Goal: Task Accomplishment & Management: Use online tool/utility

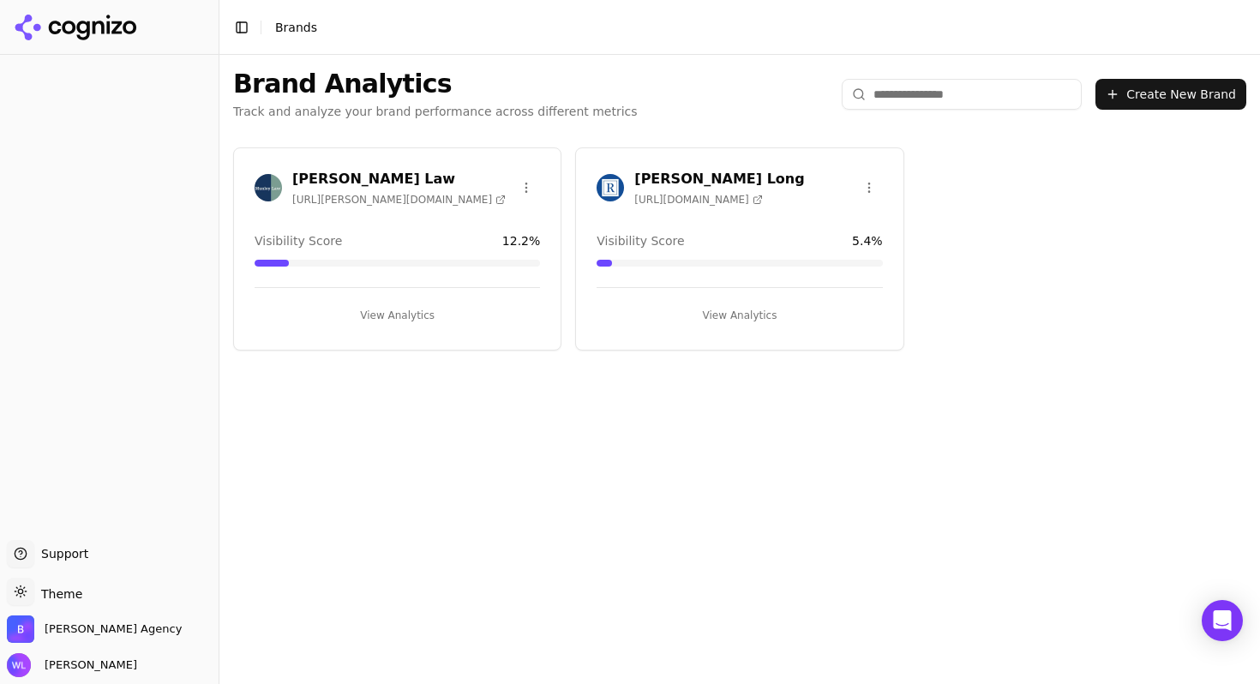
click at [675, 172] on h3 "[PERSON_NAME] Long" at bounding box center [719, 179] width 170 height 21
click at [339, 184] on h3 "[PERSON_NAME] Law" at bounding box center [398, 179] width 213 height 21
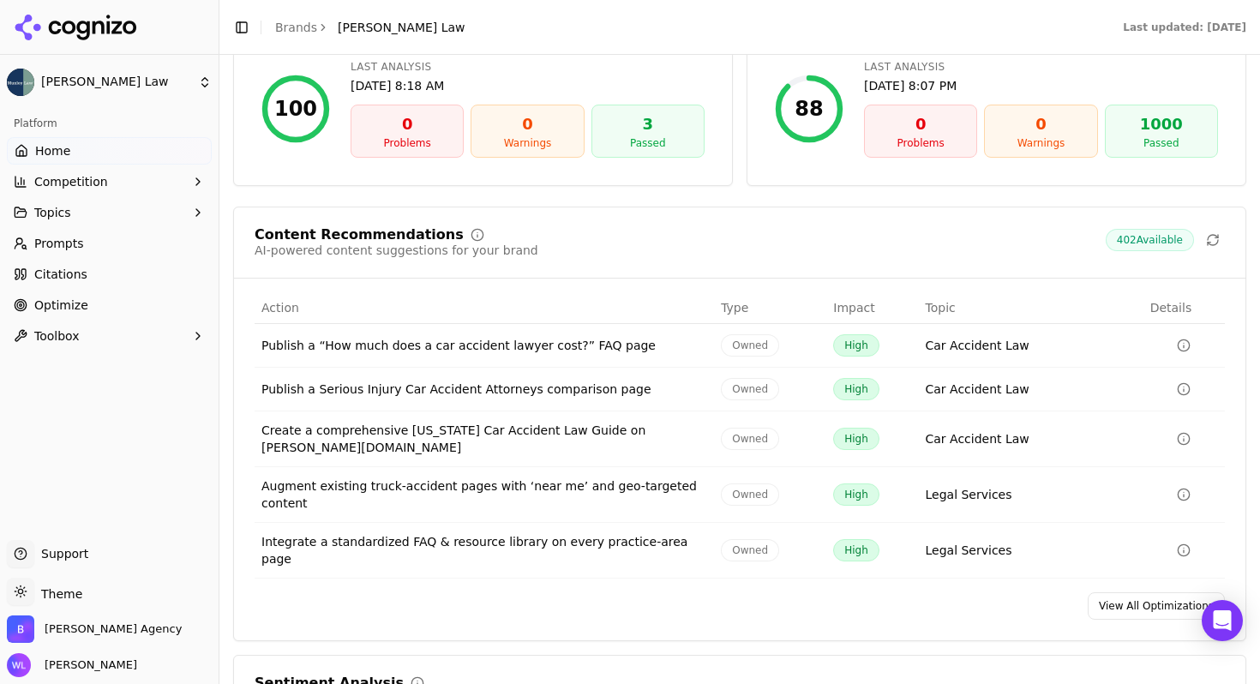
scroll to position [2703, 0]
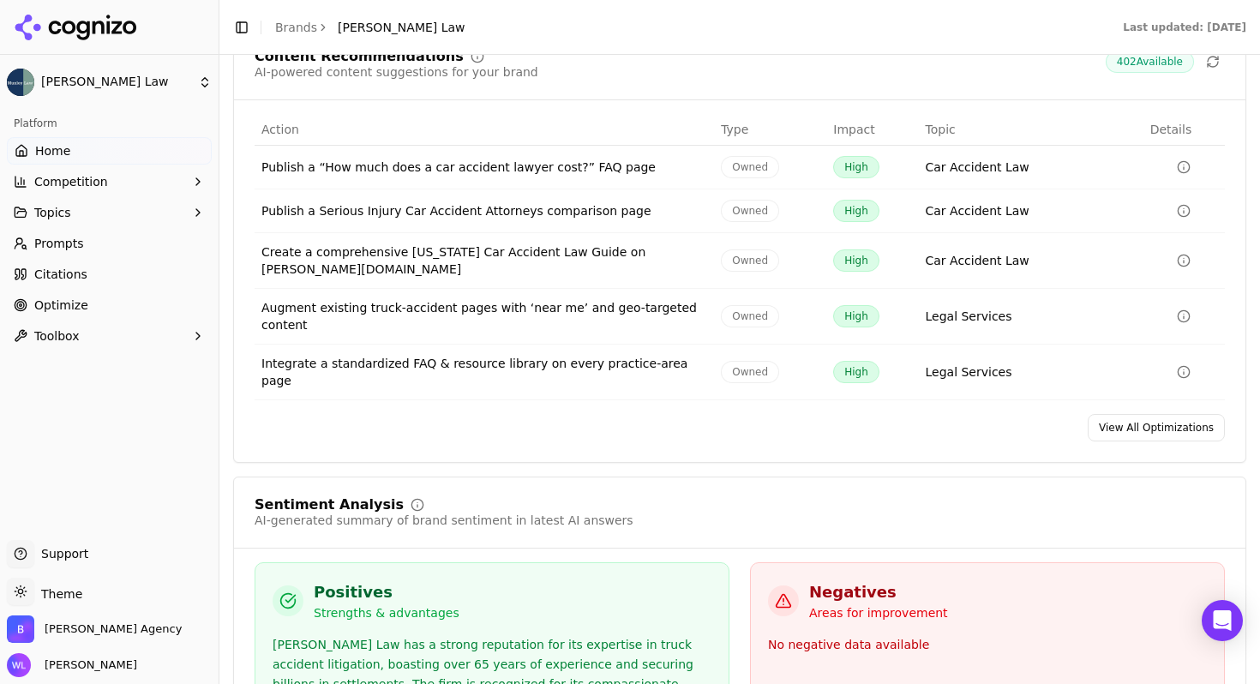
click at [1111, 414] on link "View All Optimizations" at bounding box center [1155, 427] width 137 height 27
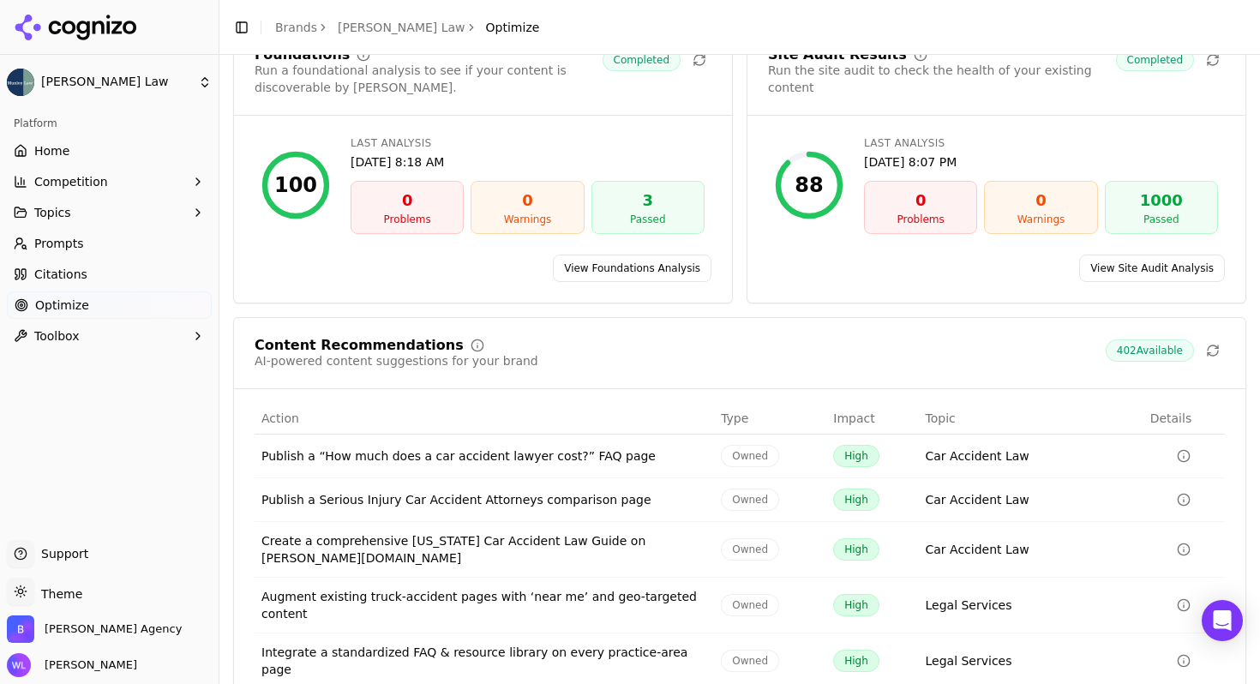
scroll to position [161, 0]
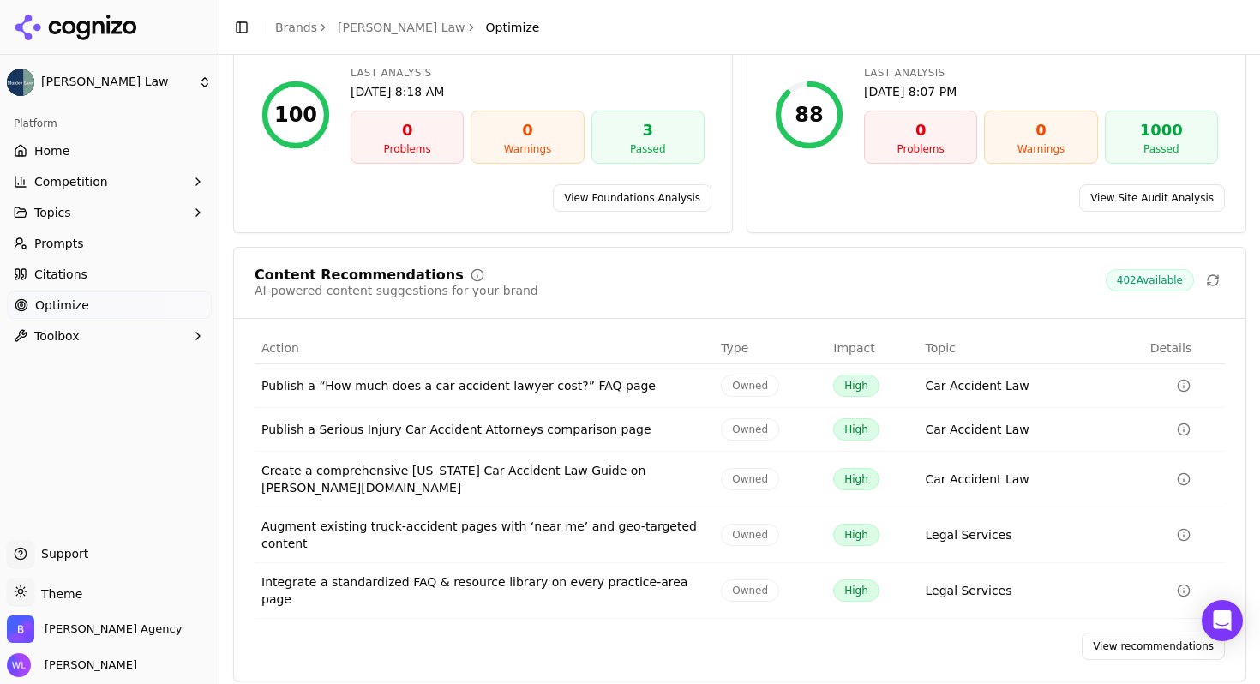
click at [1129, 632] on link "View recommendations" at bounding box center [1152, 645] width 143 height 27
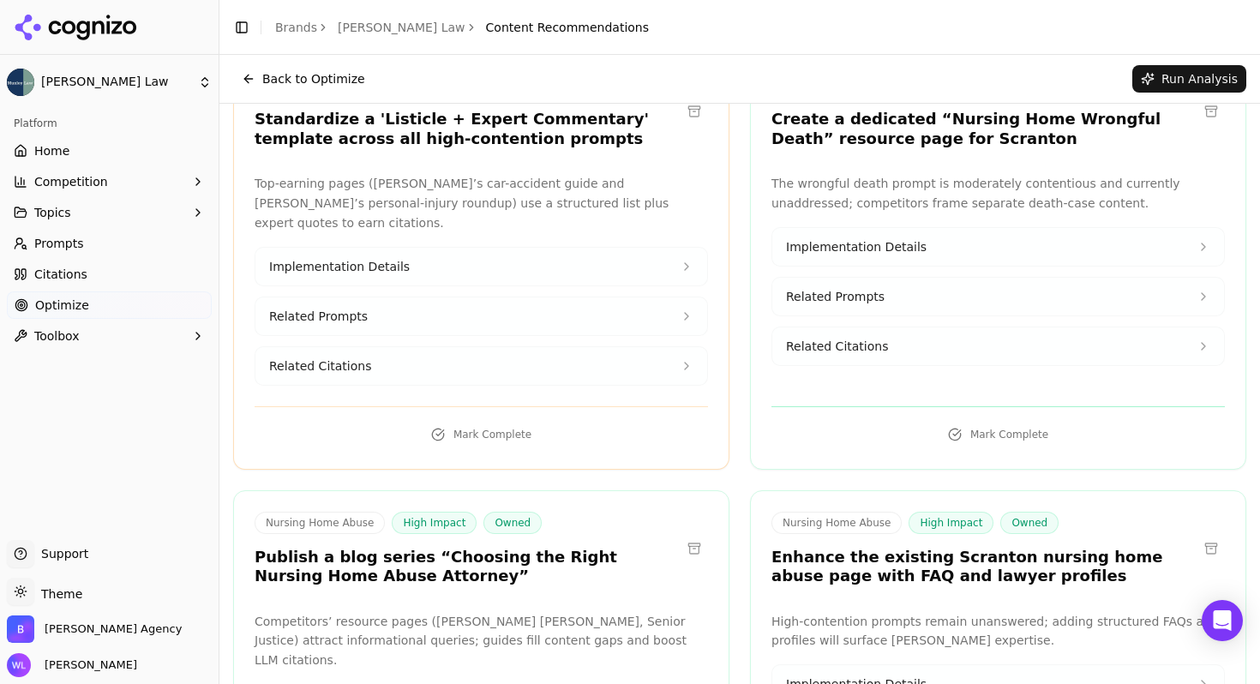
scroll to position [1085, 0]
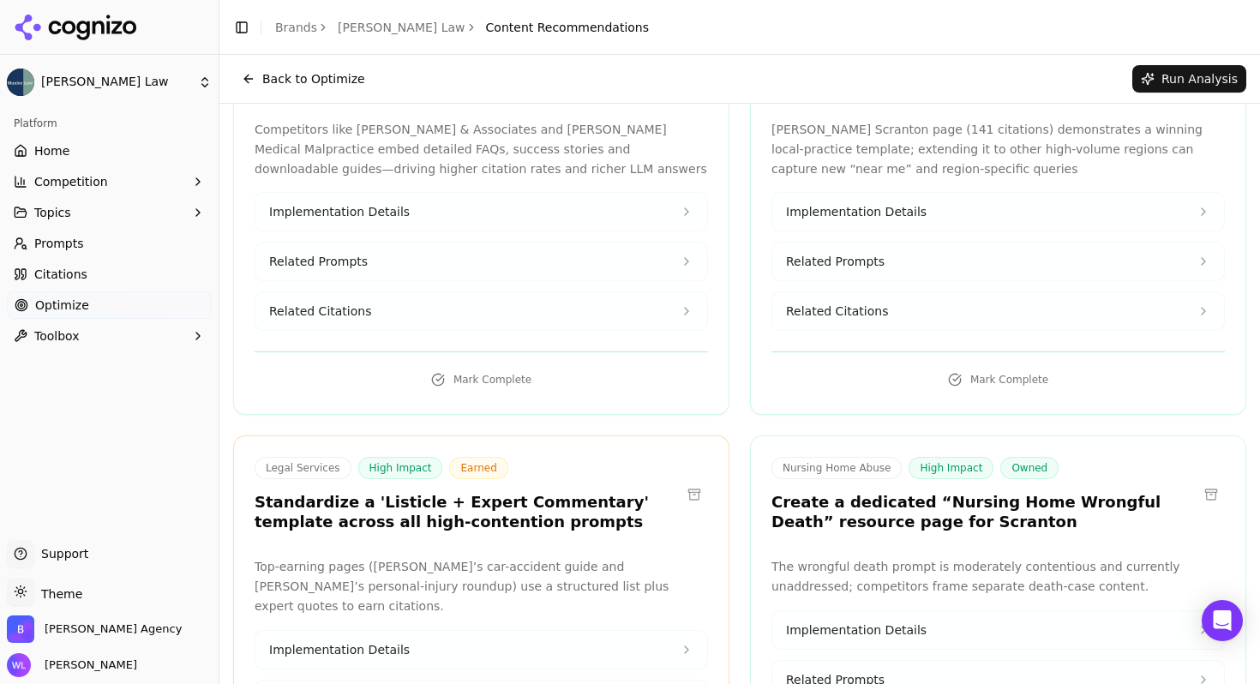
click at [688, 481] on button at bounding box center [693, 494] width 27 height 27
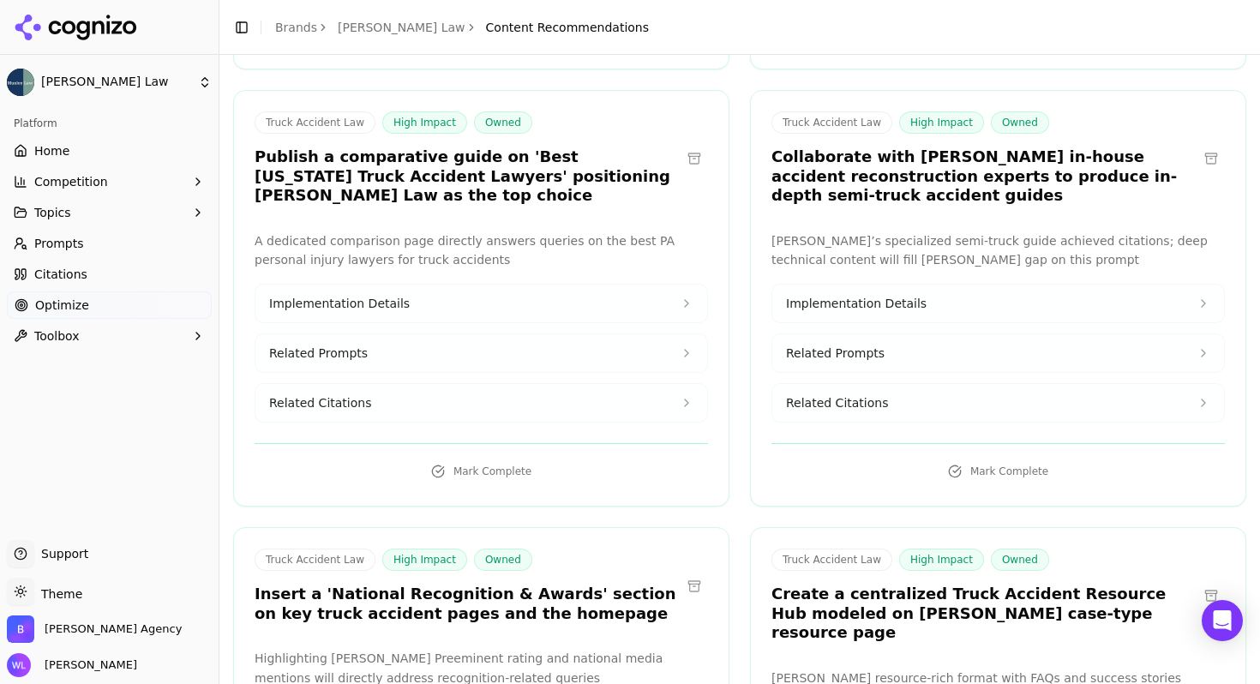
scroll to position [5733, 0]
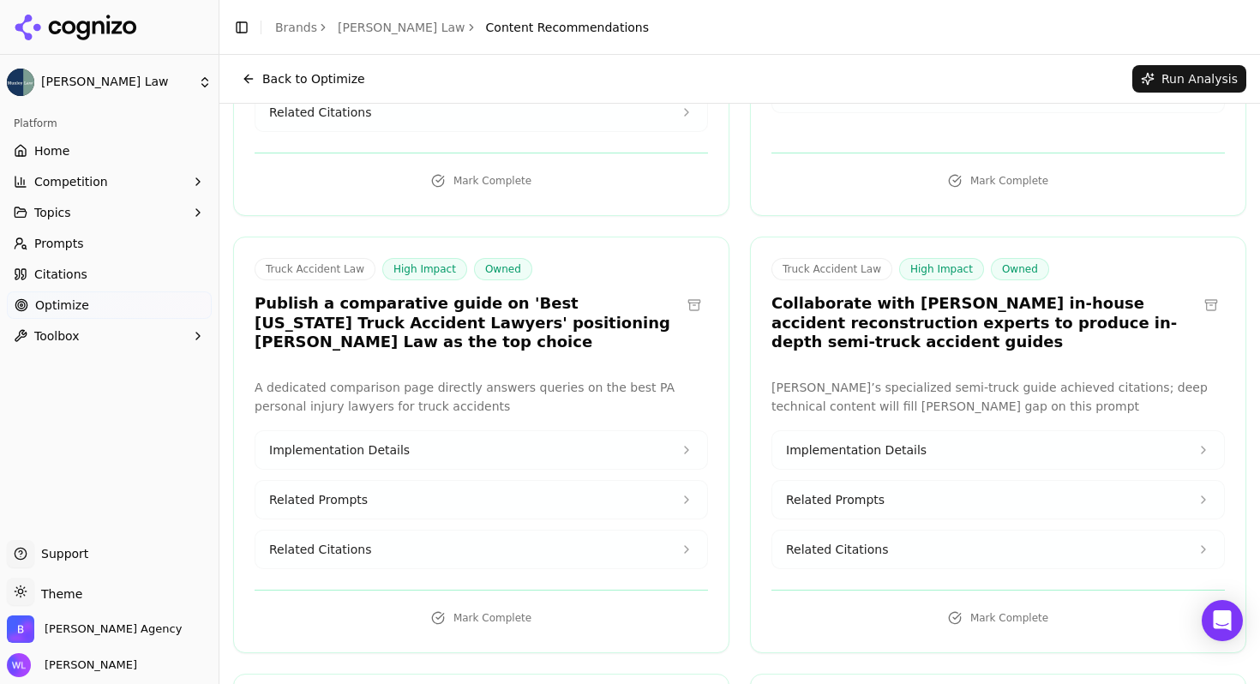
click at [1199, 291] on button at bounding box center [1210, 304] width 27 height 27
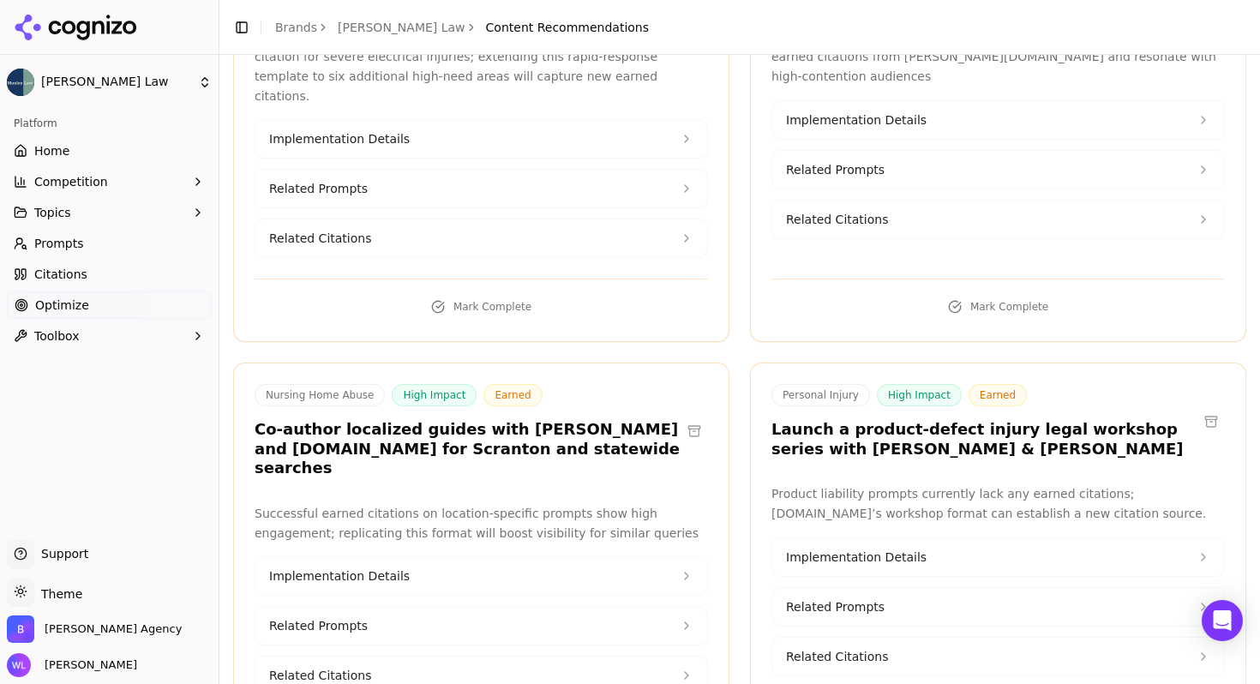
scroll to position [8535, 0]
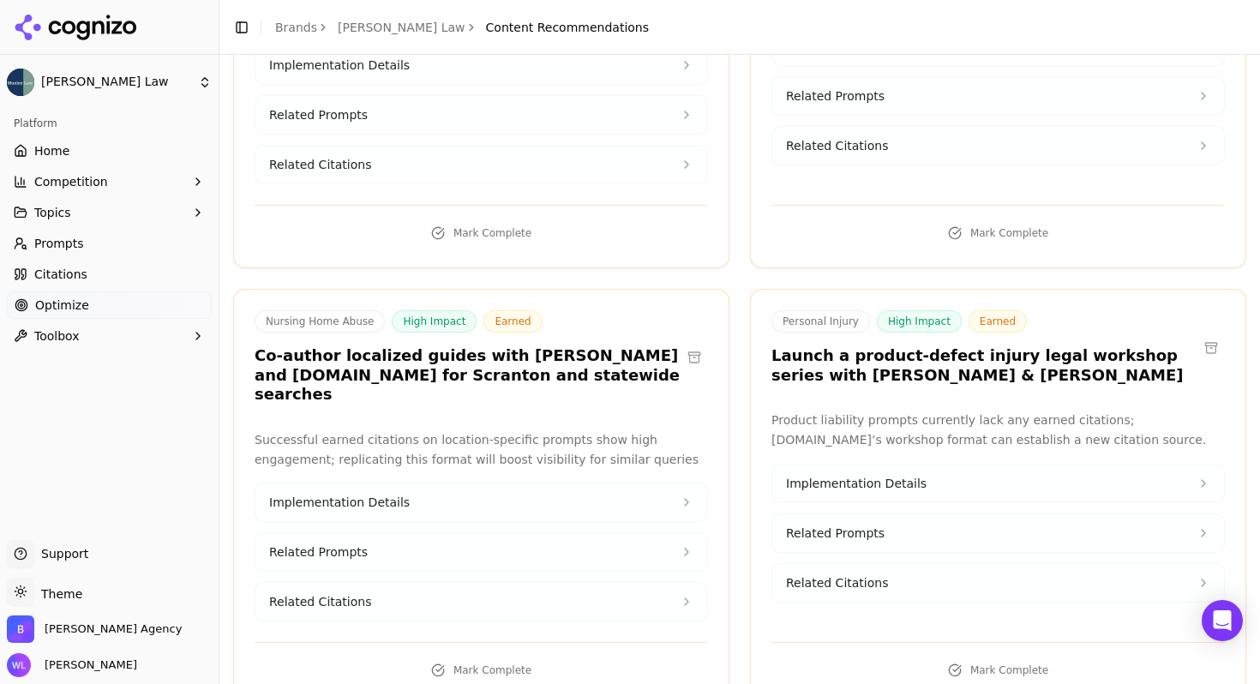
click at [1207, 334] on button at bounding box center [1210, 347] width 27 height 27
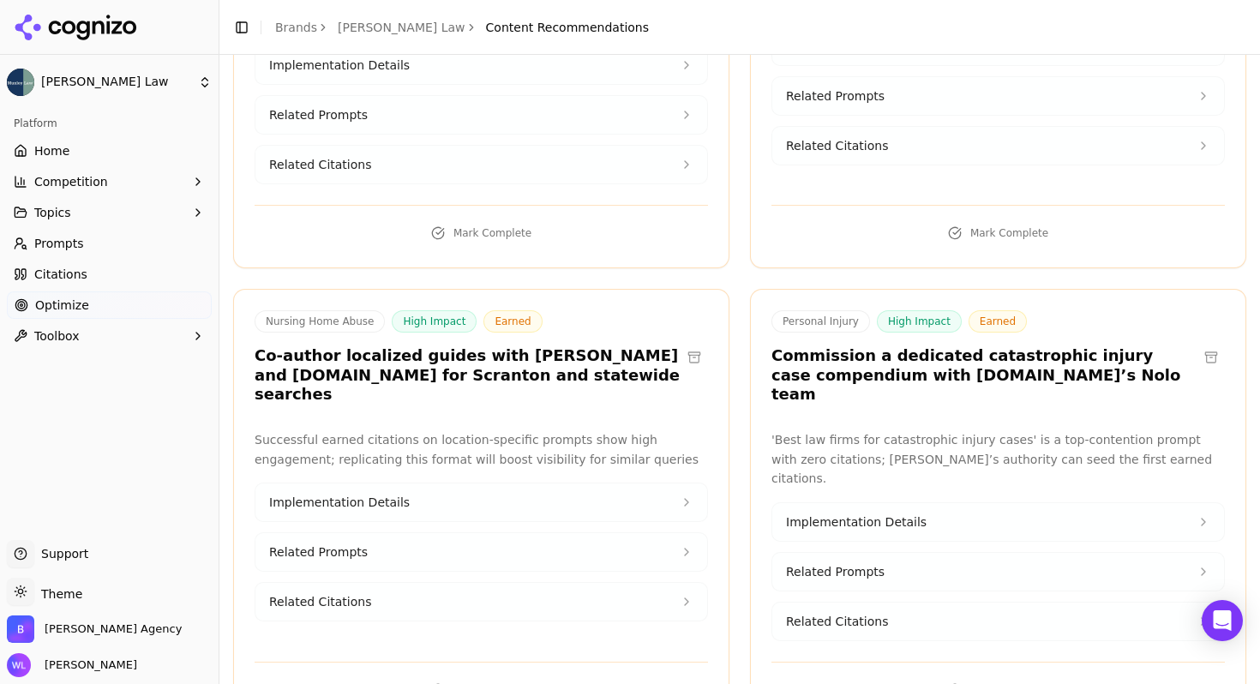
click at [698, 344] on button at bounding box center [693, 357] width 27 height 27
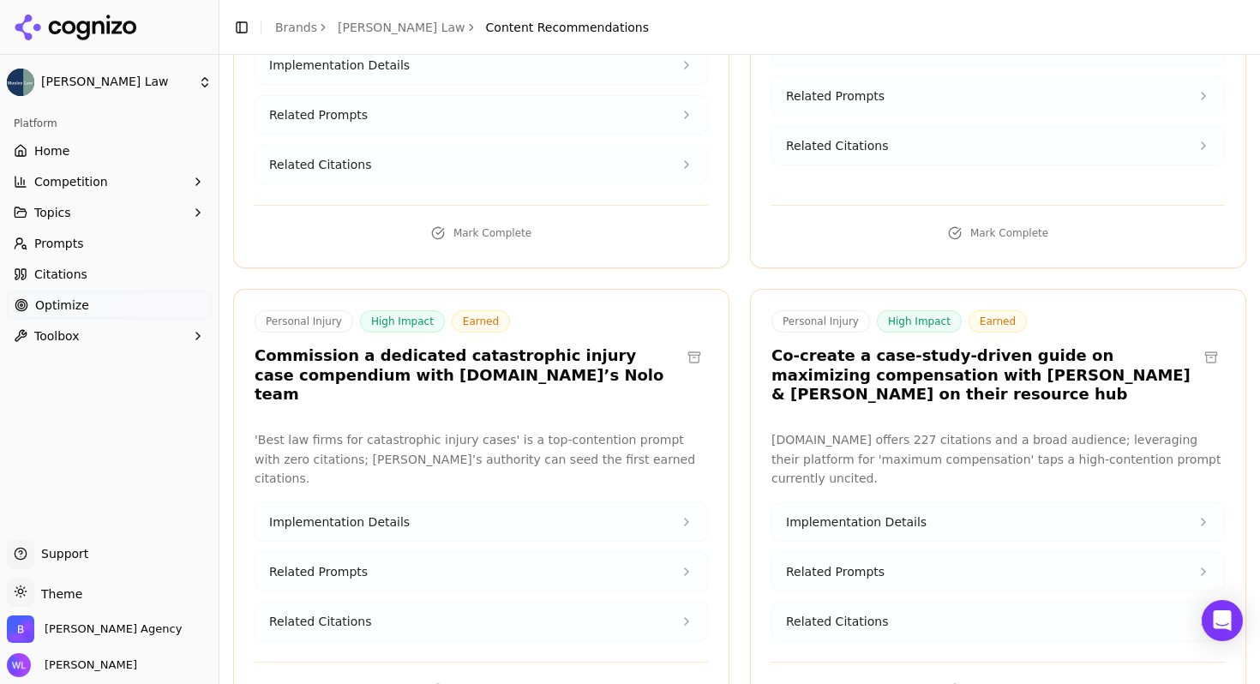
click at [681, 344] on button at bounding box center [693, 357] width 27 height 27
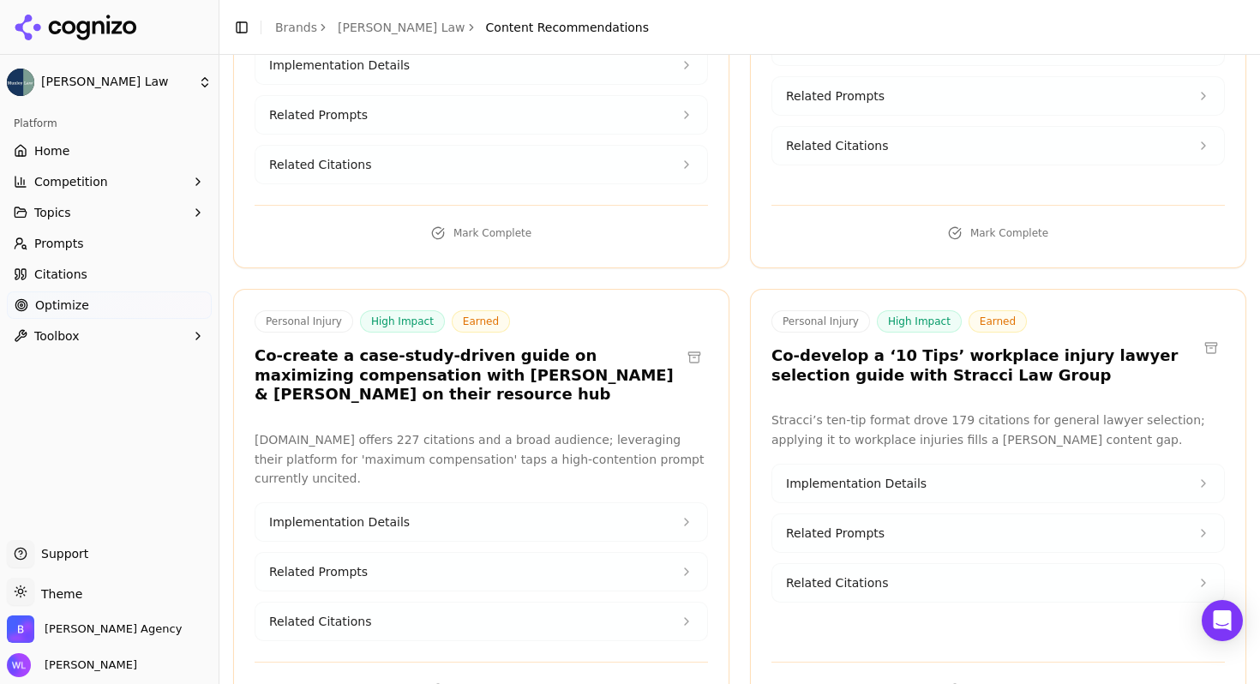
click at [687, 344] on button at bounding box center [693, 357] width 27 height 27
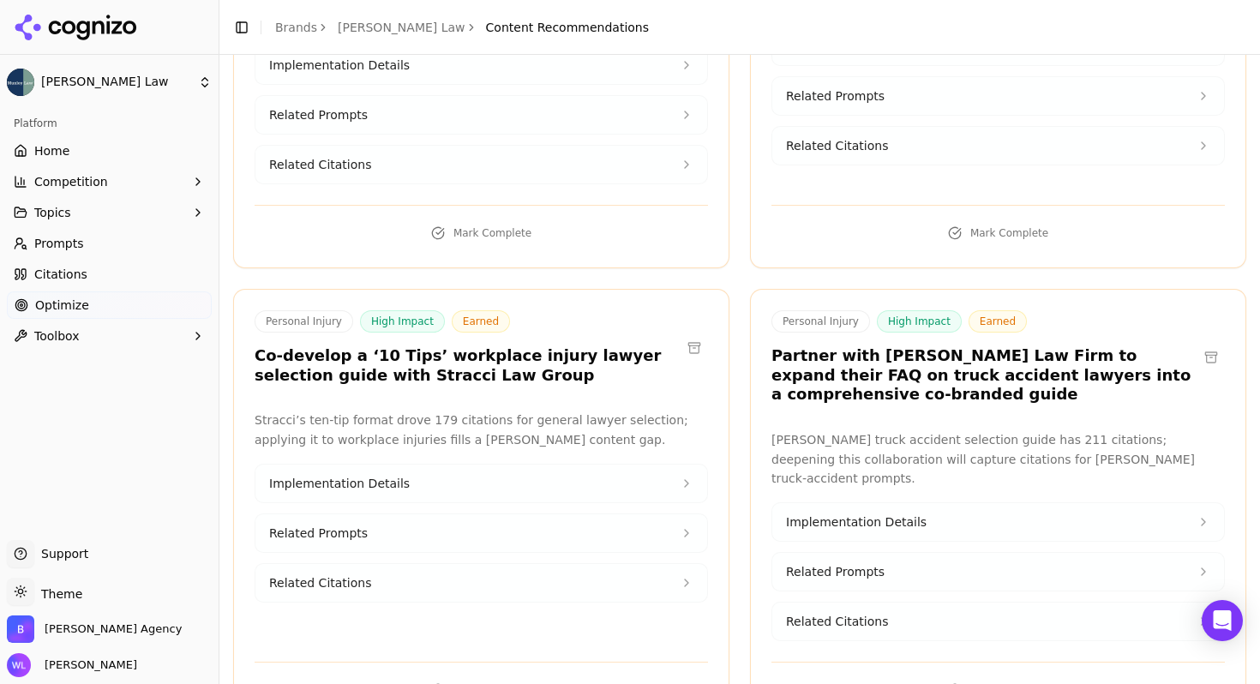
click at [687, 334] on button at bounding box center [693, 347] width 27 height 27
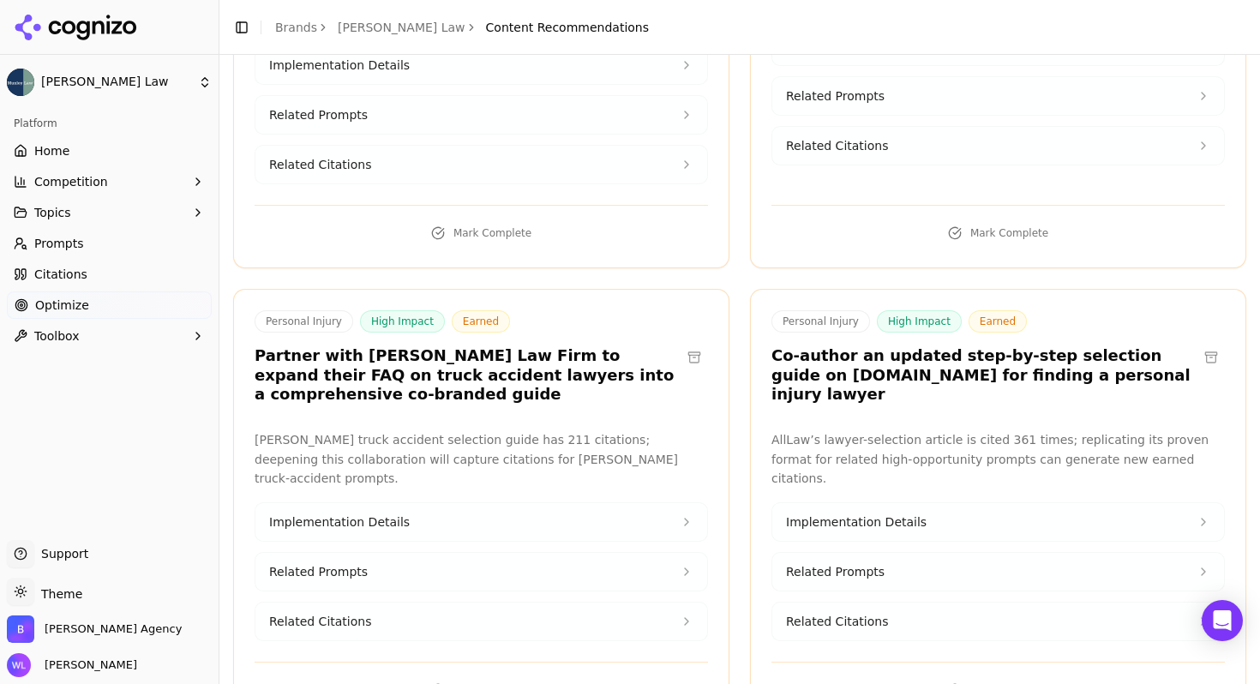
click at [687, 344] on button at bounding box center [693, 357] width 27 height 27
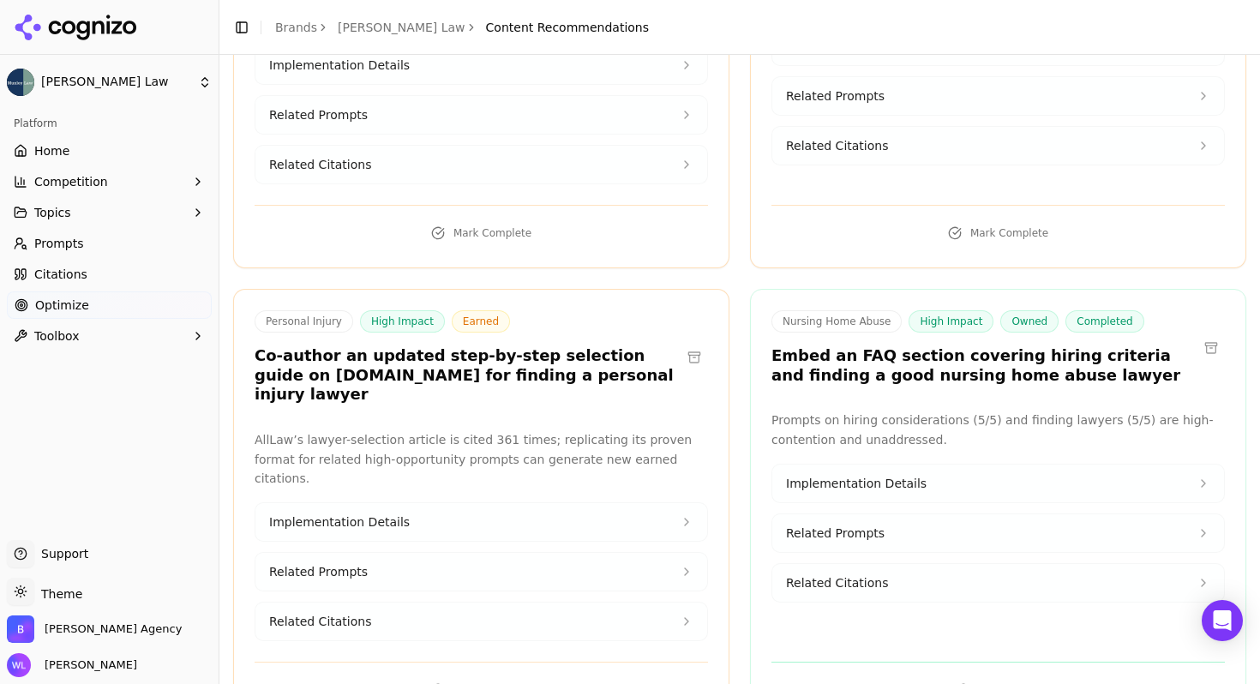
click at [687, 344] on button at bounding box center [693, 357] width 27 height 27
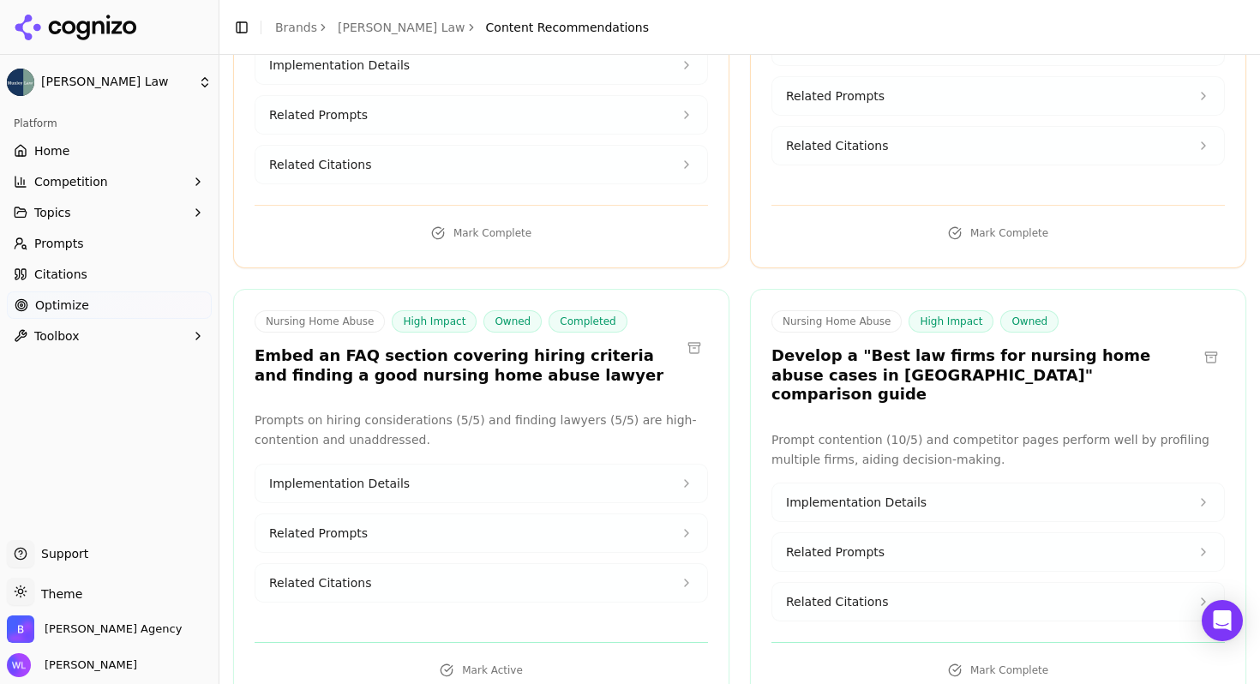
click at [1198, 344] on button at bounding box center [1210, 357] width 27 height 27
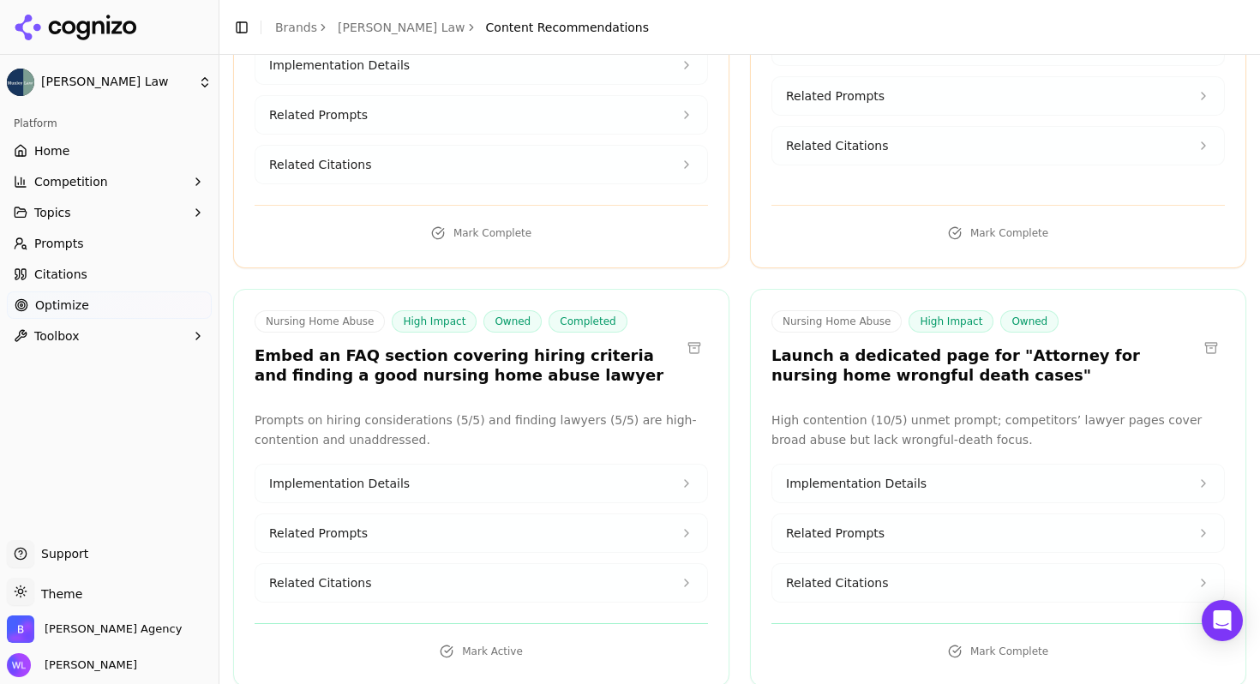
click at [1197, 334] on button at bounding box center [1210, 347] width 27 height 27
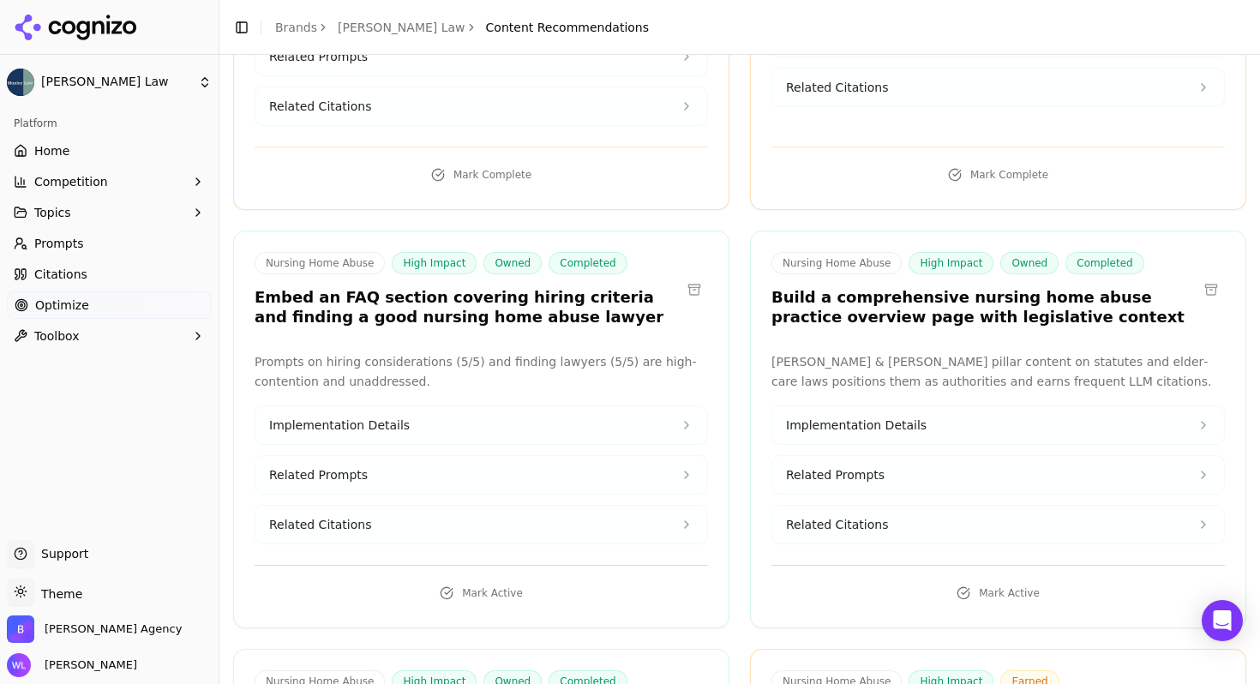
scroll to position [8692, 0]
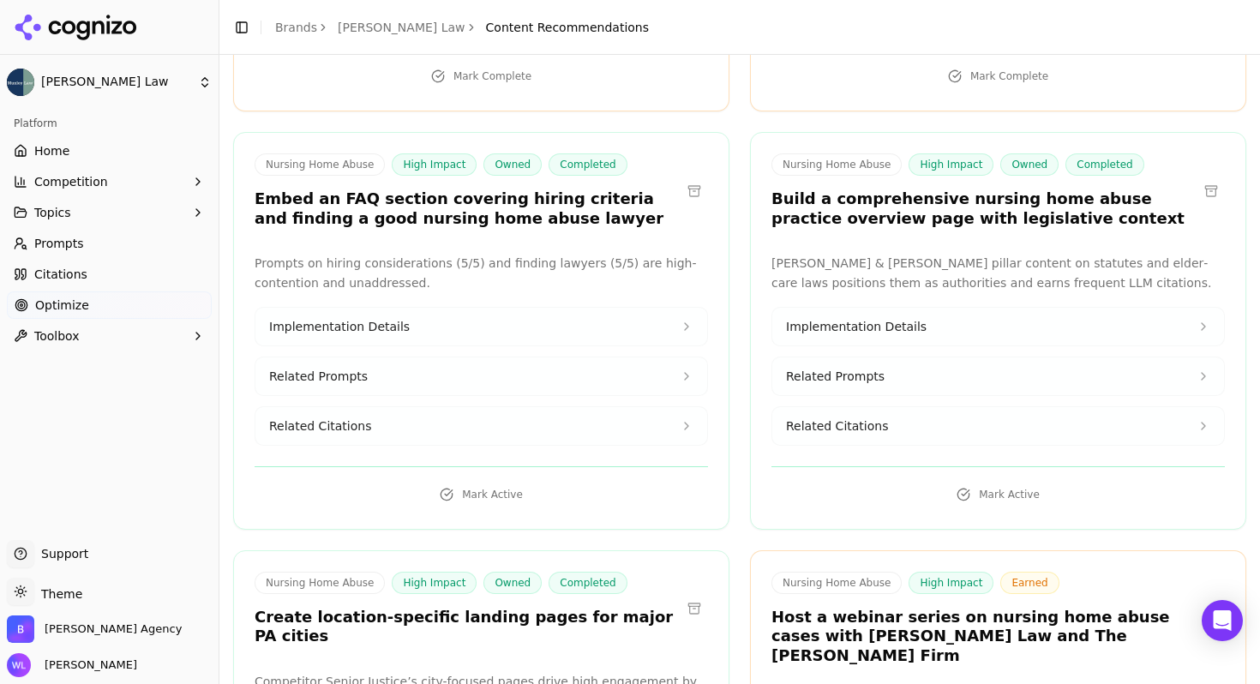
click at [690, 595] on button at bounding box center [693, 608] width 27 height 27
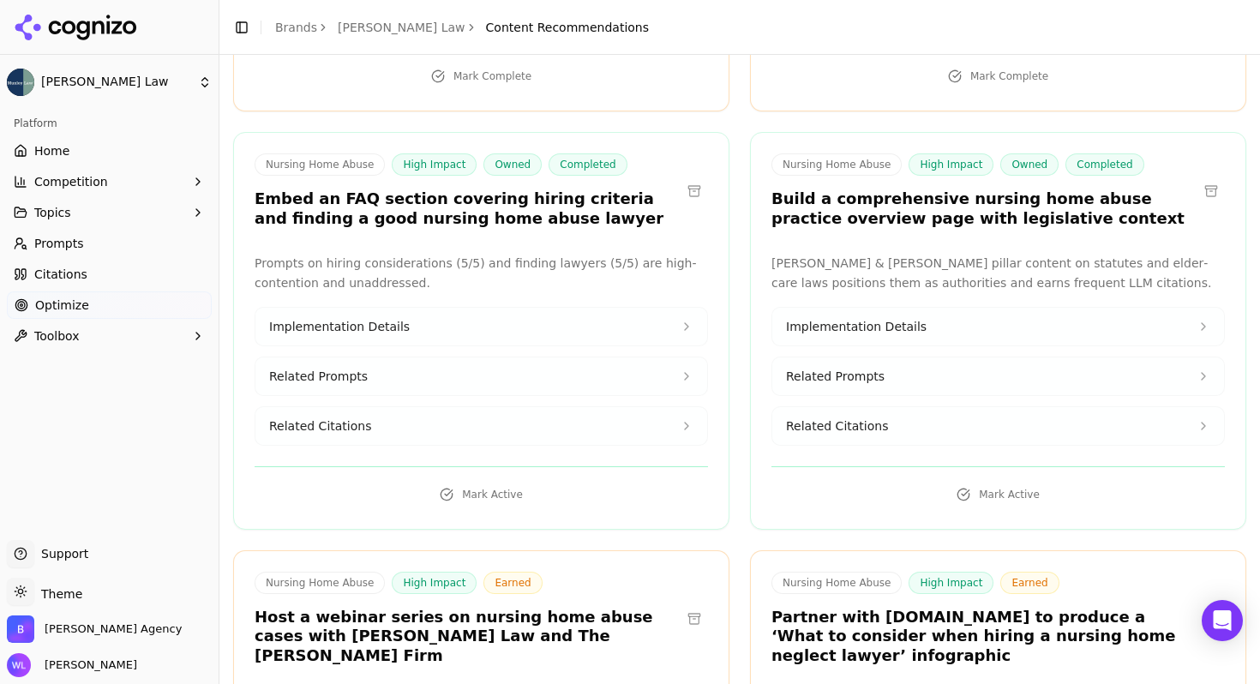
click at [690, 605] on button at bounding box center [693, 618] width 27 height 27
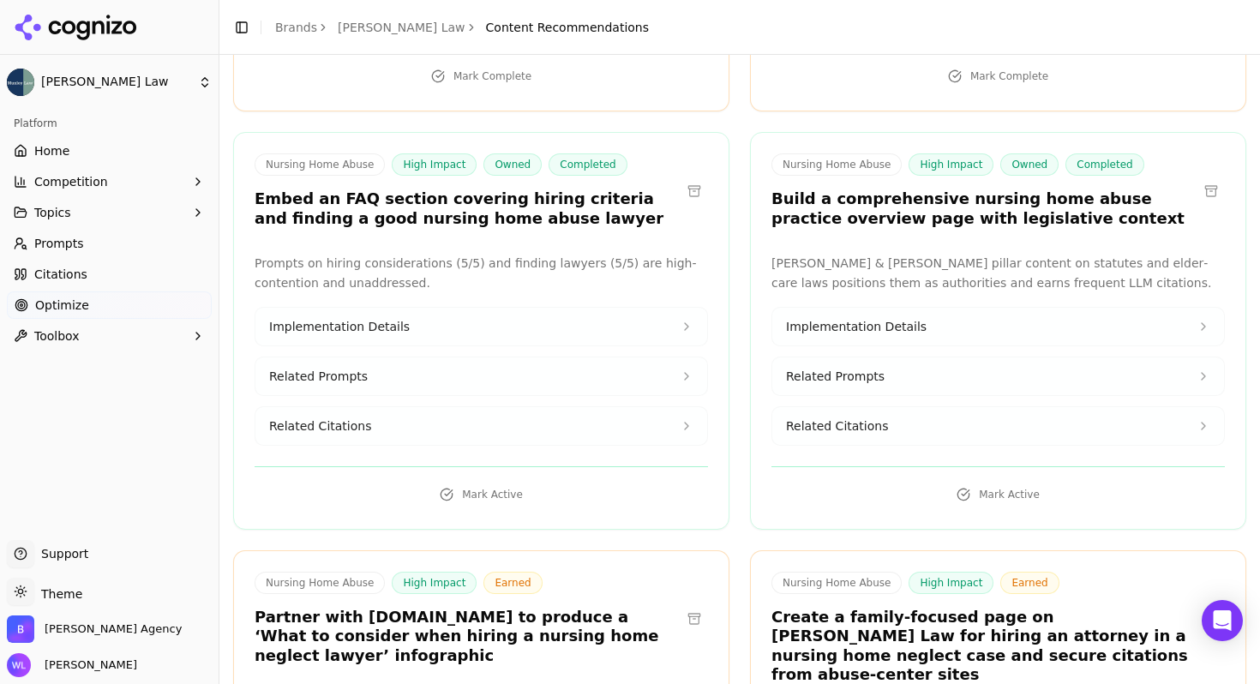
click at [689, 605] on button at bounding box center [693, 618] width 27 height 27
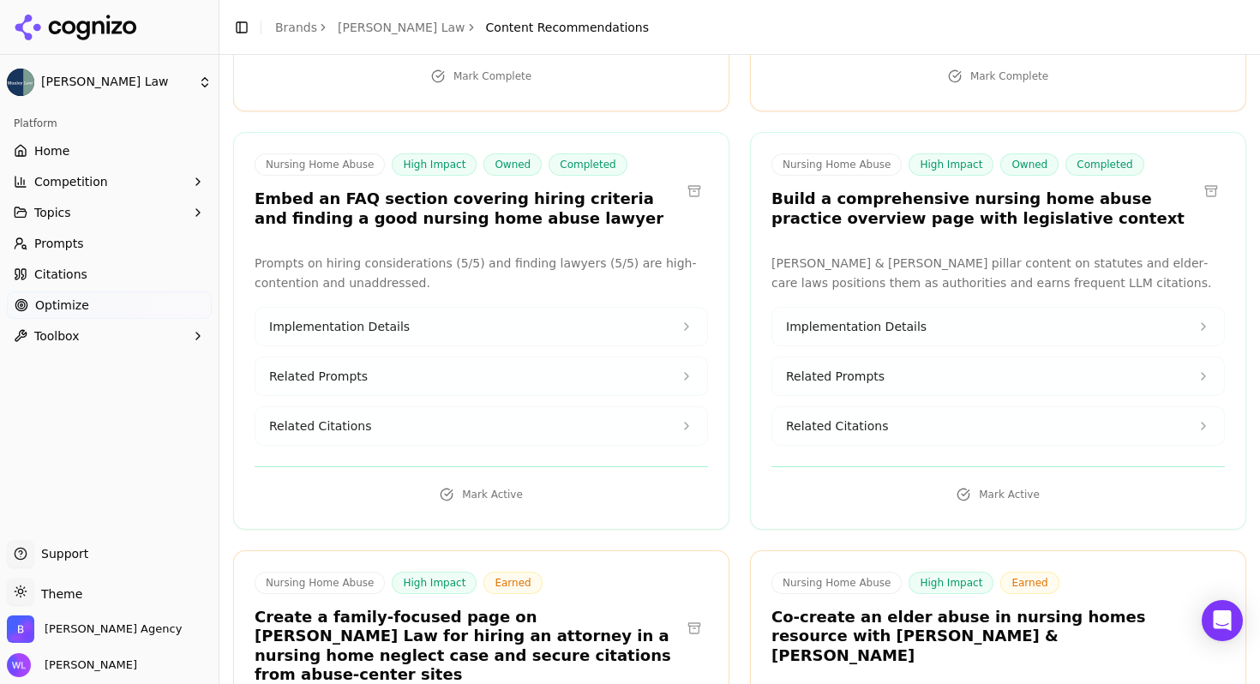
click at [1197, 605] on button at bounding box center [1210, 618] width 27 height 27
click at [1198, 605] on button at bounding box center [1210, 618] width 27 height 27
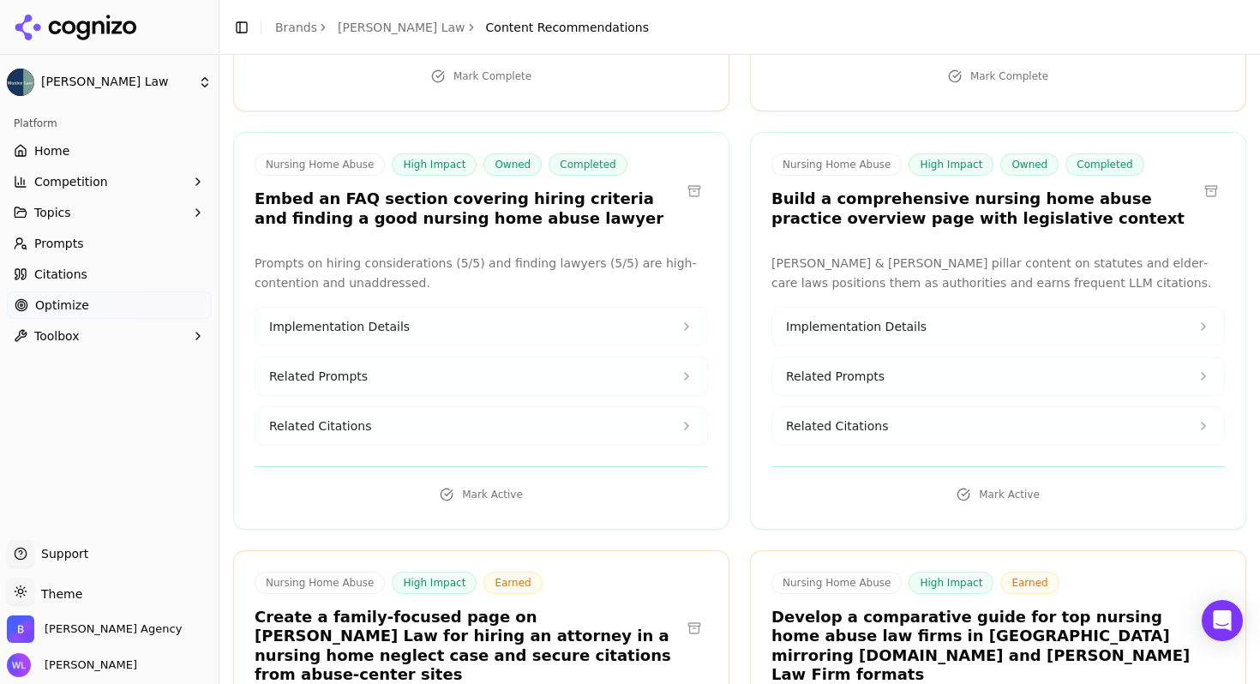
click at [1198, 614] on button at bounding box center [1210, 627] width 27 height 27
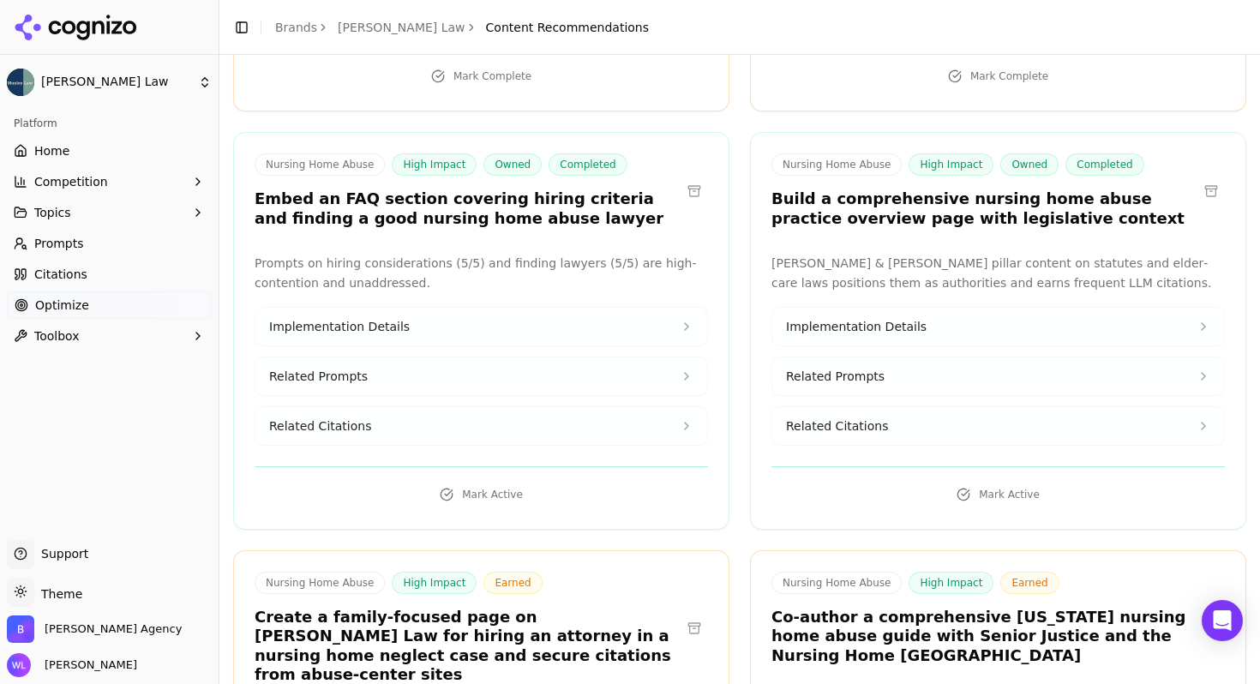
click at [1199, 605] on button at bounding box center [1210, 618] width 27 height 27
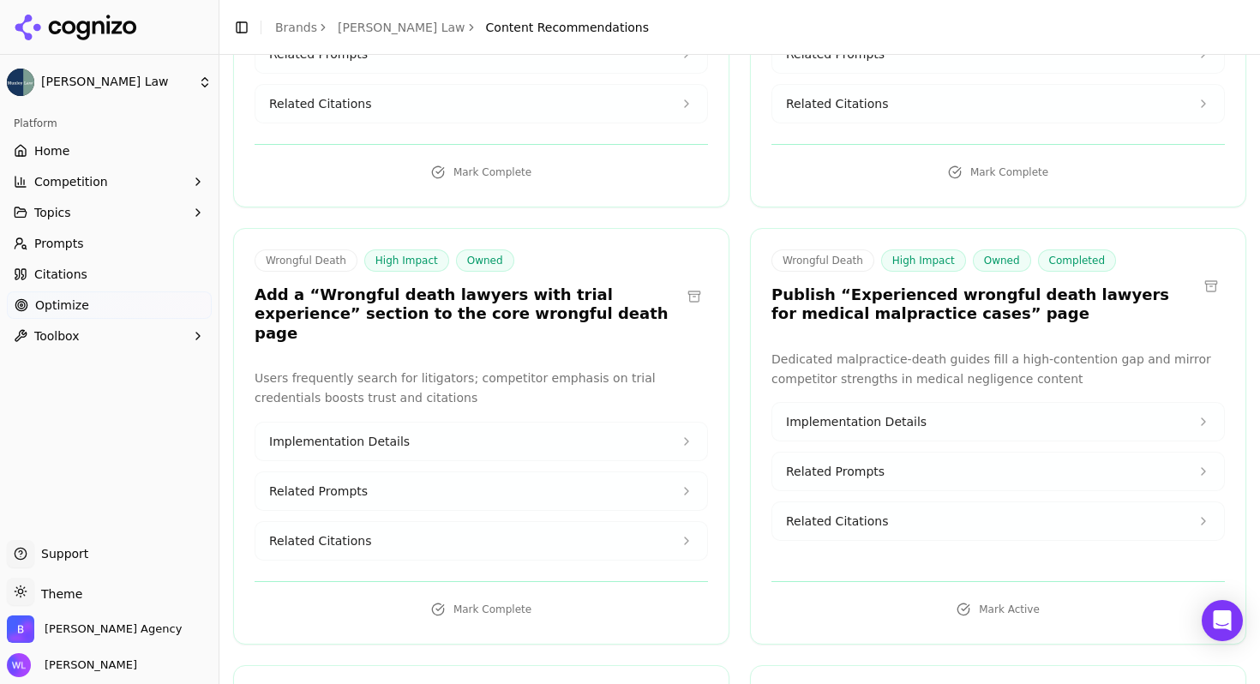
scroll to position [9960, 0]
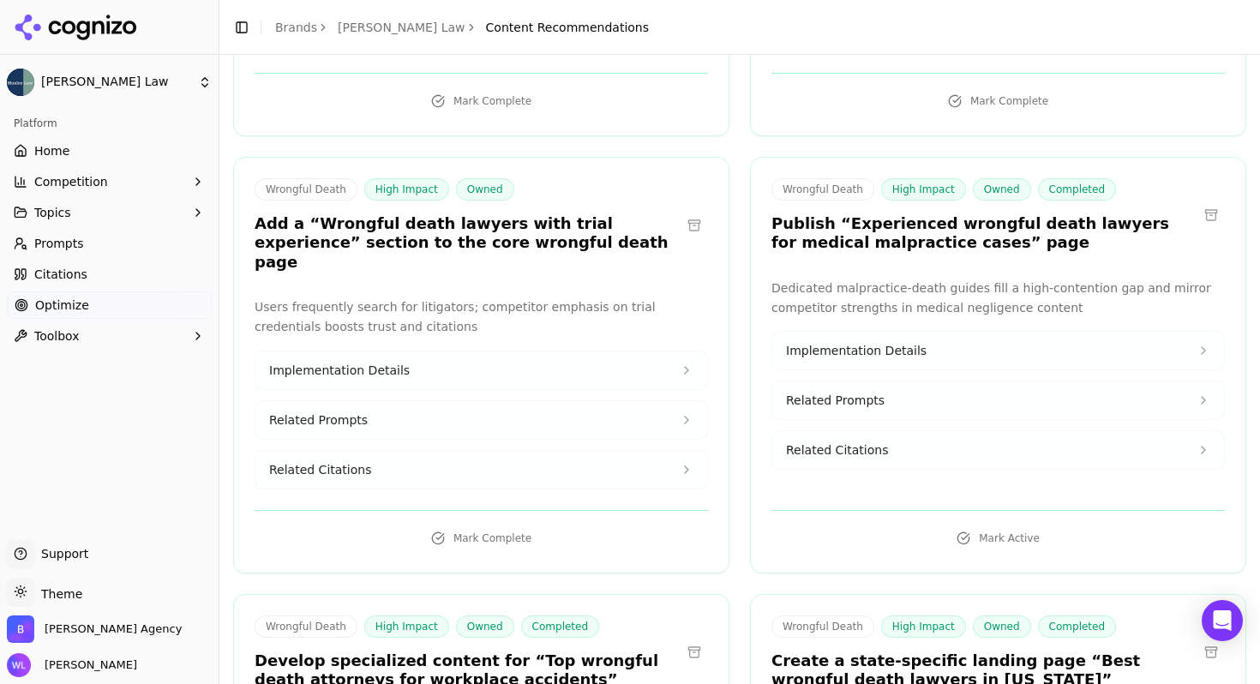
click at [1201, 638] on button at bounding box center [1210, 651] width 27 height 27
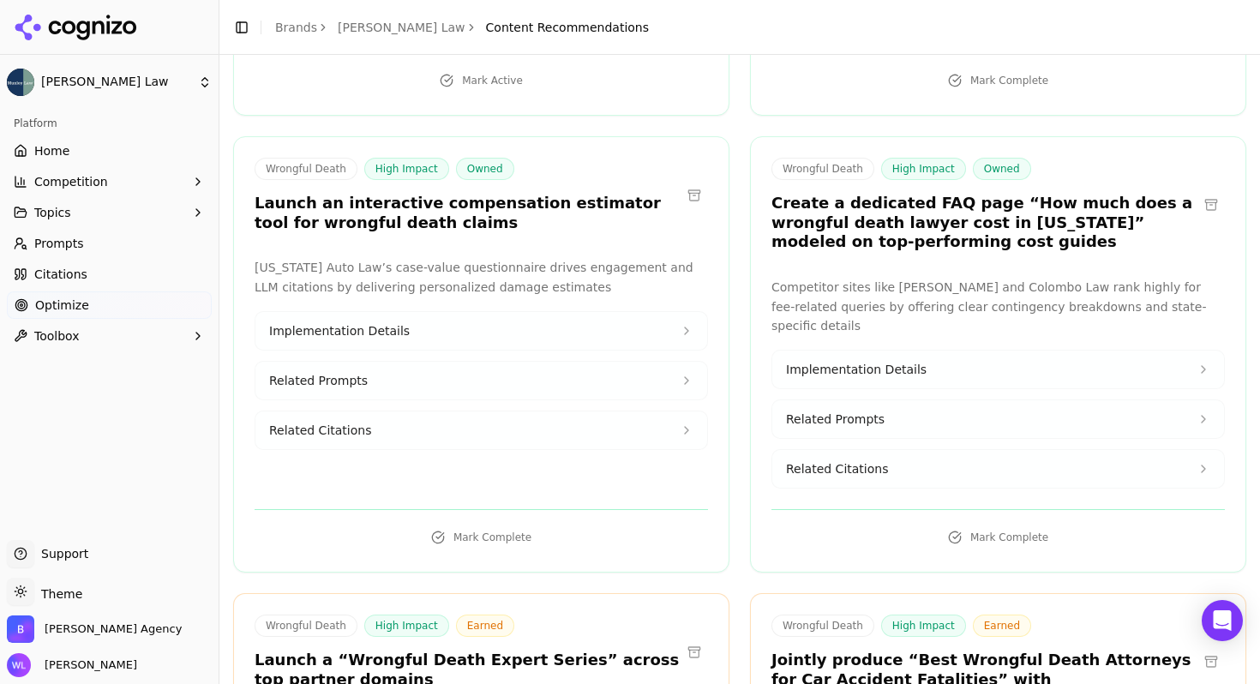
scroll to position [10834, 0]
click at [688, 638] on button at bounding box center [693, 651] width 27 height 27
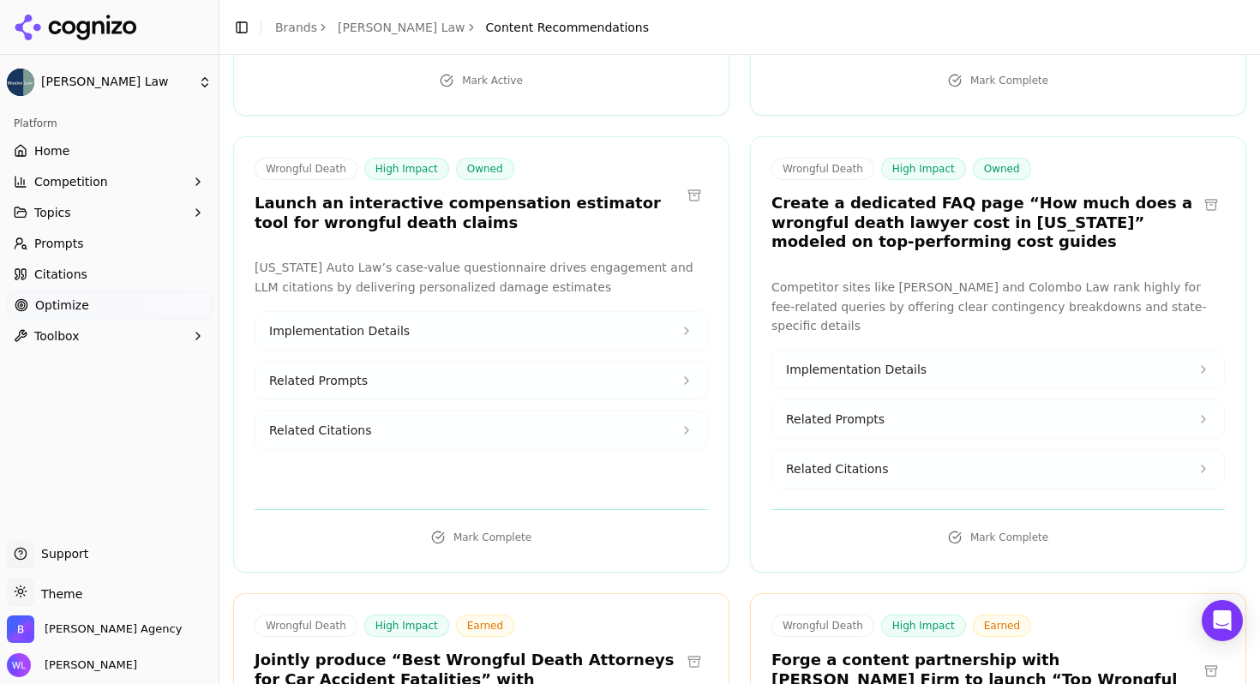
click at [686, 648] on button at bounding box center [693, 661] width 27 height 27
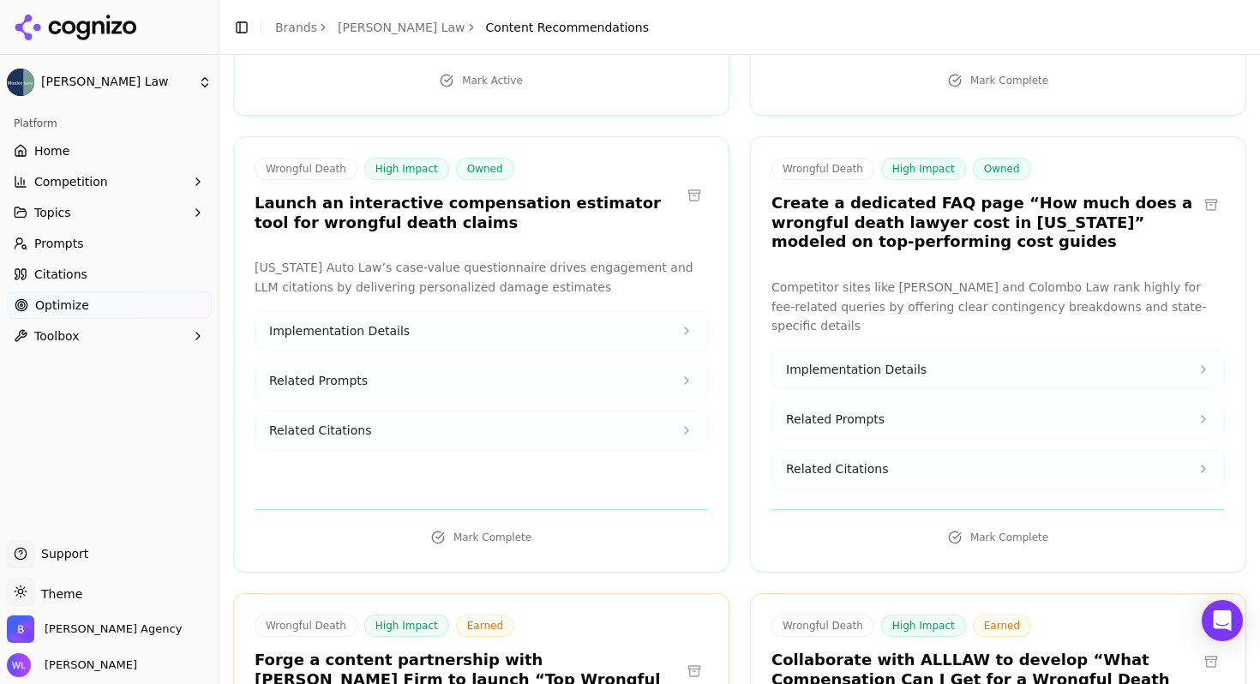
click at [686, 657] on button at bounding box center [693, 670] width 27 height 27
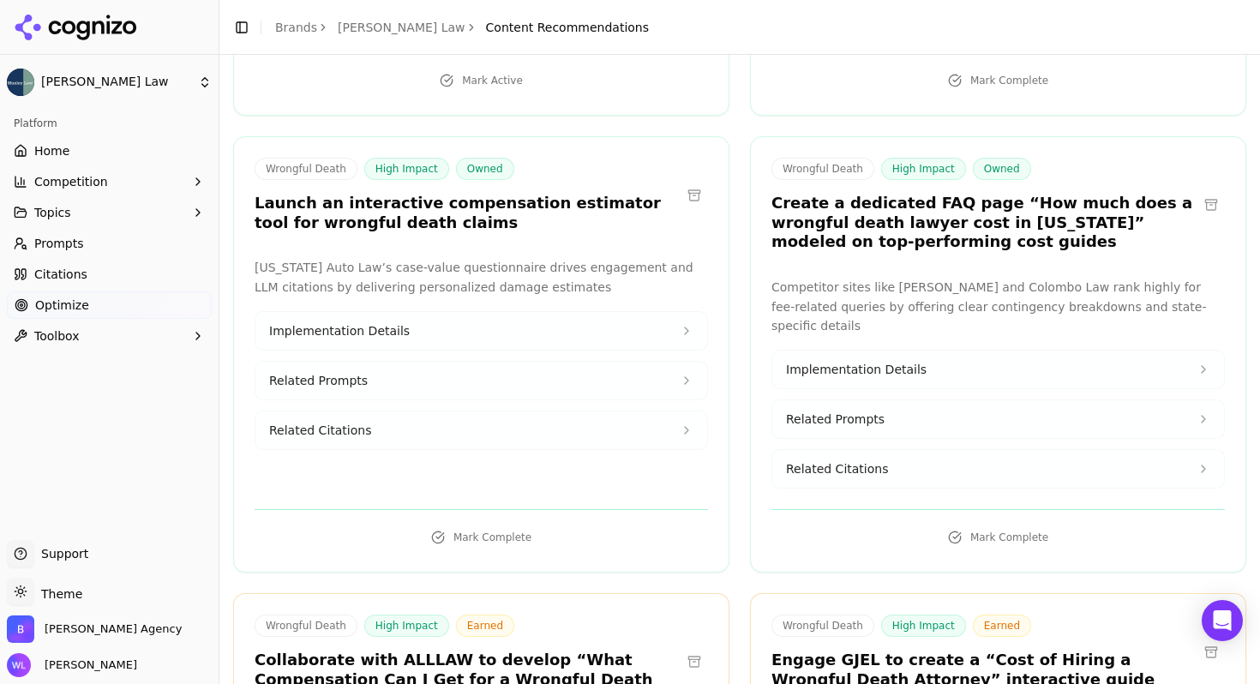
click at [686, 648] on button at bounding box center [693, 661] width 27 height 27
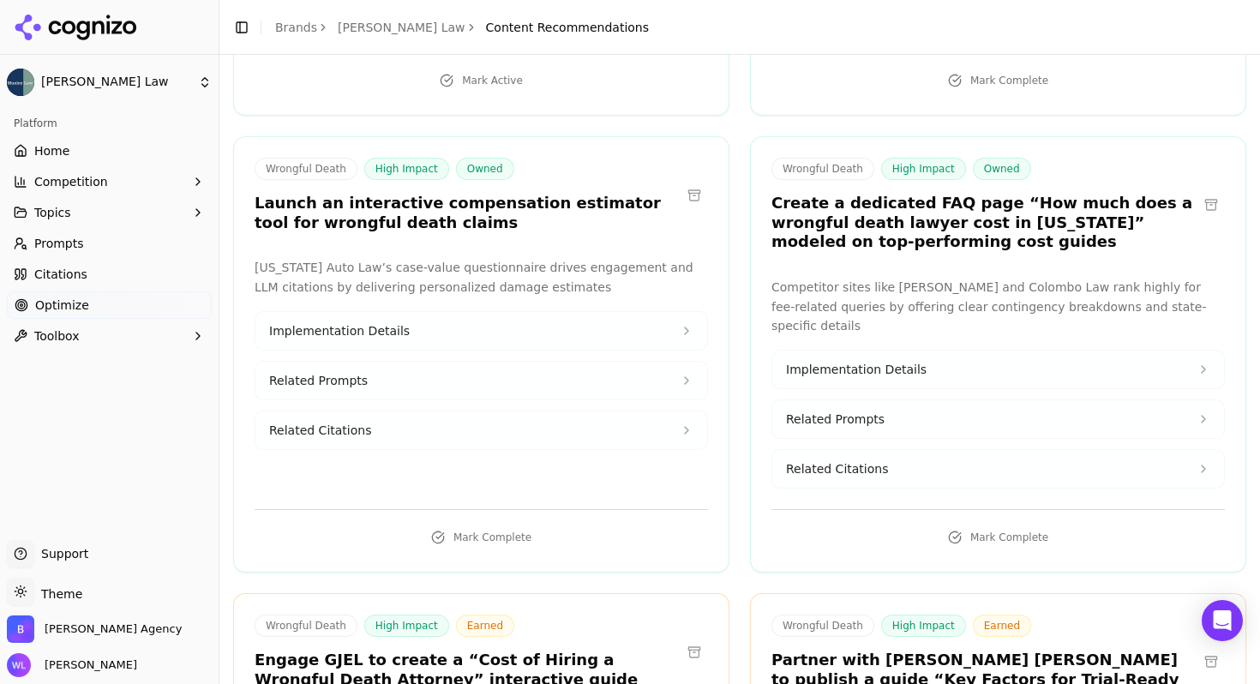
click at [686, 638] on button at bounding box center [693, 651] width 27 height 27
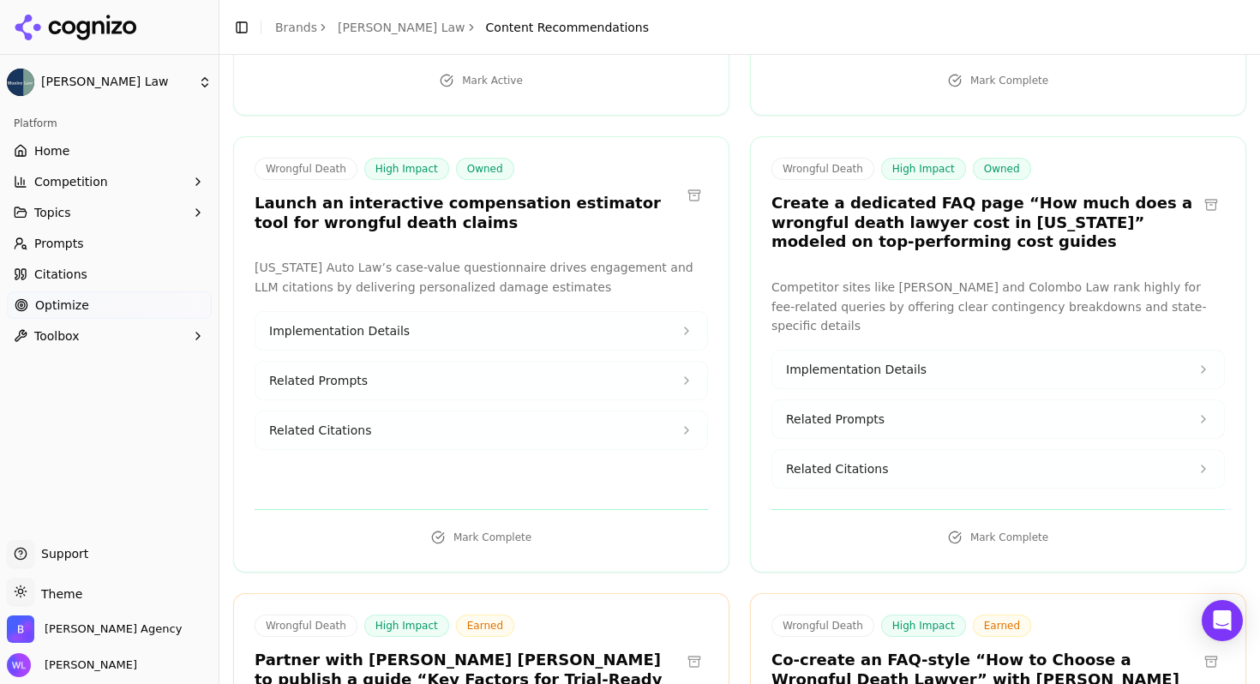
click at [686, 648] on button at bounding box center [693, 661] width 27 height 27
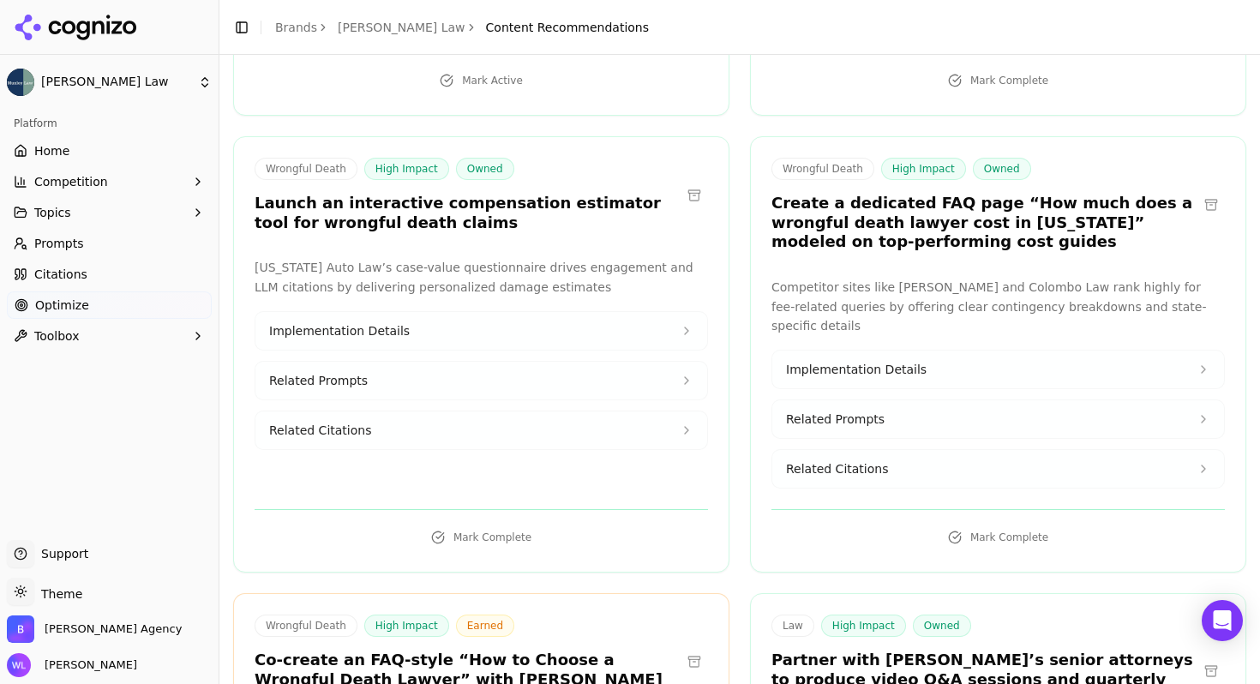
click at [686, 648] on button at bounding box center [693, 661] width 27 height 27
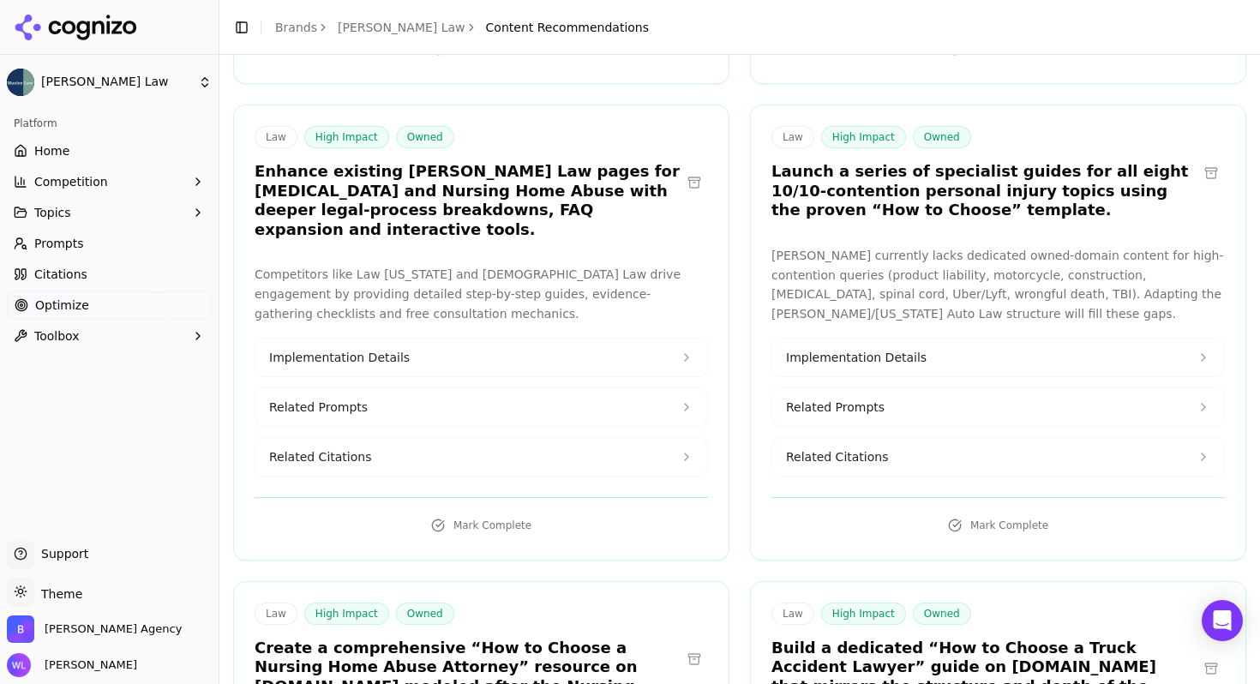
scroll to position [11810, 0]
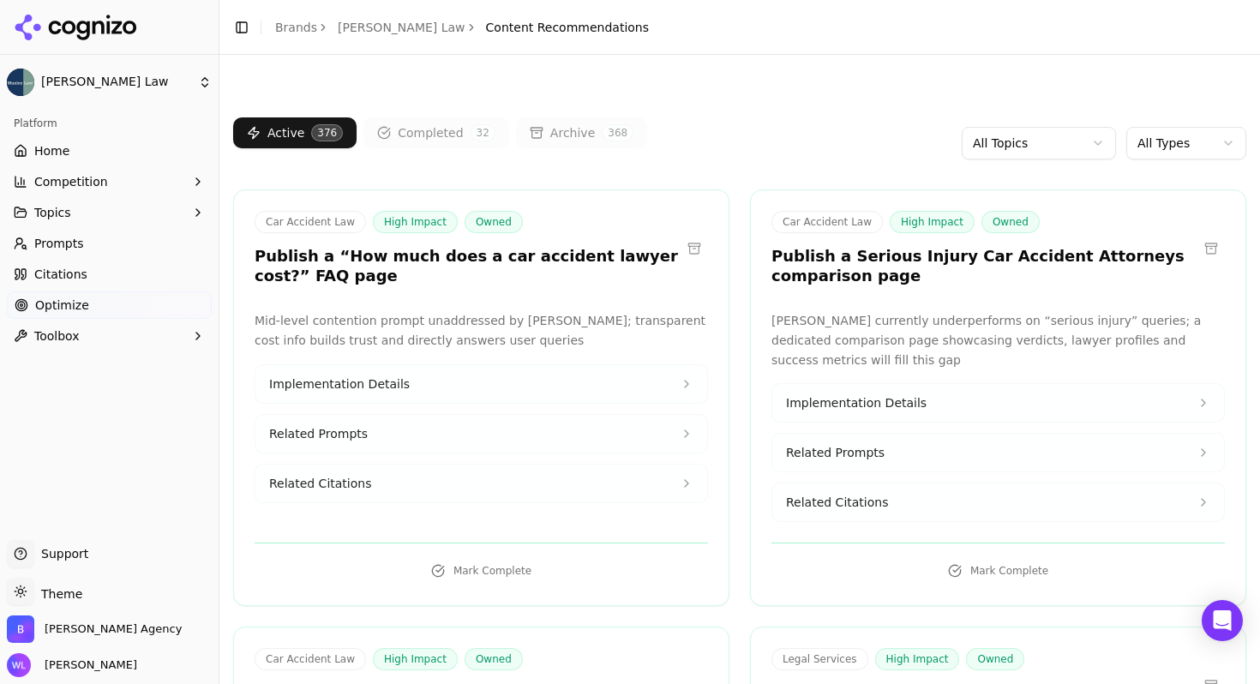
scroll to position [11810, 0]
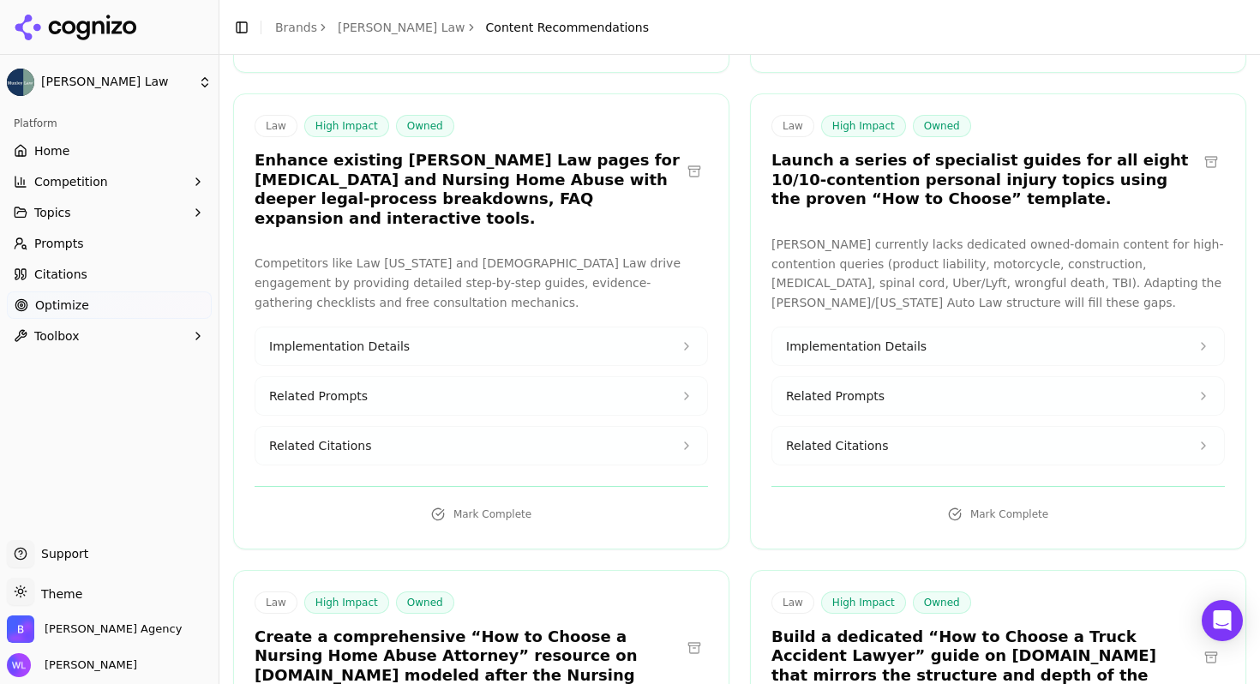
click at [1197, 644] on button at bounding box center [1210, 657] width 27 height 27
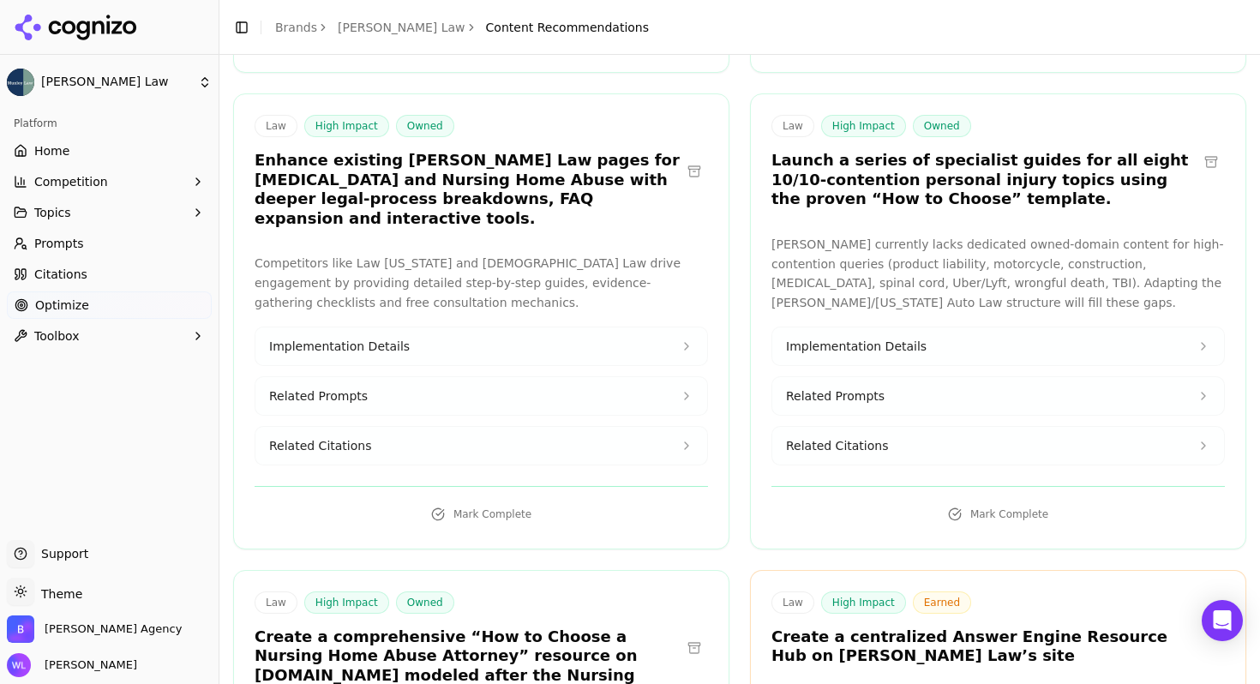
click at [688, 634] on button at bounding box center [693, 647] width 27 height 27
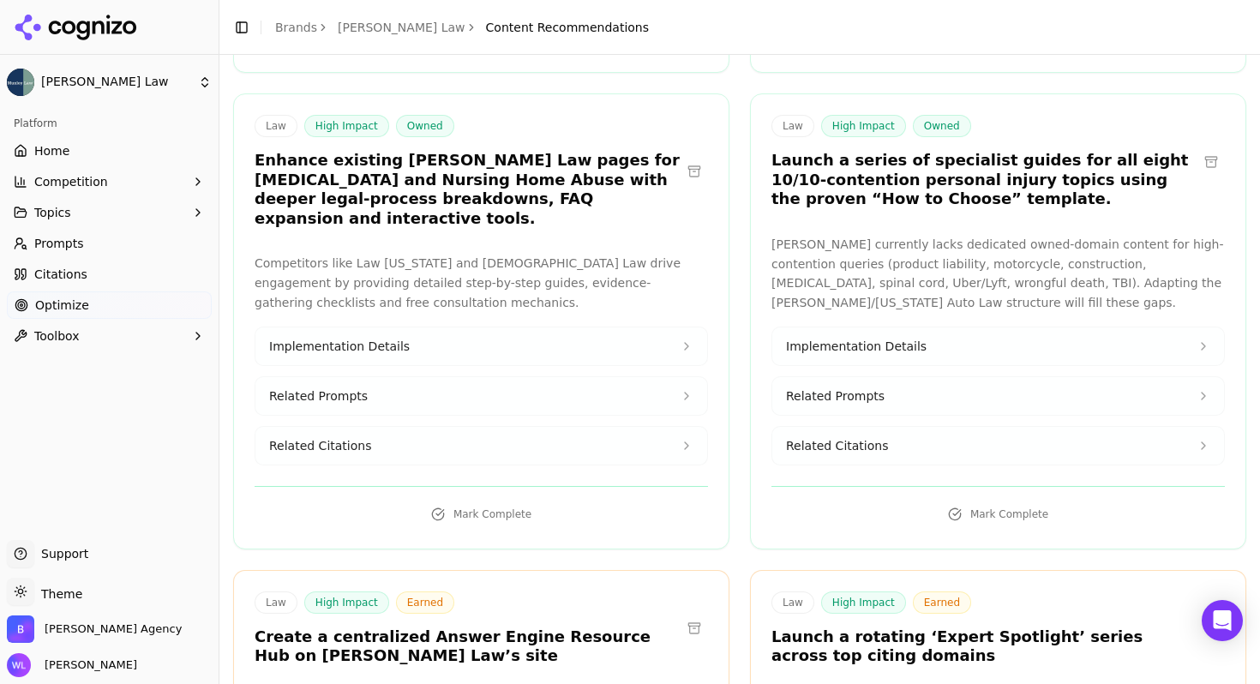
click at [691, 614] on button at bounding box center [693, 627] width 27 height 27
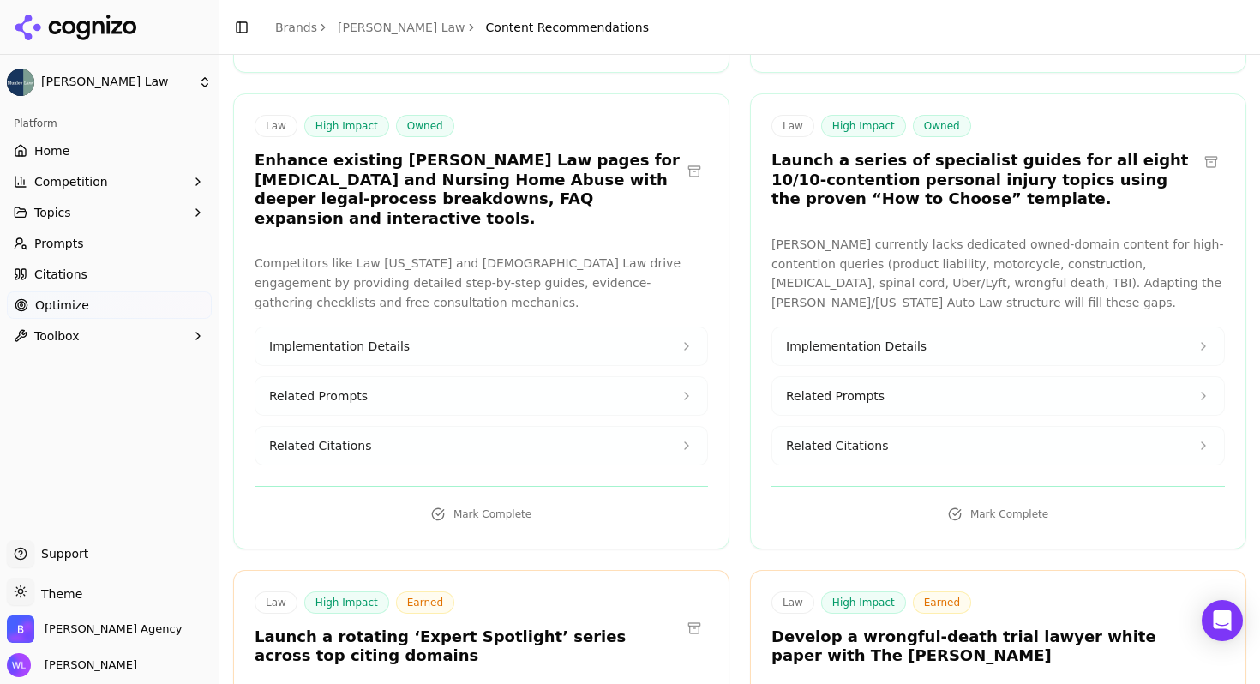
click at [691, 614] on button at bounding box center [693, 627] width 27 height 27
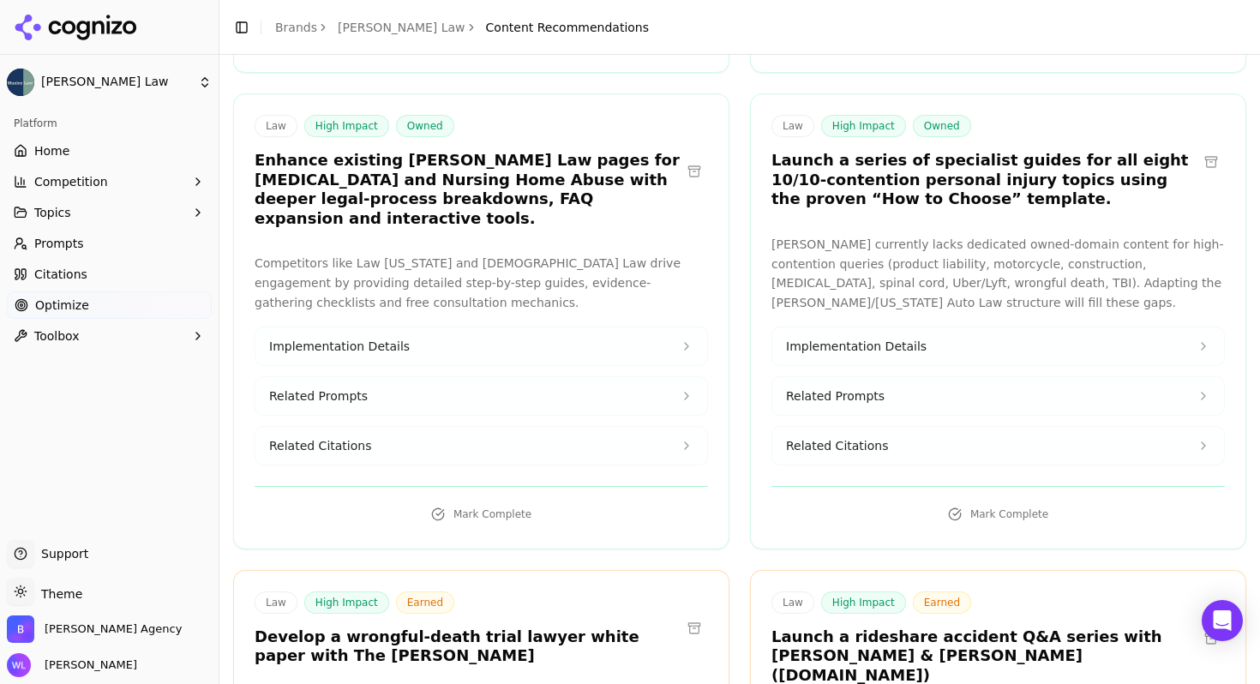
click at [691, 614] on button at bounding box center [693, 627] width 27 height 27
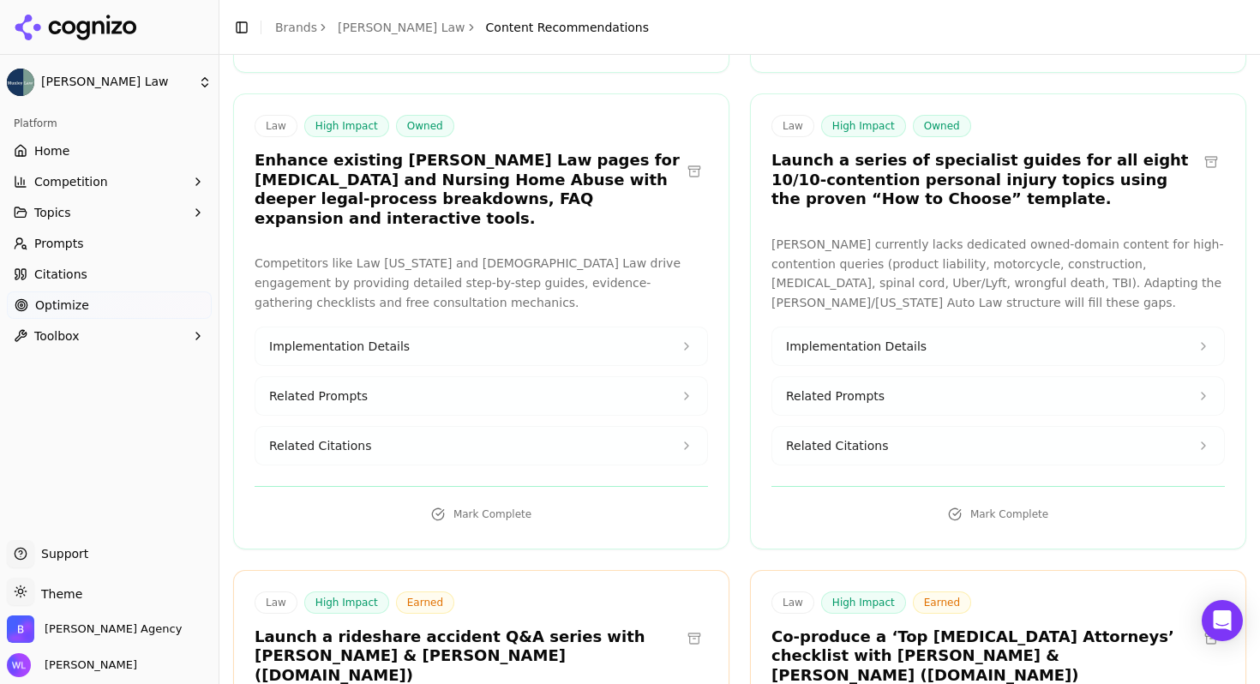
click at [691, 625] on button at bounding box center [693, 638] width 27 height 27
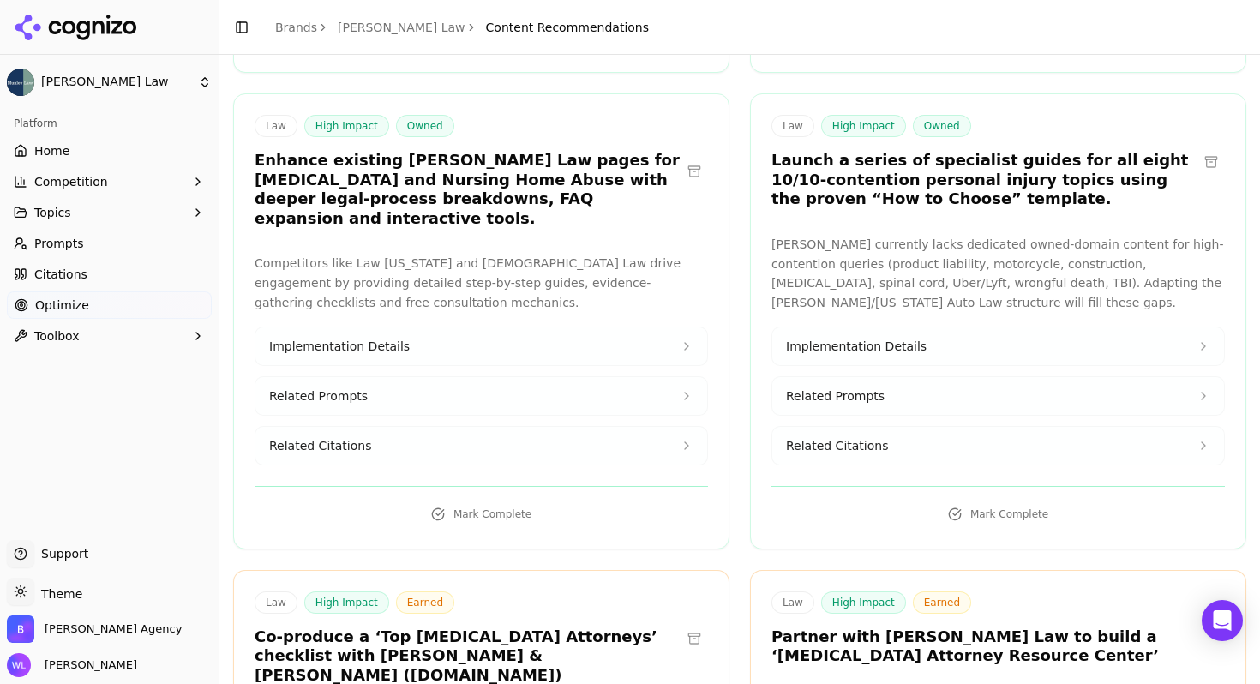
click at [691, 625] on button at bounding box center [693, 638] width 27 height 27
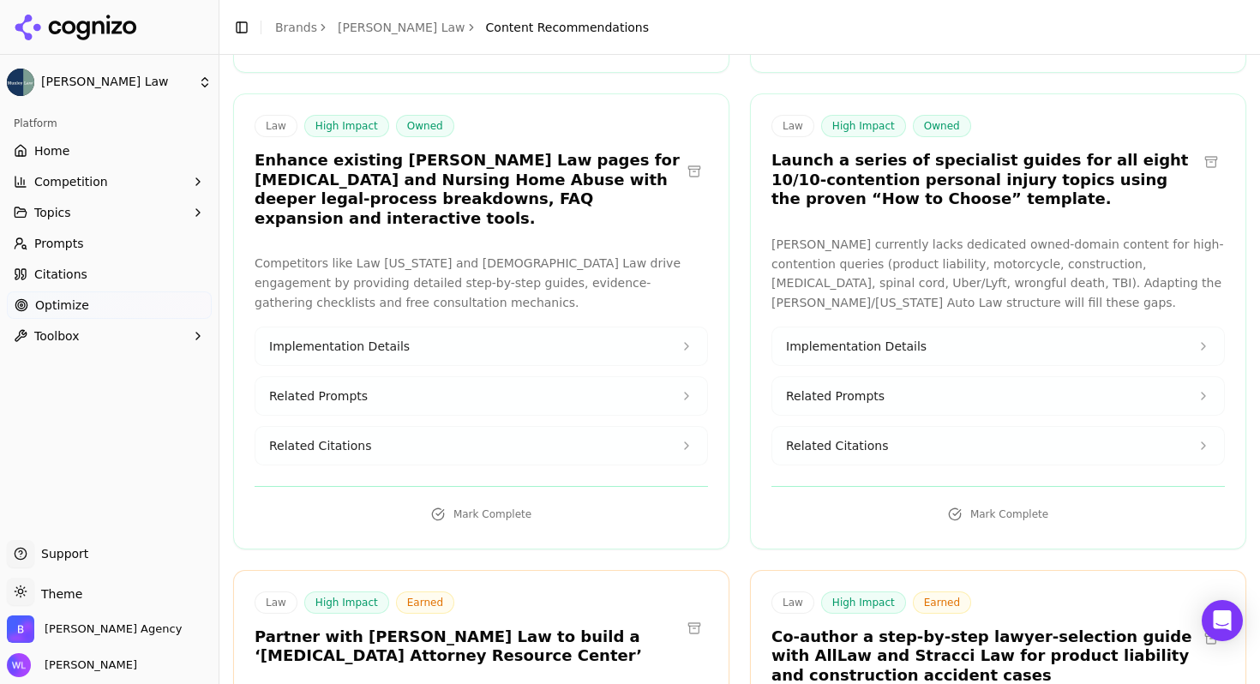
click at [691, 614] on button at bounding box center [693, 627] width 27 height 27
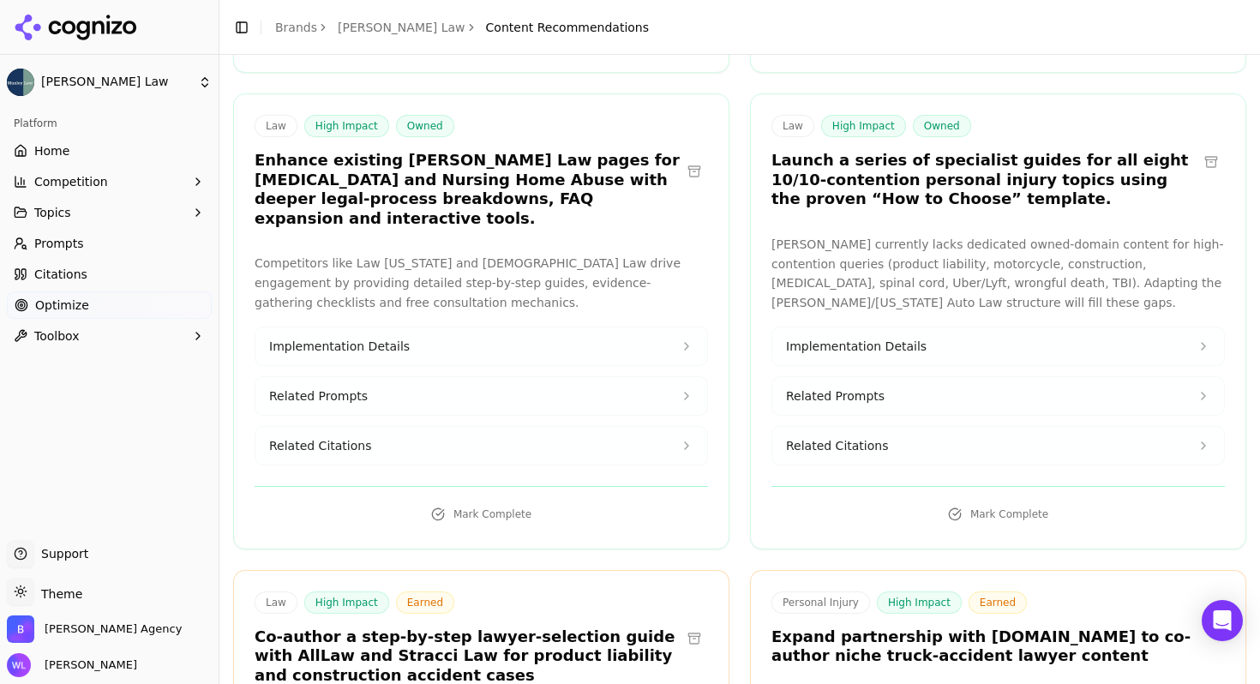
click at [691, 625] on button at bounding box center [693, 638] width 27 height 27
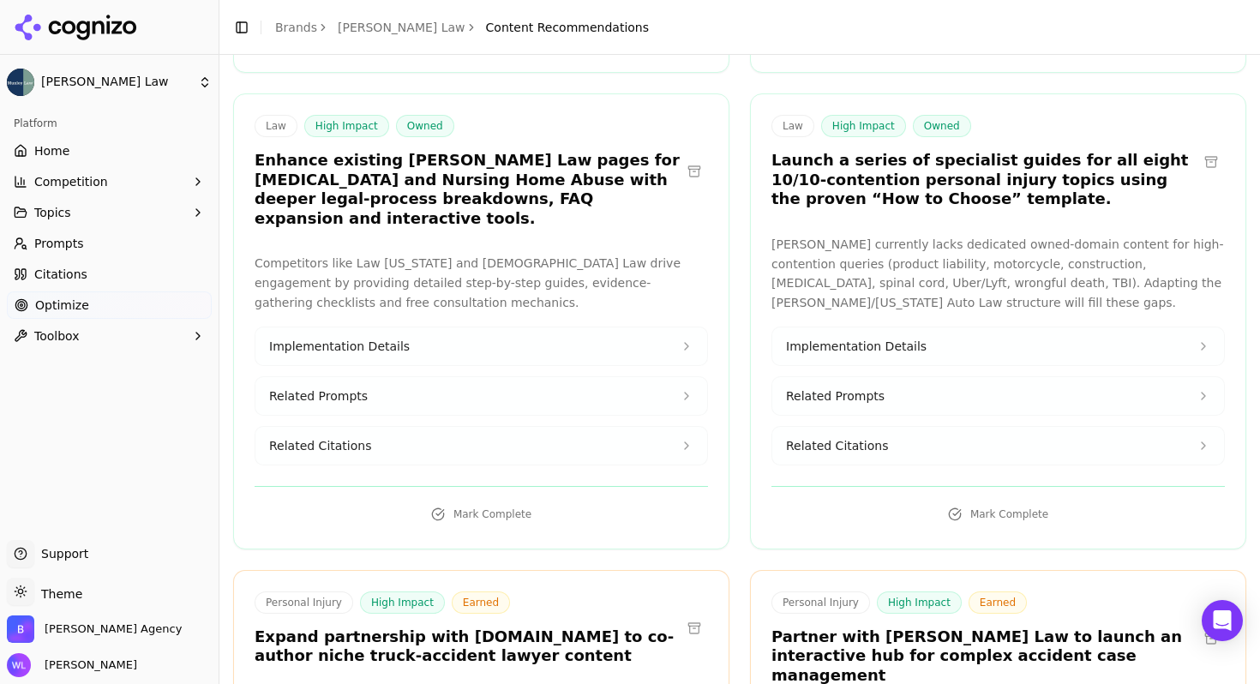
click at [691, 614] on button at bounding box center [693, 627] width 27 height 27
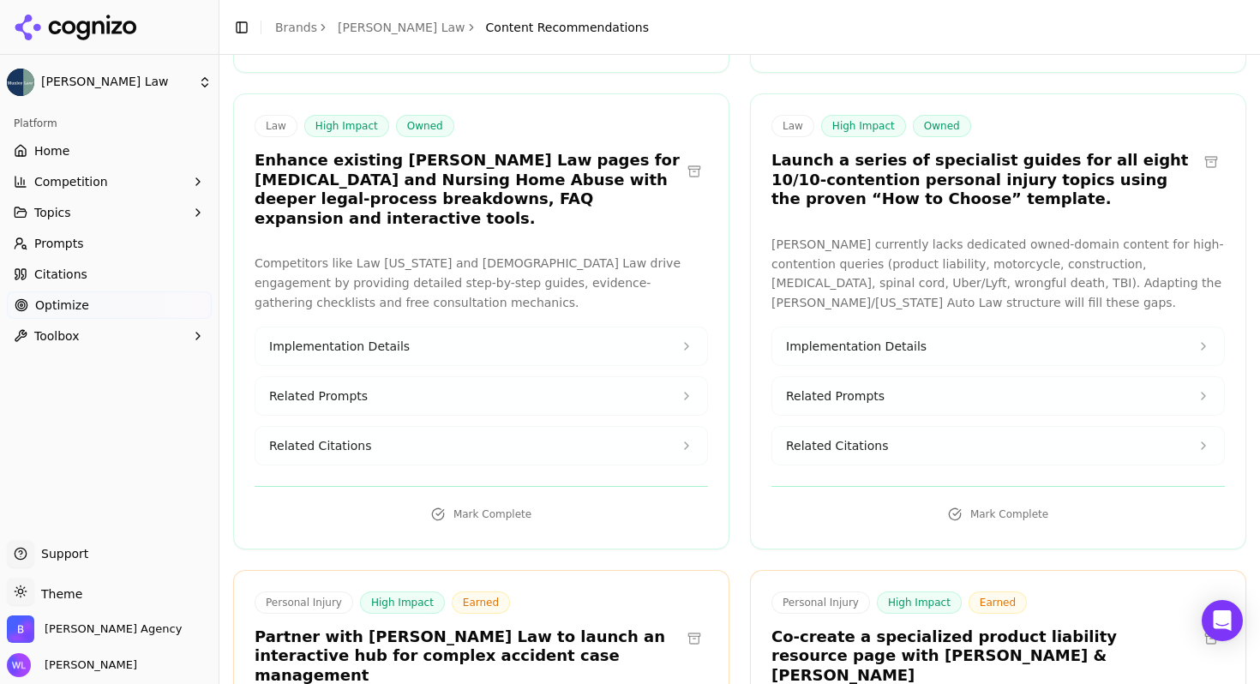
click at [691, 625] on button at bounding box center [693, 638] width 27 height 27
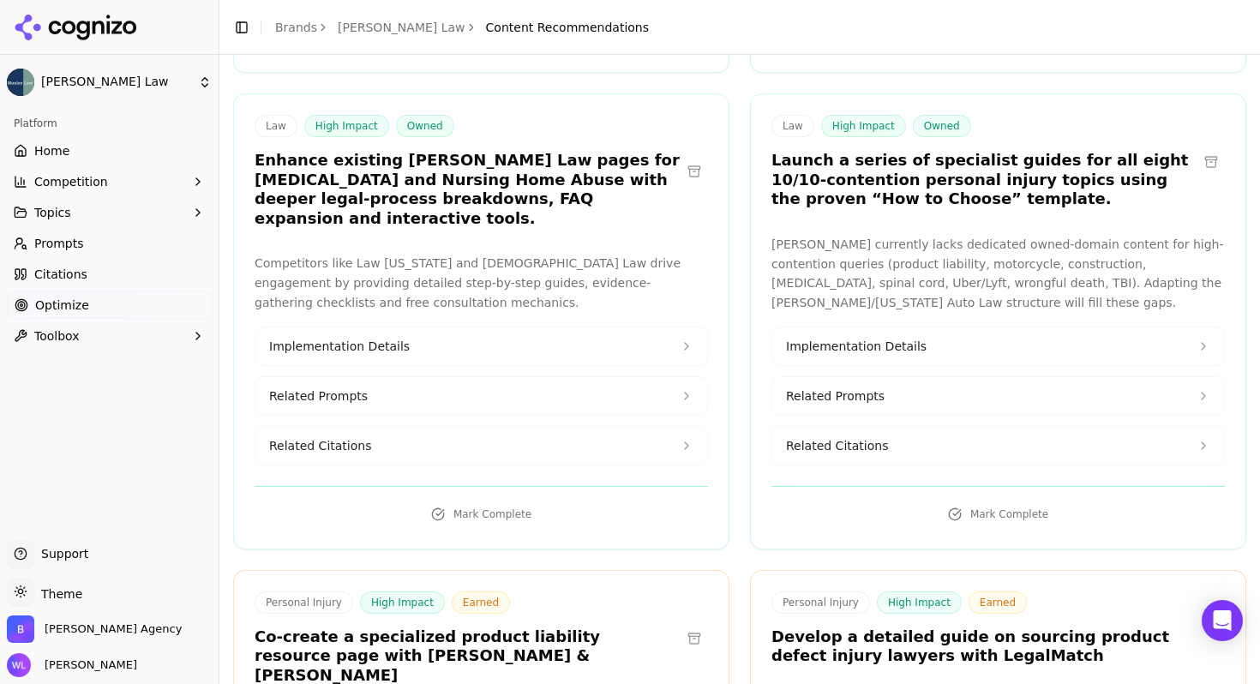
click at [691, 625] on button at bounding box center [693, 638] width 27 height 27
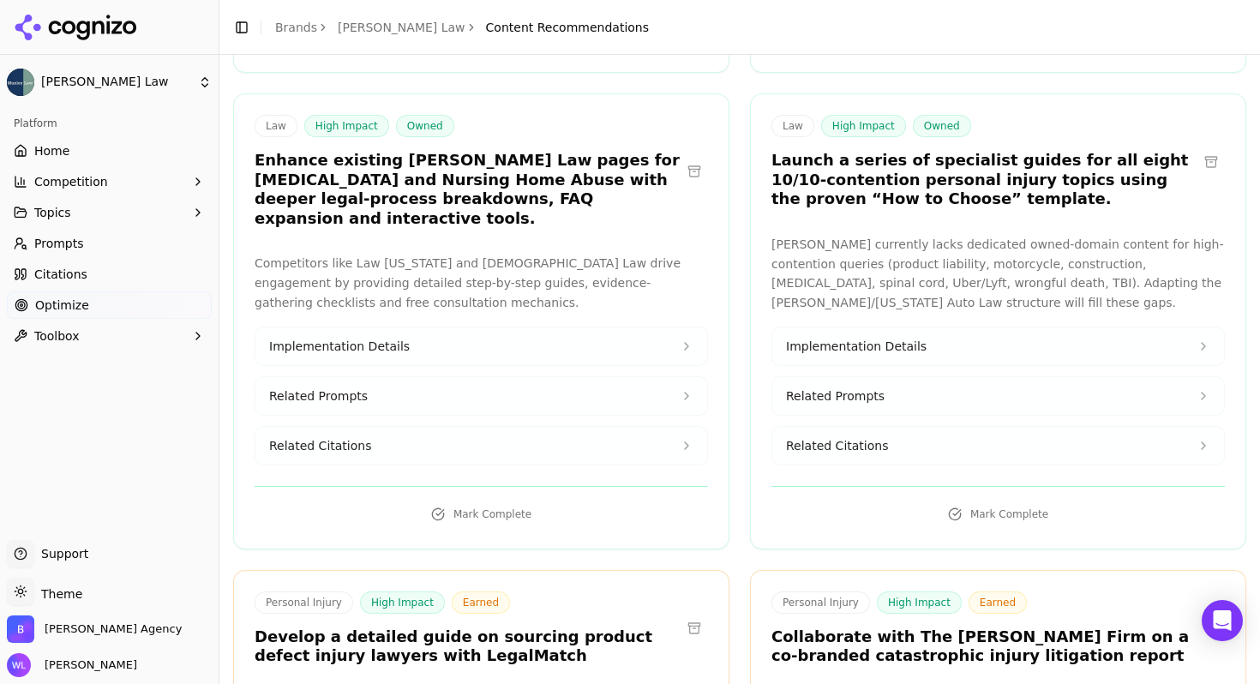
click at [691, 614] on button at bounding box center [693, 627] width 27 height 27
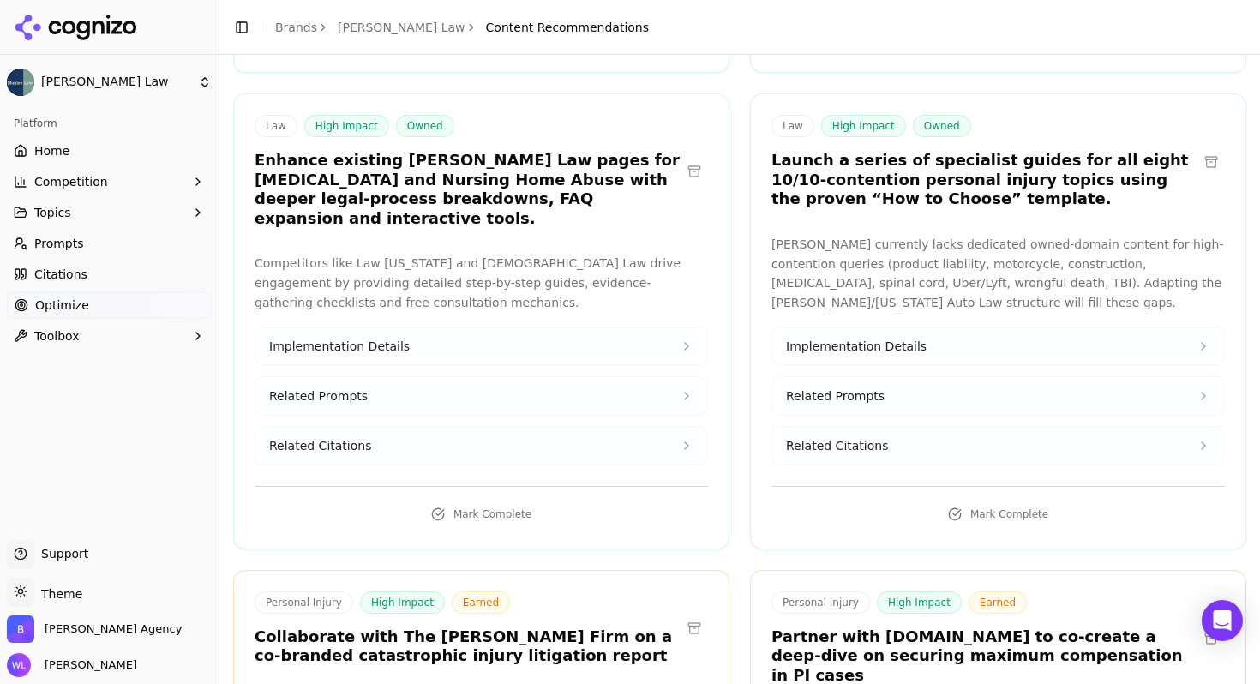
click at [691, 614] on button at bounding box center [693, 627] width 27 height 27
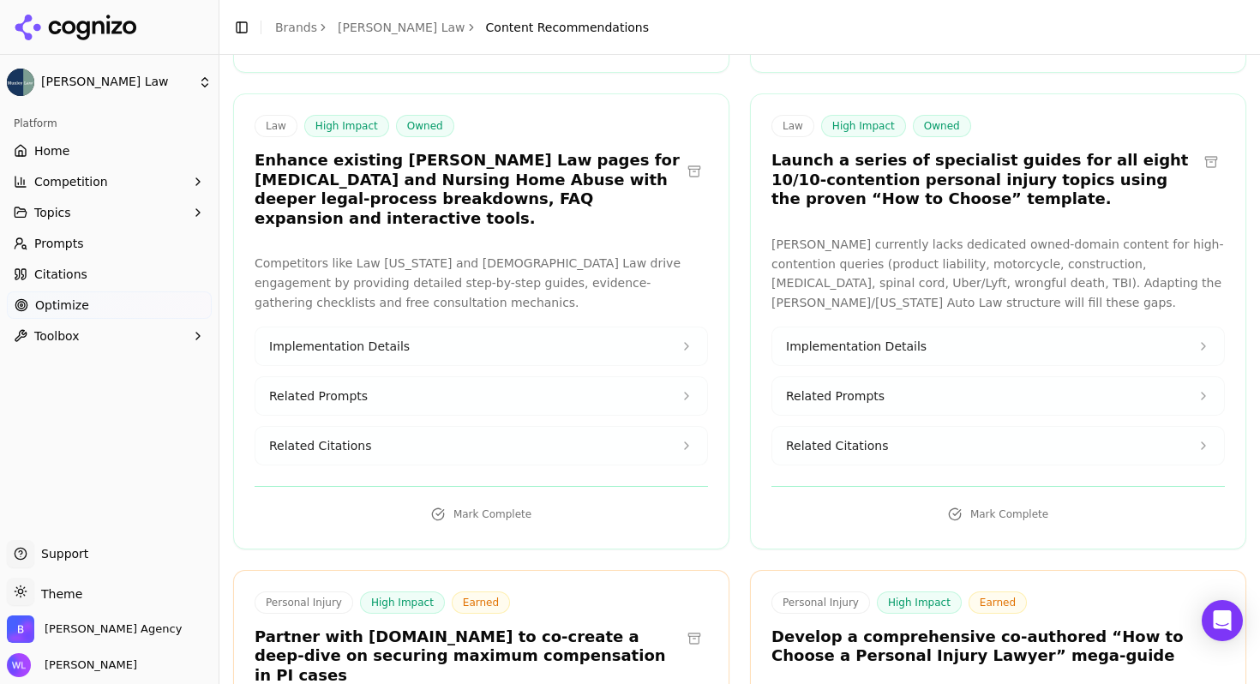
click at [691, 625] on button at bounding box center [693, 638] width 27 height 27
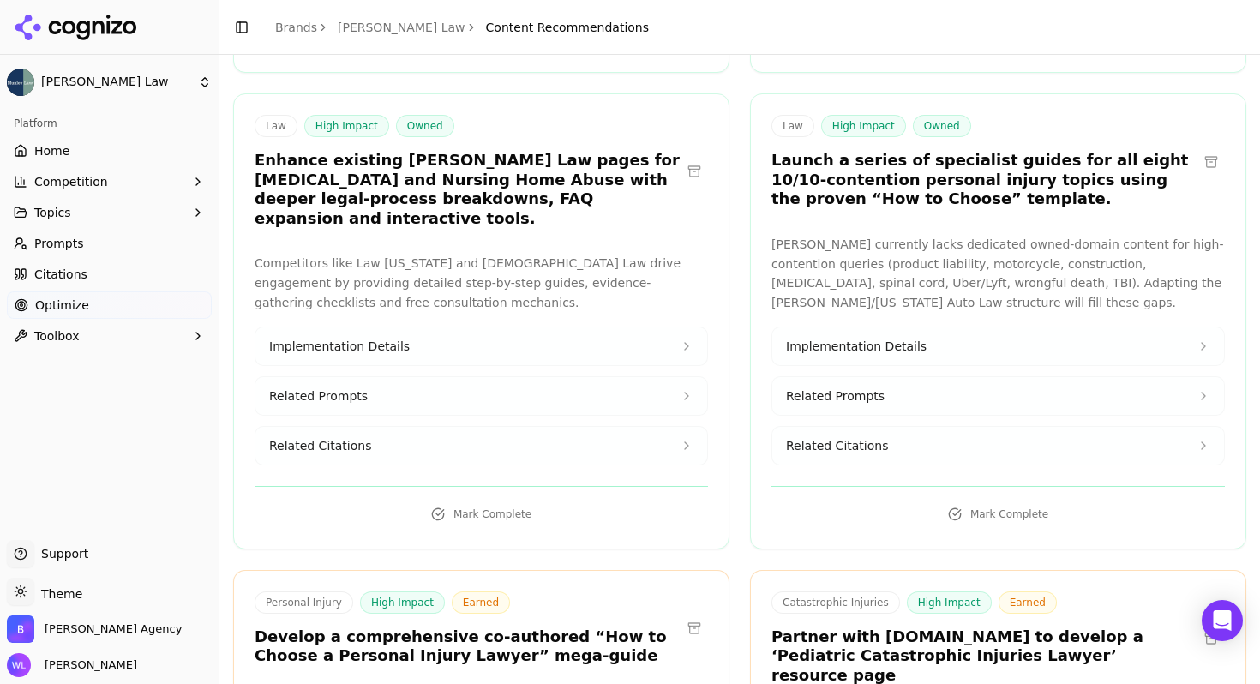
click at [684, 614] on button at bounding box center [693, 627] width 27 height 27
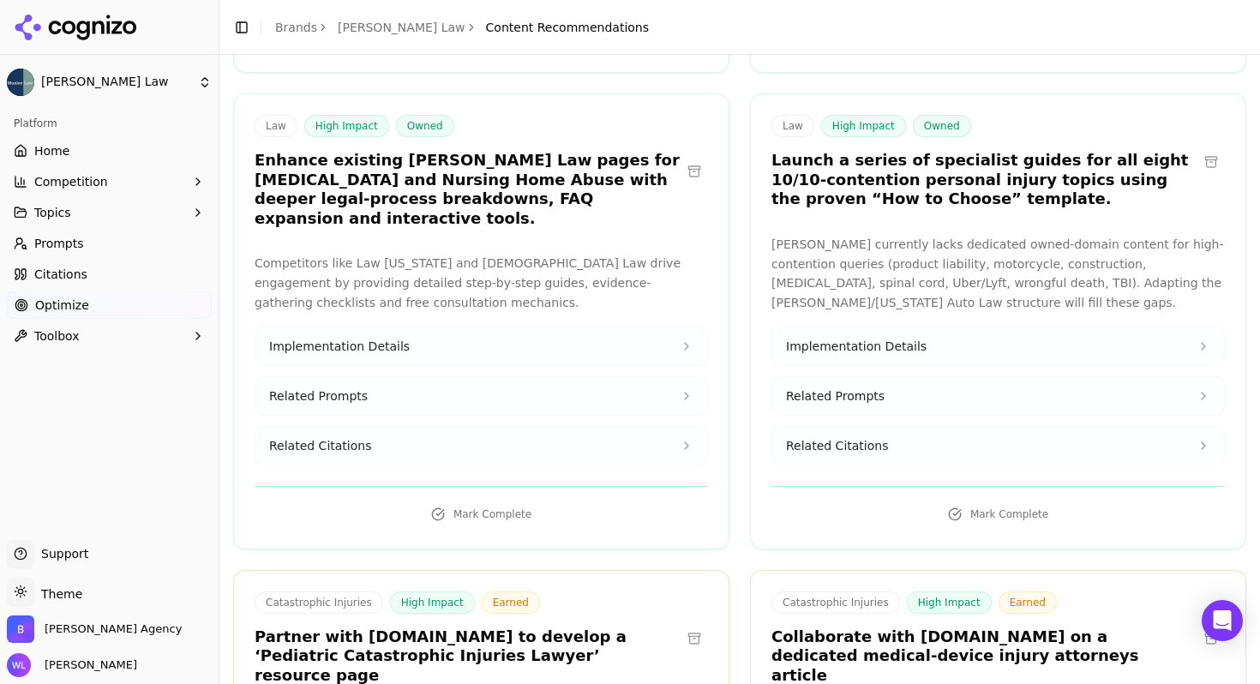
click at [1202, 625] on button at bounding box center [1210, 638] width 27 height 27
click at [1200, 625] on button at bounding box center [1210, 638] width 27 height 27
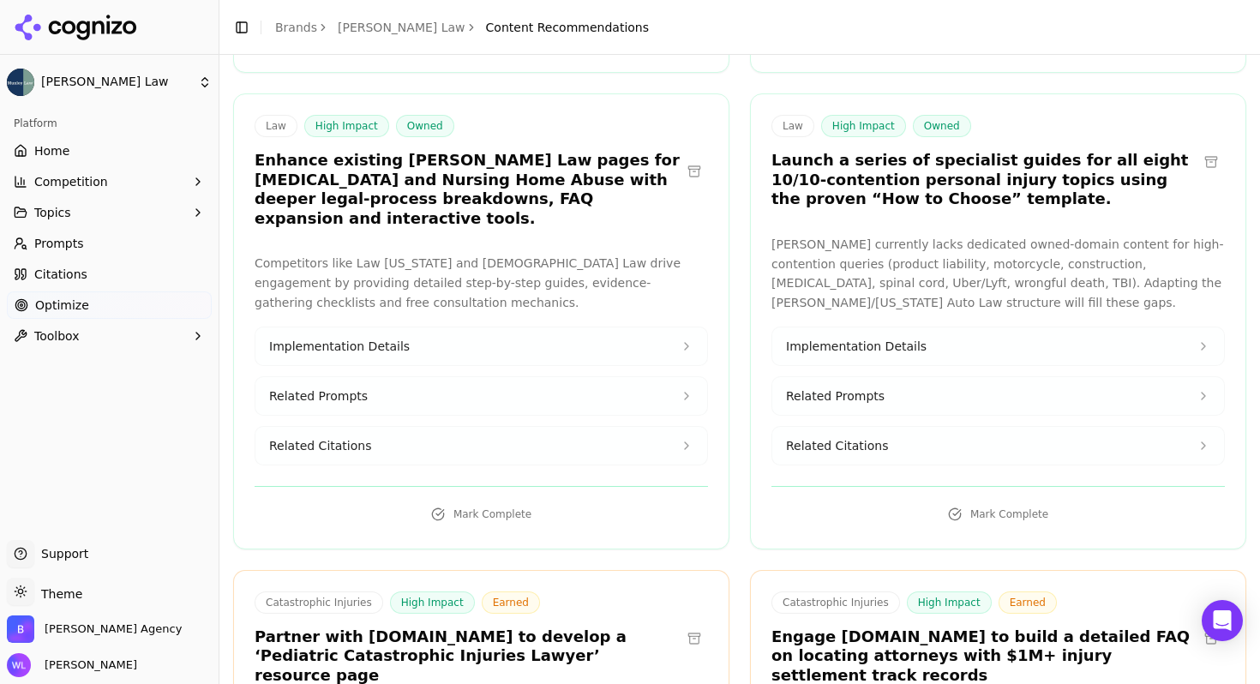
click at [1200, 625] on button at bounding box center [1210, 638] width 27 height 27
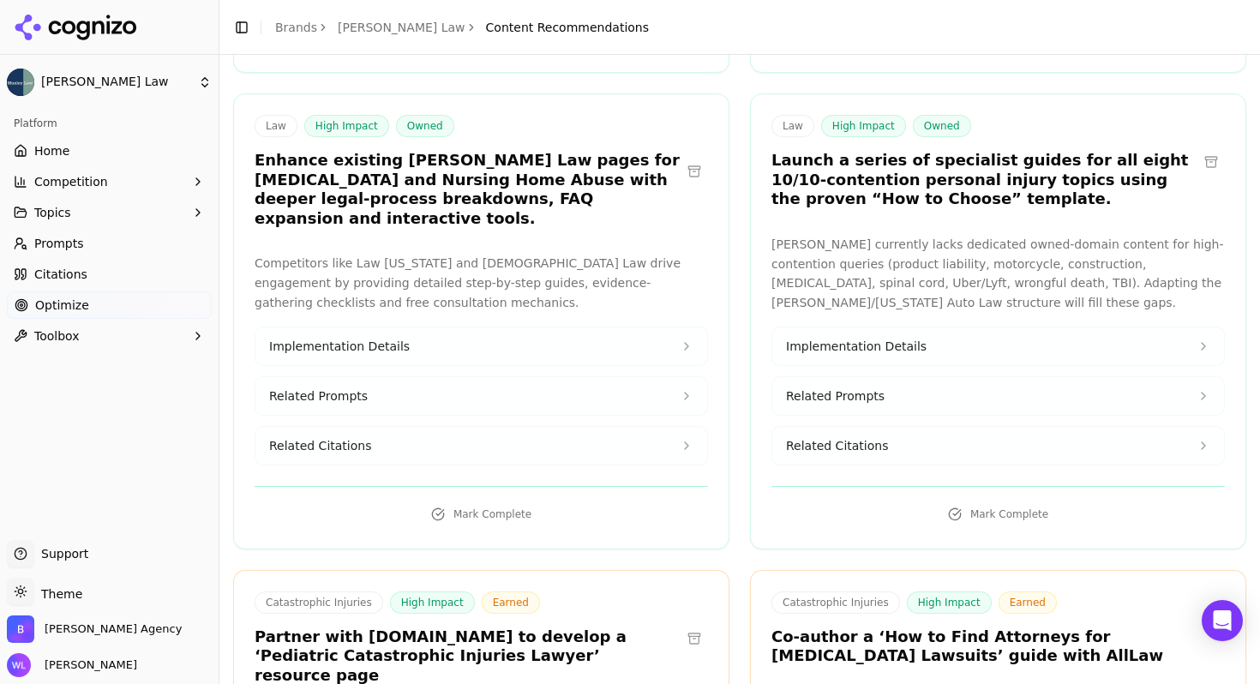
click at [1201, 614] on button at bounding box center [1210, 627] width 27 height 27
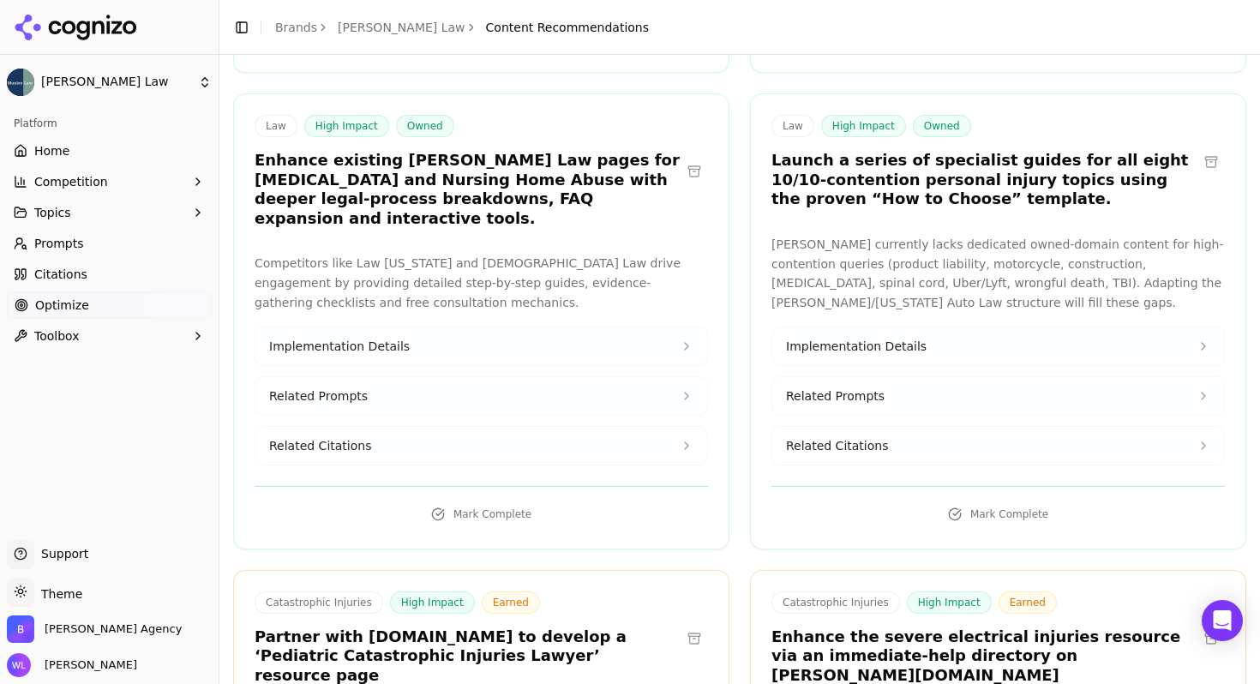
click at [1201, 625] on button at bounding box center [1210, 638] width 27 height 27
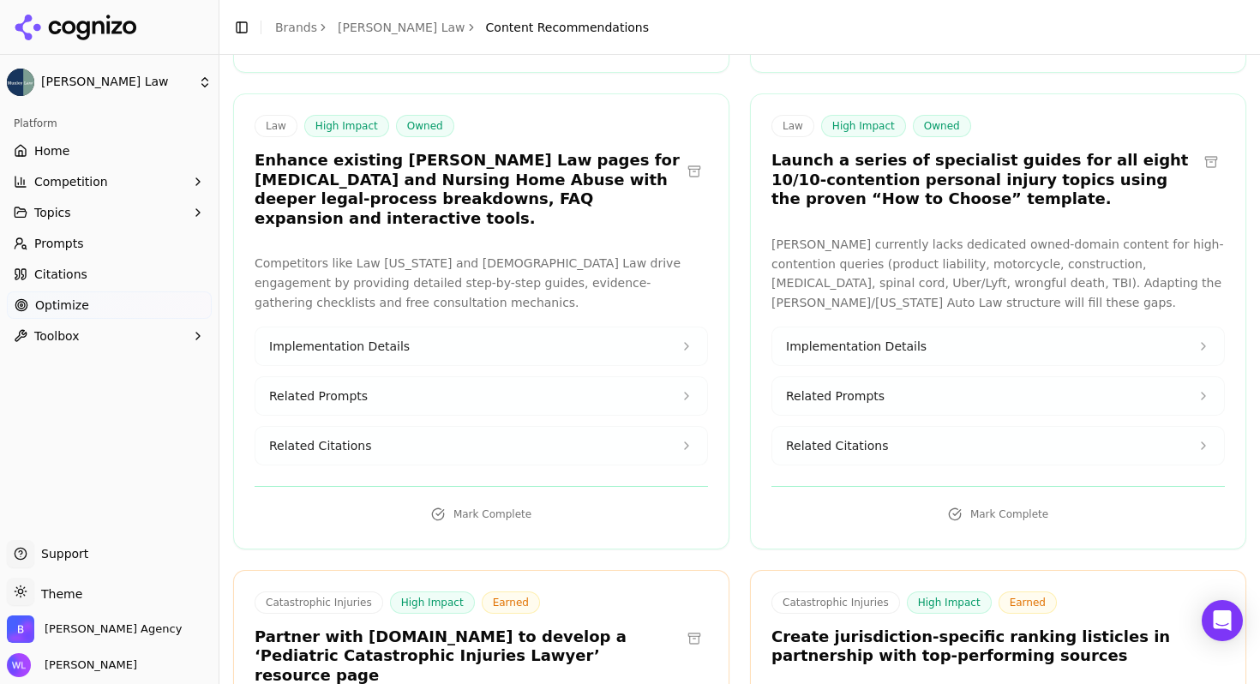
click at [1203, 614] on button at bounding box center [1210, 627] width 27 height 27
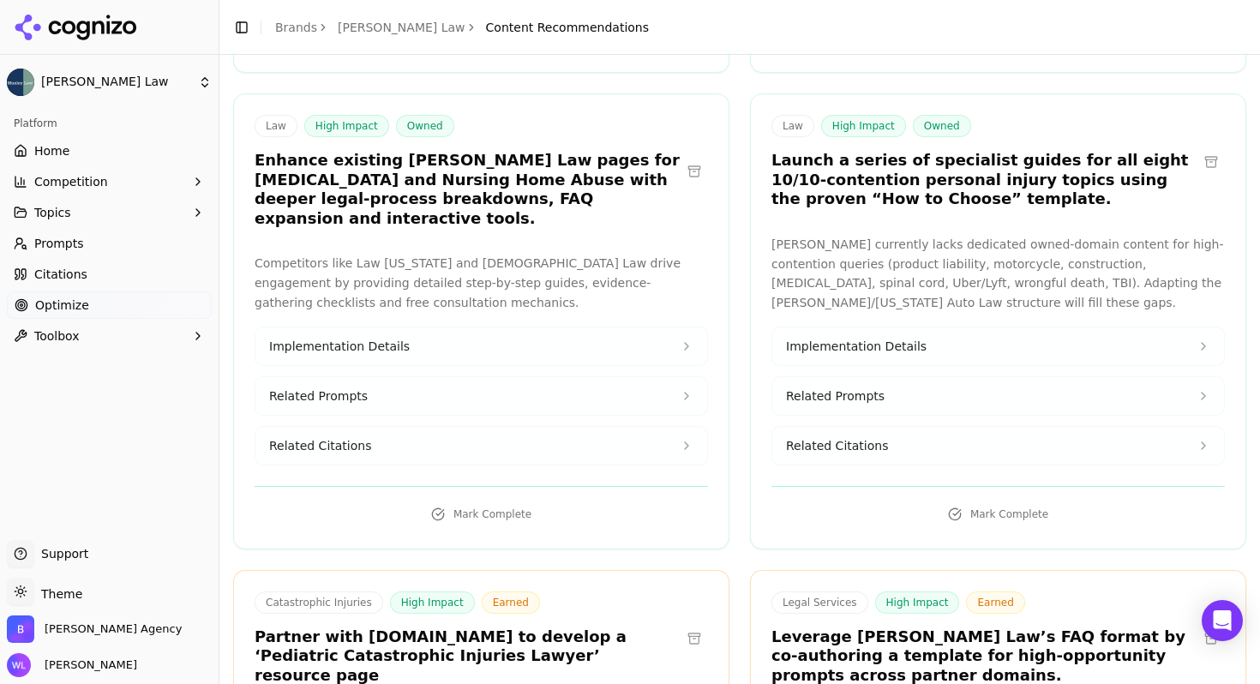
click at [1203, 625] on button at bounding box center [1210, 638] width 27 height 27
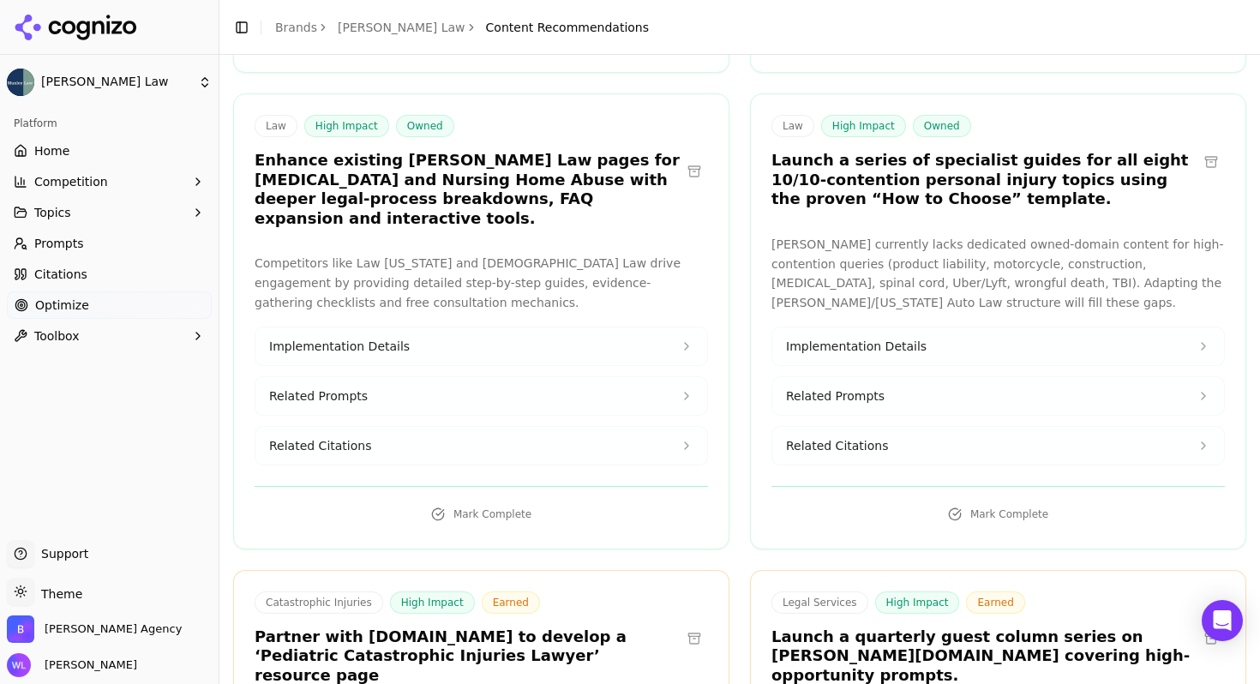
click at [1200, 625] on button at bounding box center [1210, 638] width 27 height 27
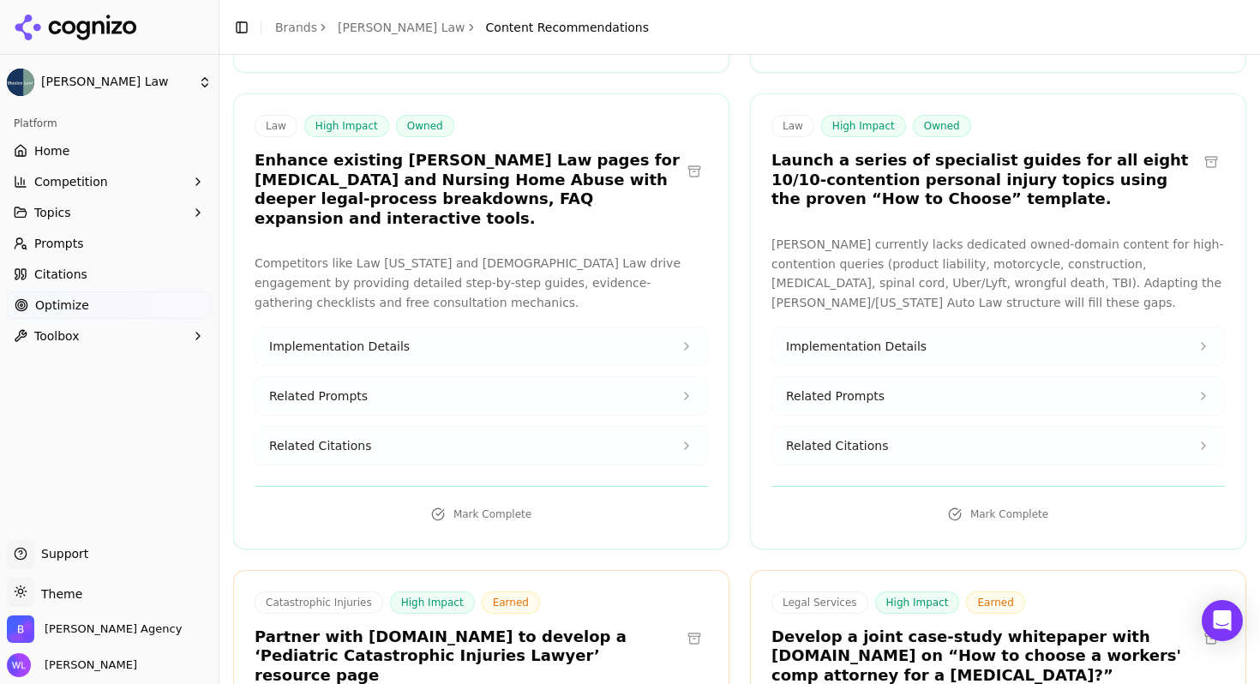
click at [1198, 625] on button at bounding box center [1210, 638] width 27 height 27
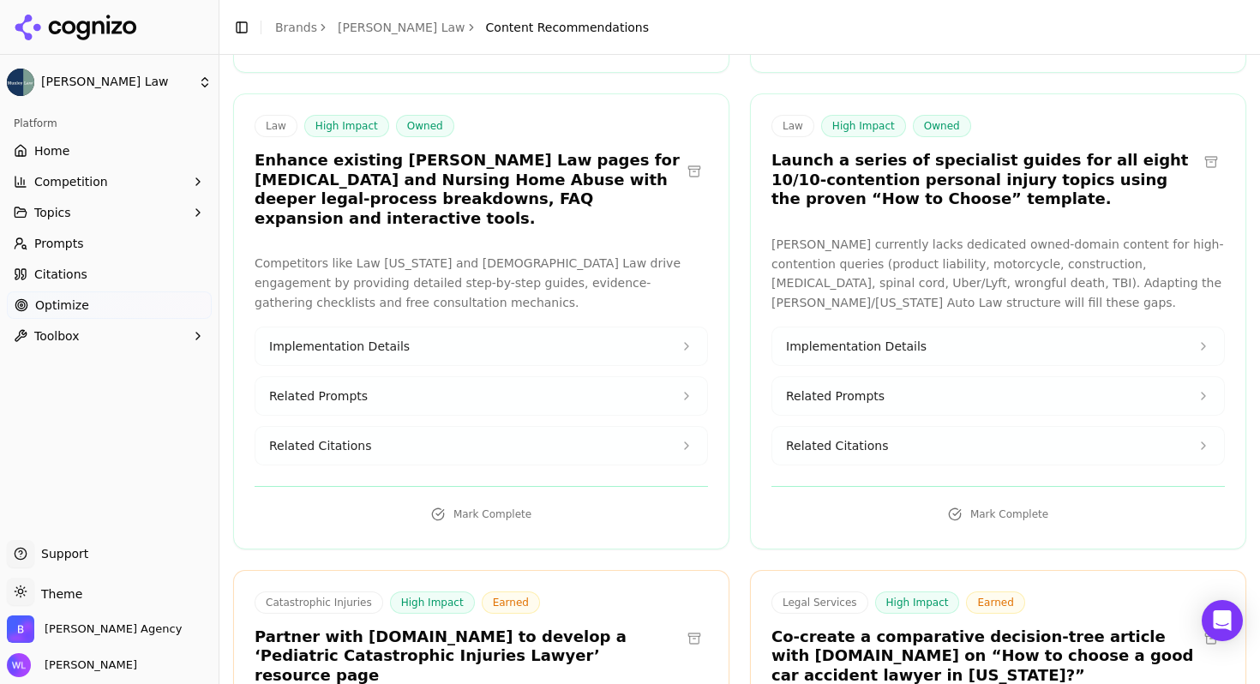
click at [1202, 625] on button at bounding box center [1210, 638] width 27 height 27
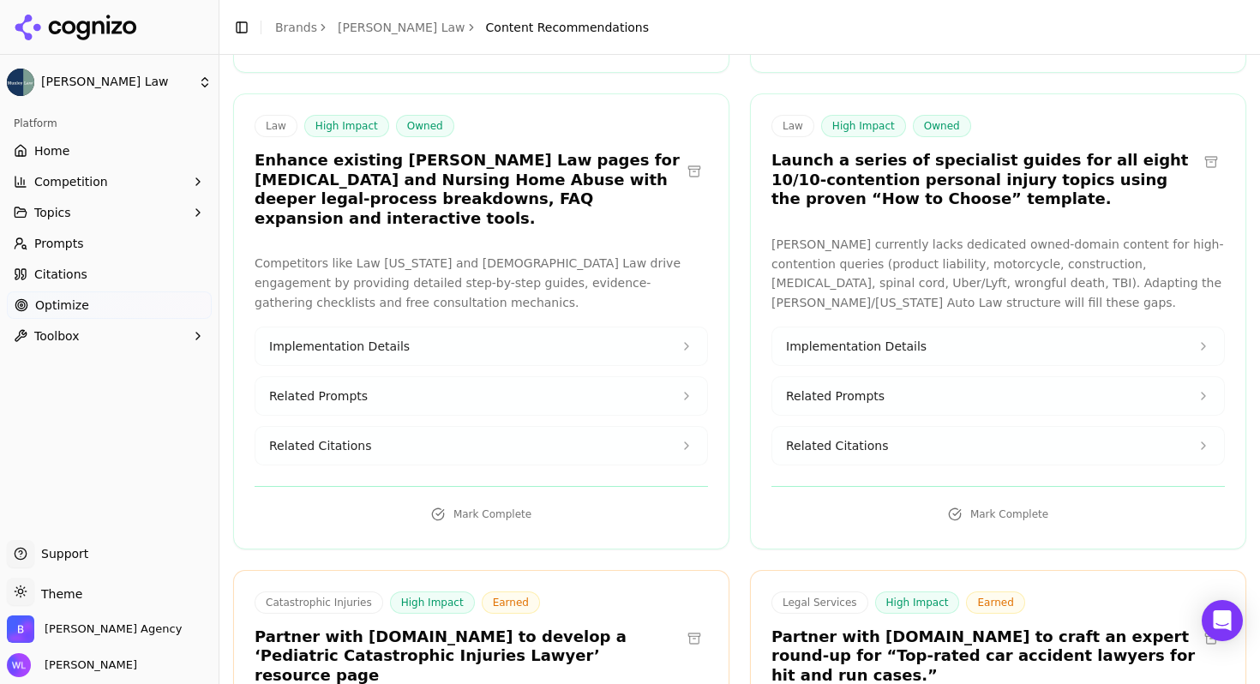
click at [1201, 625] on button at bounding box center [1210, 638] width 27 height 27
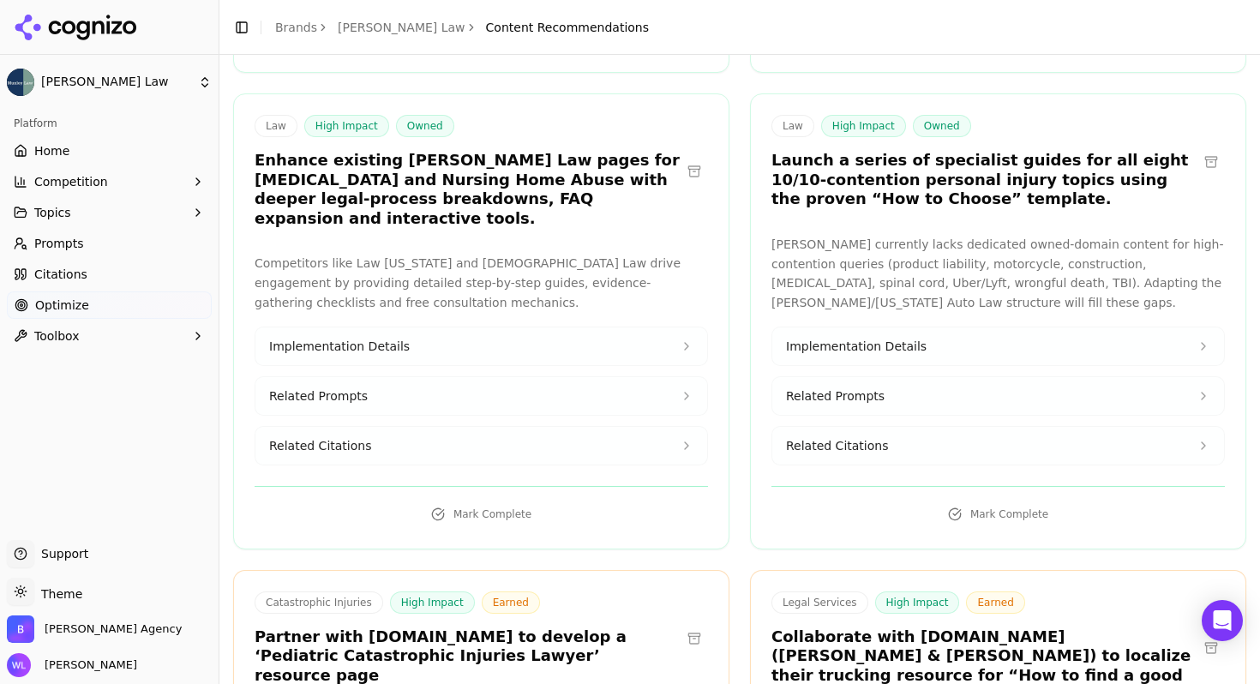
click at [1201, 634] on button at bounding box center [1210, 647] width 27 height 27
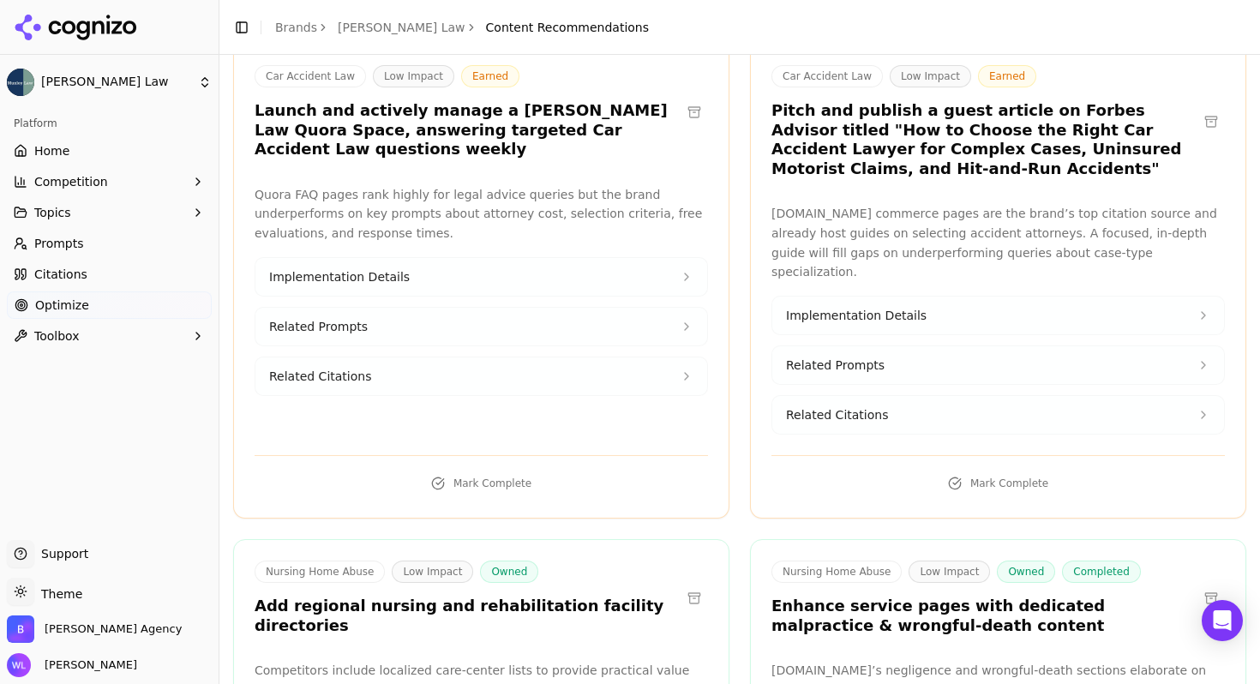
scroll to position [76394, 0]
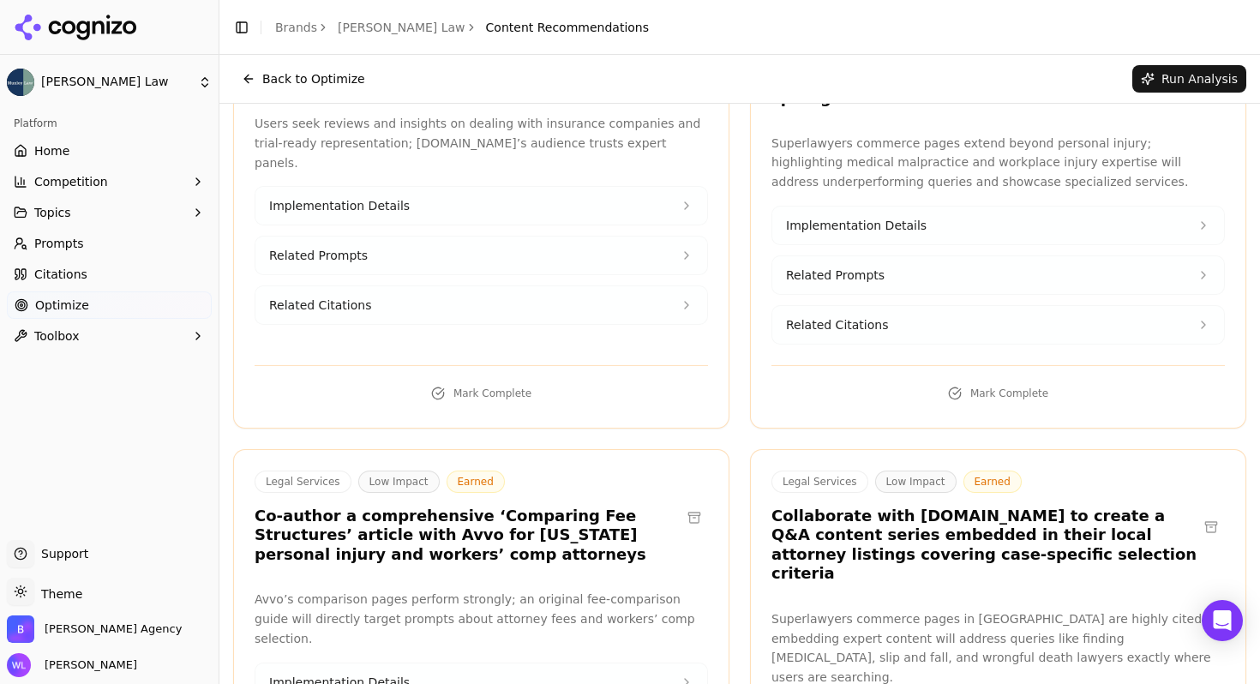
scroll to position [75917, 0]
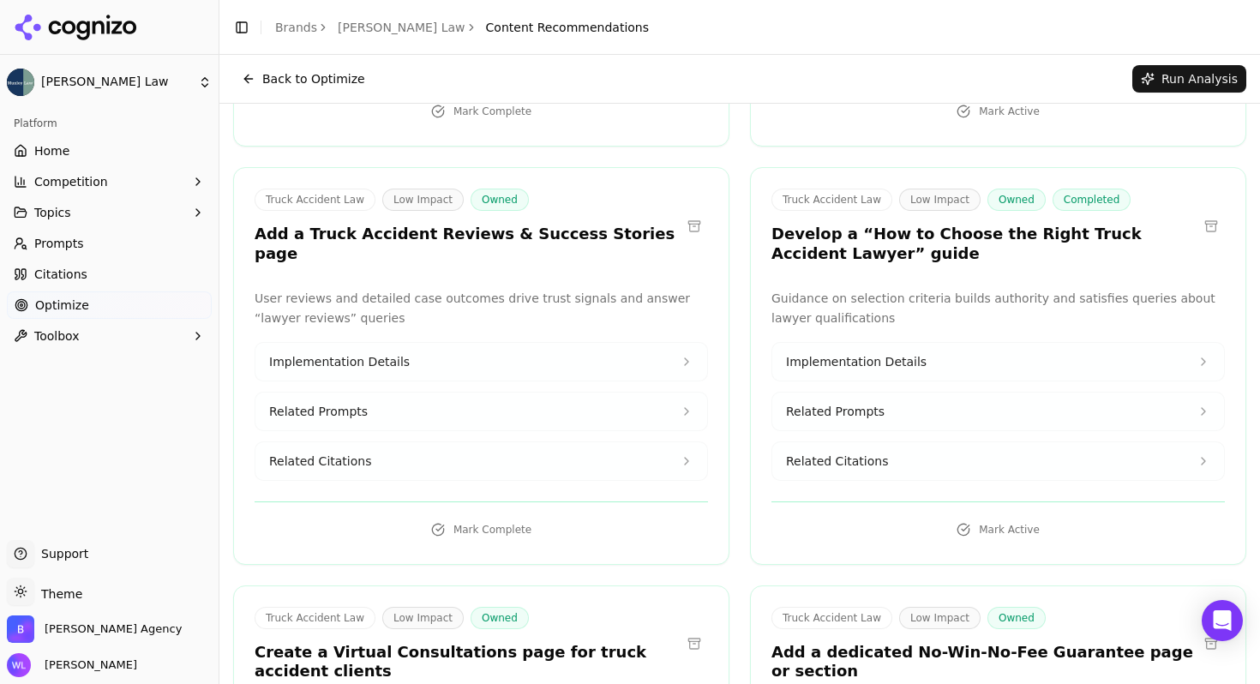
drag, startPoint x: 685, startPoint y: 273, endPoint x: 686, endPoint y: 282, distance: 8.6
drag, startPoint x: 689, startPoint y: 290, endPoint x: 812, endPoint y: 293, distance: 123.4
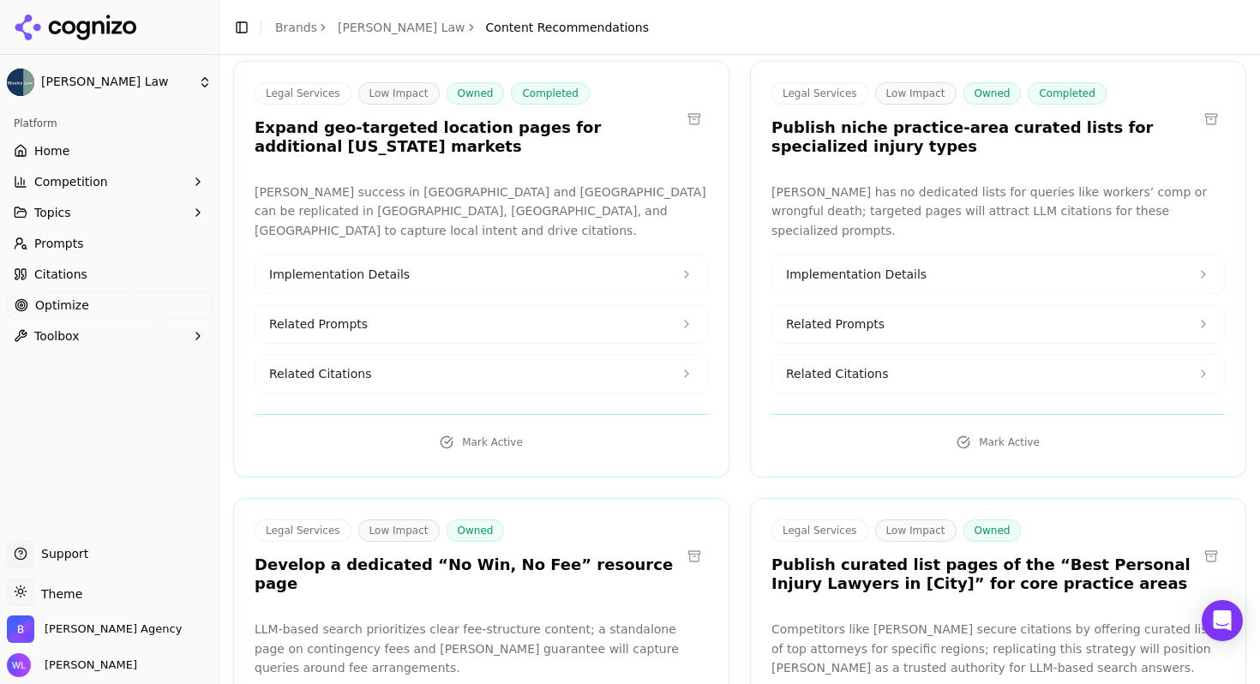
scroll to position [71798, 0]
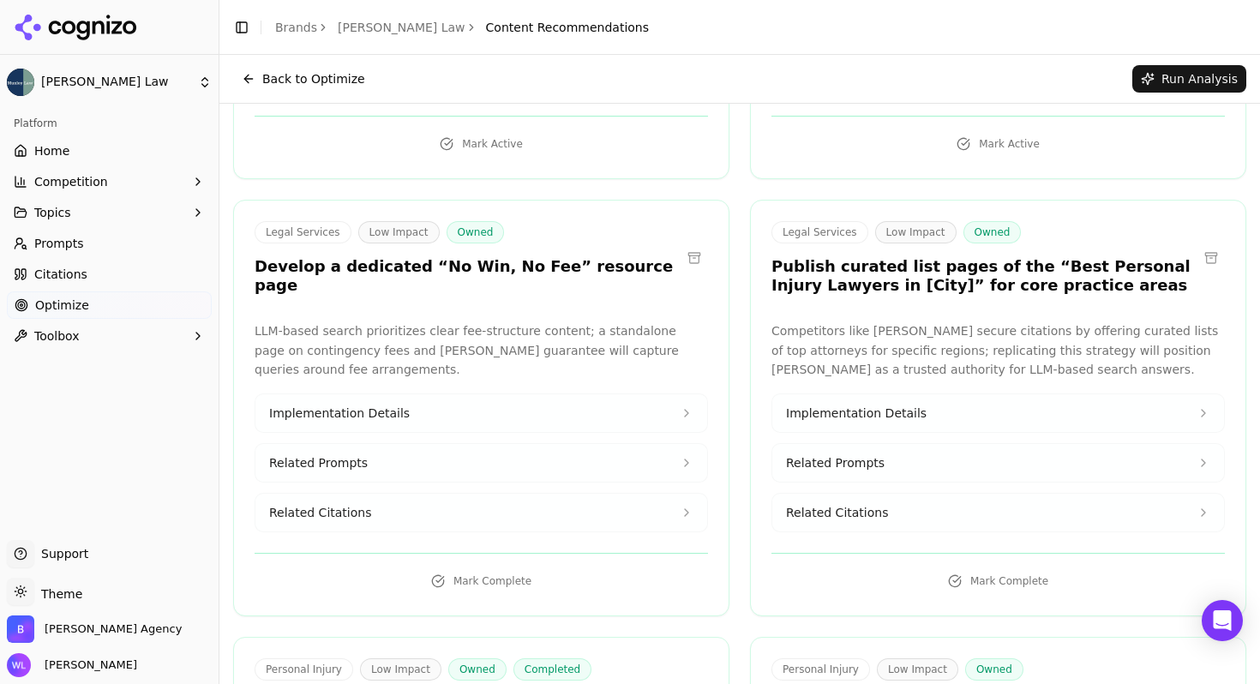
scroll to position [72096, 0]
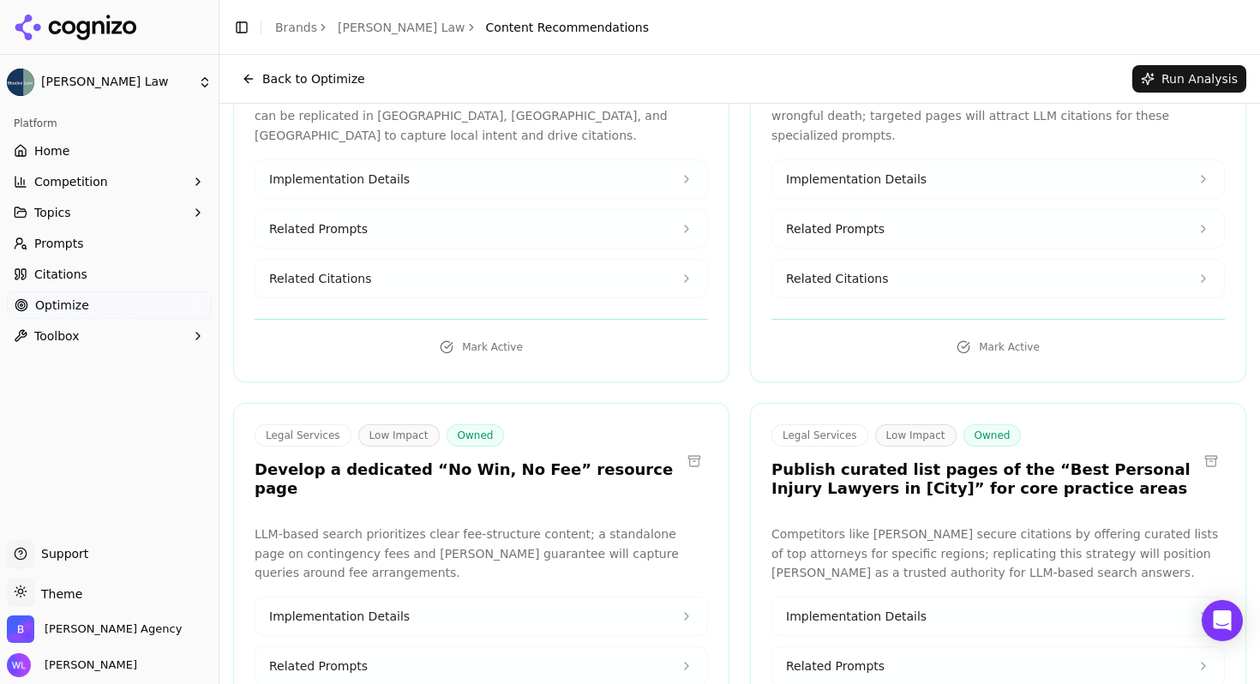
scroll to position [71878, 0]
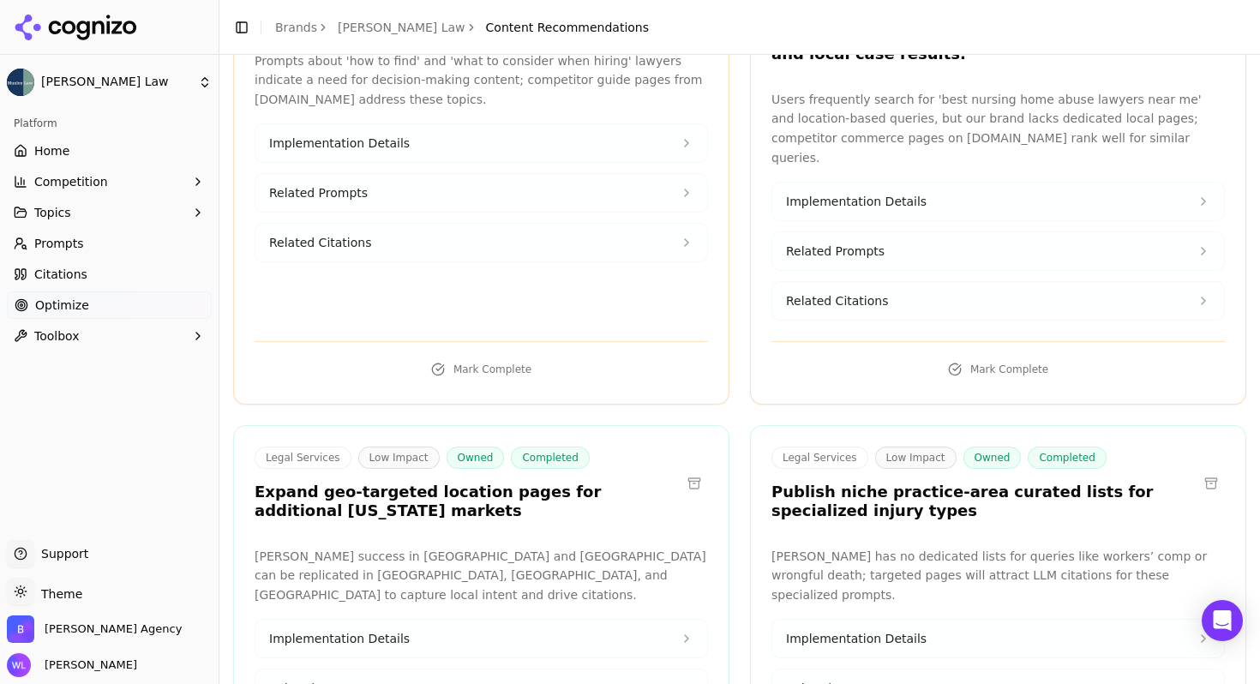
scroll to position [71437, 0]
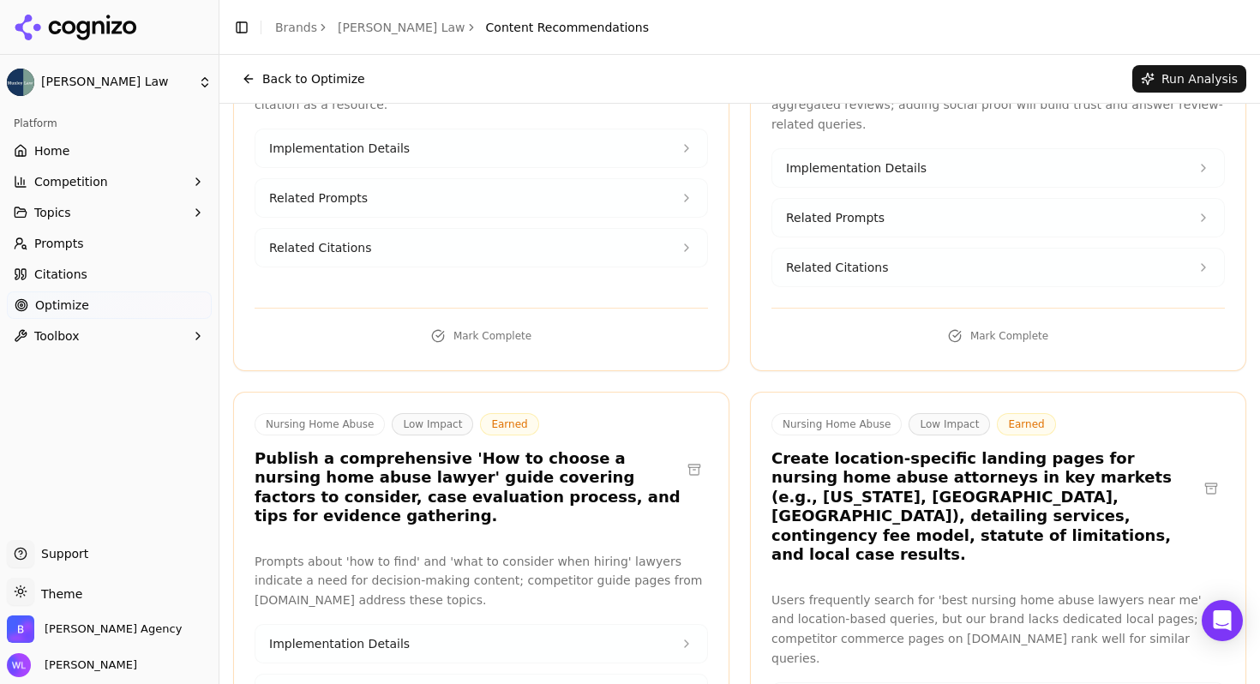
scroll to position [70928, 0]
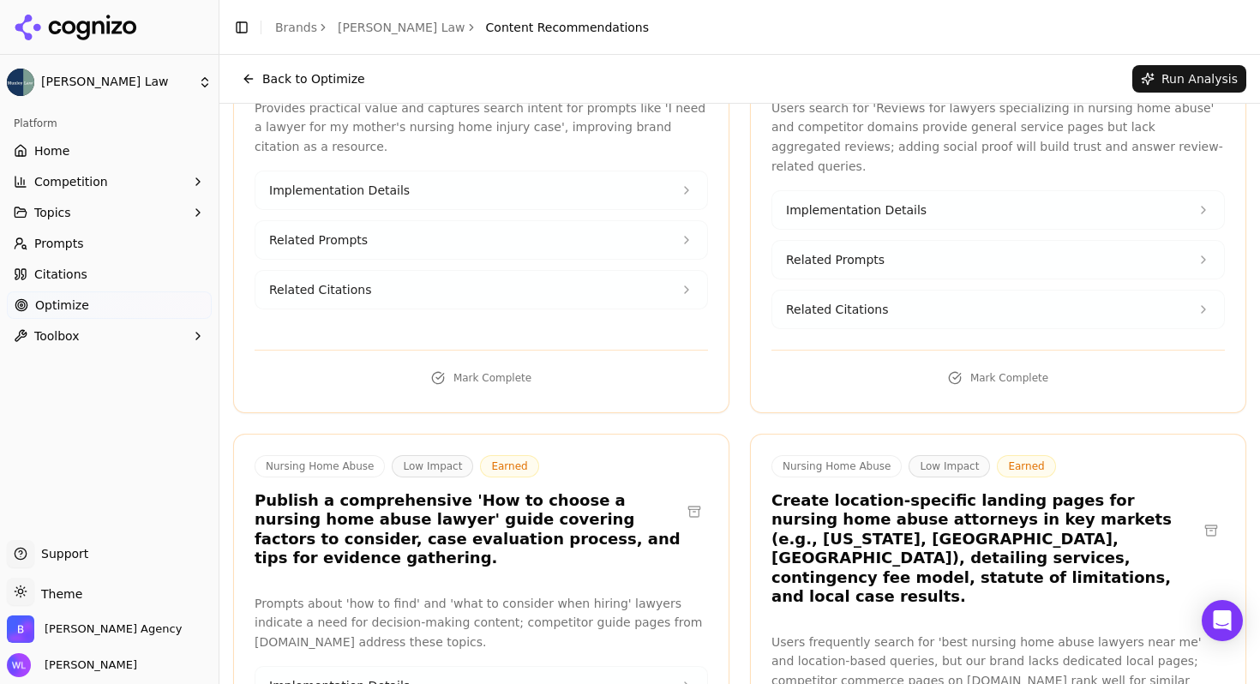
scroll to position [70890, 0]
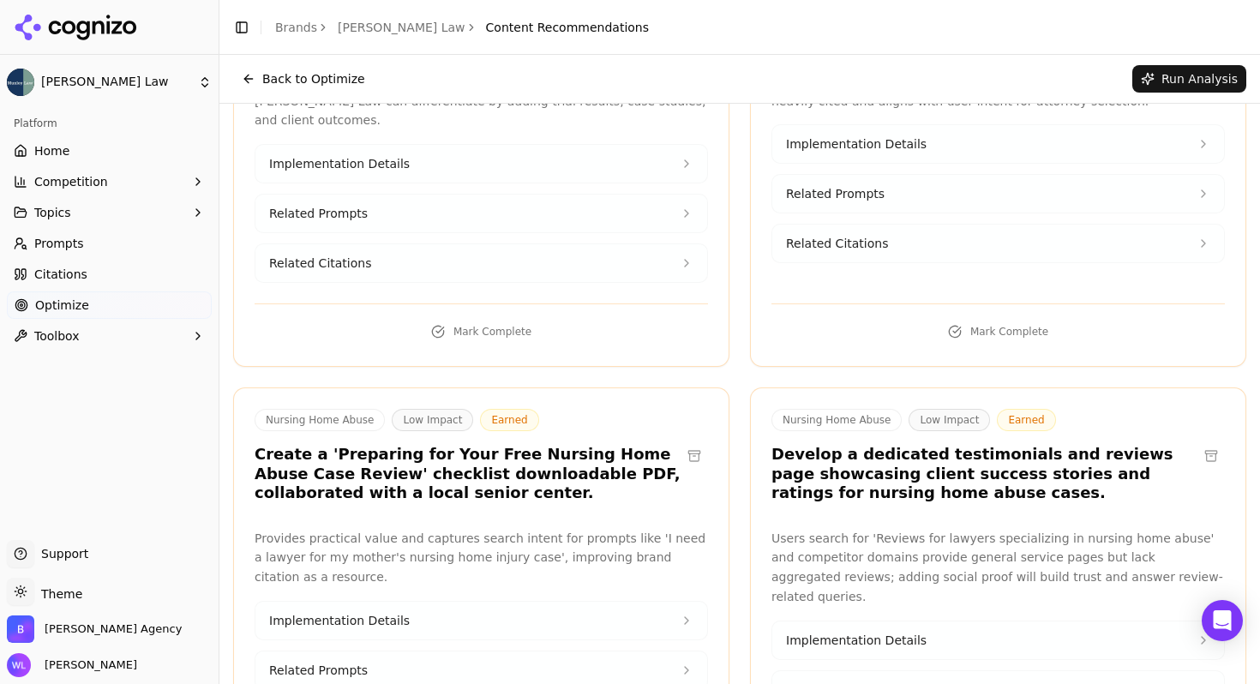
scroll to position [70451, 0]
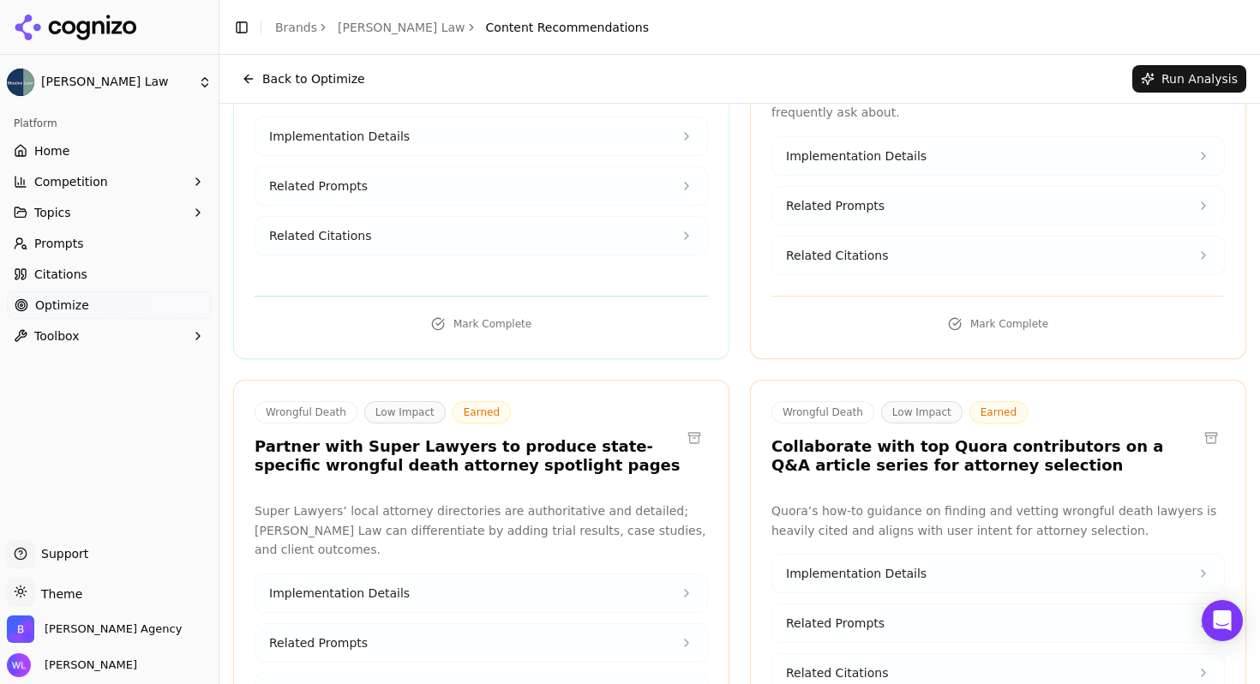
scroll to position [70037, 0]
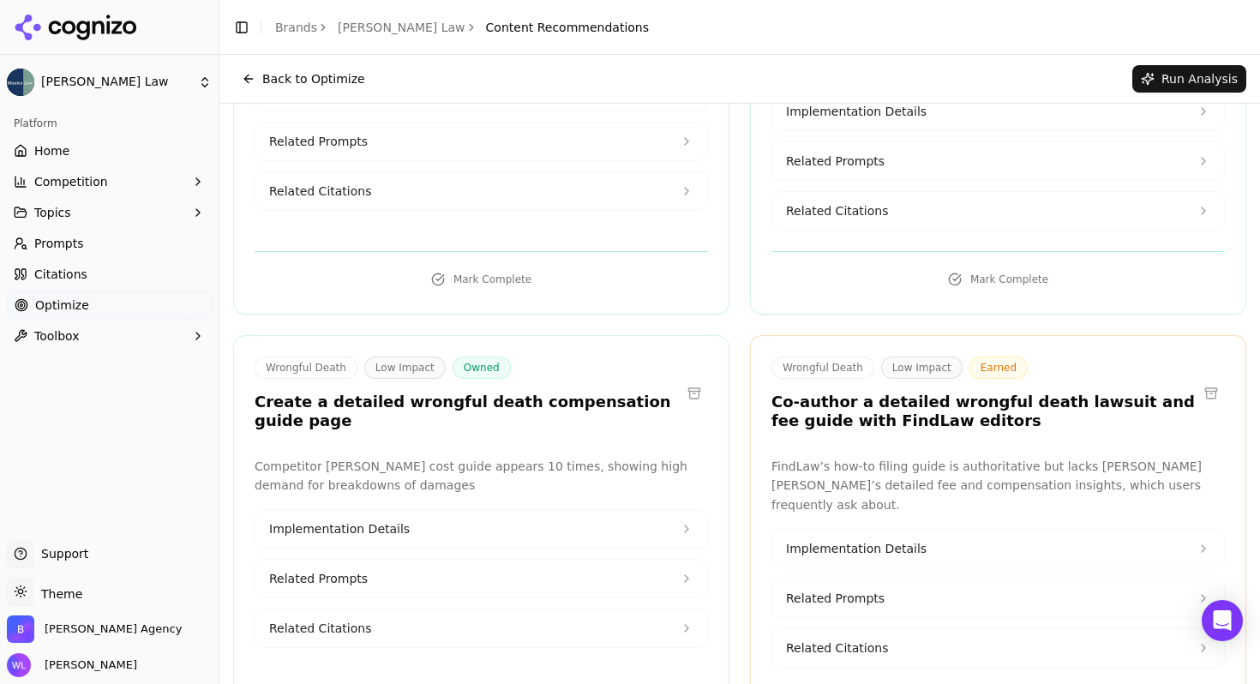
scroll to position [69638, 0]
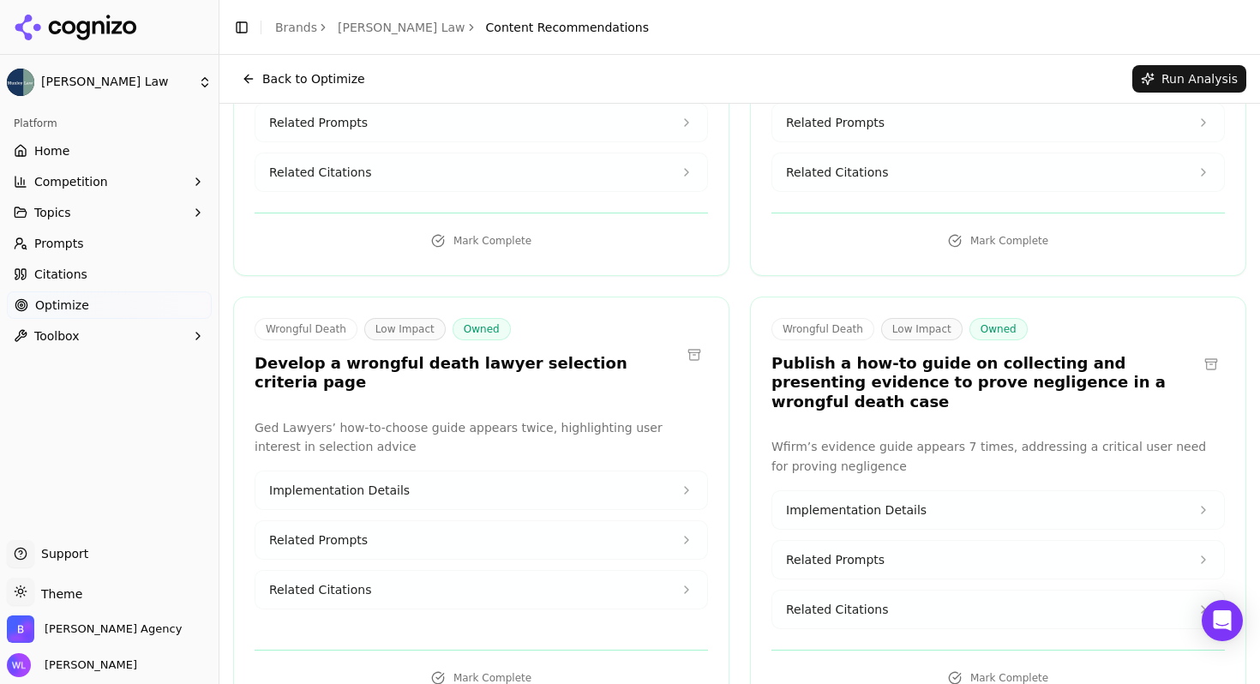
scroll to position [69244, 0]
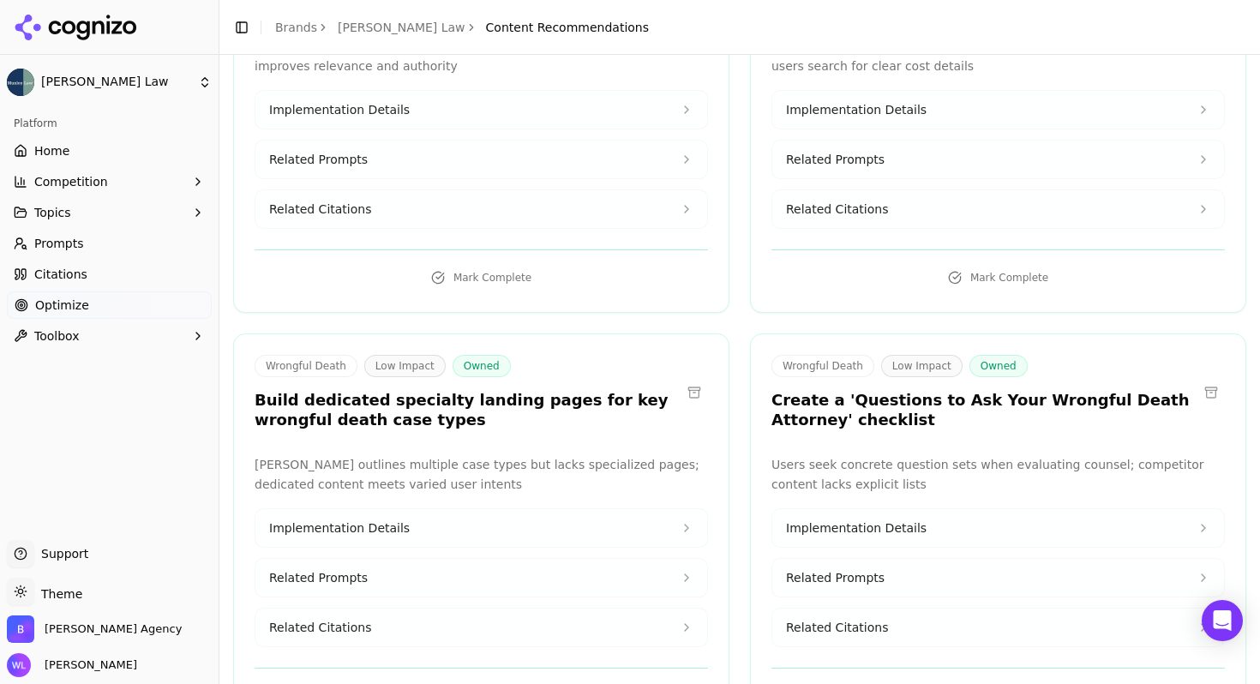
scroll to position [68798, 0]
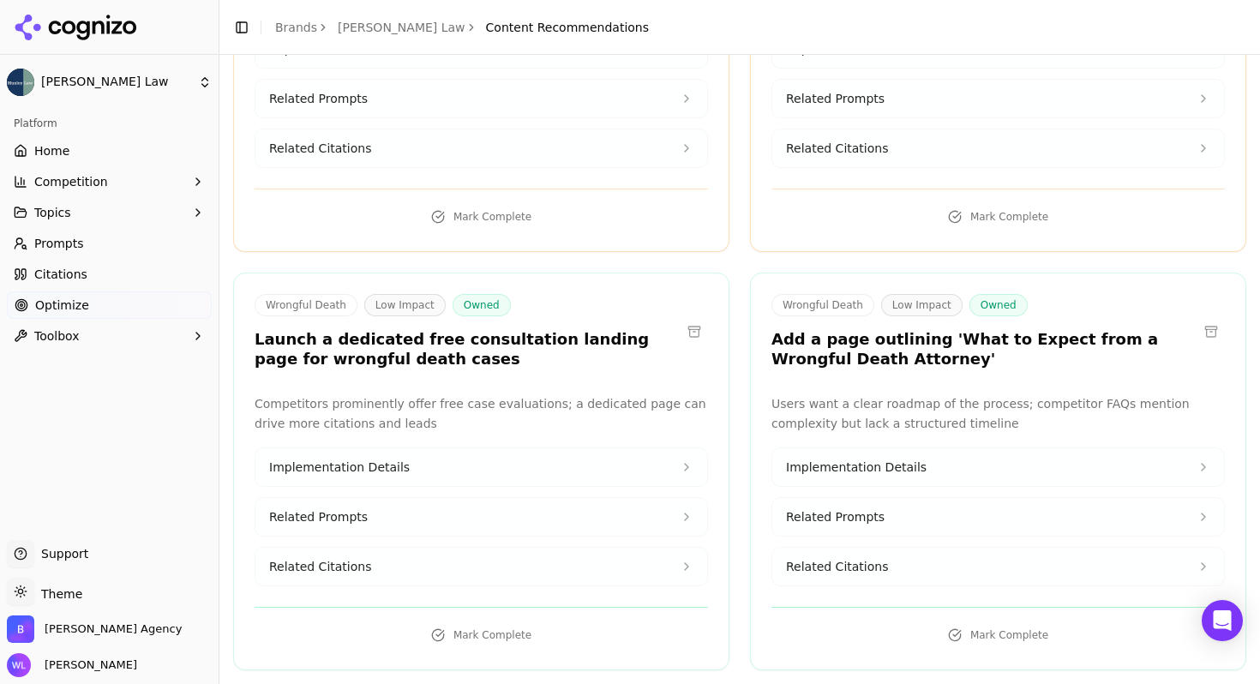
scroll to position [68059, 0]
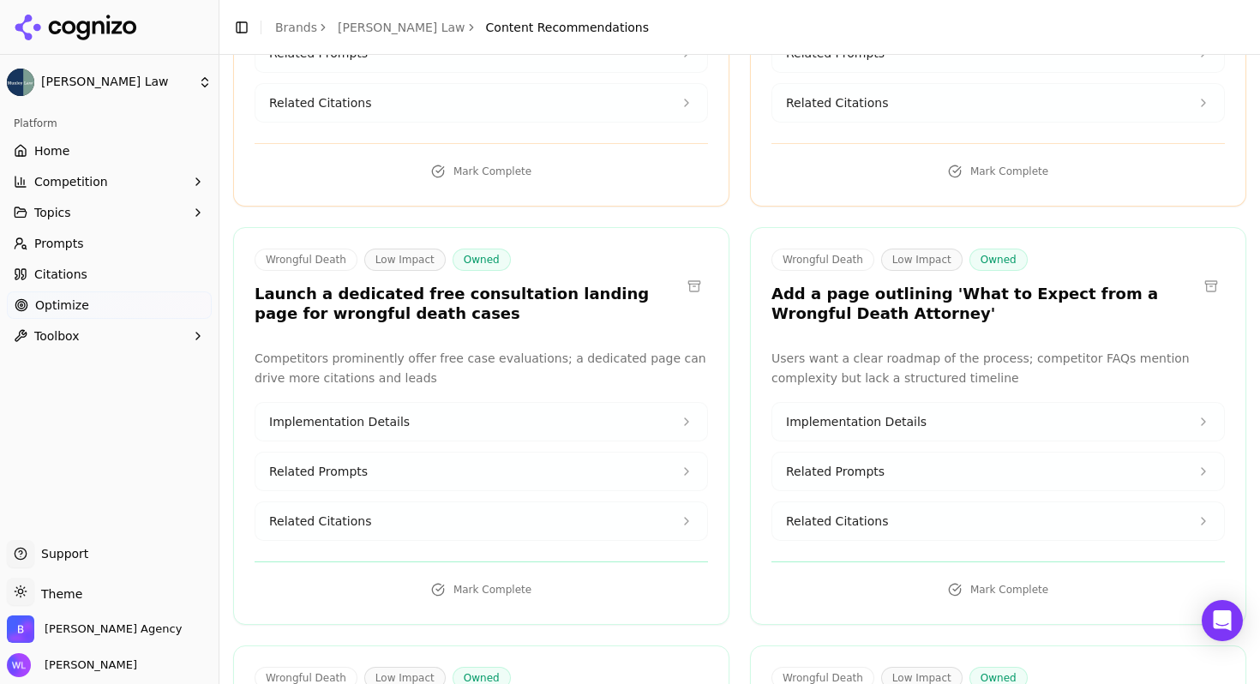
drag, startPoint x: 1196, startPoint y: 501, endPoint x: 1122, endPoint y: 440, distance: 96.8
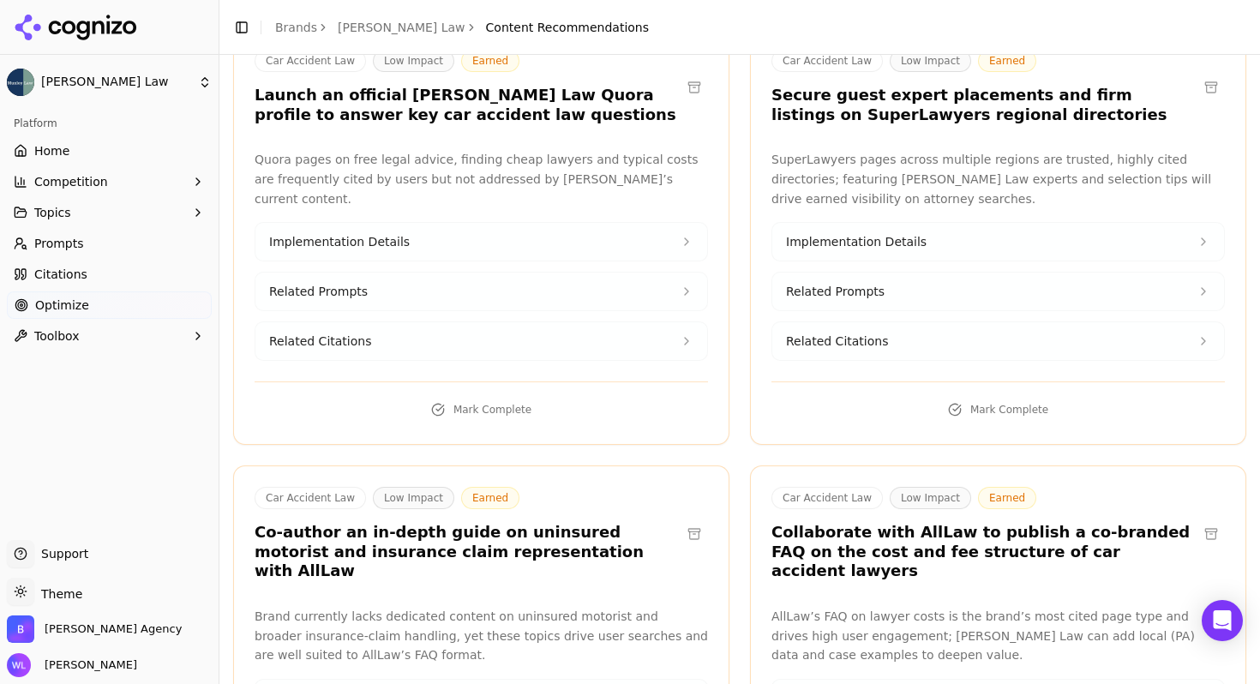
scroll to position [67379, 0]
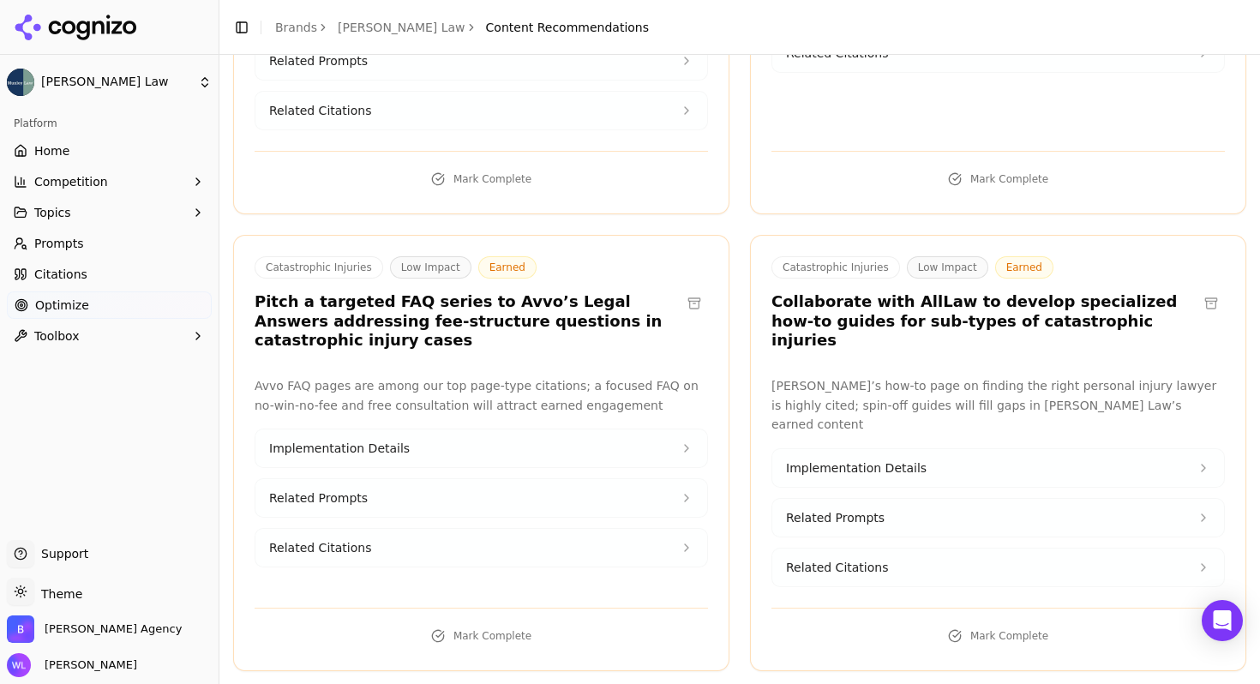
scroll to position [65331, 0]
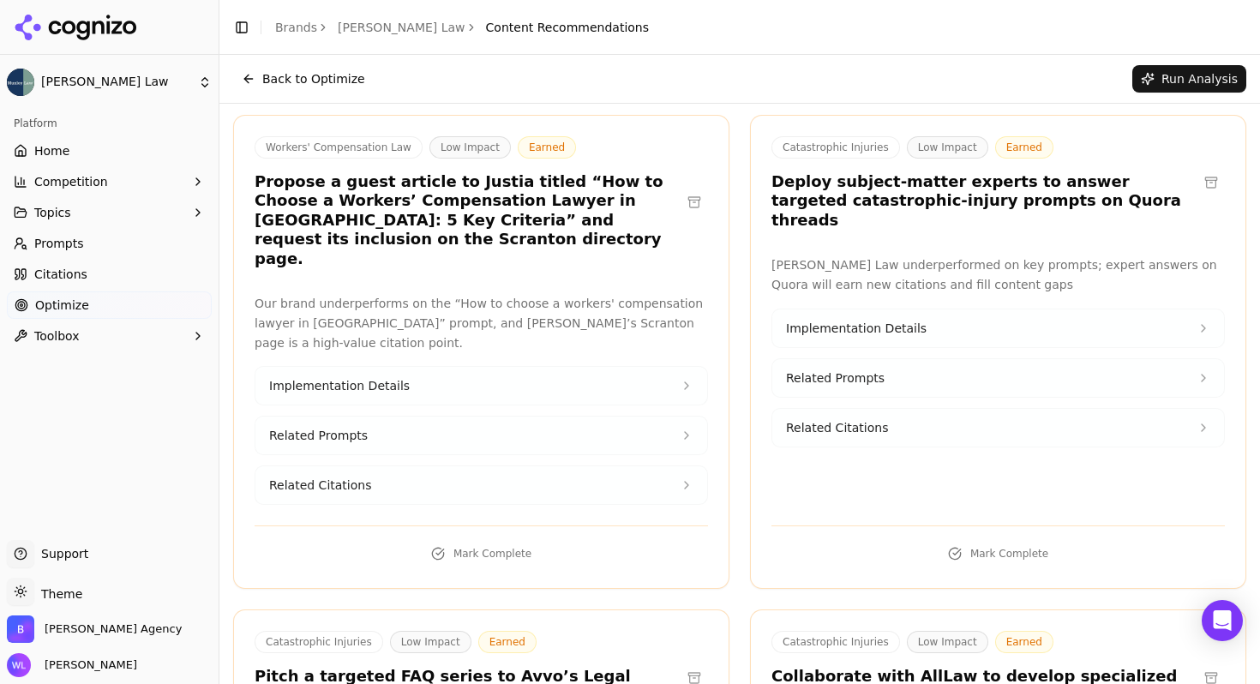
scroll to position [64786, 0]
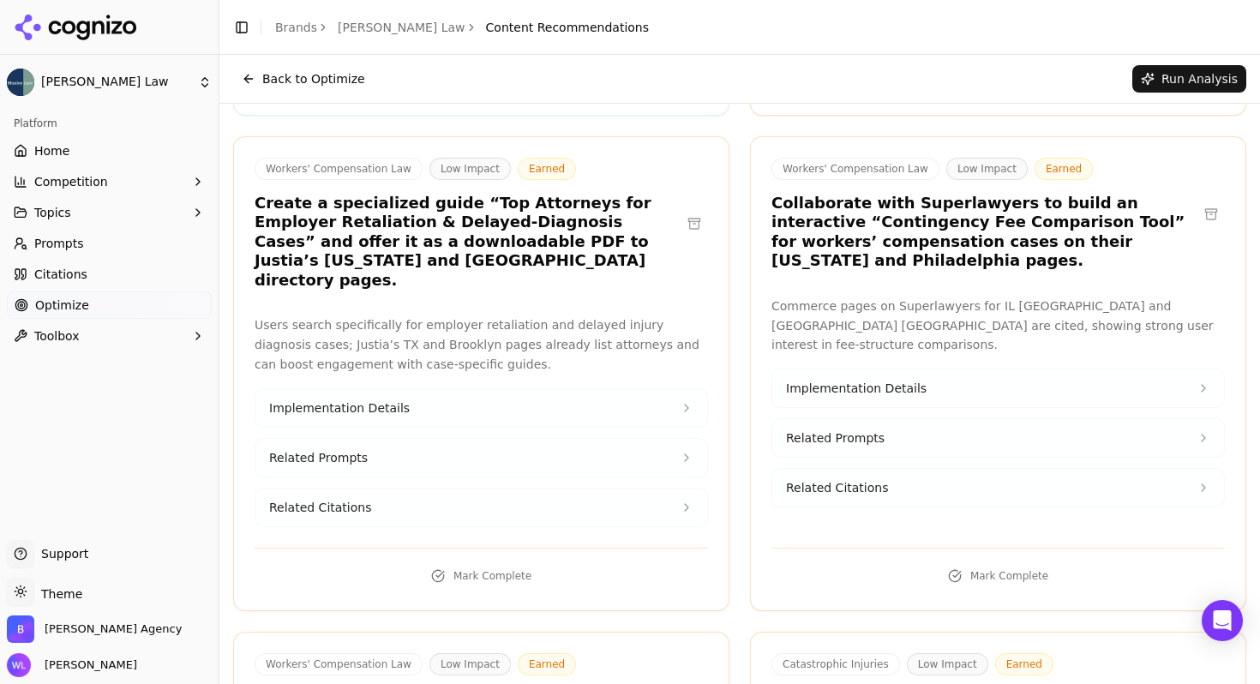
scroll to position [64420, 0]
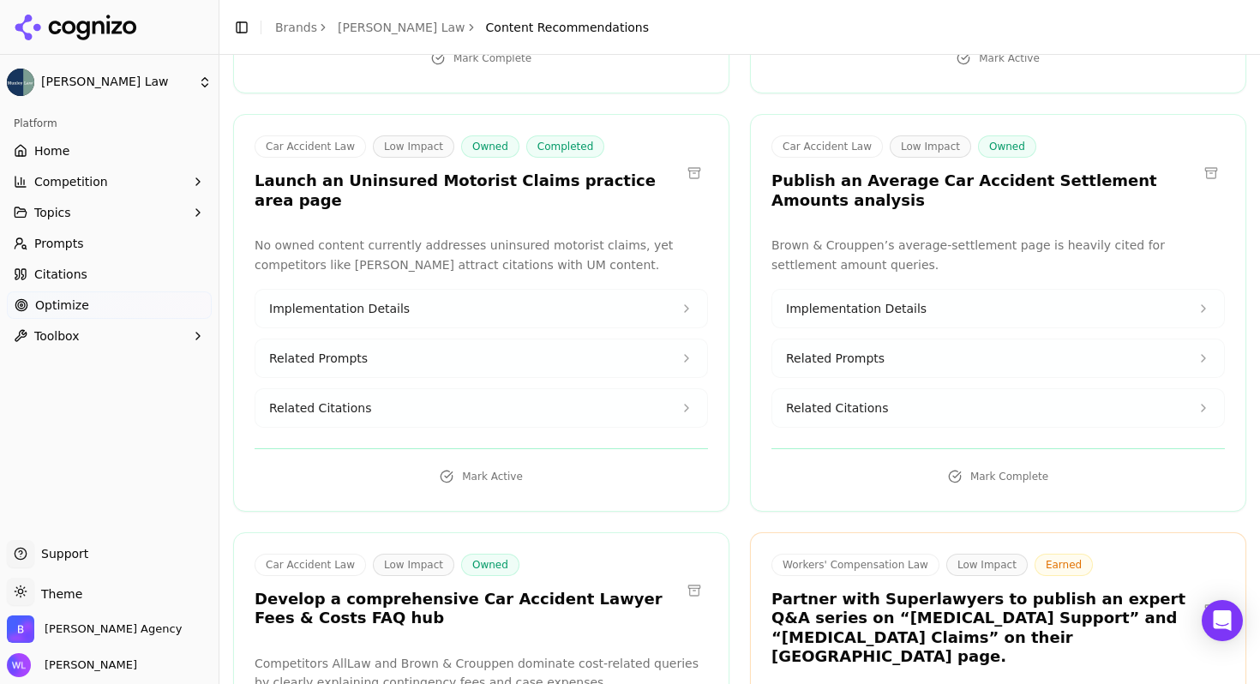
scroll to position [63620, 0]
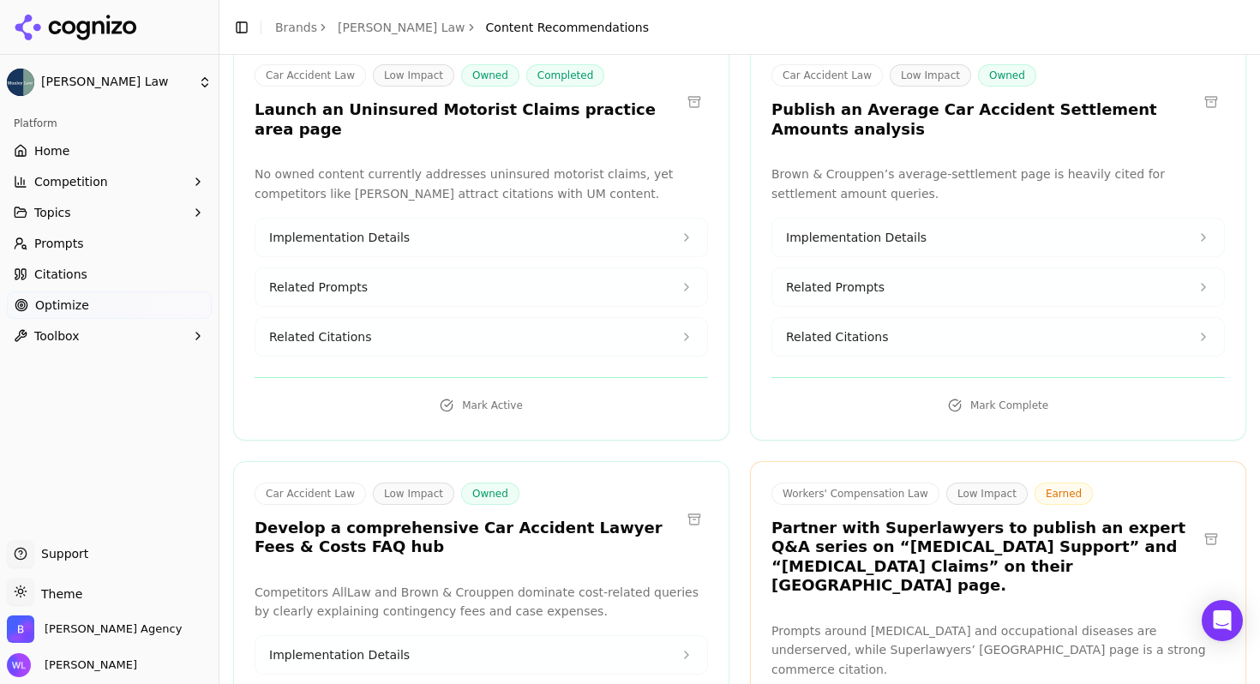
drag, startPoint x: 686, startPoint y: 218, endPoint x: 692, endPoint y: 345, distance: 127.8
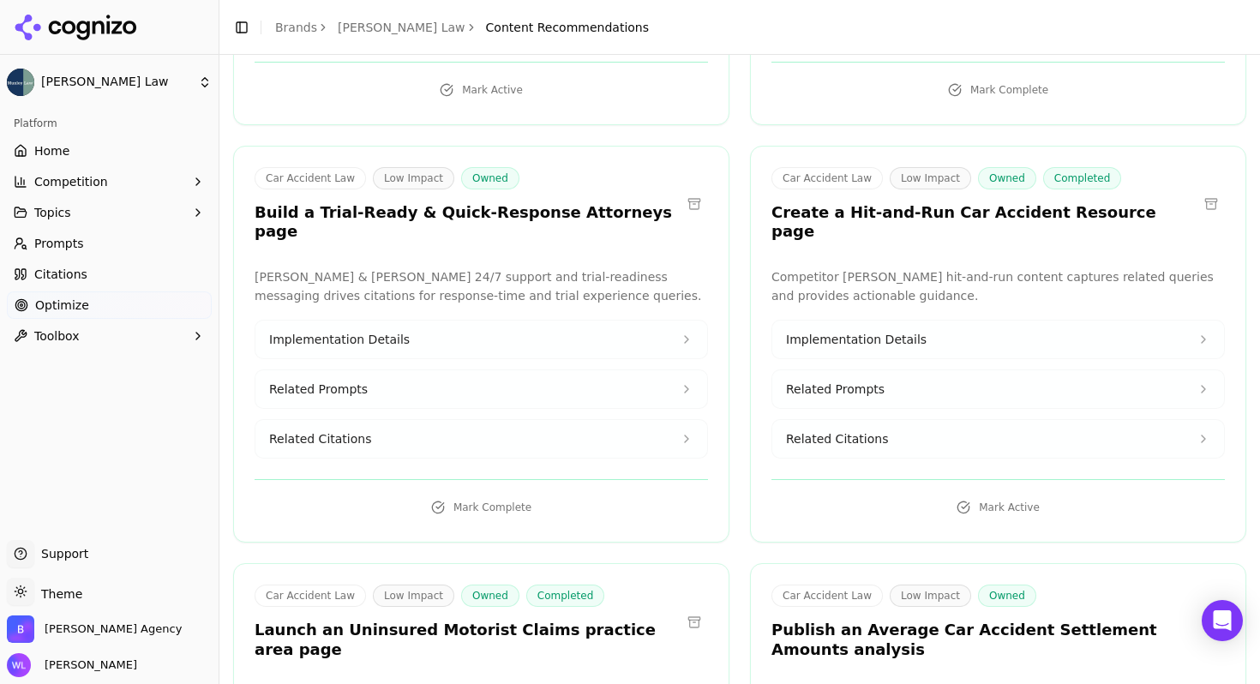
scroll to position [63100, 0]
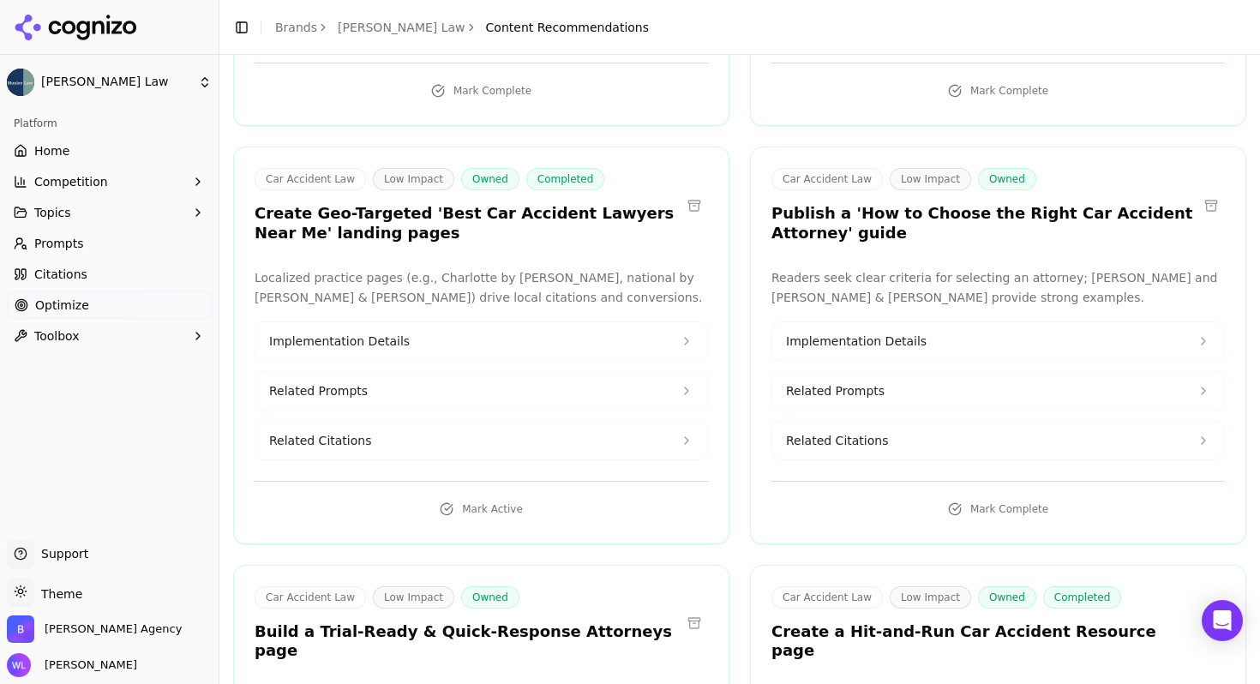
scroll to position [62697, 0]
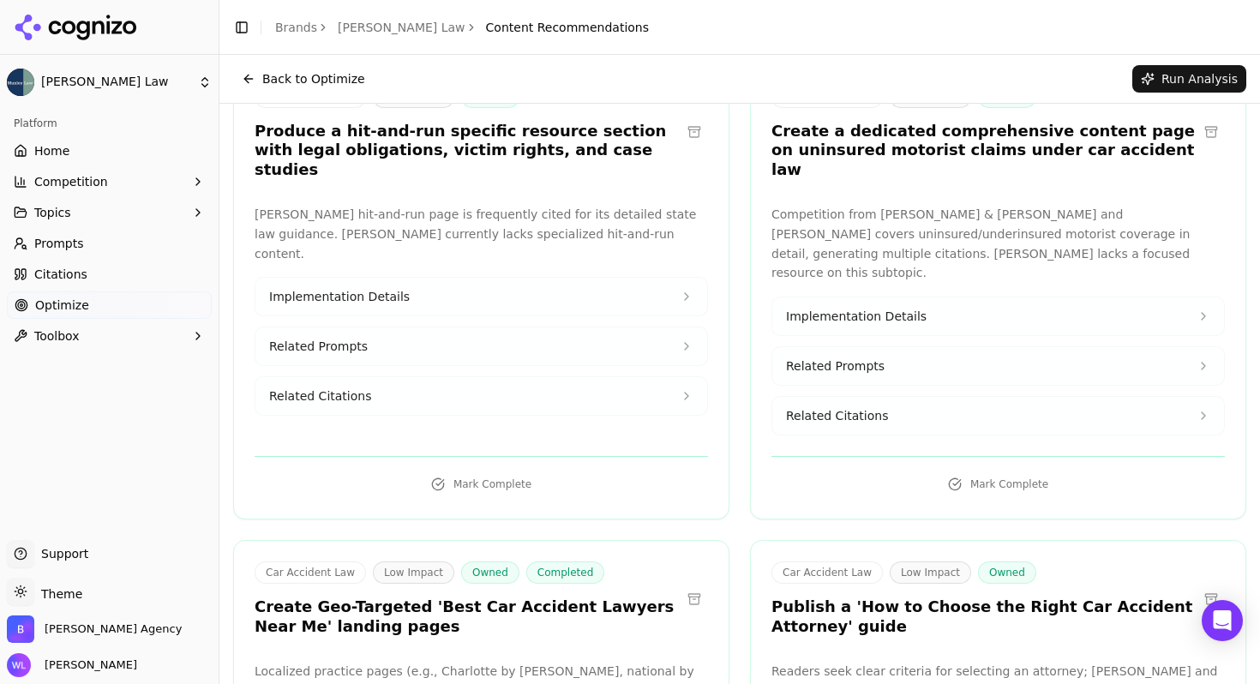
scroll to position [62289, 0]
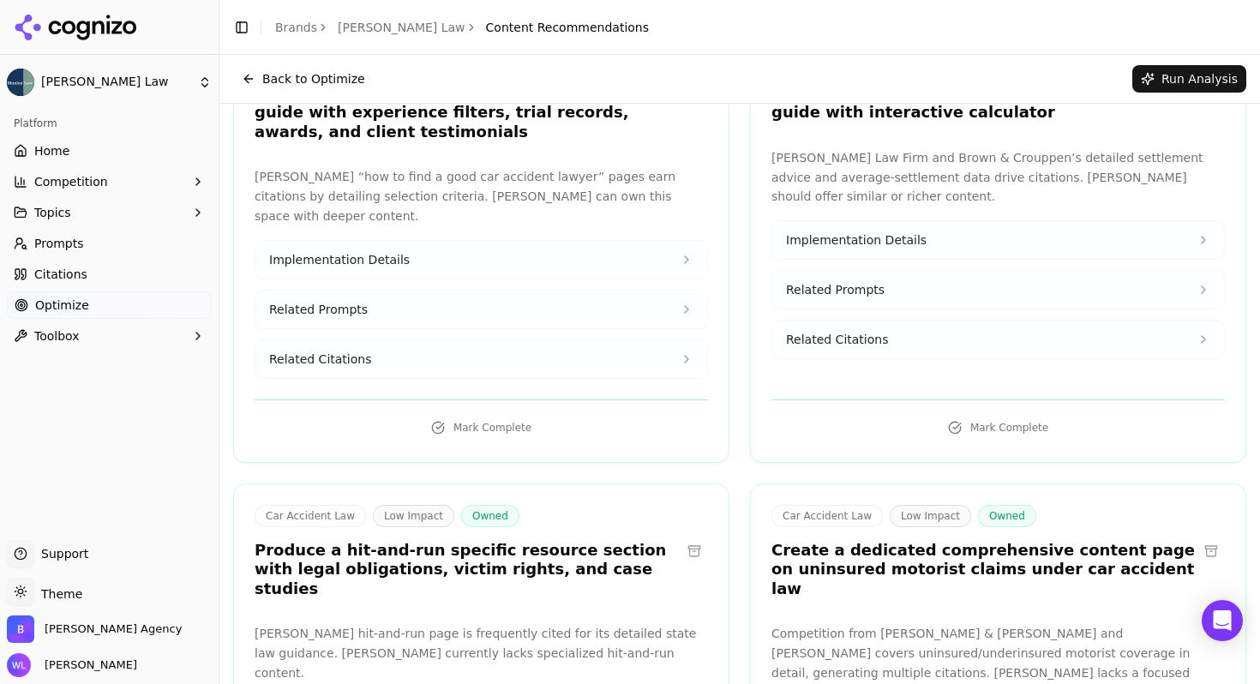
scroll to position [61859, 0]
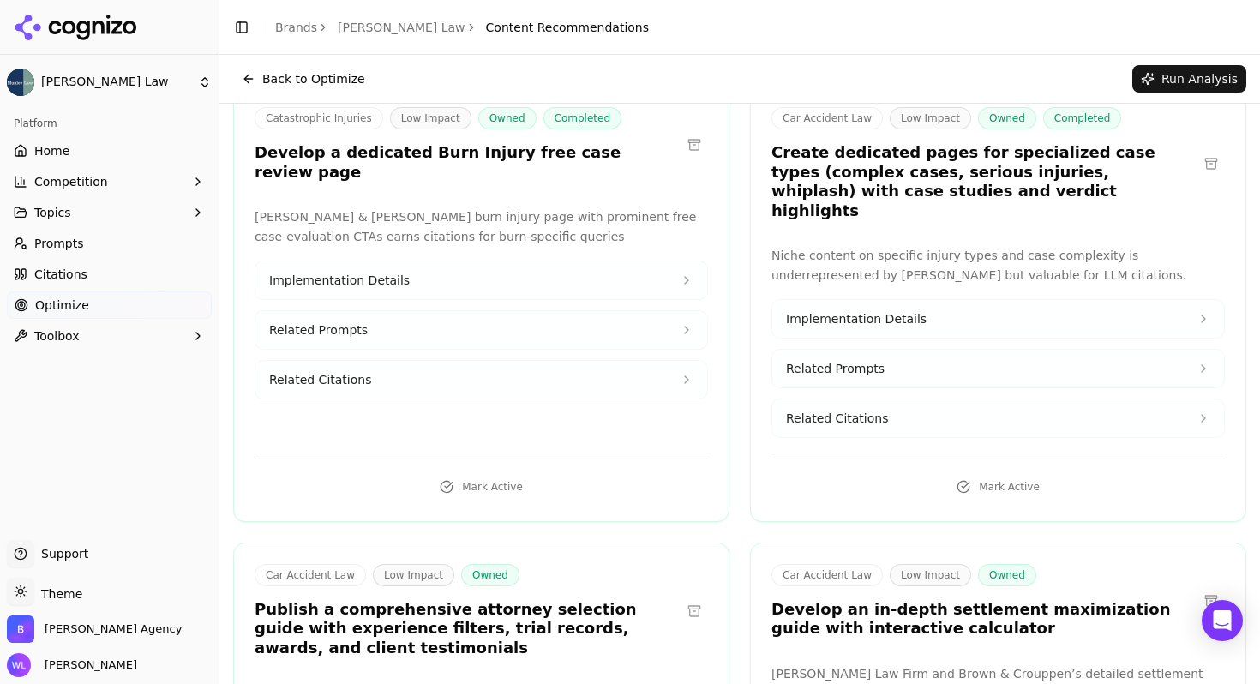
scroll to position [61255, 0]
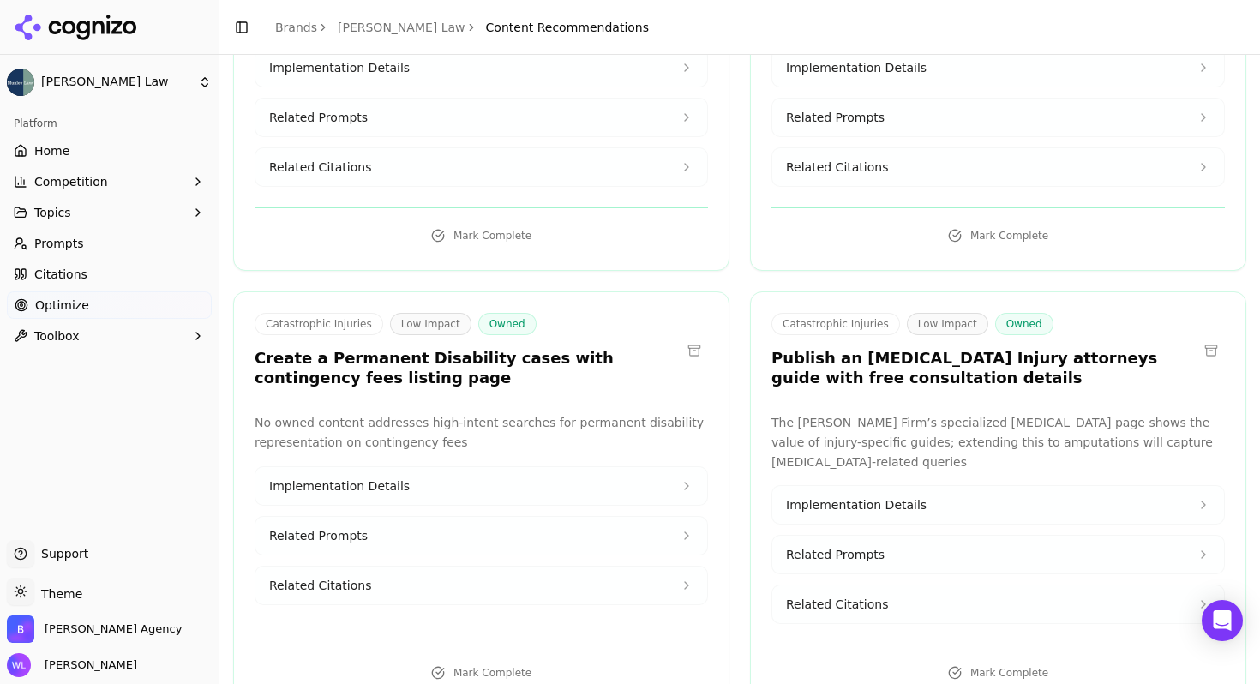
scroll to position [60949, 0]
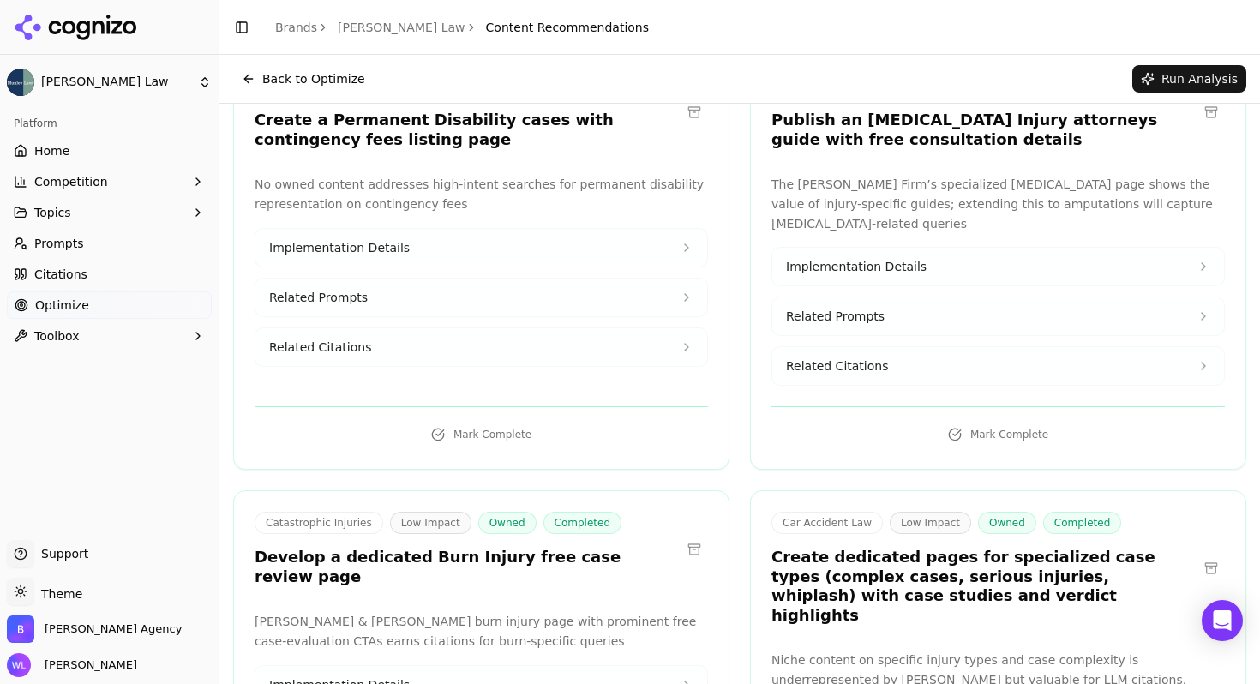
scroll to position [60593, 0]
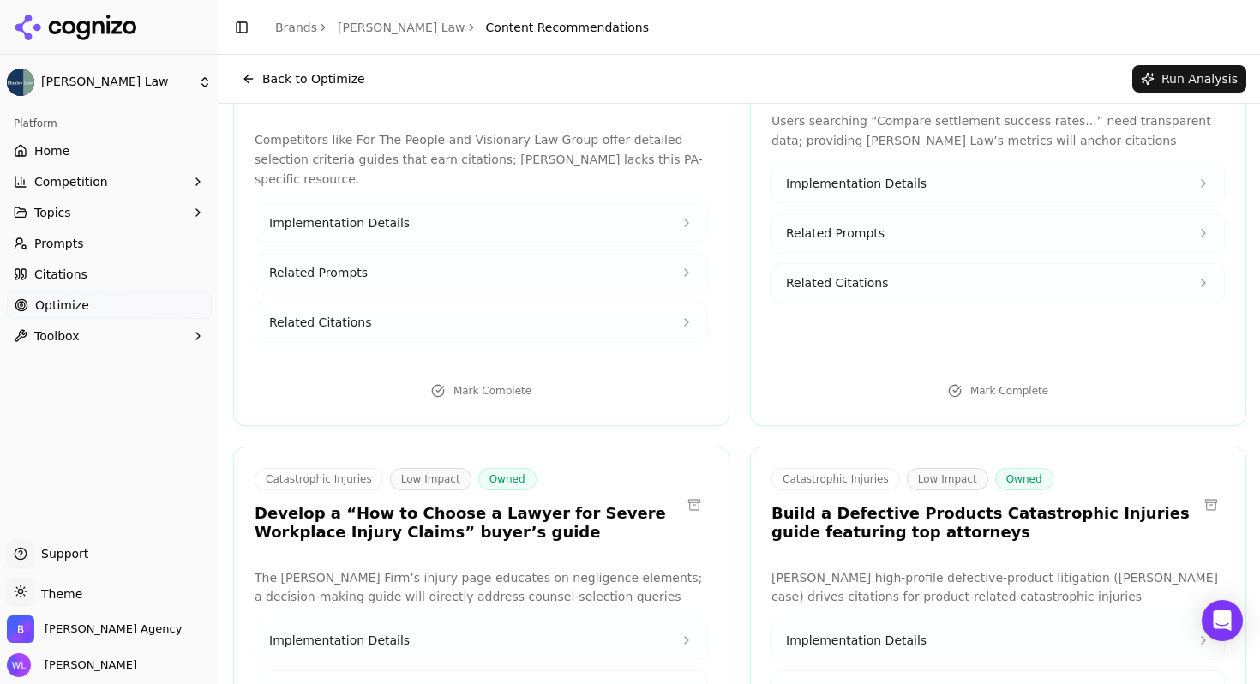
scroll to position [60112, 0]
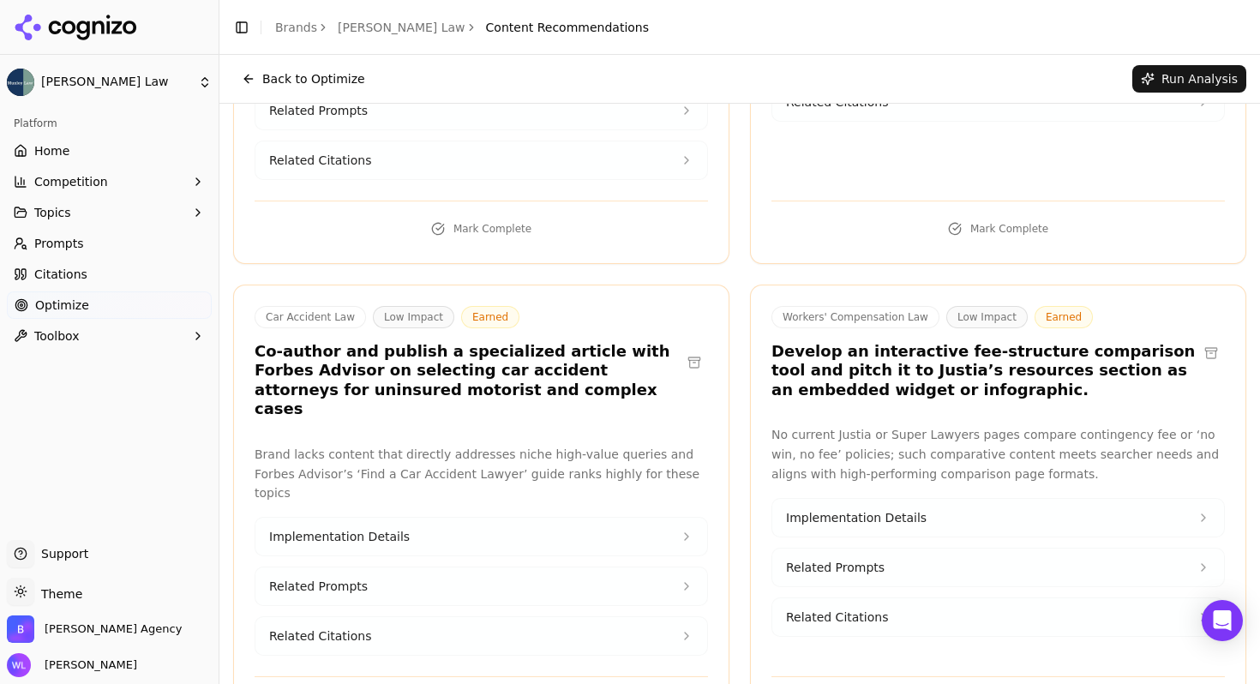
scroll to position [57980, 0]
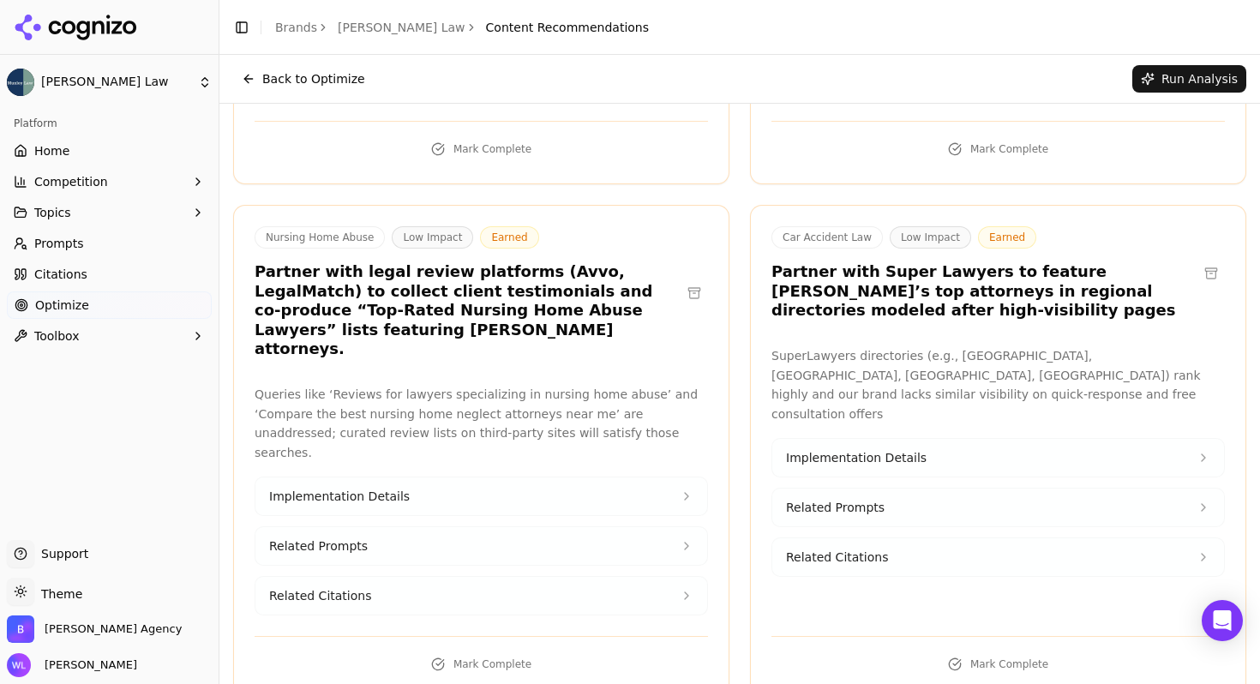
scroll to position [56609, 0]
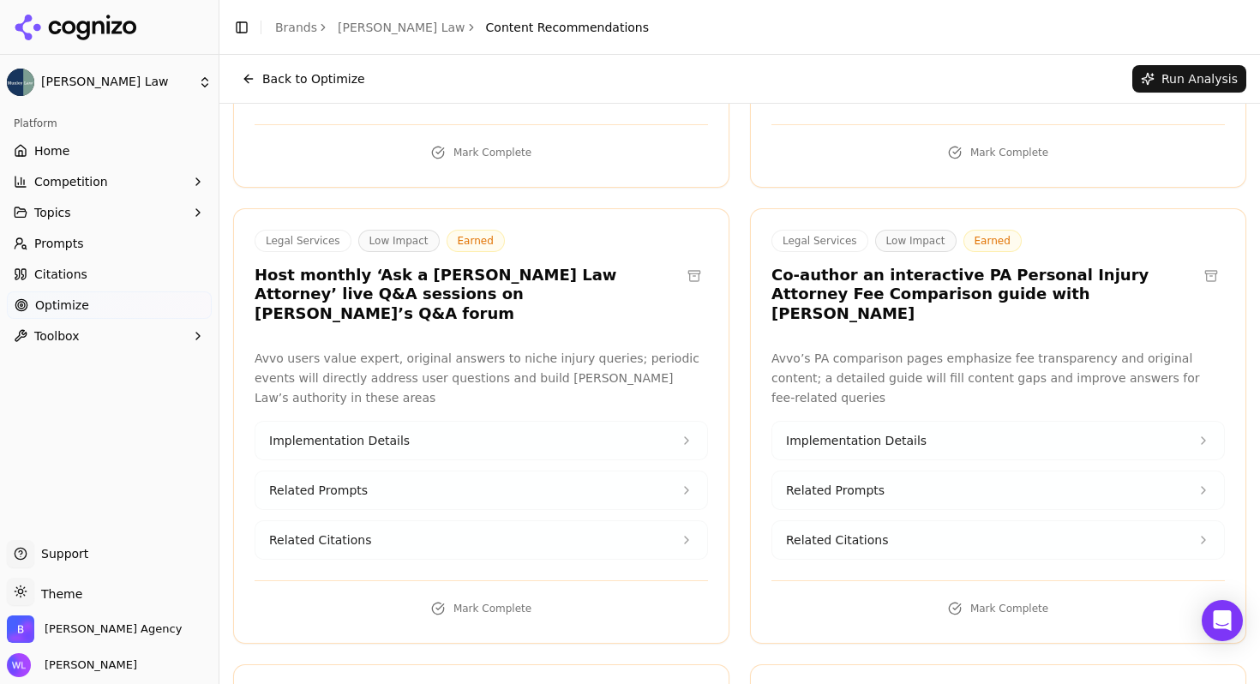
scroll to position [56158, 0]
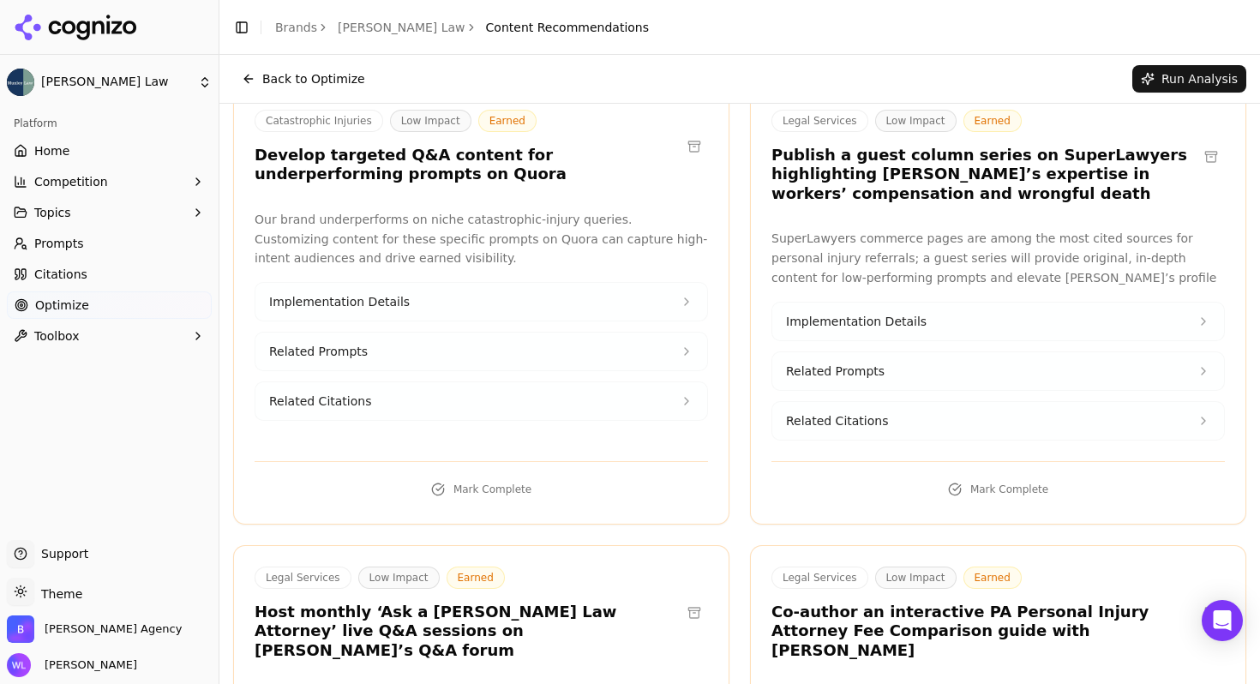
scroll to position [55728, 0]
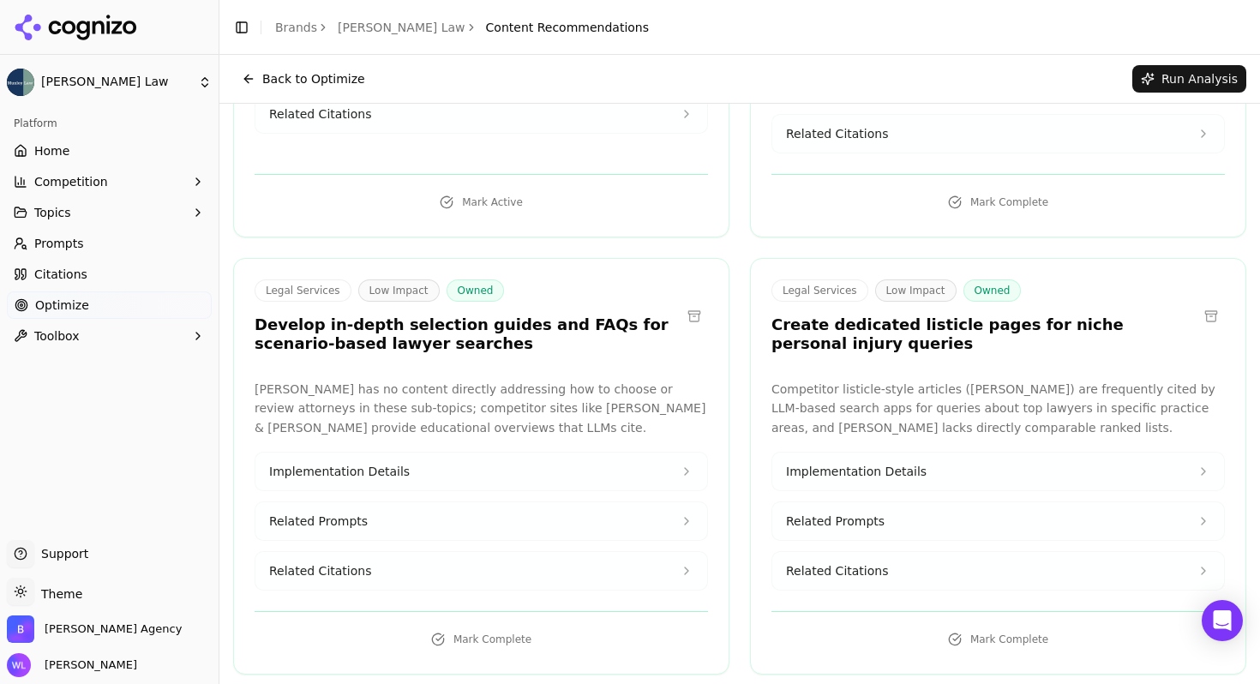
scroll to position [55196, 0]
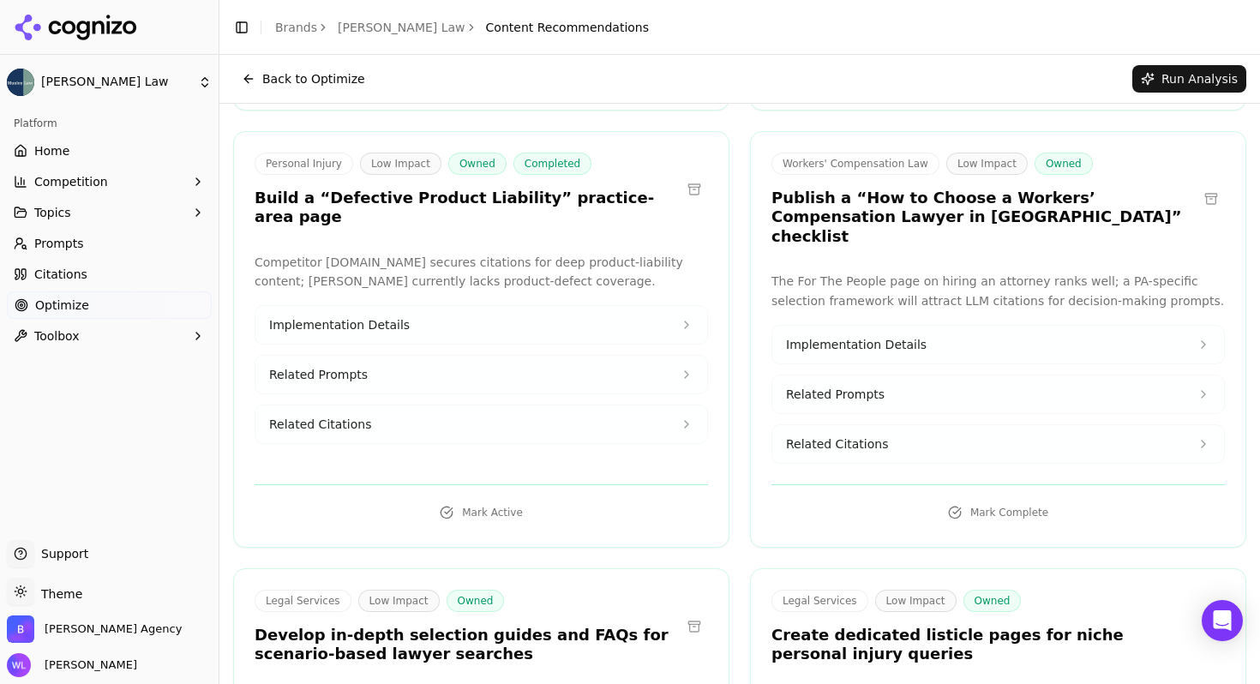
scroll to position [54728, 0]
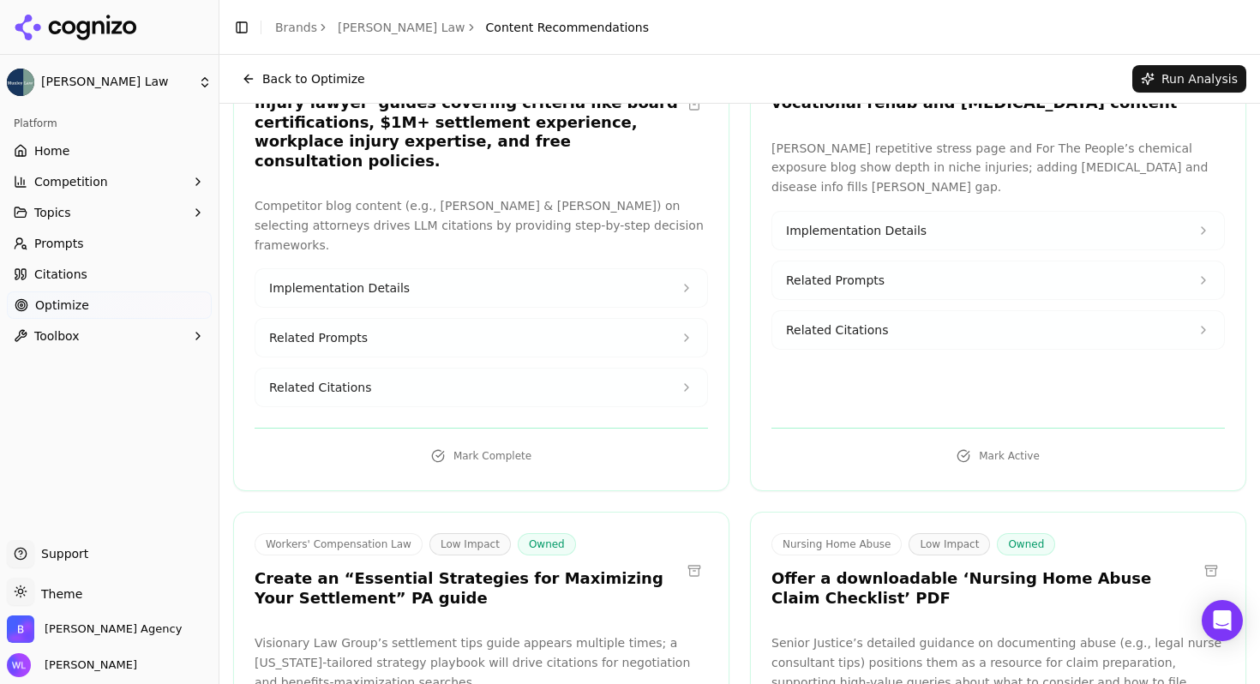
scroll to position [54105, 0]
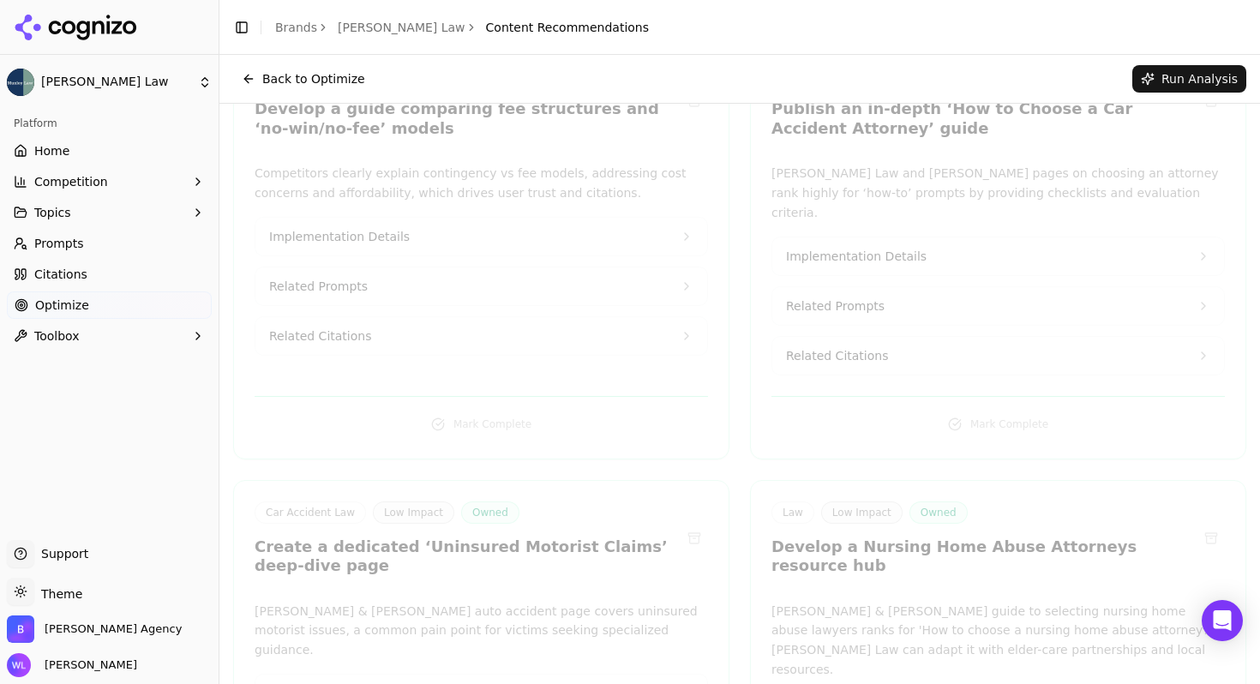
scroll to position [36520, 0]
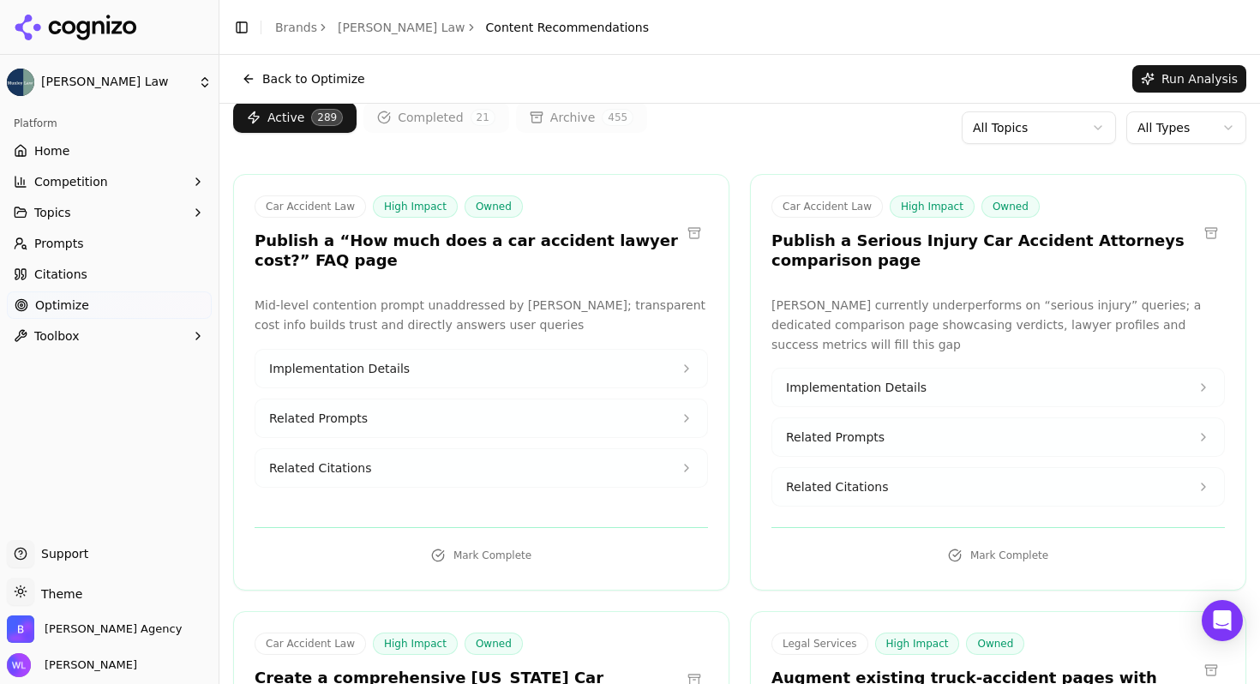
scroll to position [25, 0]
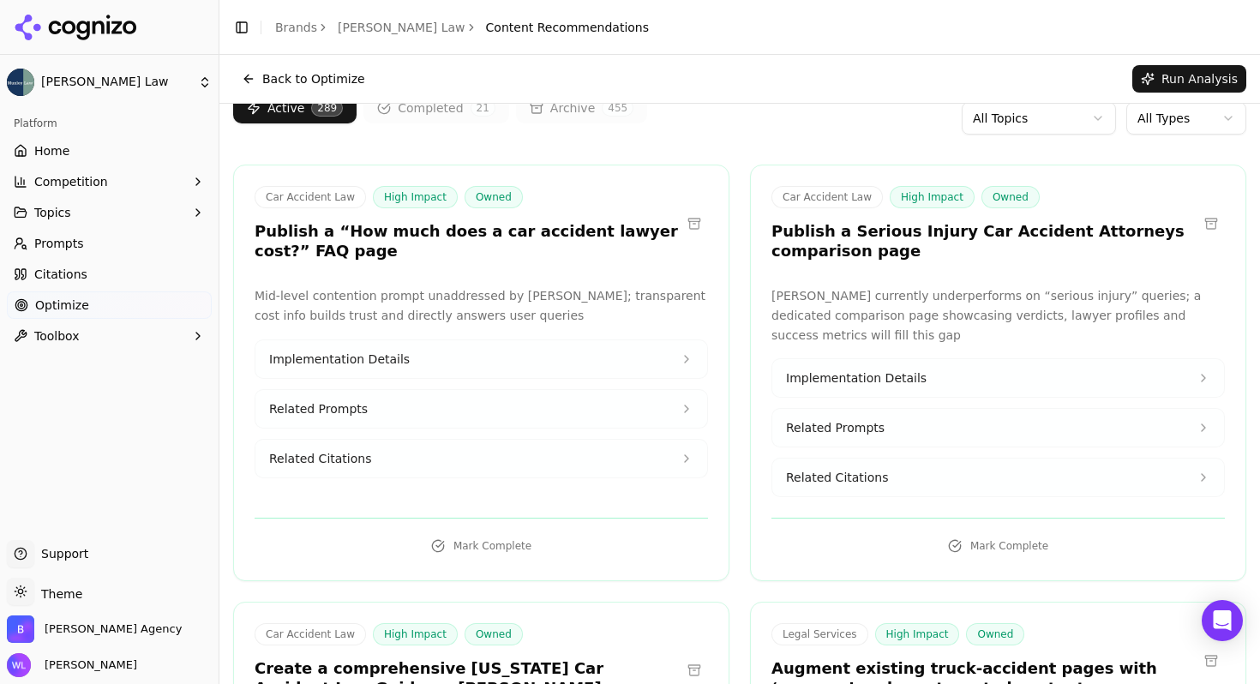
click at [1023, 131] on body "[PERSON_NAME] Law Platform Home Competition Topics Prompts Citations Optimize T…" at bounding box center [630, 342] width 1260 height 684
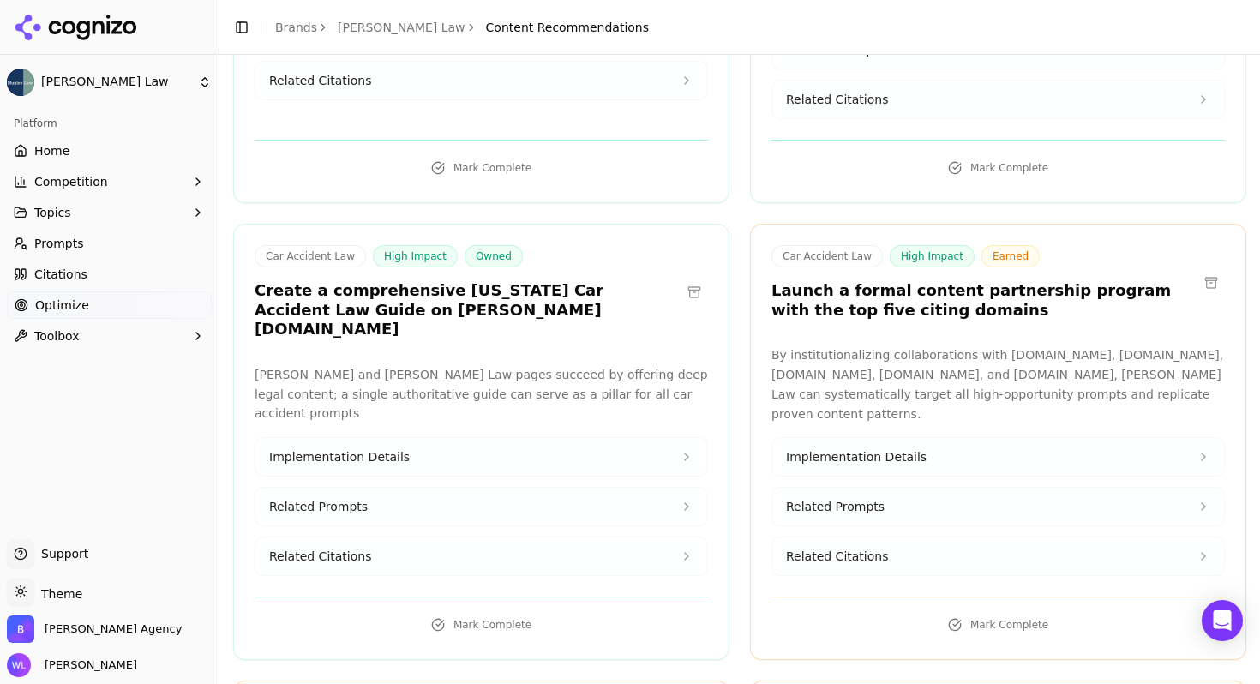
scroll to position [416, 0]
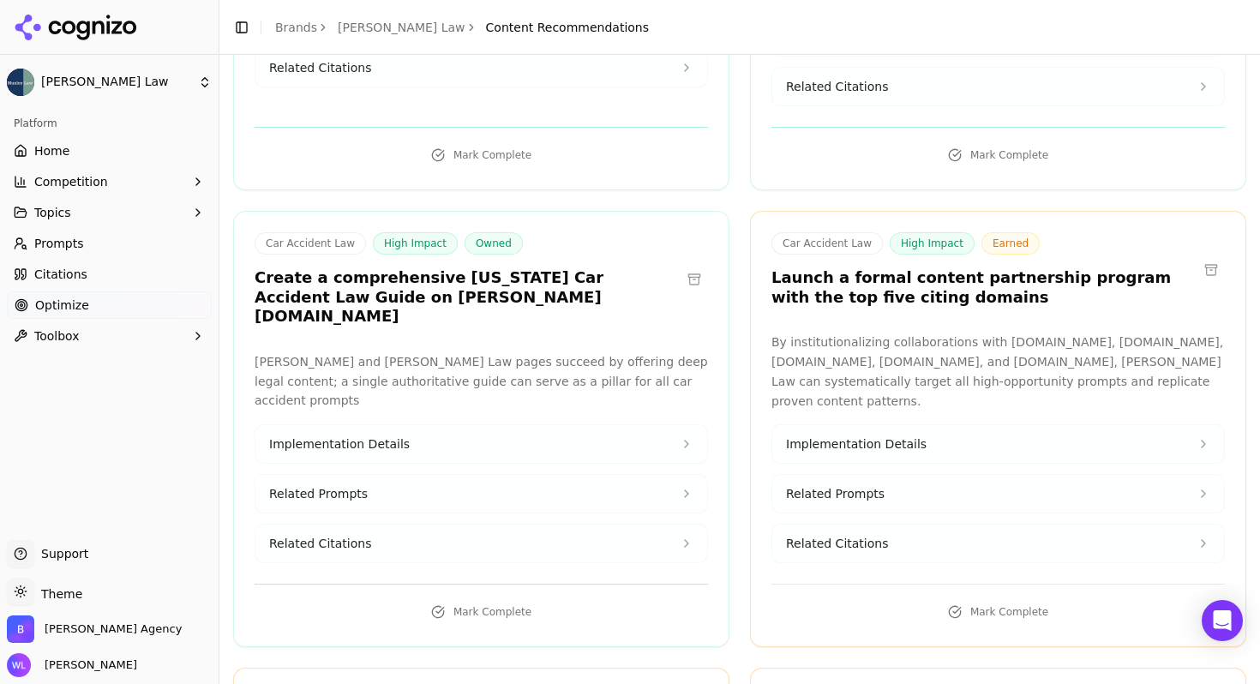
click at [1200, 268] on button at bounding box center [1210, 269] width 27 height 27
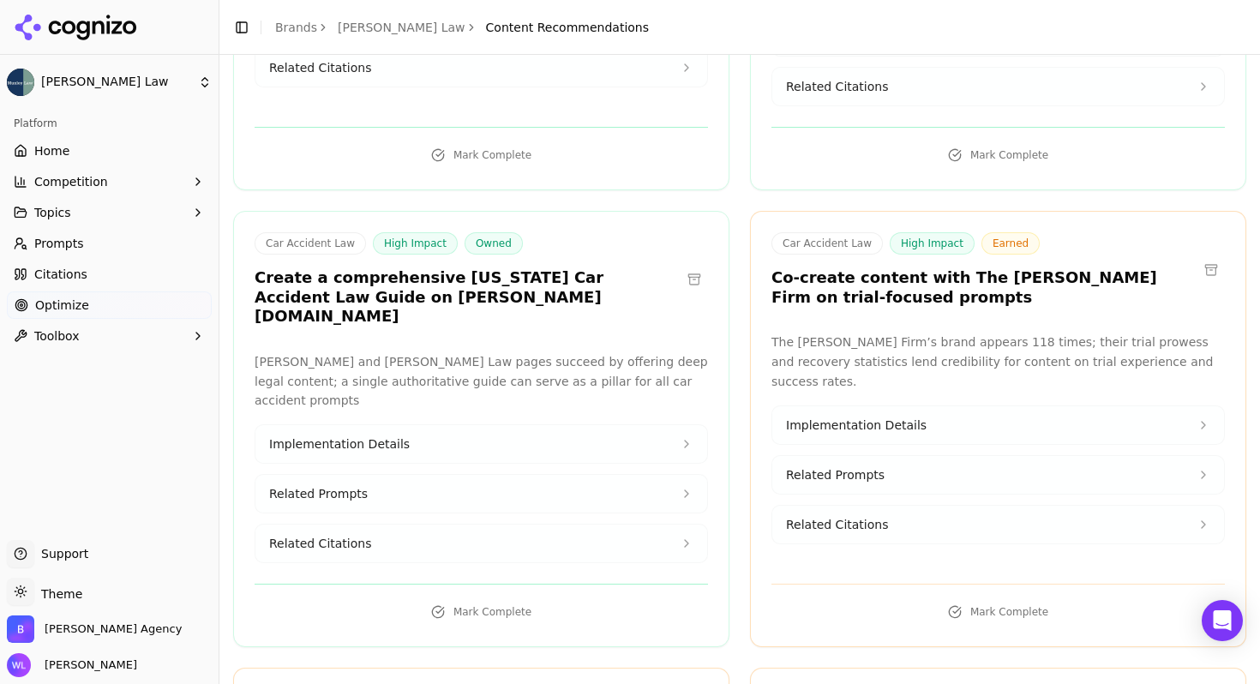
click at [1197, 270] on button at bounding box center [1210, 269] width 27 height 27
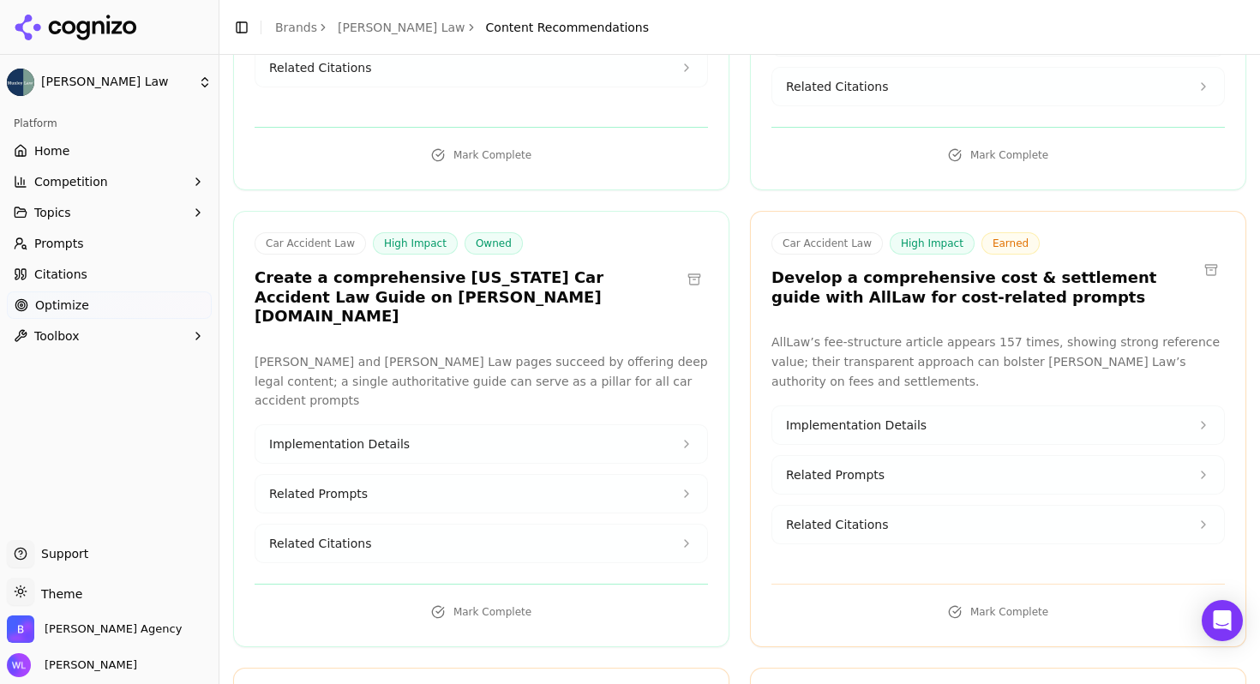
click at [1197, 268] on button at bounding box center [1210, 269] width 27 height 27
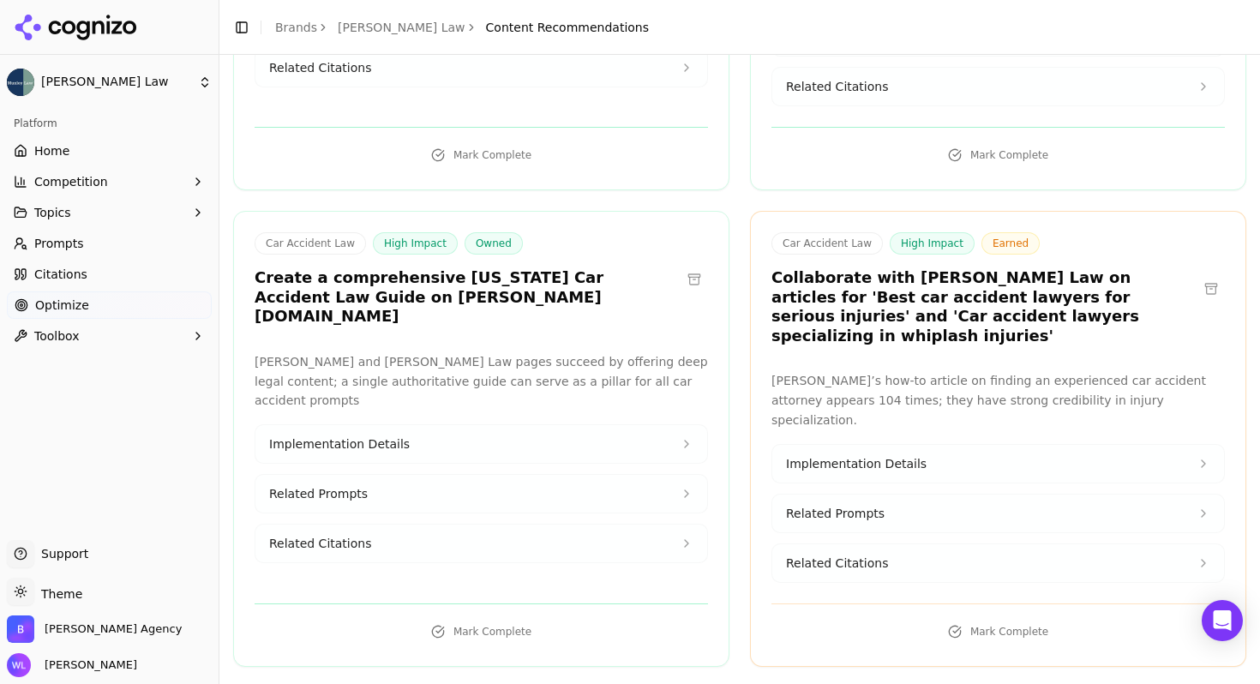
click at [1198, 278] on button at bounding box center [1210, 288] width 27 height 27
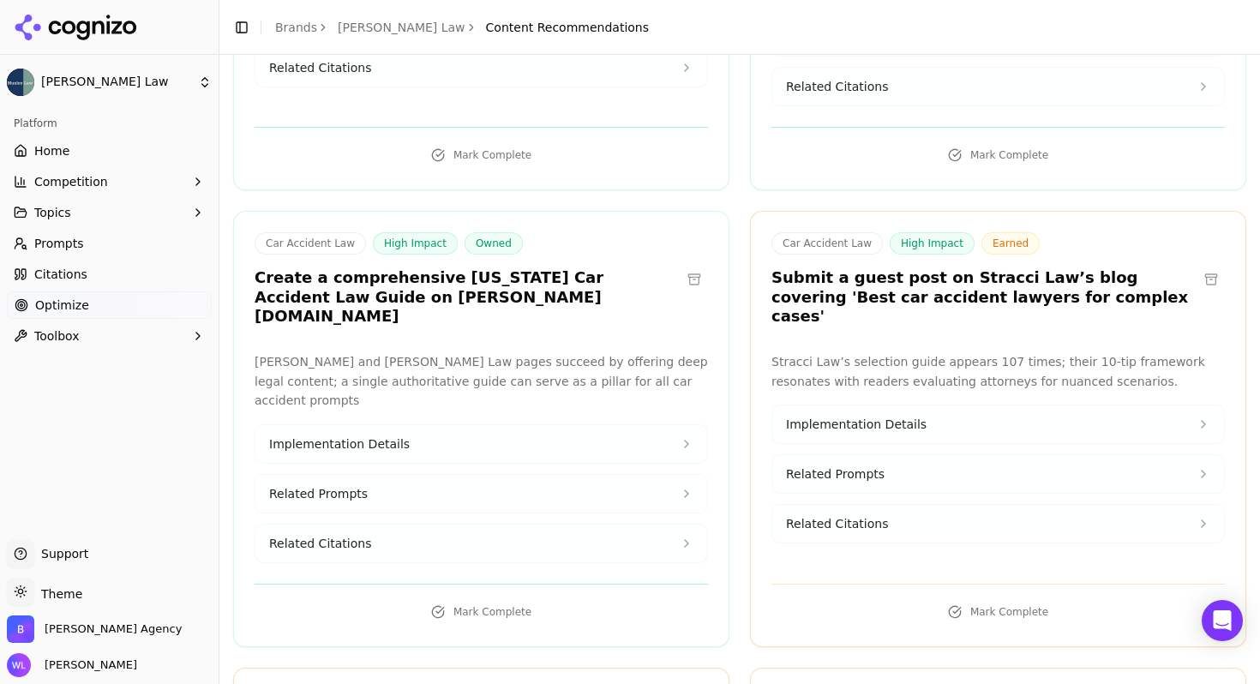
click at [1198, 279] on button at bounding box center [1210, 279] width 27 height 27
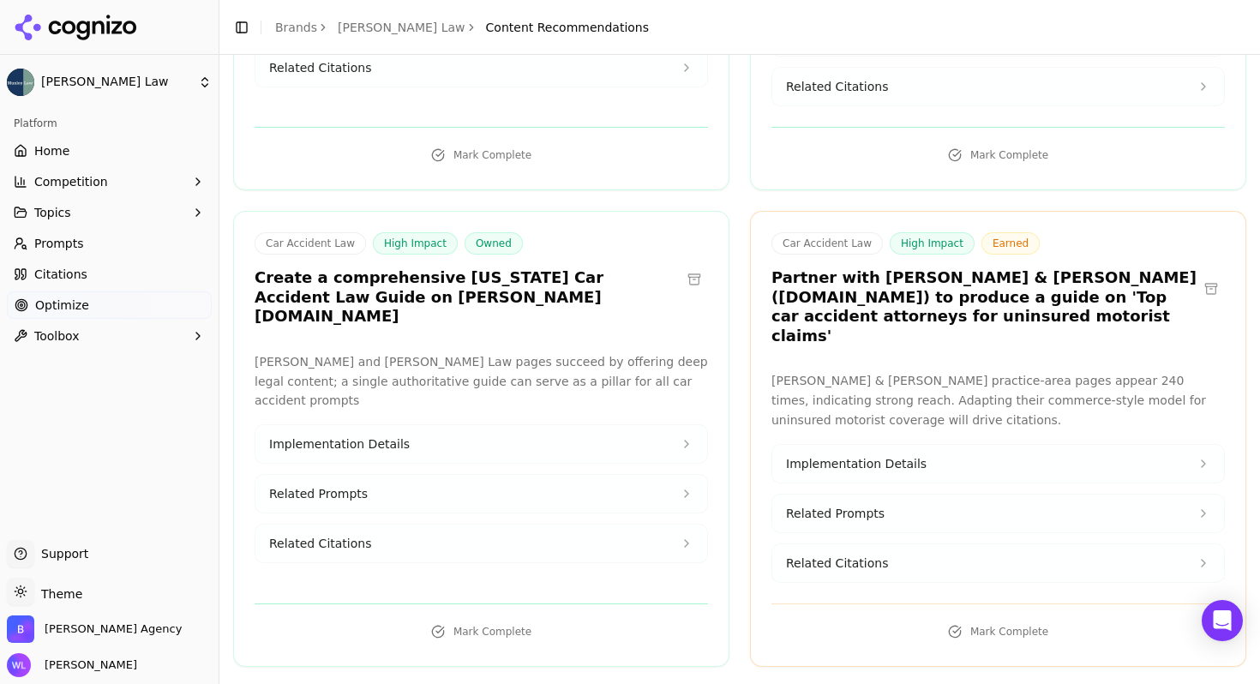
click at [1198, 275] on button at bounding box center [1210, 288] width 27 height 27
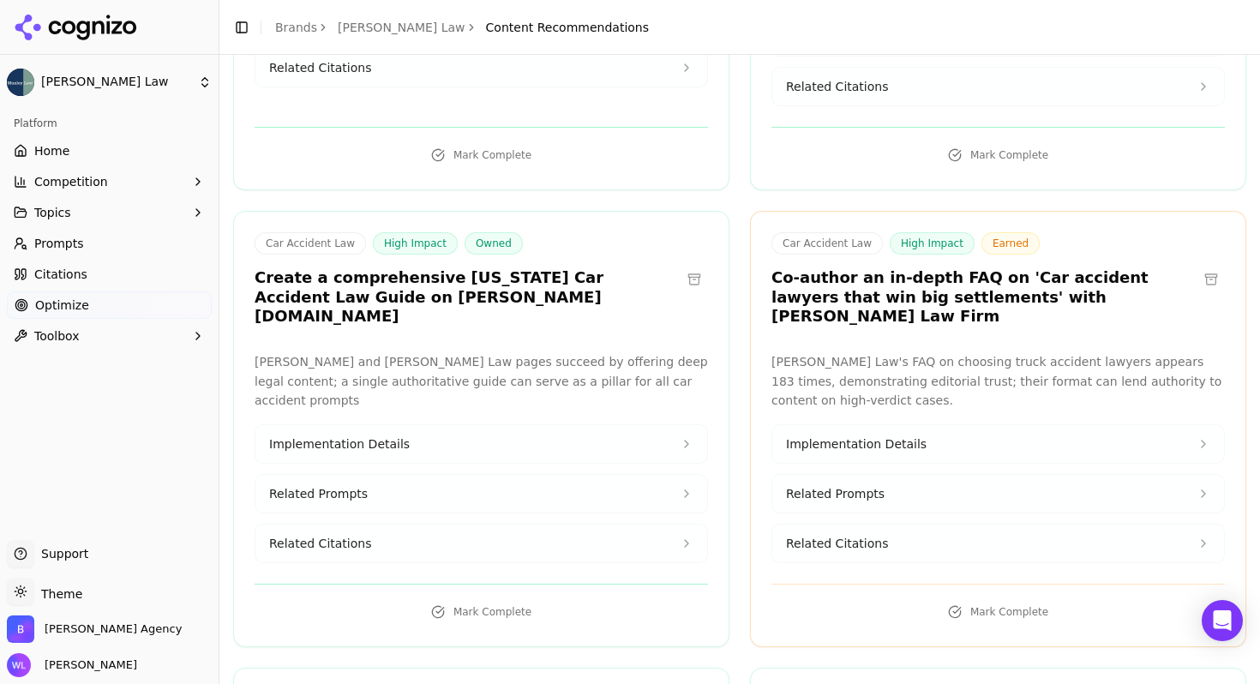
click at [1198, 273] on button at bounding box center [1210, 279] width 27 height 27
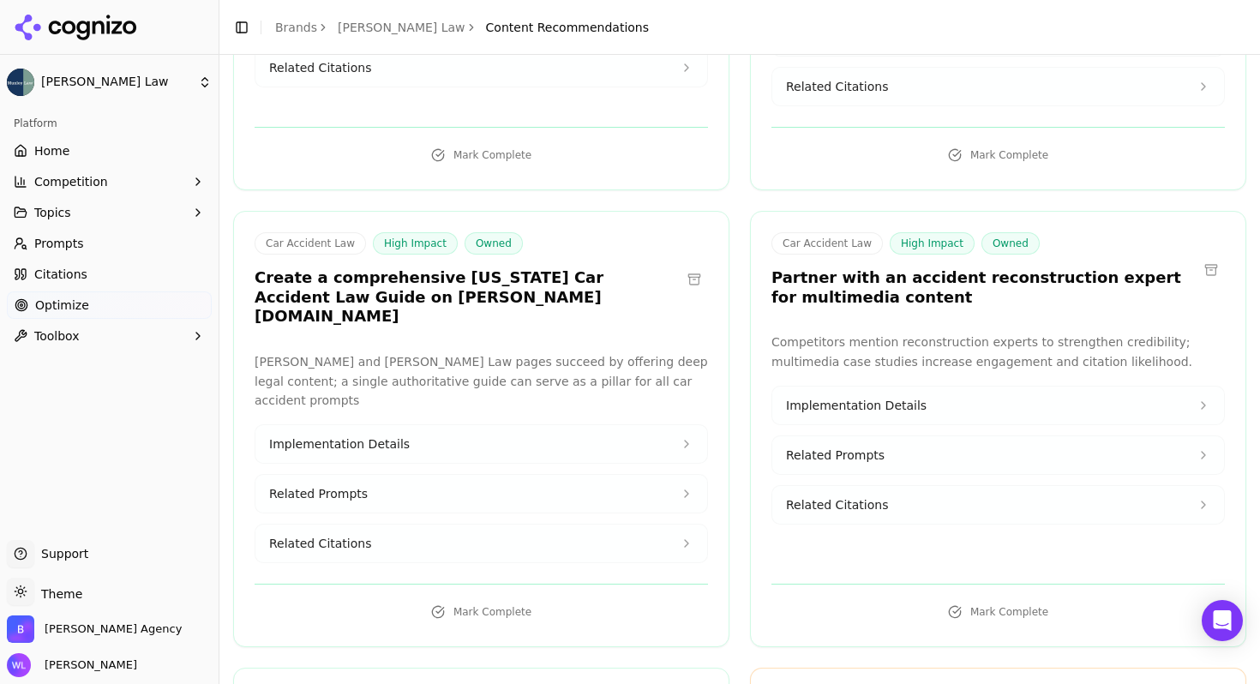
click at [1198, 273] on button at bounding box center [1210, 269] width 27 height 27
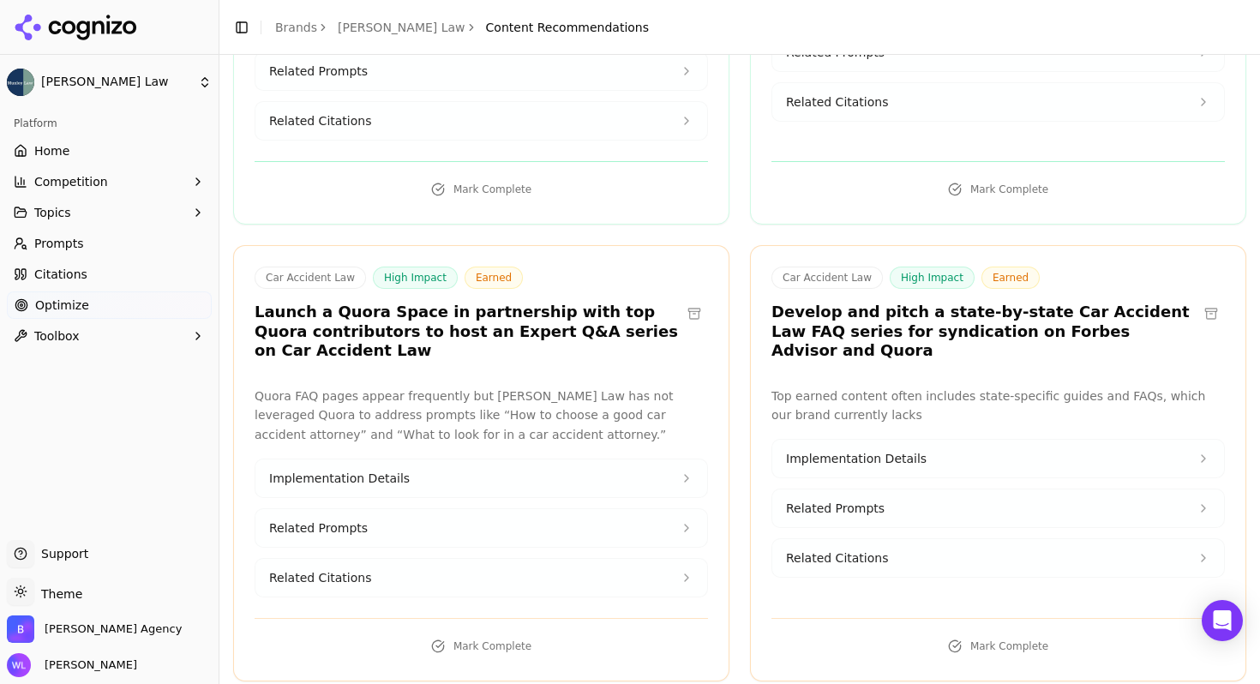
scroll to position [839, 0]
click at [692, 299] on button at bounding box center [693, 312] width 27 height 27
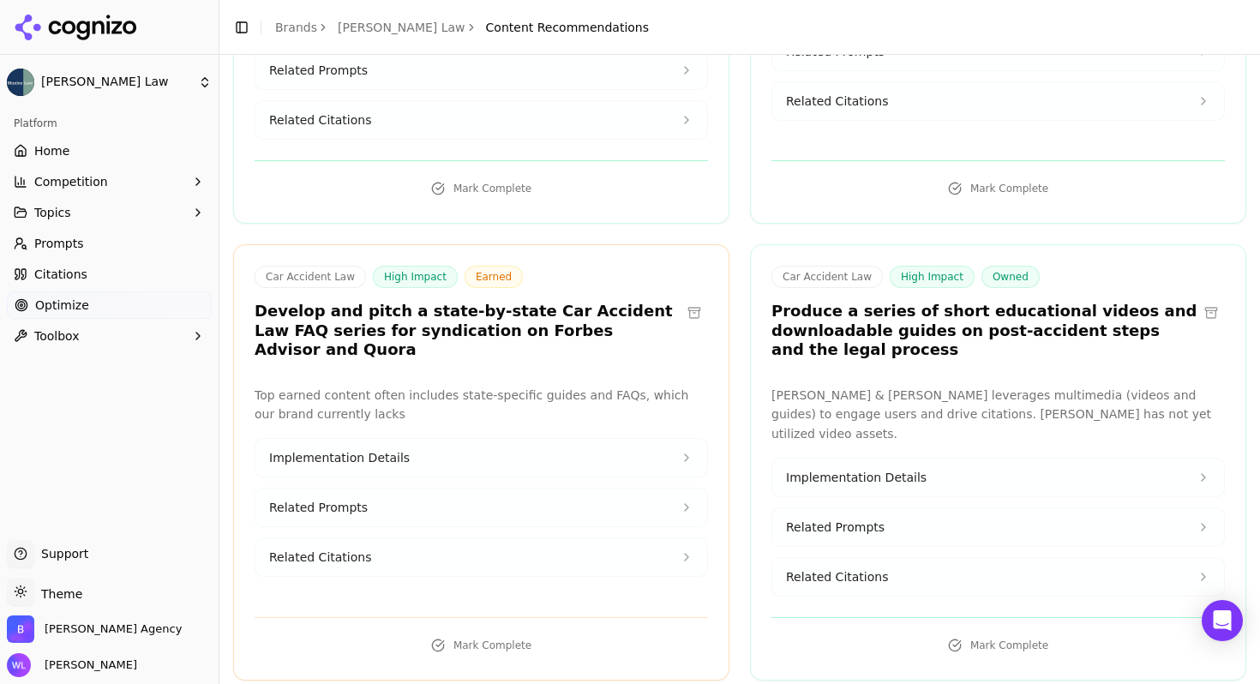
click at [686, 299] on button at bounding box center [693, 312] width 27 height 27
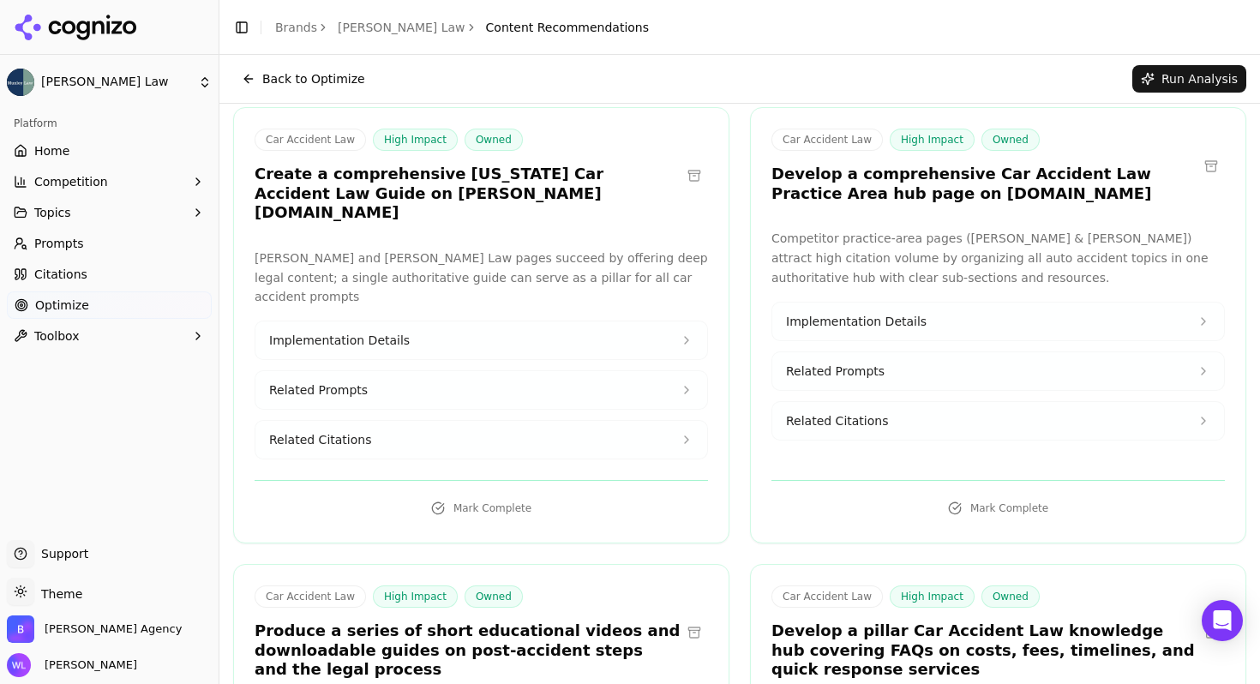
scroll to position [506, 0]
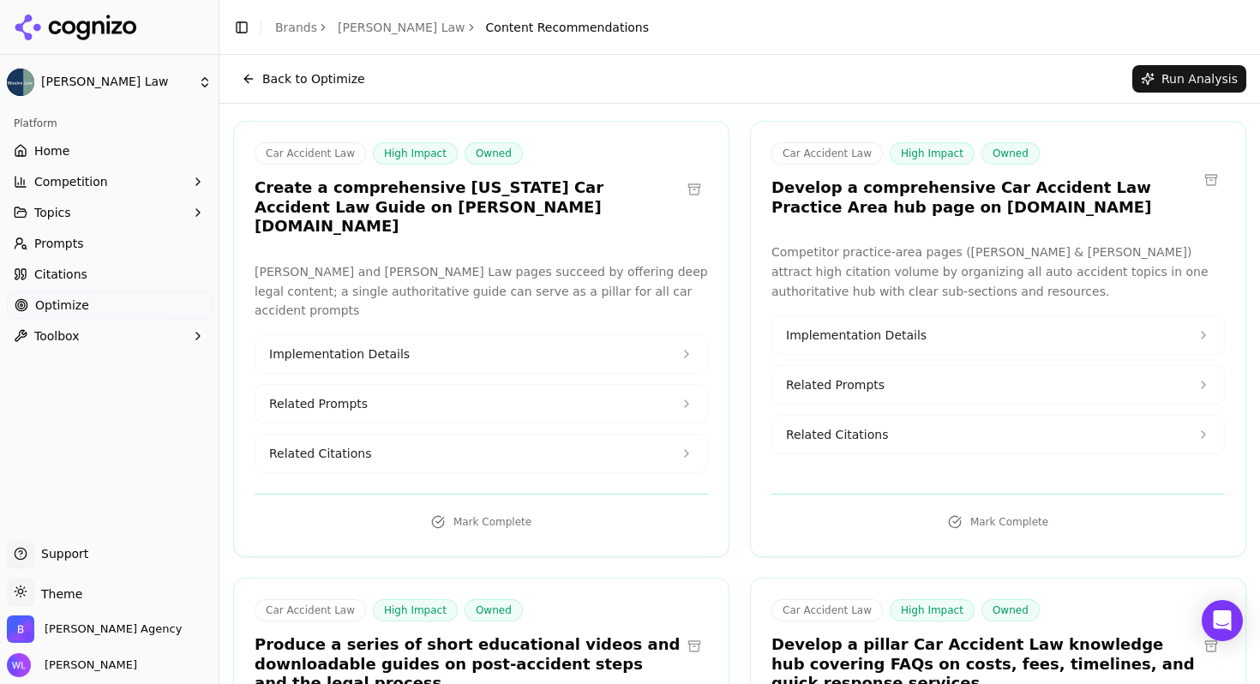
click at [1201, 174] on button at bounding box center [1210, 179] width 27 height 27
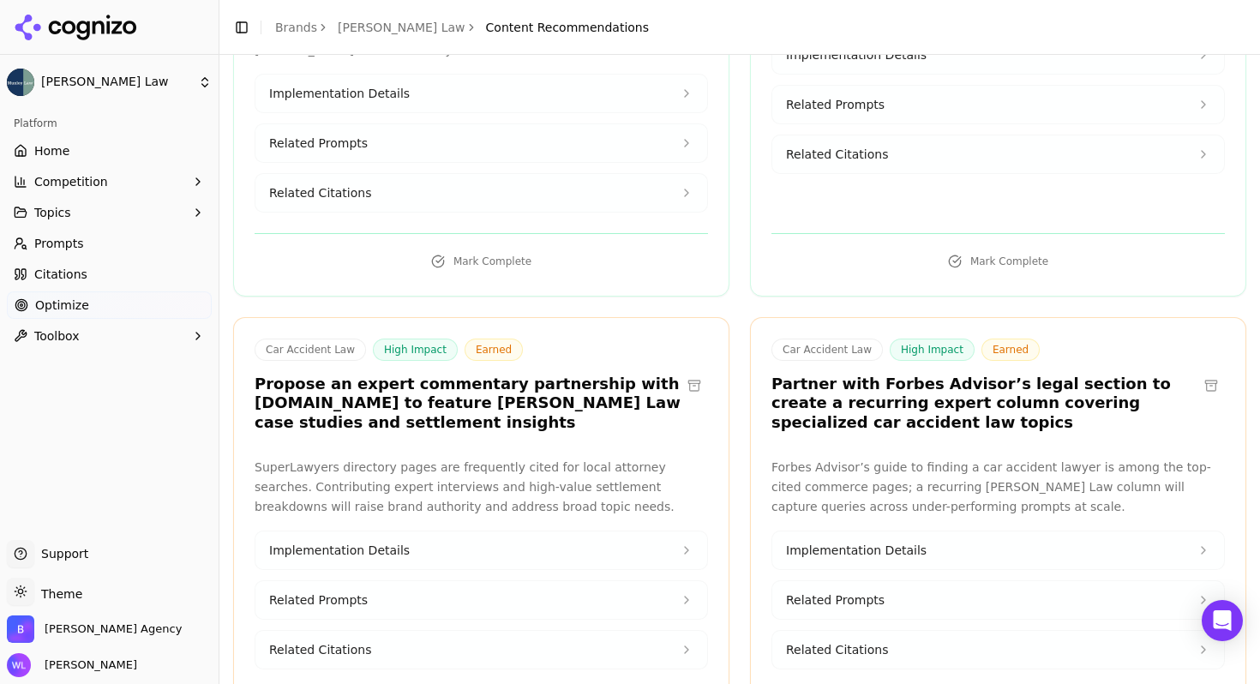
scroll to position [1230, 0]
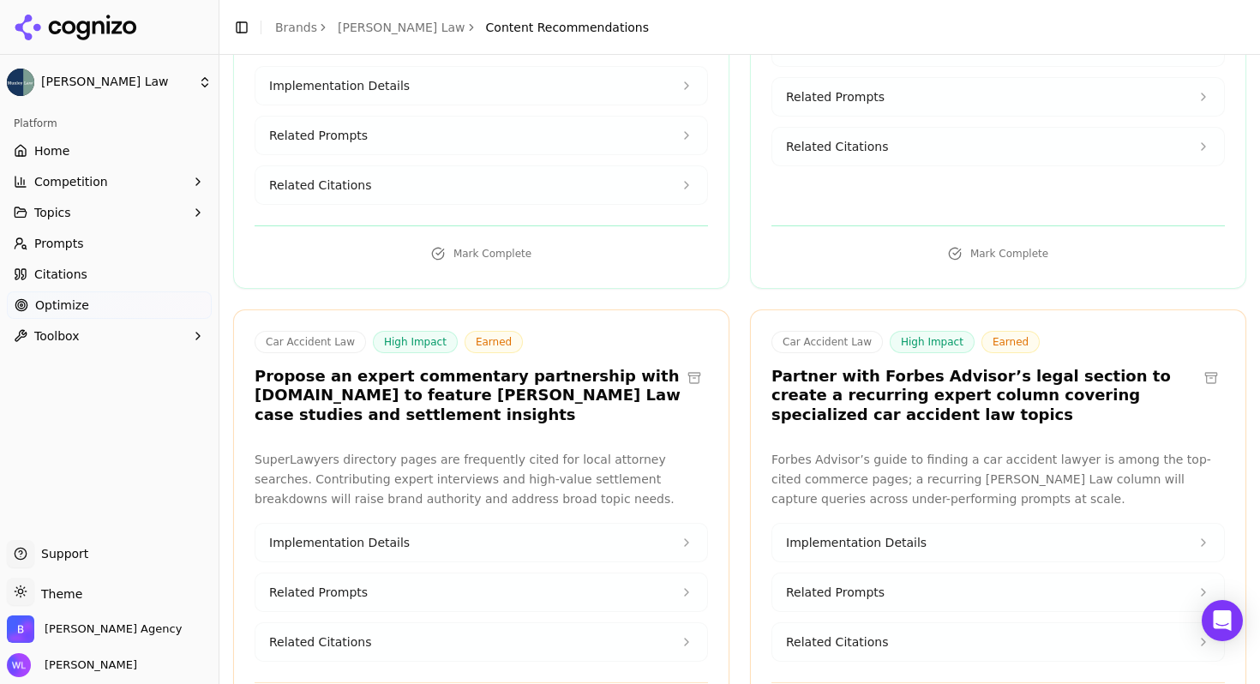
click at [681, 364] on button at bounding box center [693, 377] width 27 height 27
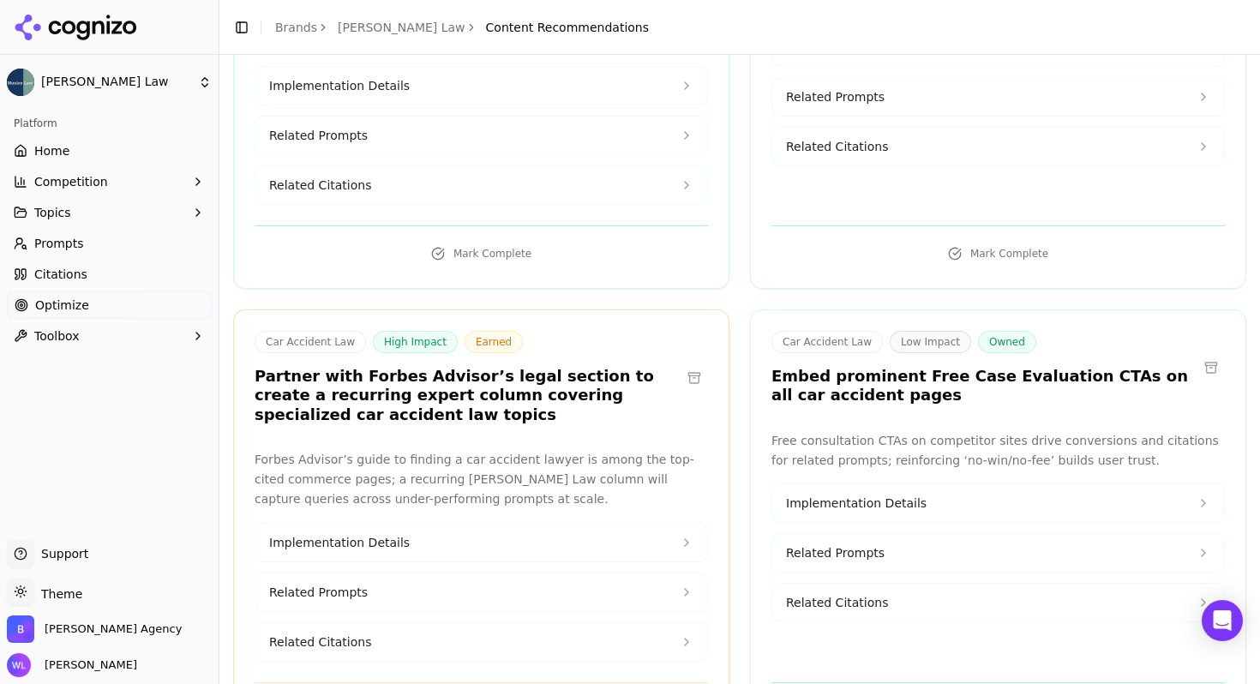
click at [686, 364] on button at bounding box center [693, 377] width 27 height 27
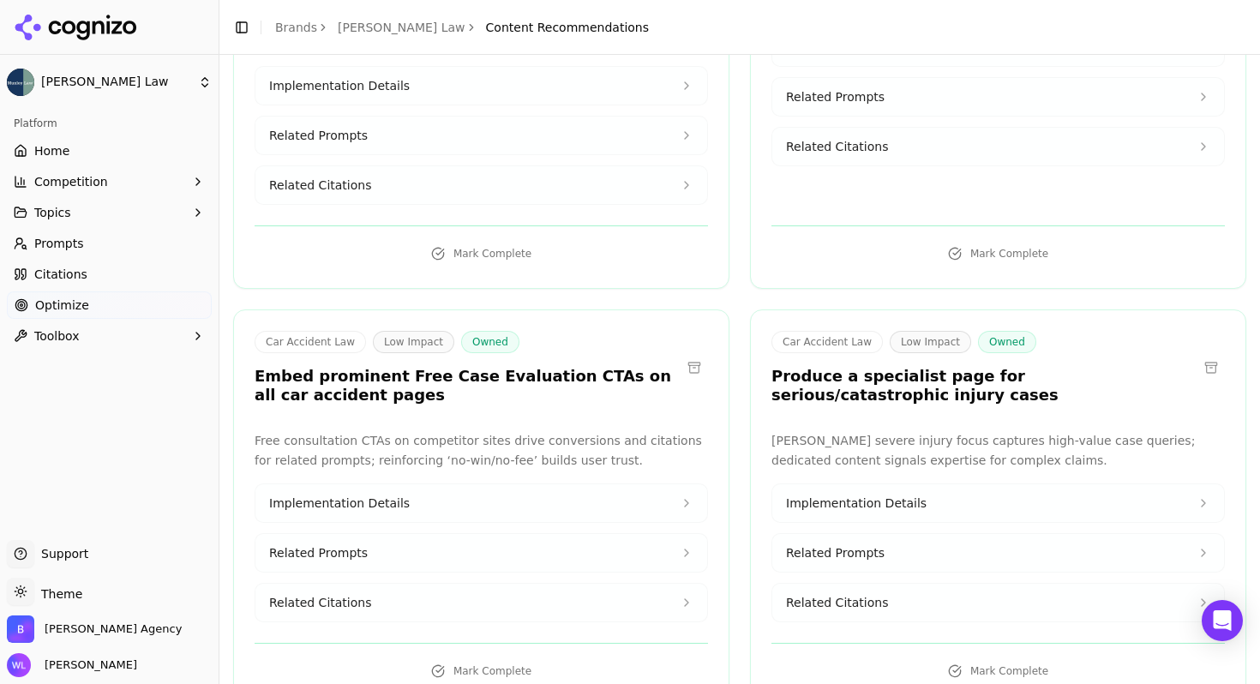
click at [692, 354] on button at bounding box center [693, 367] width 27 height 27
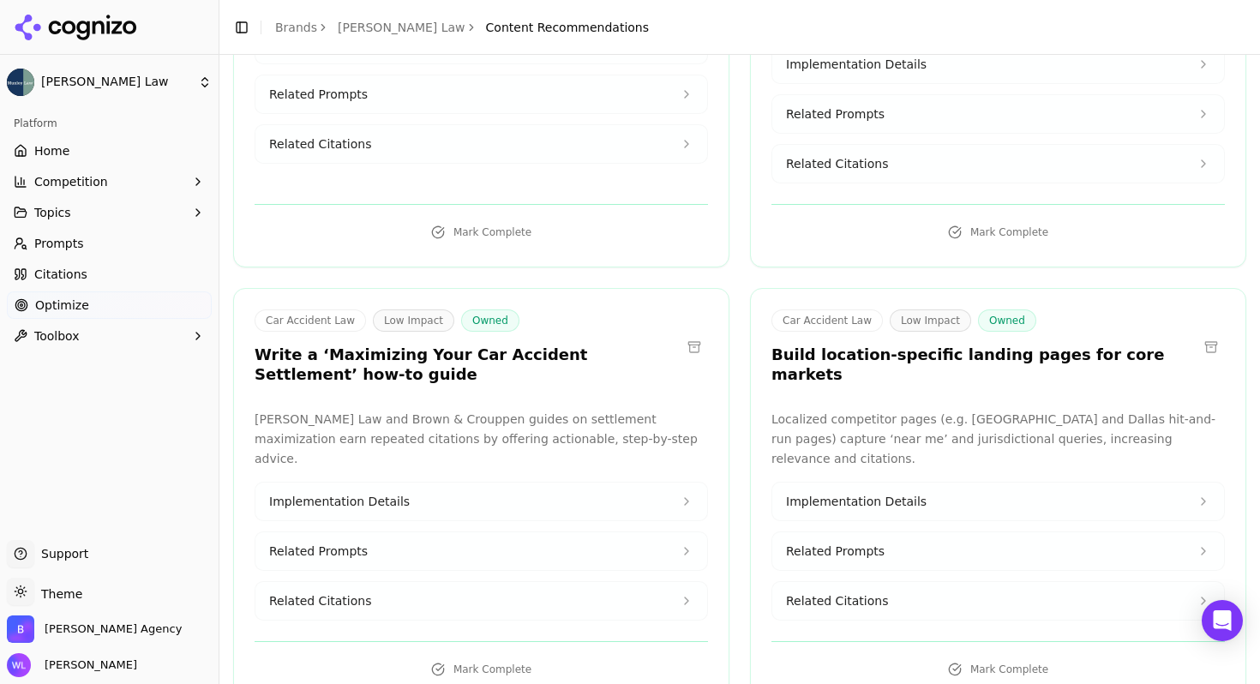
scroll to position [1691, 0]
click at [1197, 332] on button at bounding box center [1210, 345] width 27 height 27
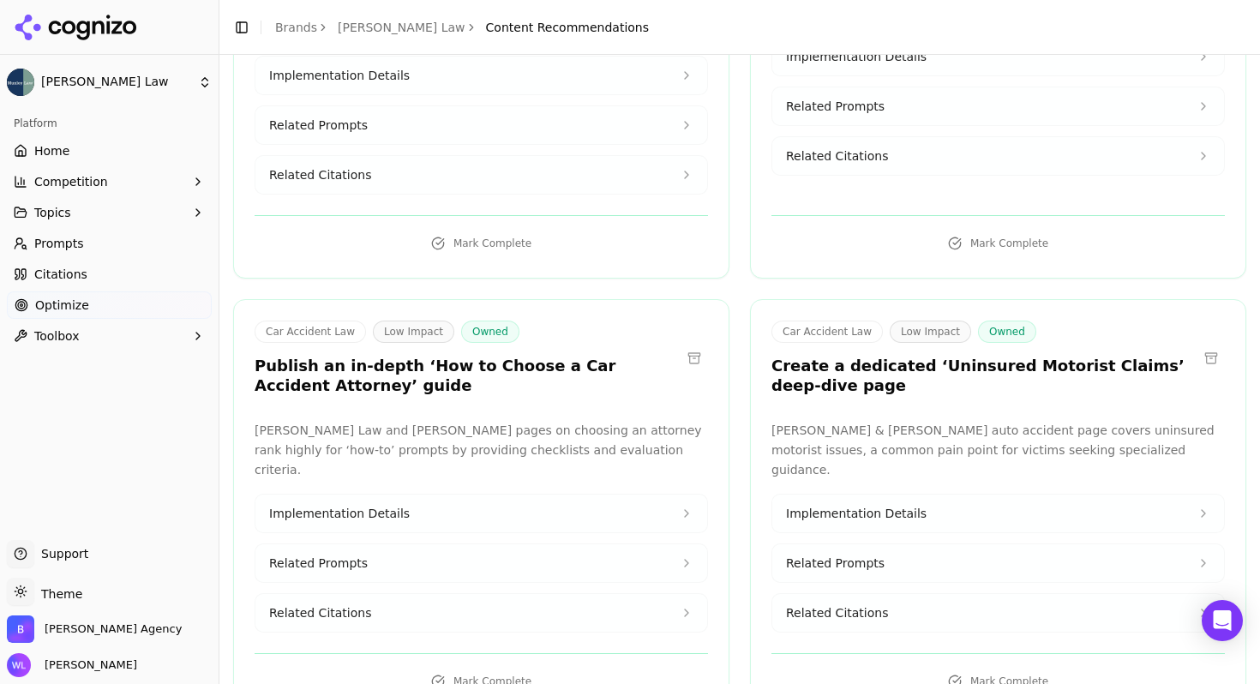
scroll to position [2125, 0]
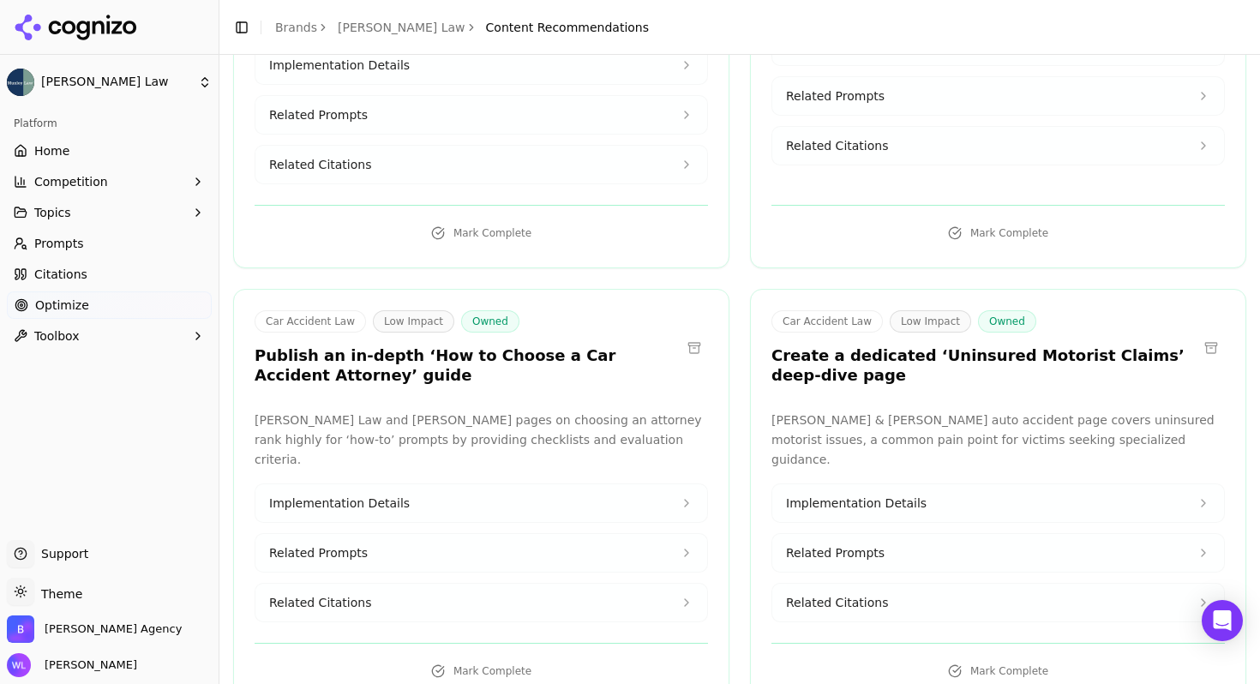
click at [1200, 334] on button at bounding box center [1210, 347] width 27 height 27
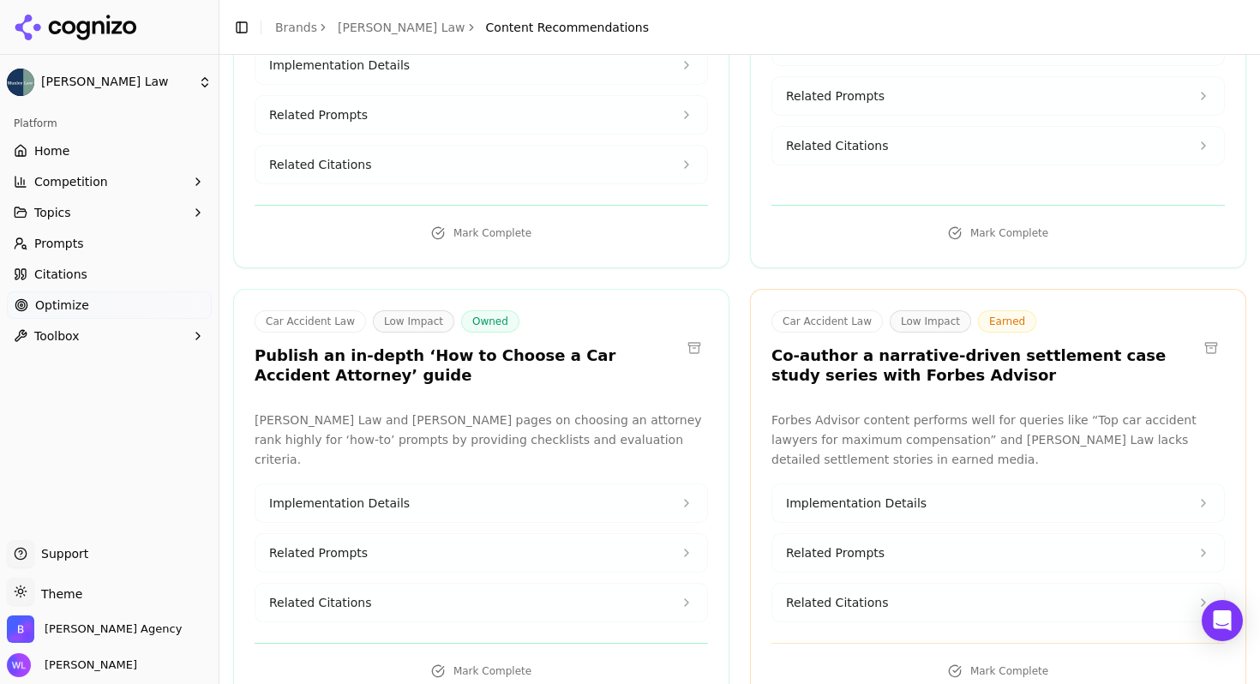
click at [1200, 334] on button at bounding box center [1210, 347] width 27 height 27
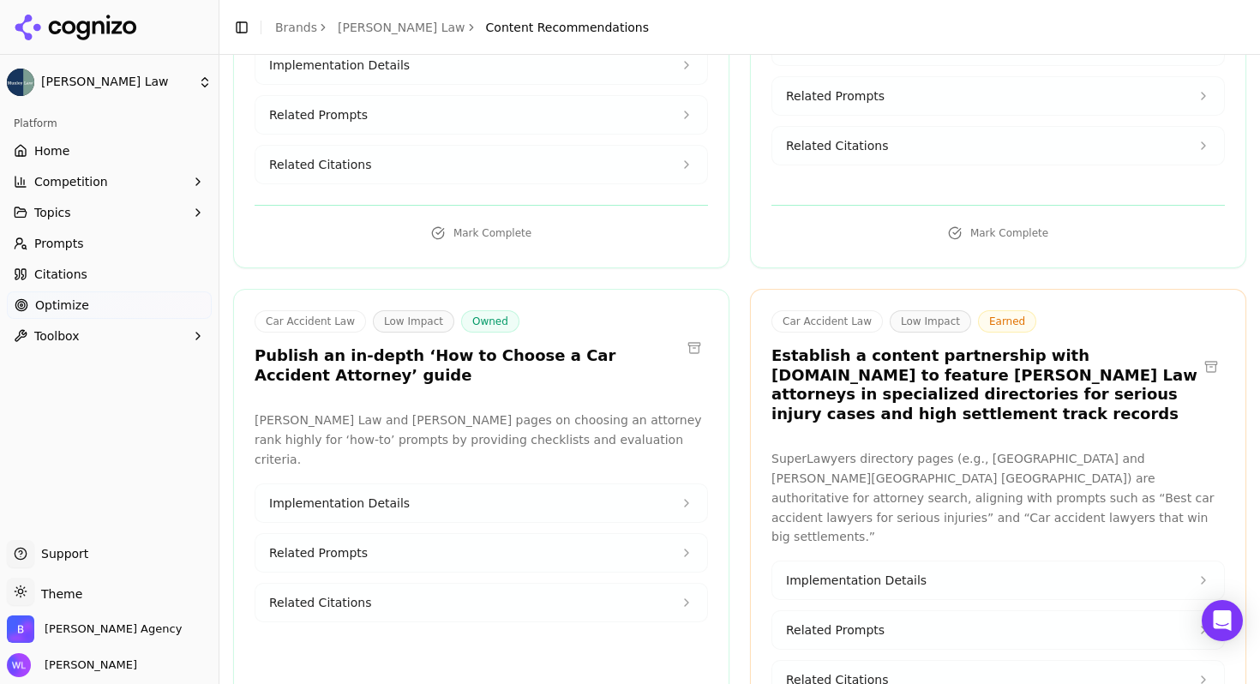
click at [1200, 353] on button at bounding box center [1210, 366] width 27 height 27
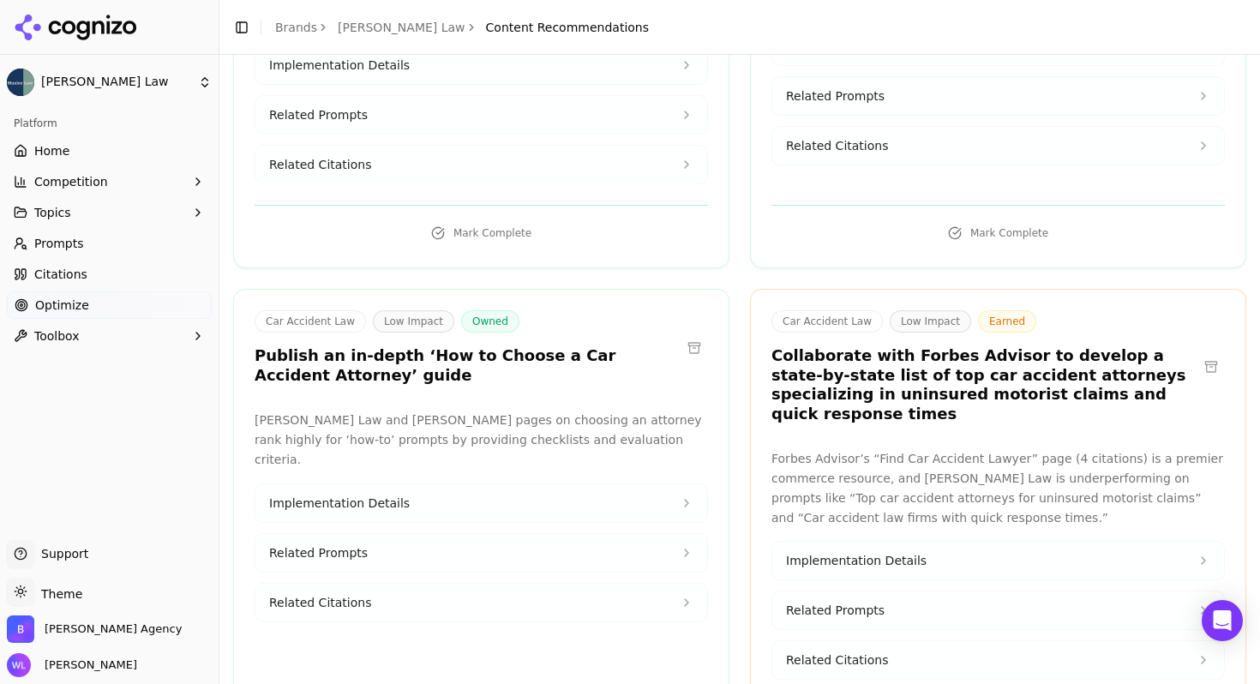
click at [1200, 353] on button at bounding box center [1210, 366] width 27 height 27
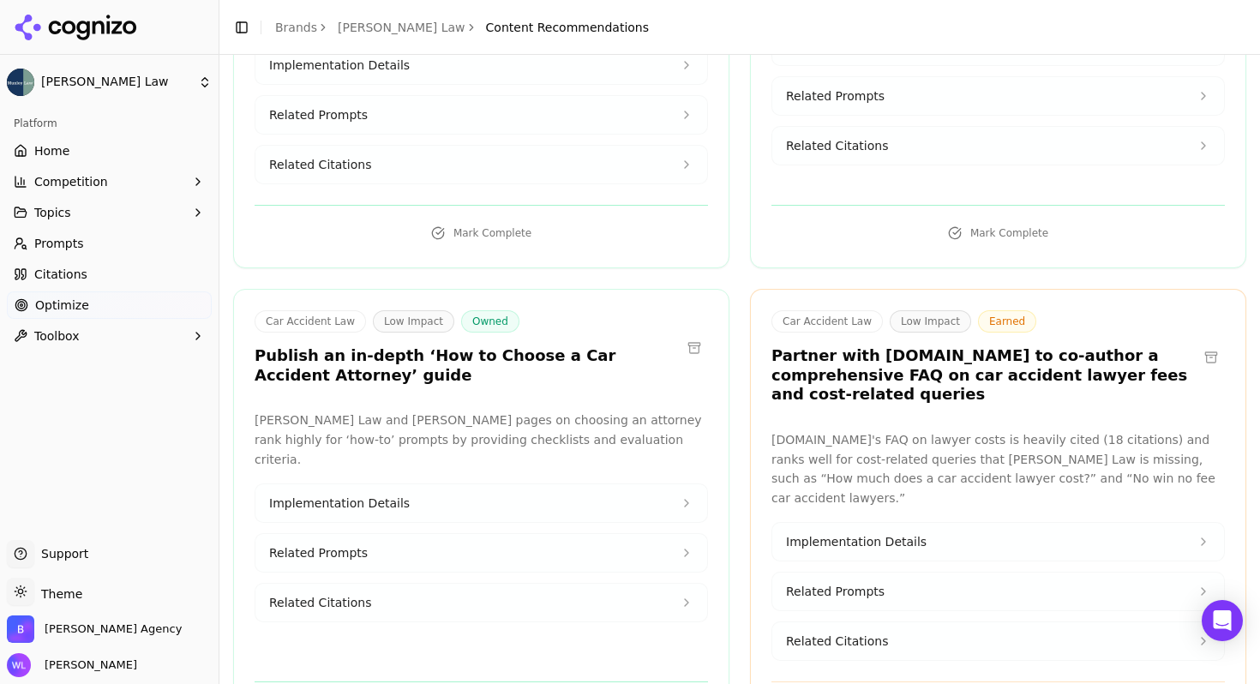
click at [1201, 344] on button at bounding box center [1210, 357] width 27 height 27
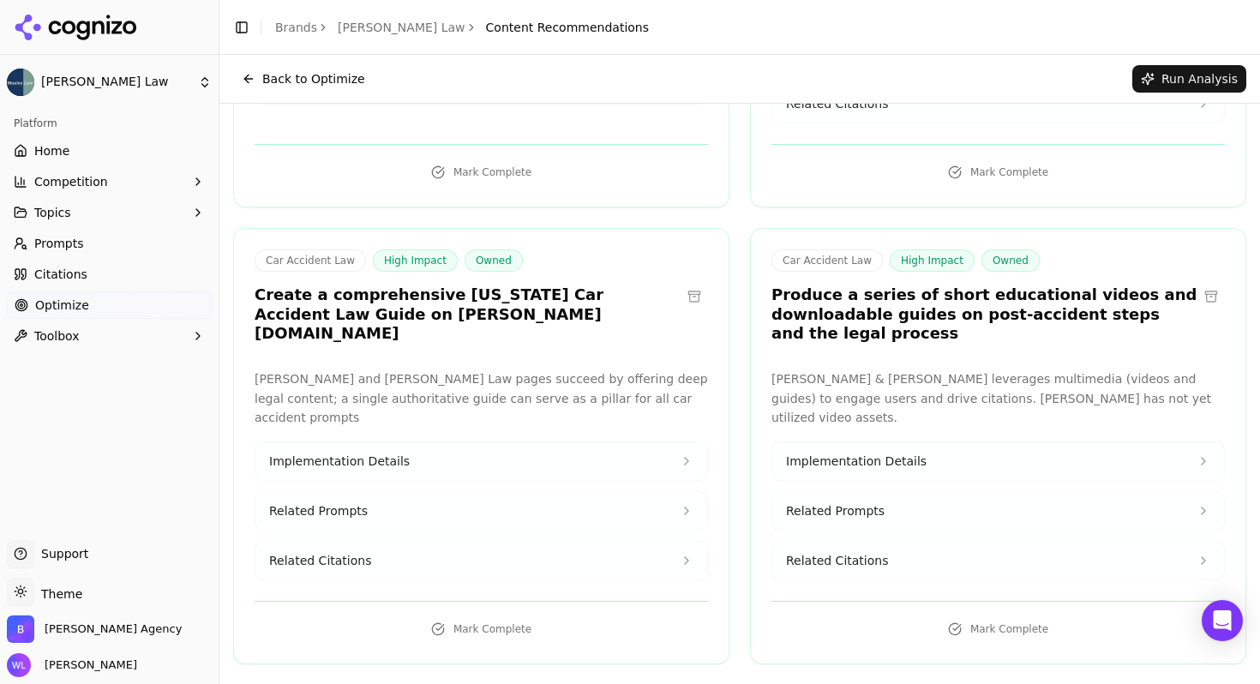
scroll to position [0, 0]
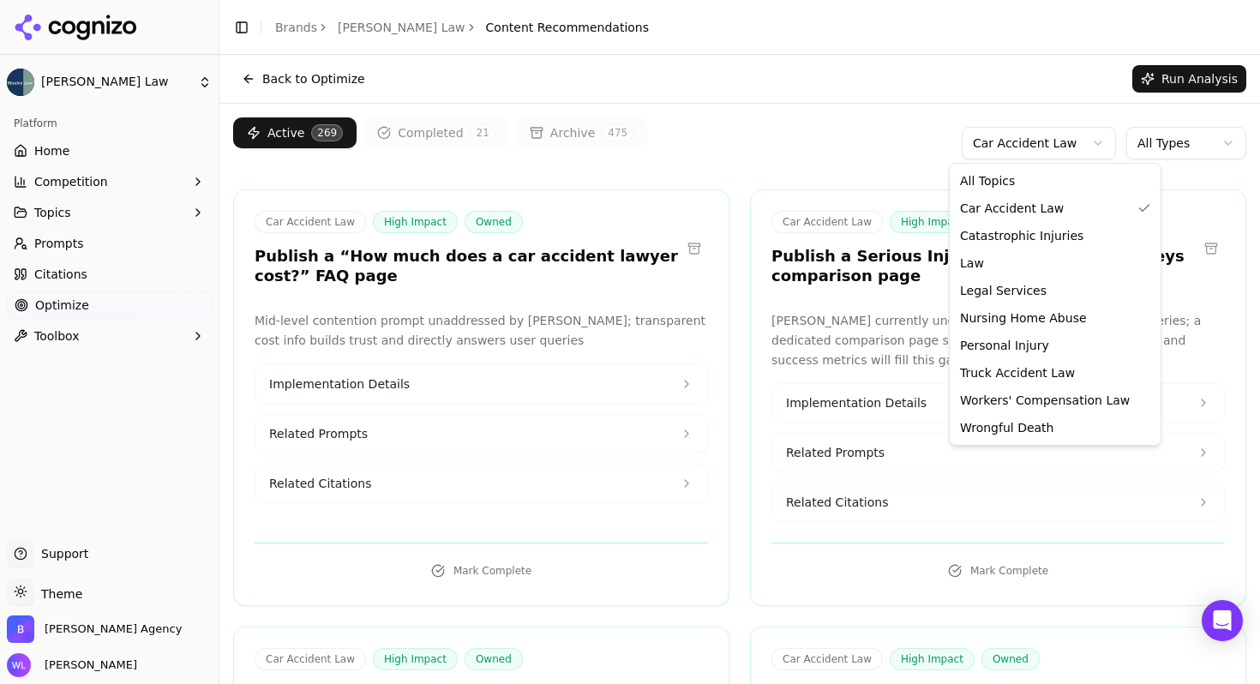
click at [1033, 147] on html "[PERSON_NAME] Law Platform Home Competition Topics Prompts Citations Optimize T…" at bounding box center [630, 342] width 1260 height 684
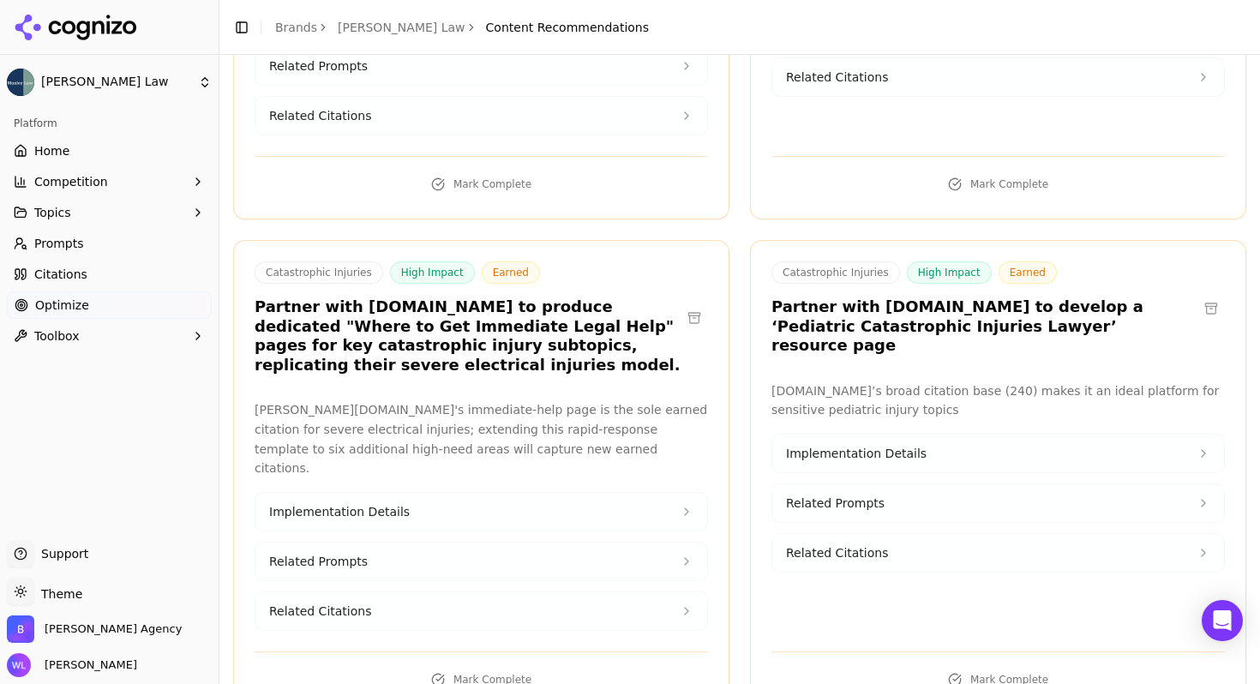
scroll to position [880, 0]
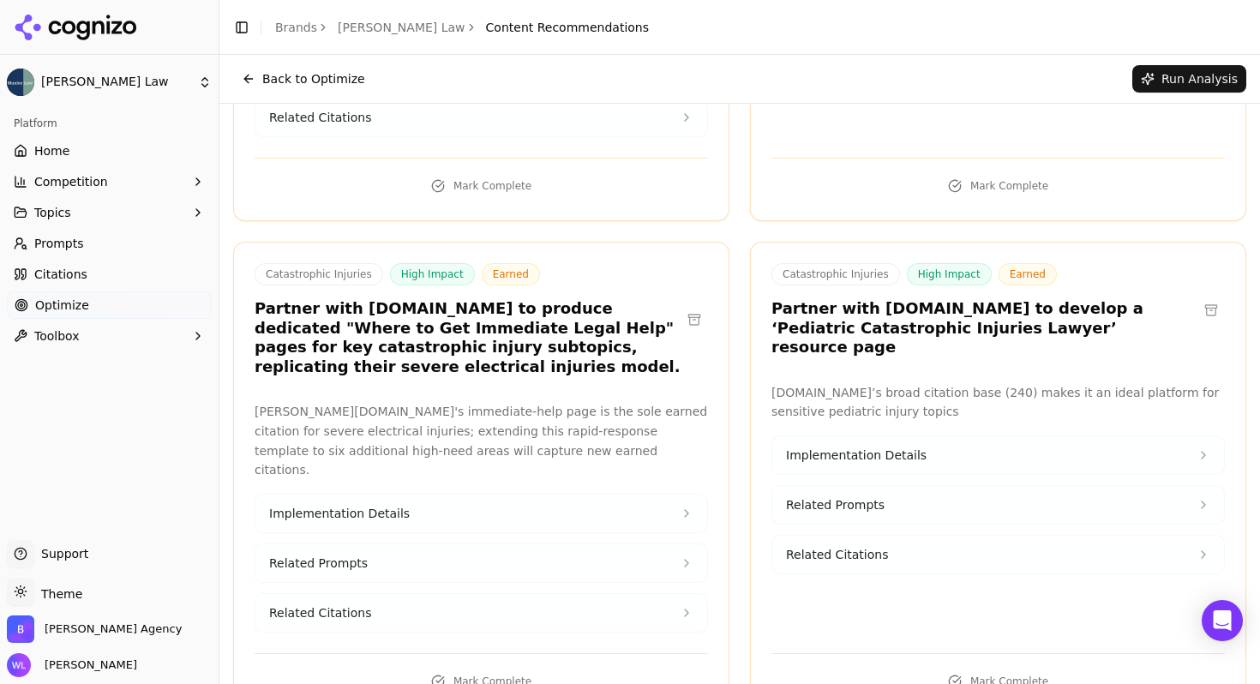
click at [1198, 296] on button at bounding box center [1210, 309] width 27 height 27
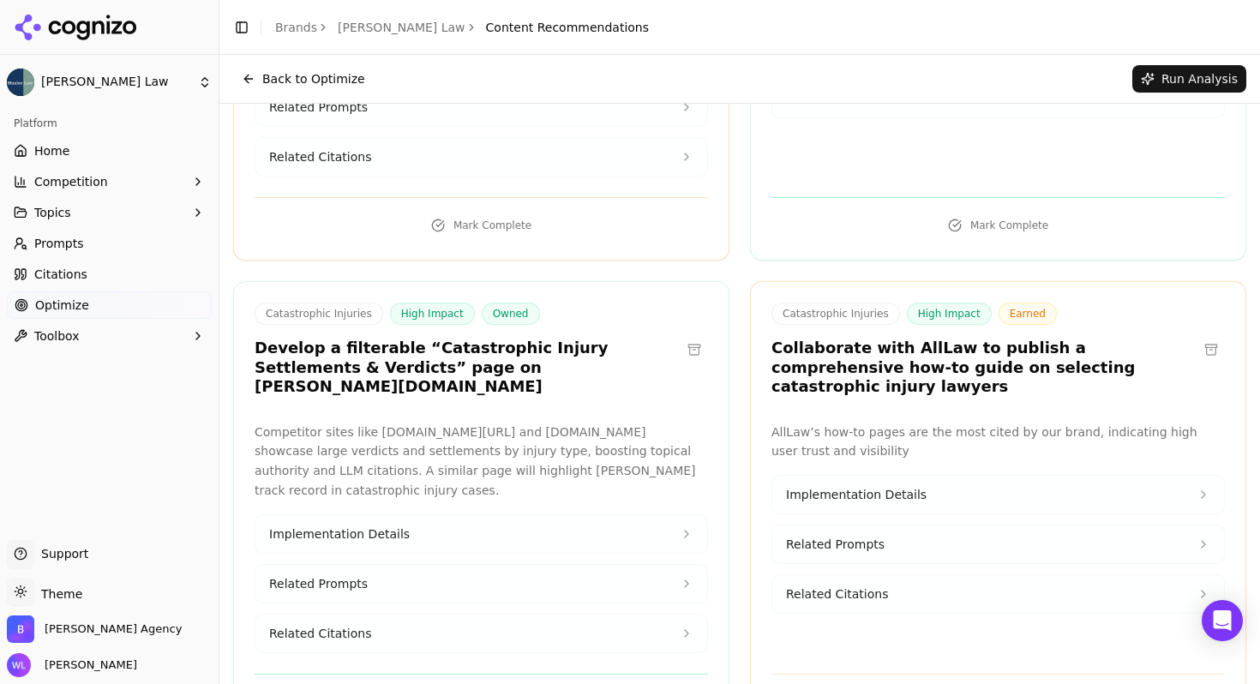
scroll to position [1314, 0]
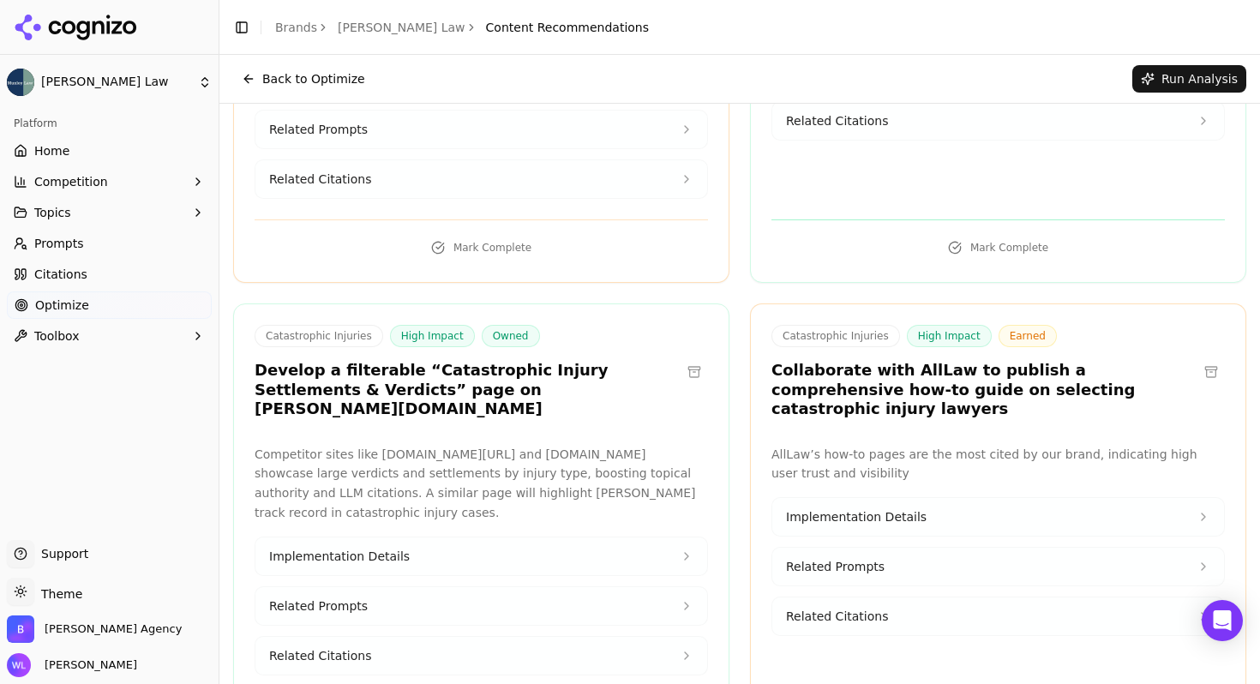
click at [1197, 358] on button at bounding box center [1210, 371] width 27 height 27
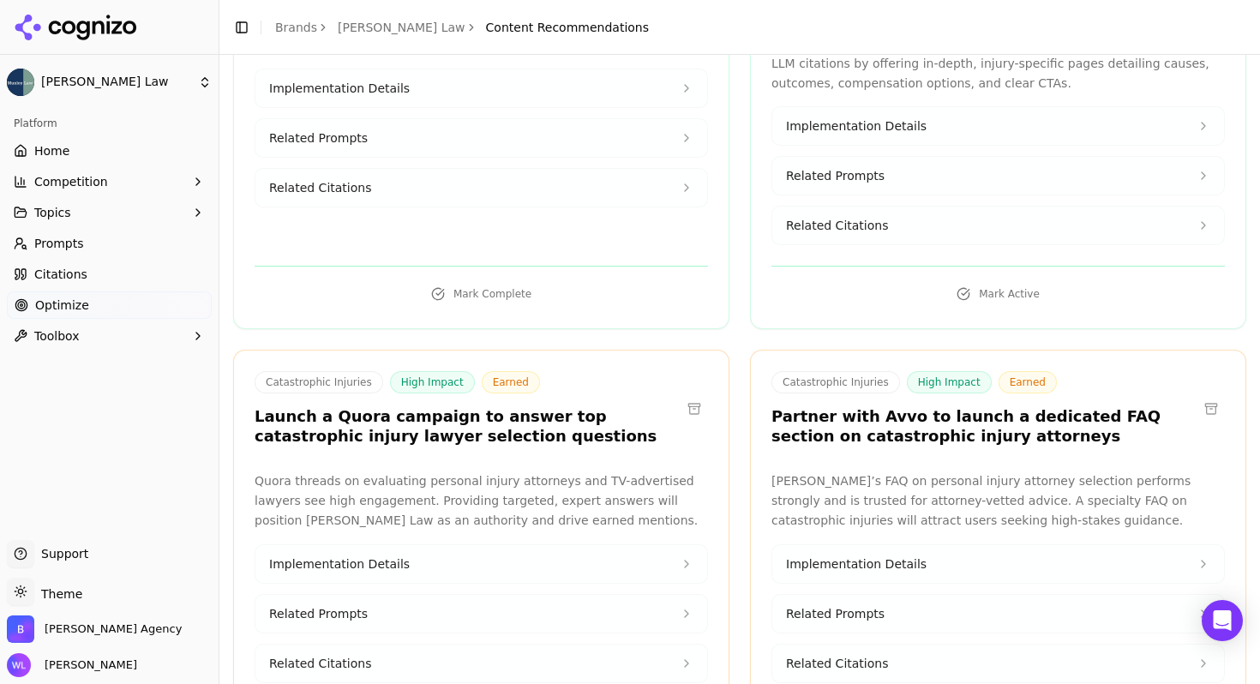
scroll to position [1796, 0]
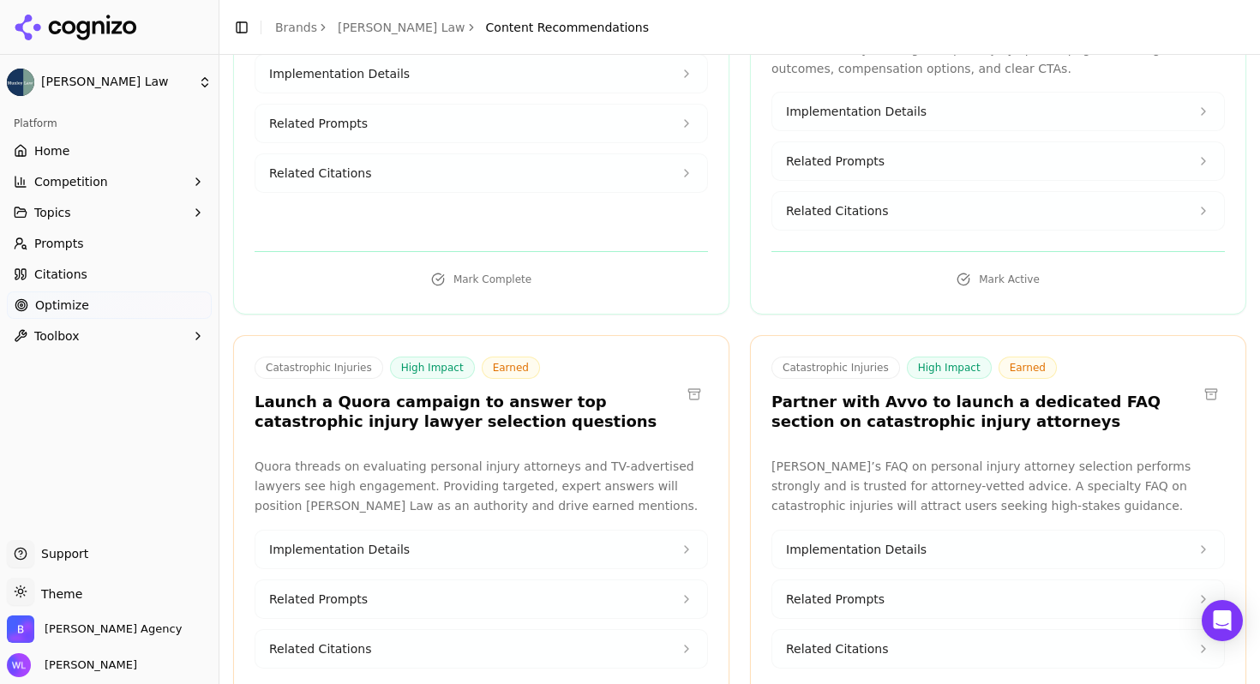
click at [690, 380] on button at bounding box center [693, 393] width 27 height 27
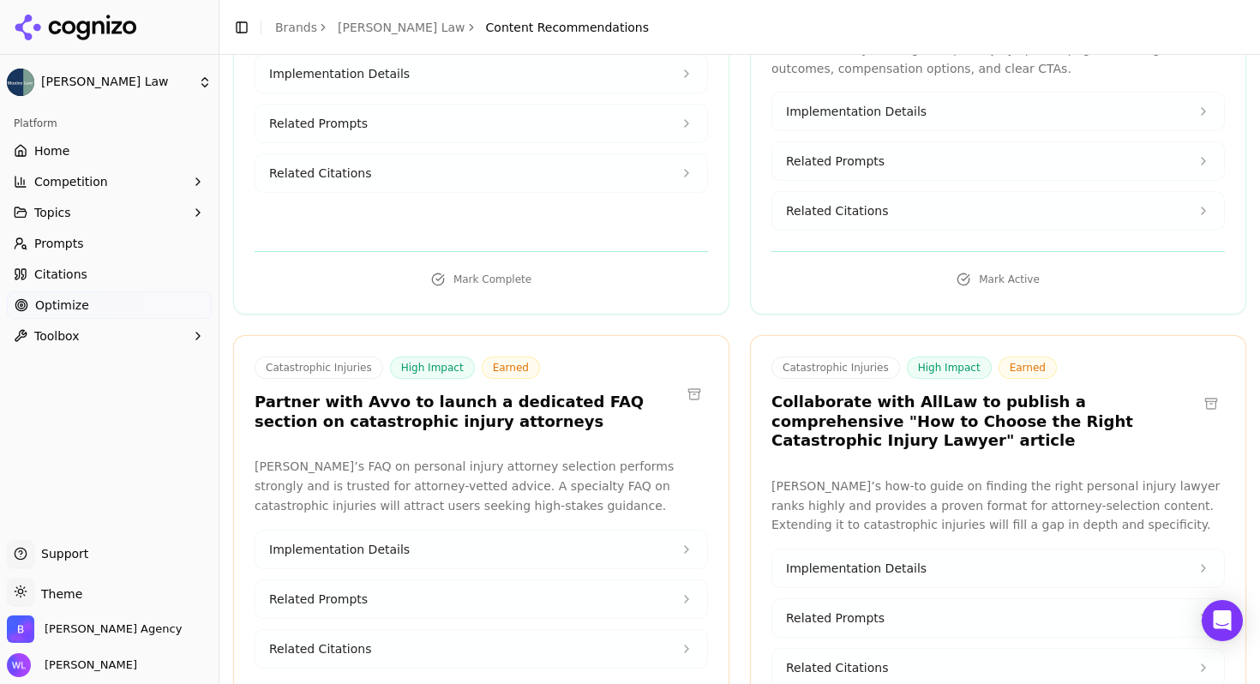
click at [687, 380] on button at bounding box center [693, 393] width 27 height 27
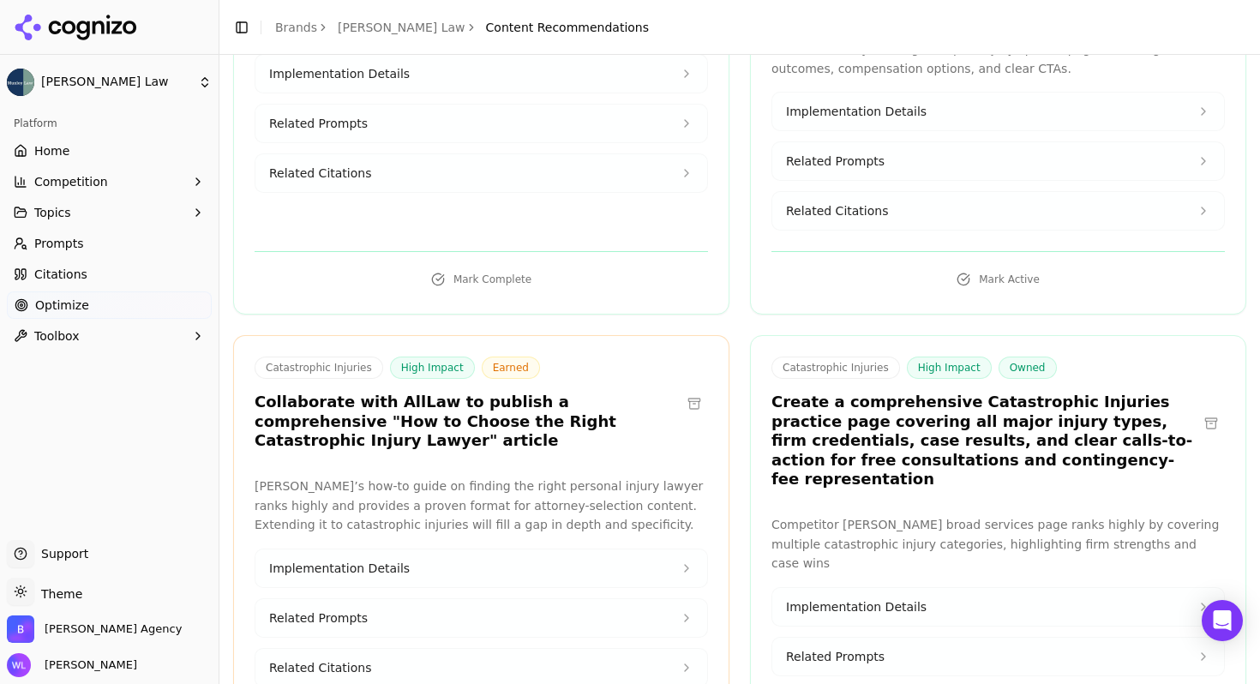
click at [687, 390] on button at bounding box center [693, 403] width 27 height 27
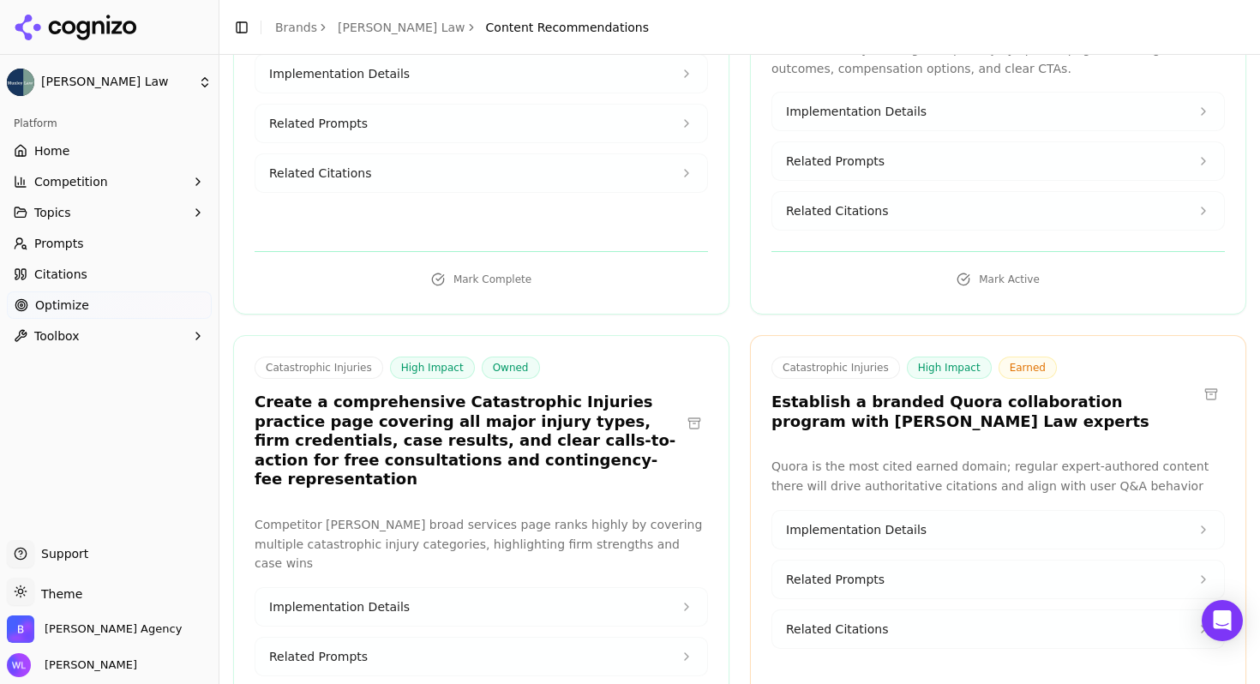
click at [1204, 380] on button at bounding box center [1210, 393] width 27 height 27
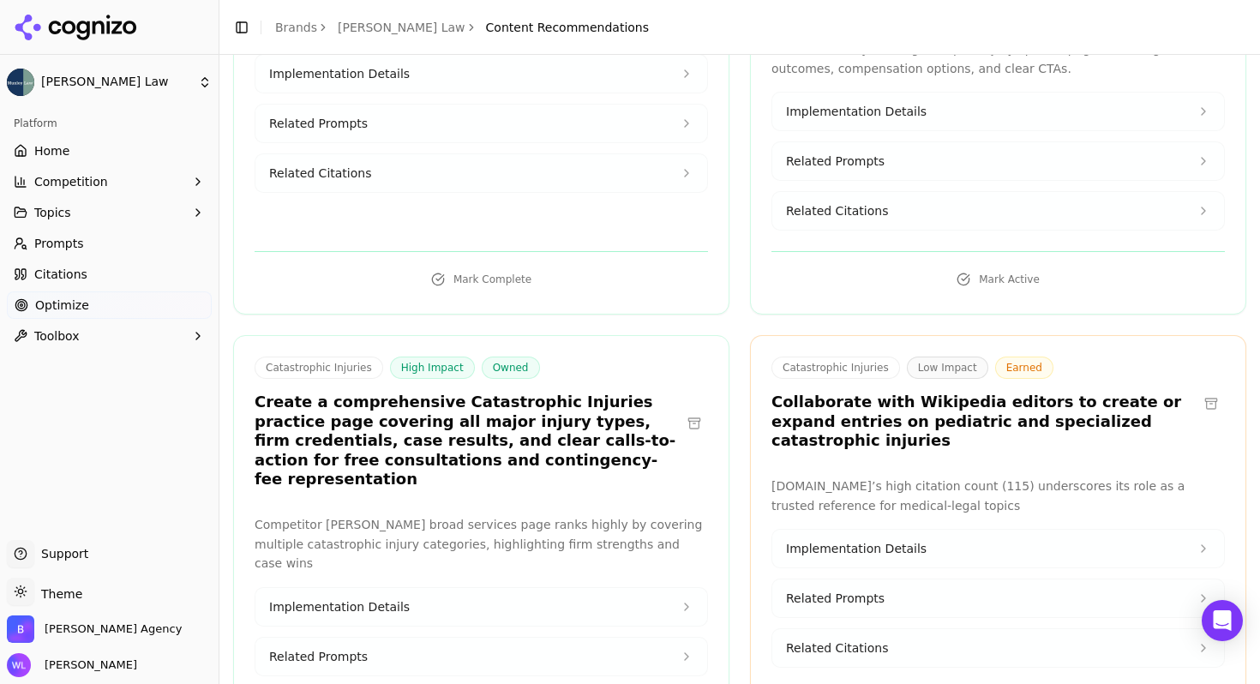
click at [1199, 390] on button at bounding box center [1210, 403] width 27 height 27
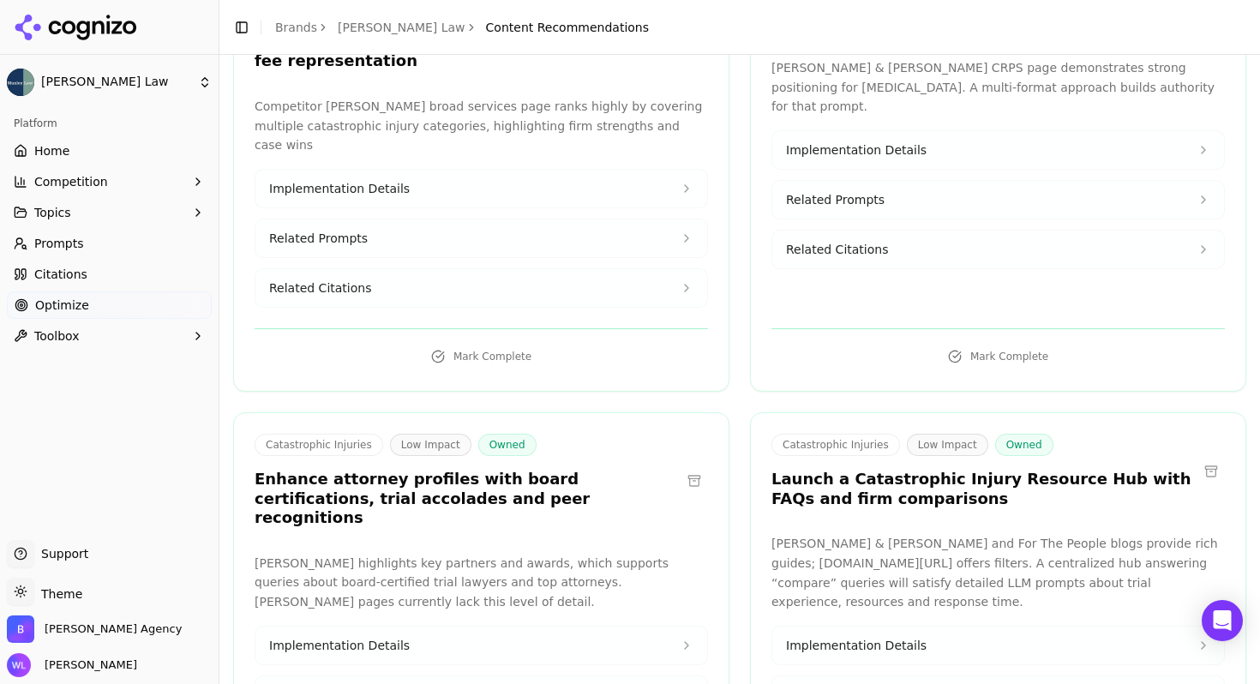
scroll to position [2215, 0]
click at [686, 466] on button at bounding box center [693, 479] width 27 height 27
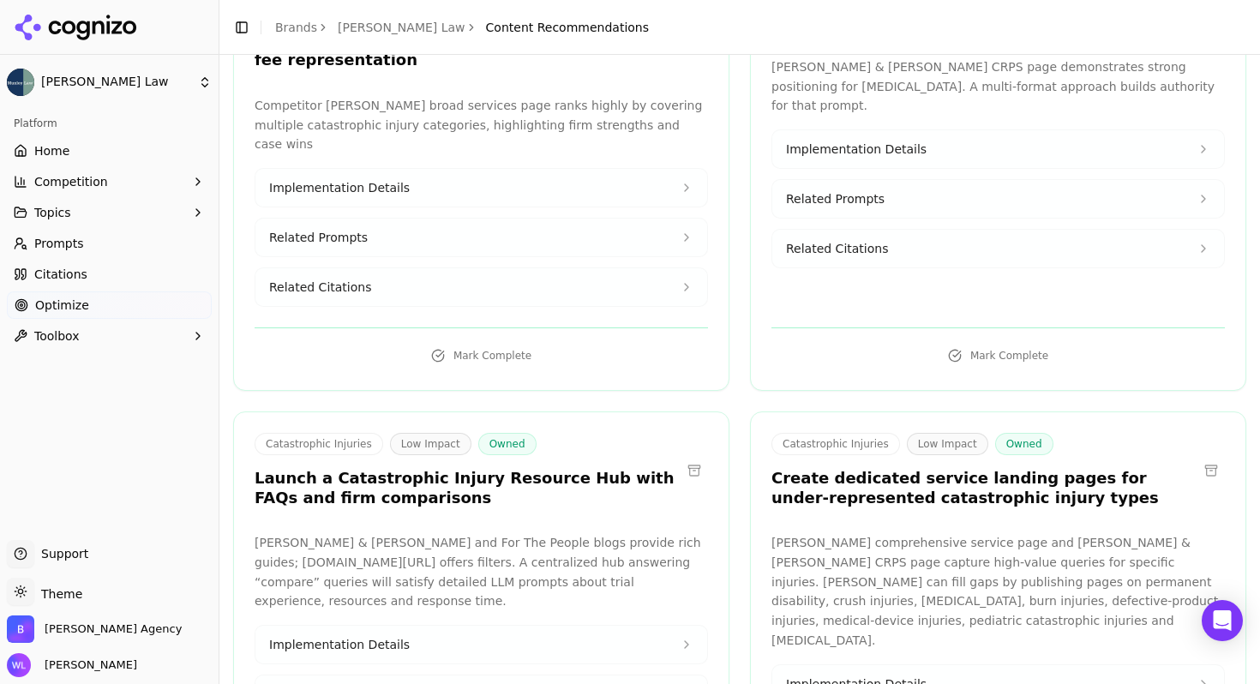
click at [689, 457] on button at bounding box center [693, 470] width 27 height 27
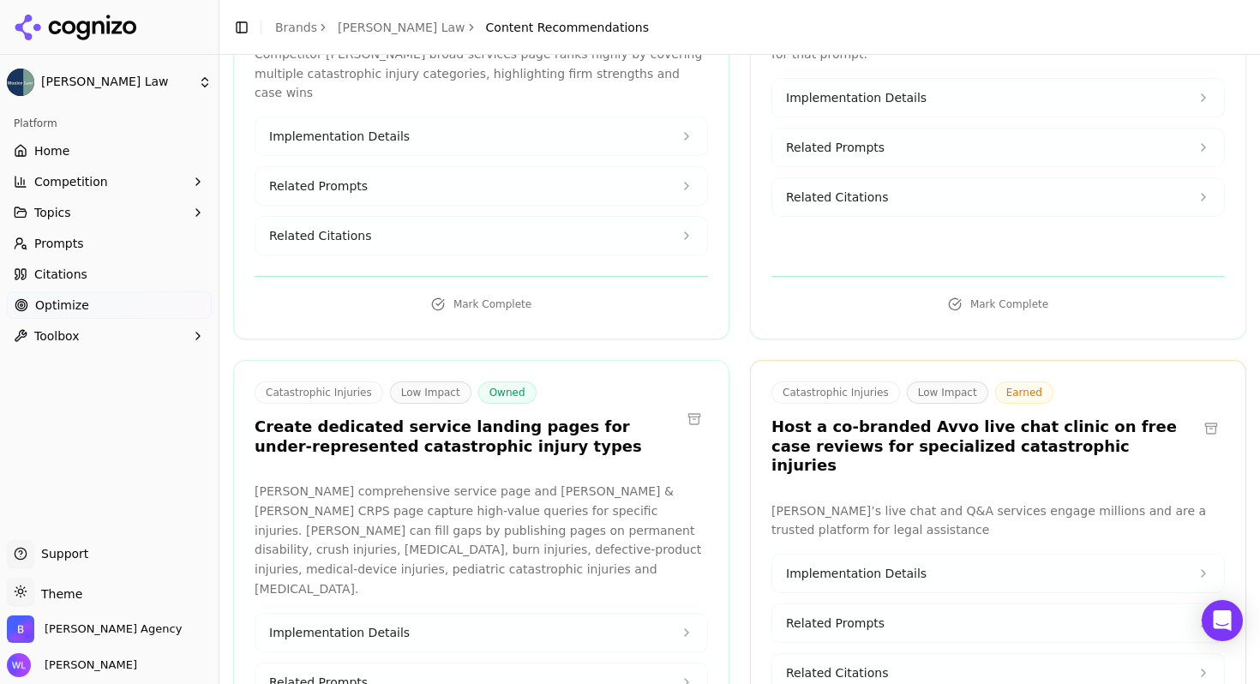
scroll to position [2274, 0]
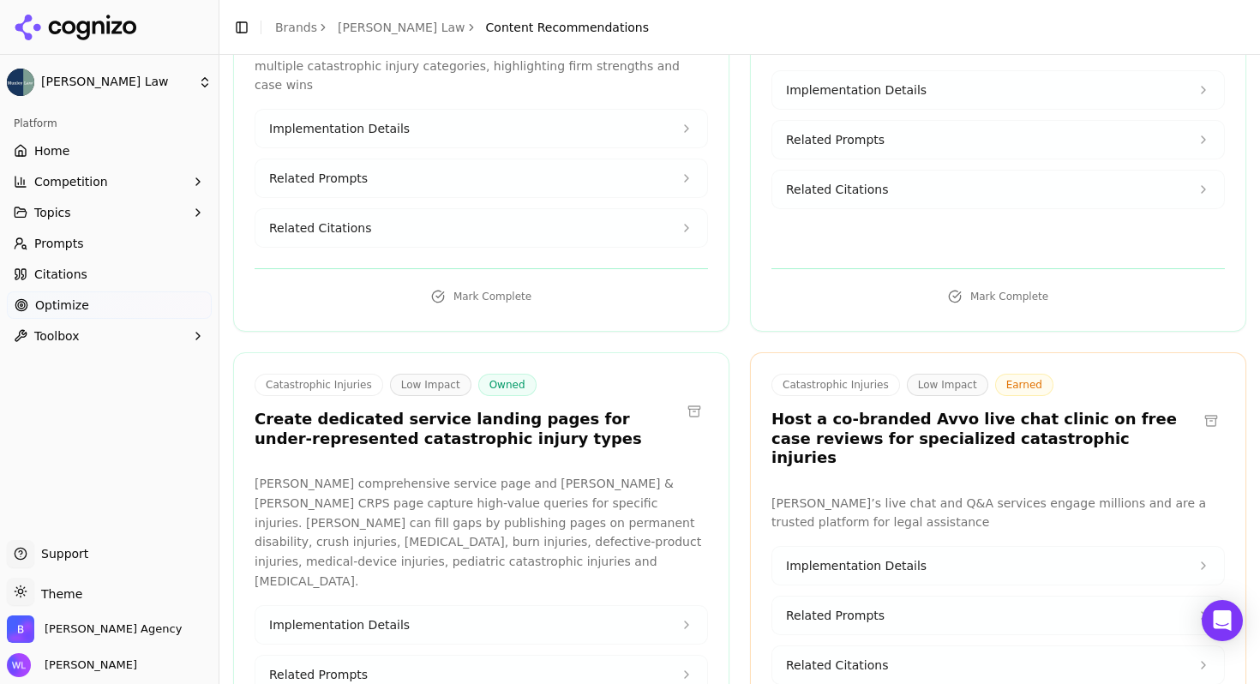
click at [1201, 407] on button at bounding box center [1210, 420] width 27 height 27
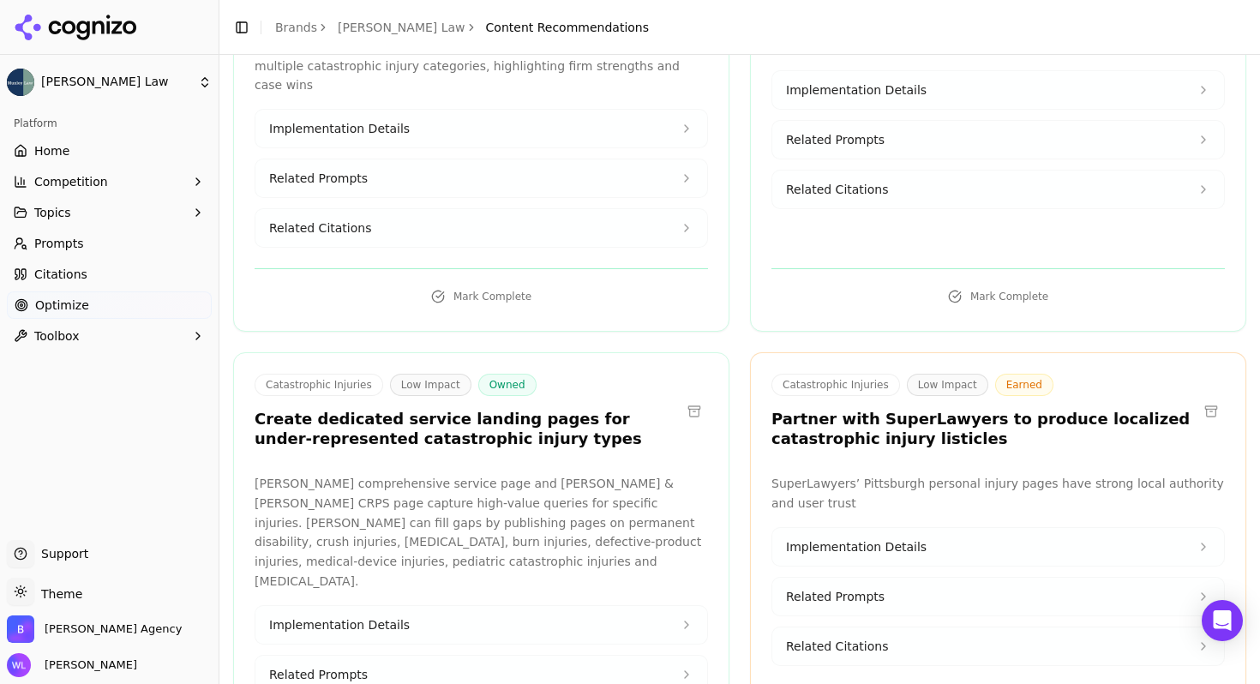
click at [1201, 398] on button at bounding box center [1210, 411] width 27 height 27
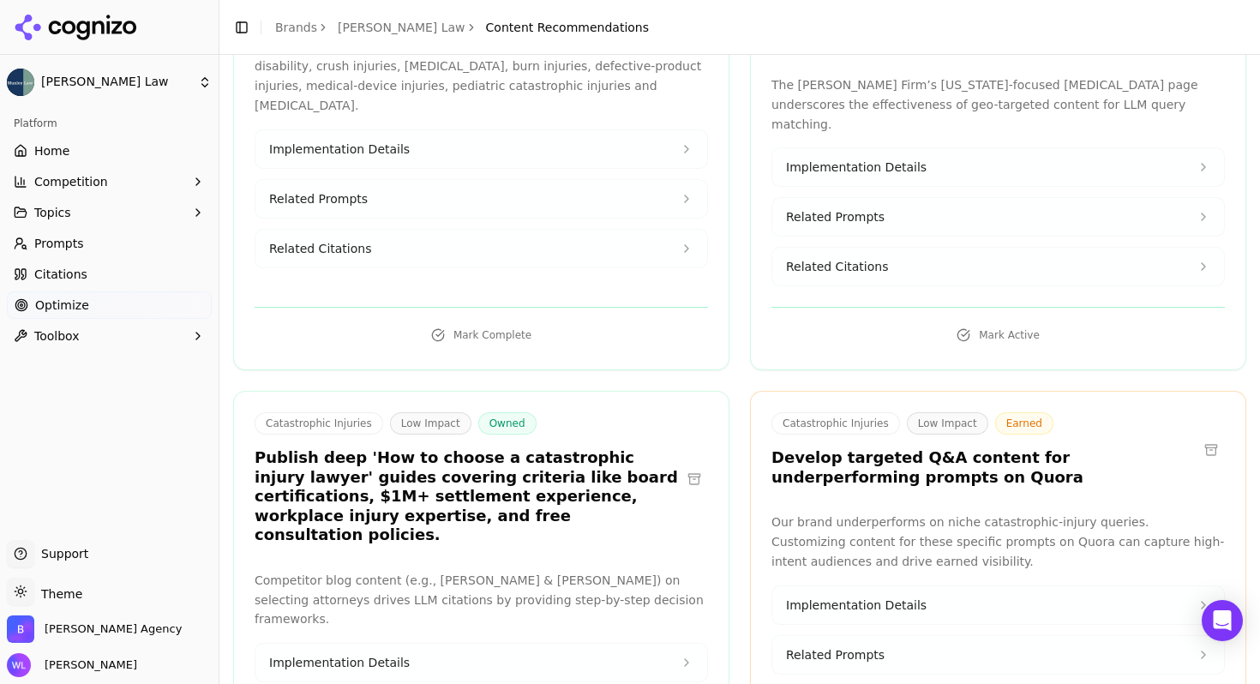
scroll to position [2754, 0]
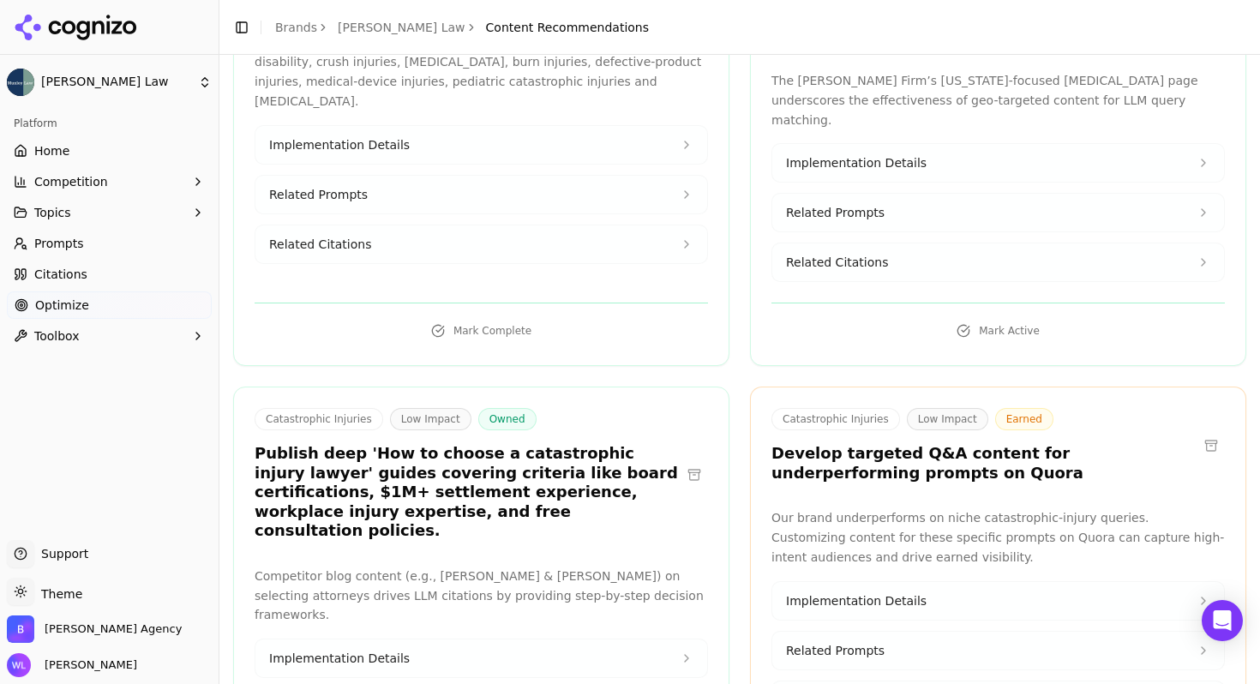
click at [1197, 432] on button at bounding box center [1210, 445] width 27 height 27
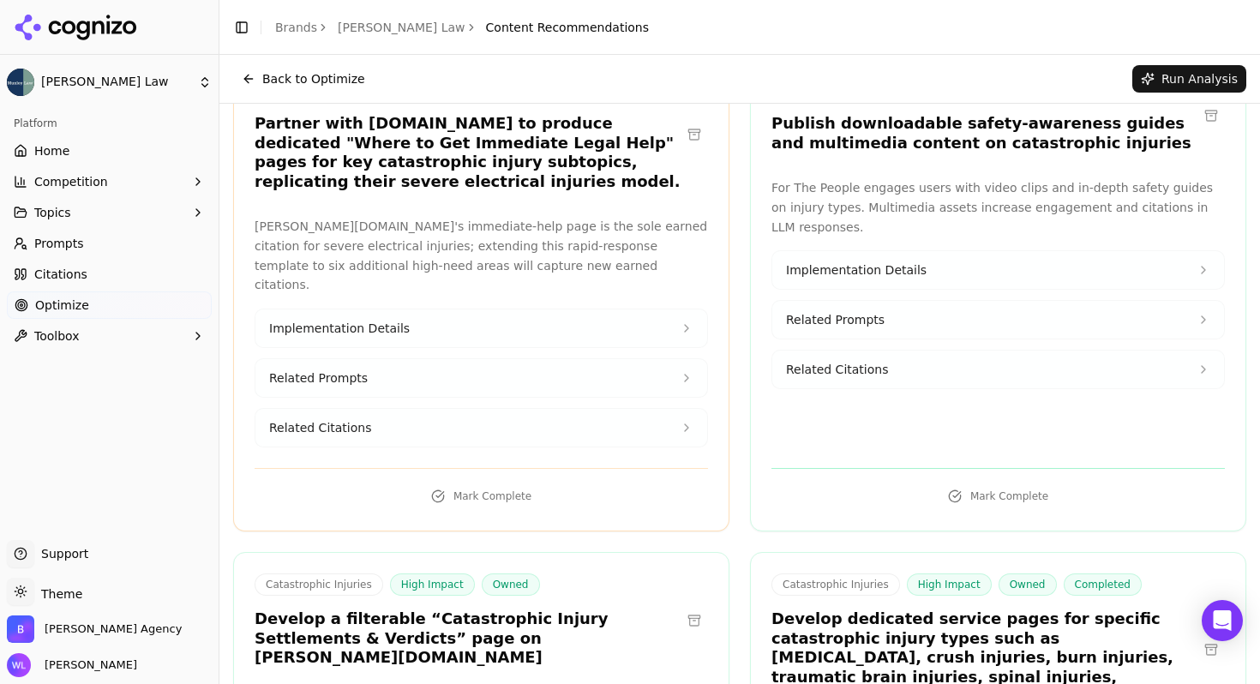
scroll to position [0, 0]
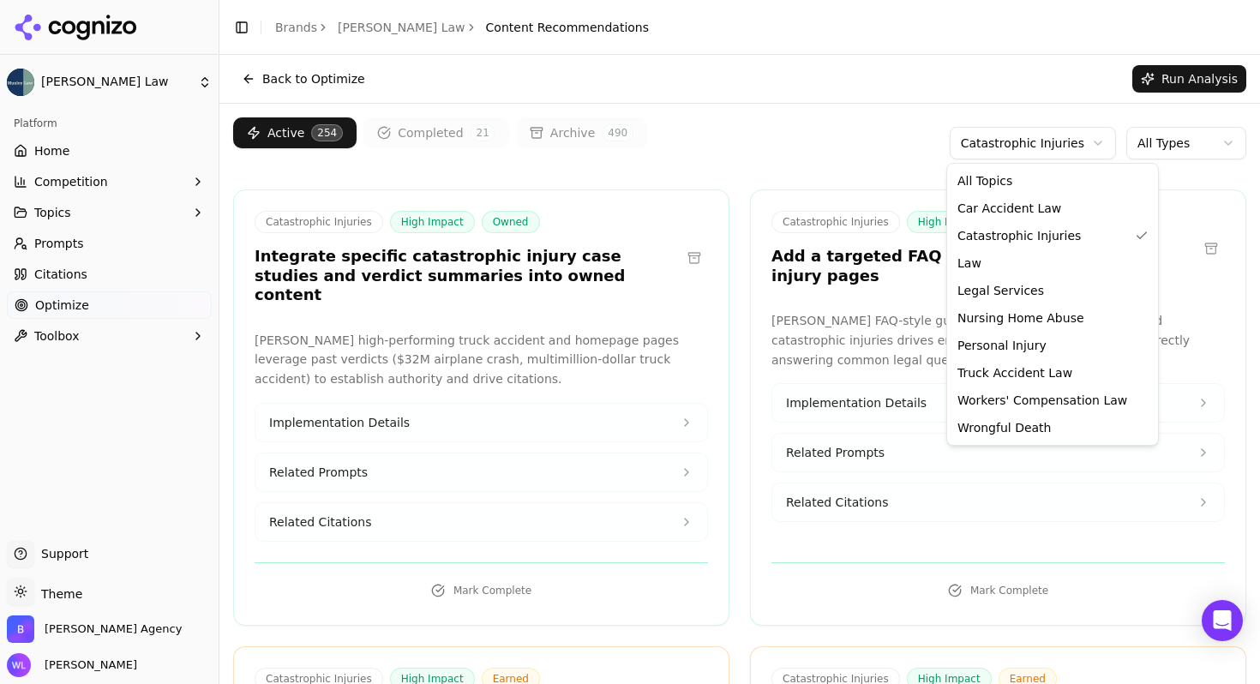
click at [1042, 152] on html "[PERSON_NAME] Law Platform Home Competition Topics Prompts Citations Optimize T…" at bounding box center [630, 342] width 1260 height 684
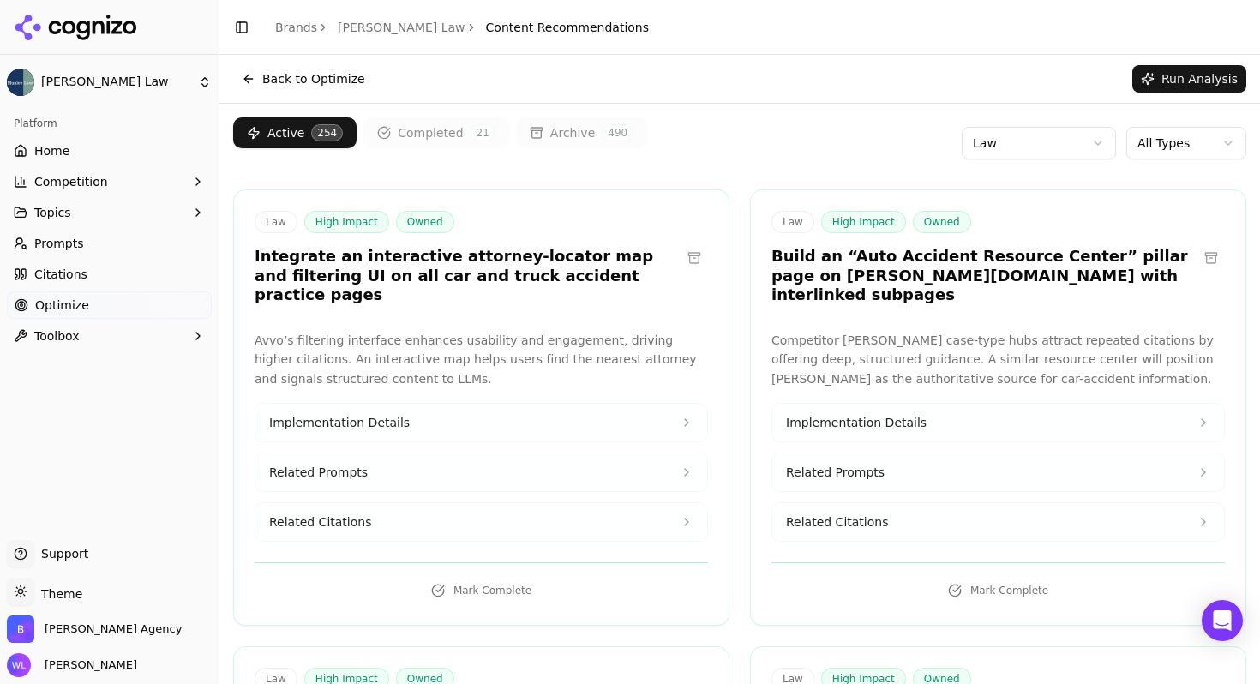
click at [689, 246] on button at bounding box center [693, 257] width 27 height 27
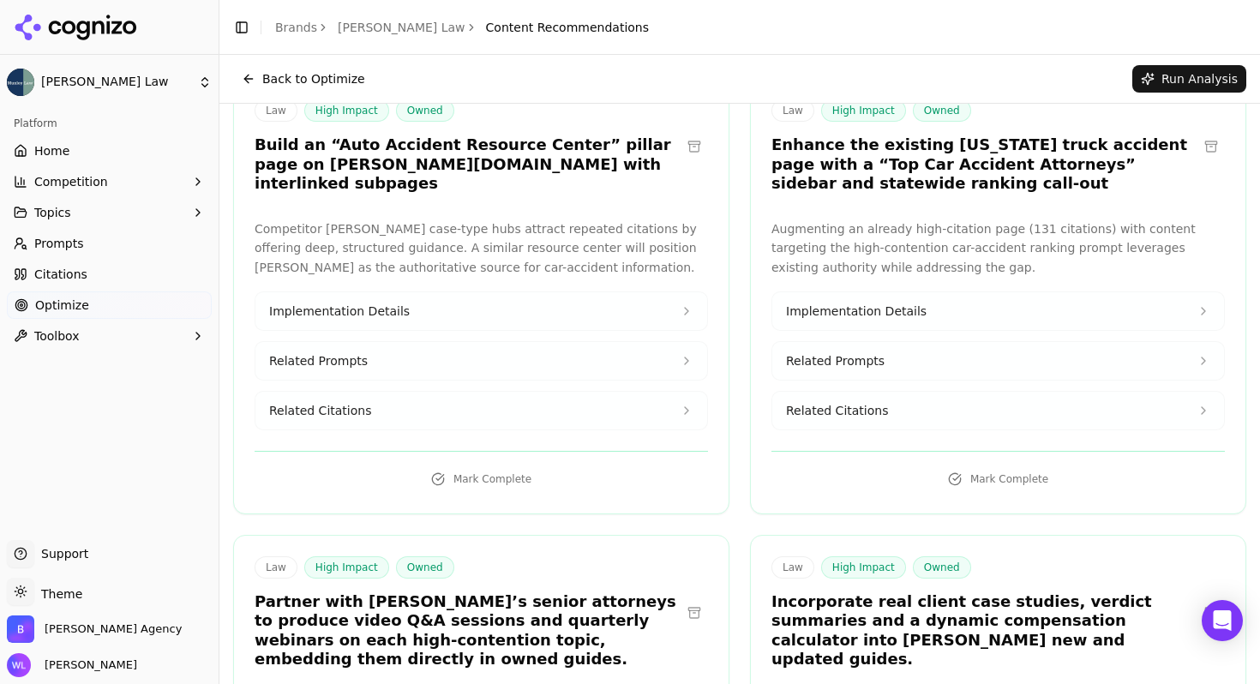
scroll to position [103, 0]
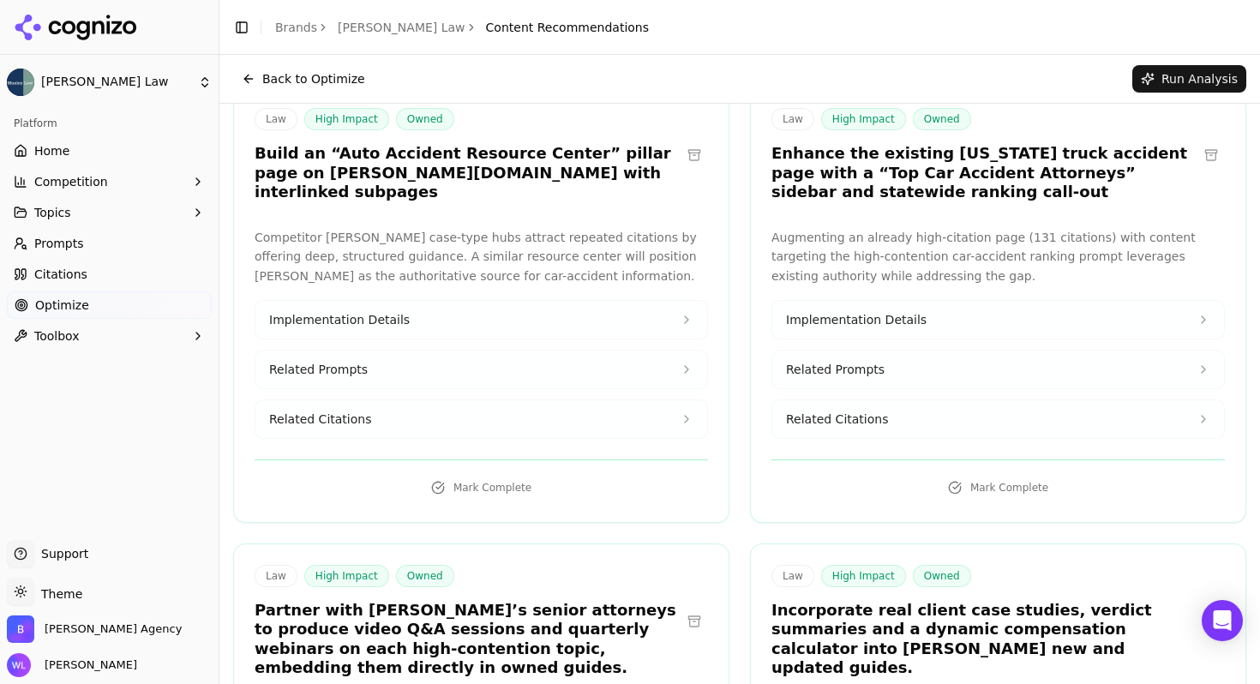
click at [1206, 152] on button at bounding box center [1210, 154] width 27 height 27
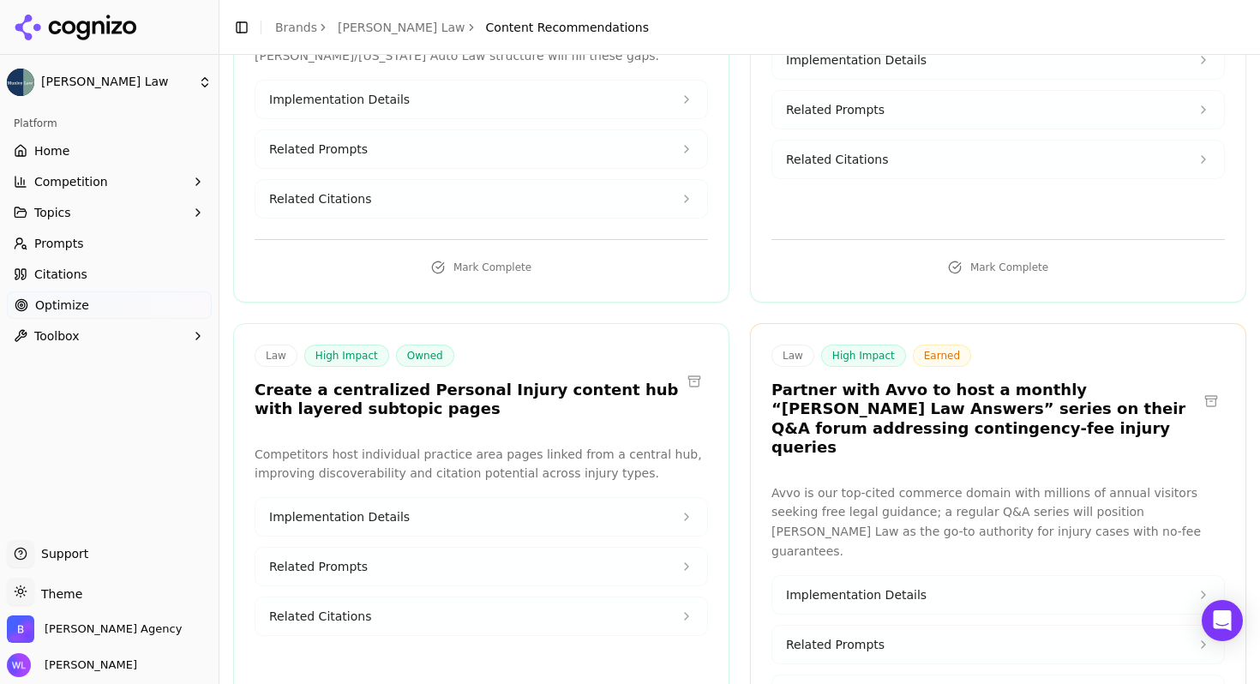
scroll to position [1277, 0]
click at [1201, 386] on button at bounding box center [1210, 399] width 27 height 27
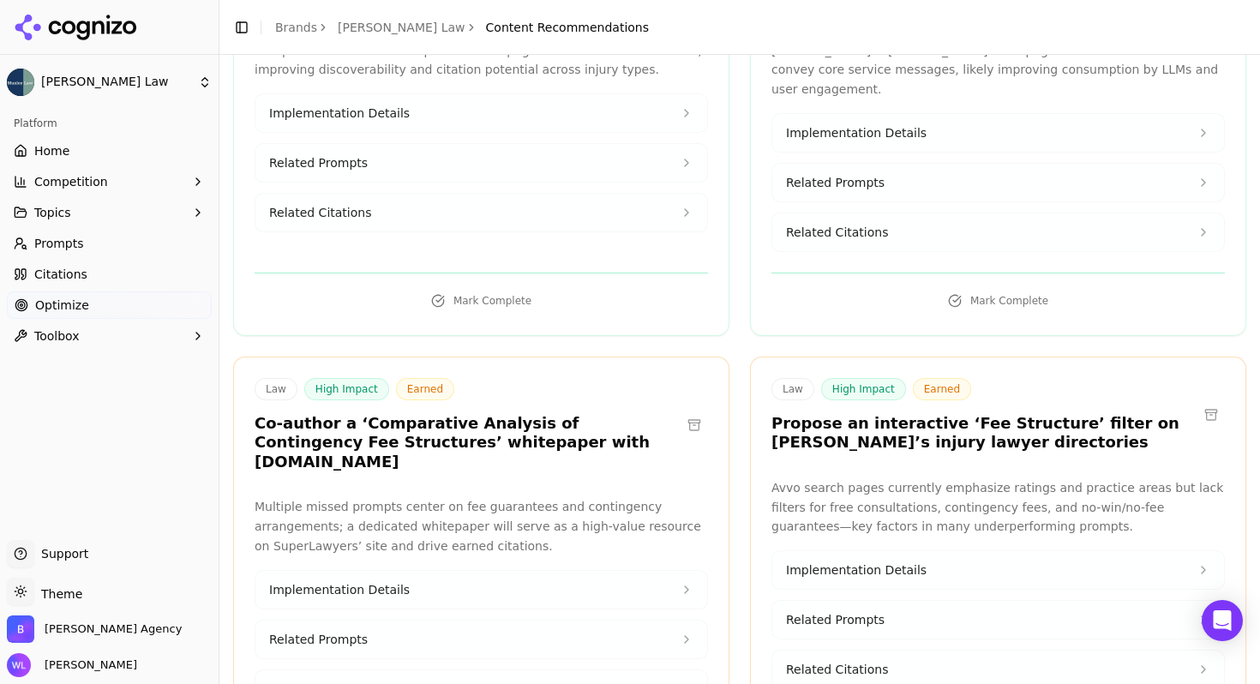
scroll to position [1745, 0]
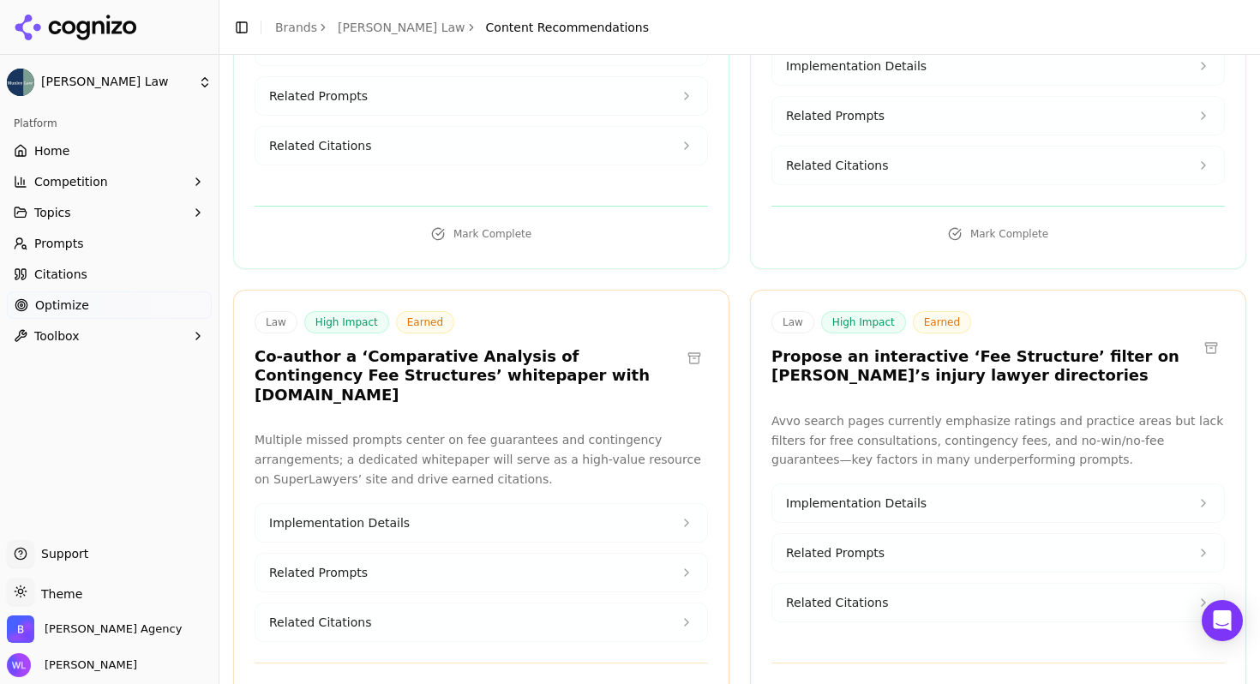
click at [696, 344] on button at bounding box center [693, 357] width 27 height 27
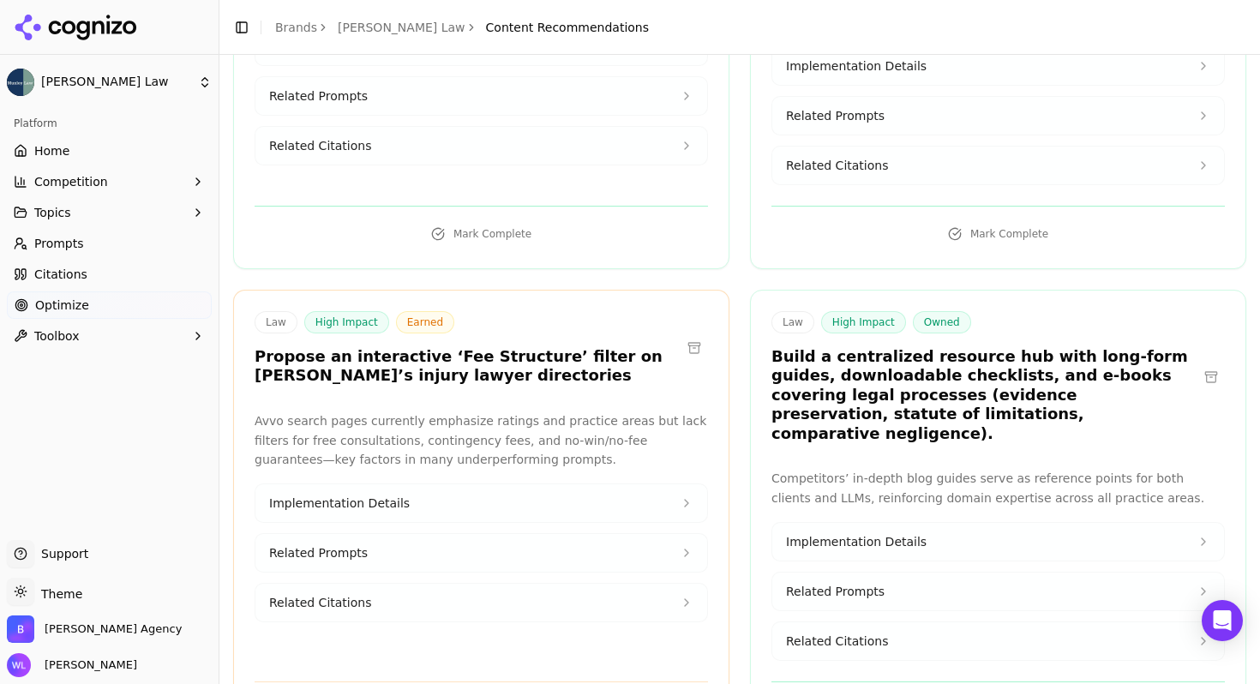
click at [691, 334] on button at bounding box center [693, 347] width 27 height 27
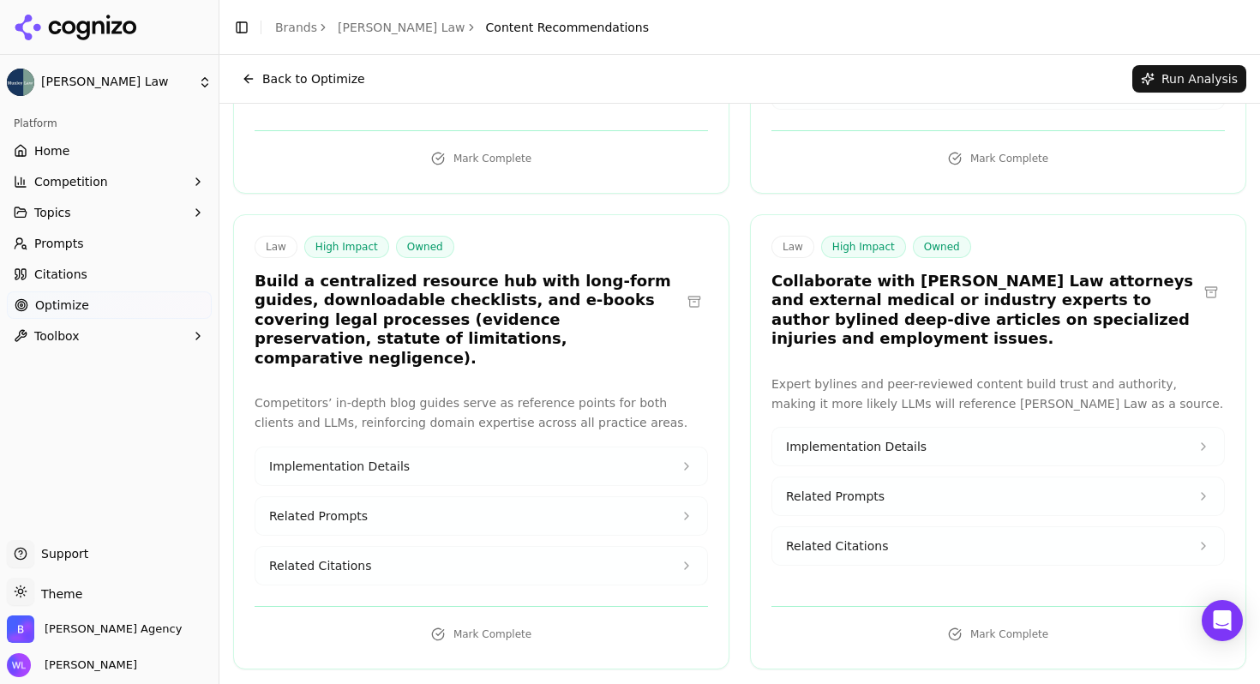
scroll to position [1820, 0]
drag, startPoint x: 1205, startPoint y: 225, endPoint x: 1176, endPoint y: 265, distance: 49.0
click at [1176, 265] on div "Law High Impact Owned Collaborate with [PERSON_NAME] Law attorneys and external…" at bounding box center [997, 293] width 453 height 113
click at [1200, 279] on button at bounding box center [1210, 292] width 27 height 27
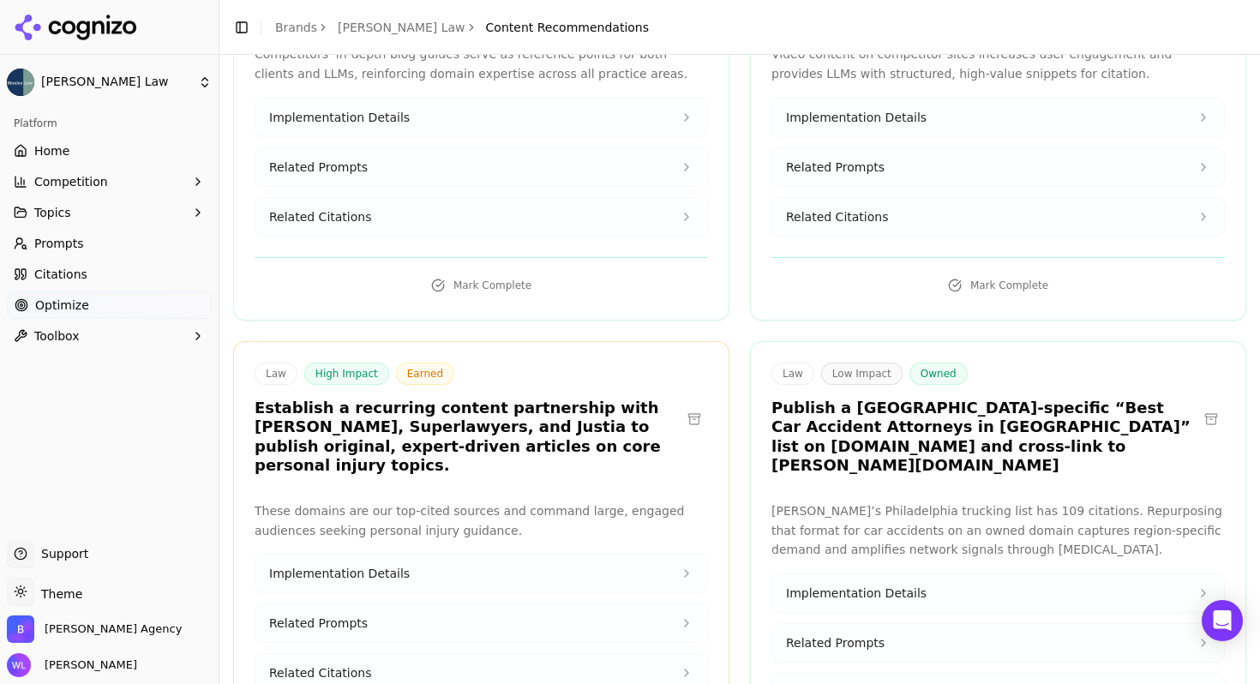
scroll to position [2171, 0]
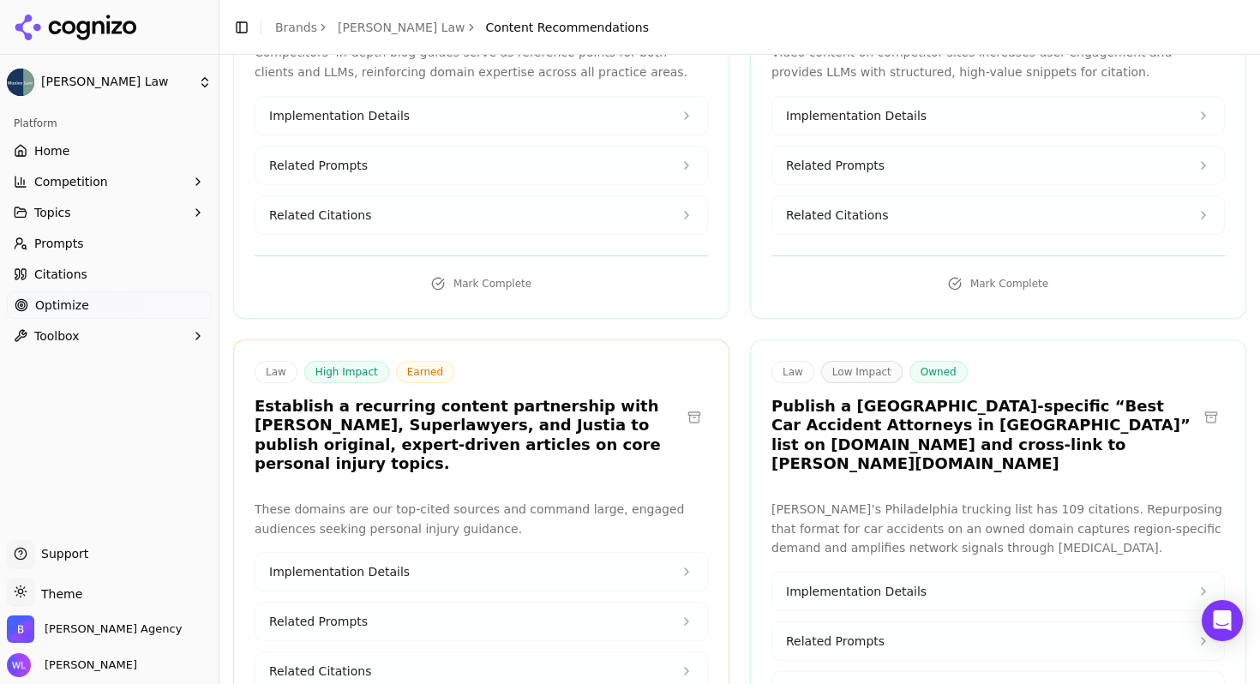
click at [695, 404] on button at bounding box center [693, 417] width 27 height 27
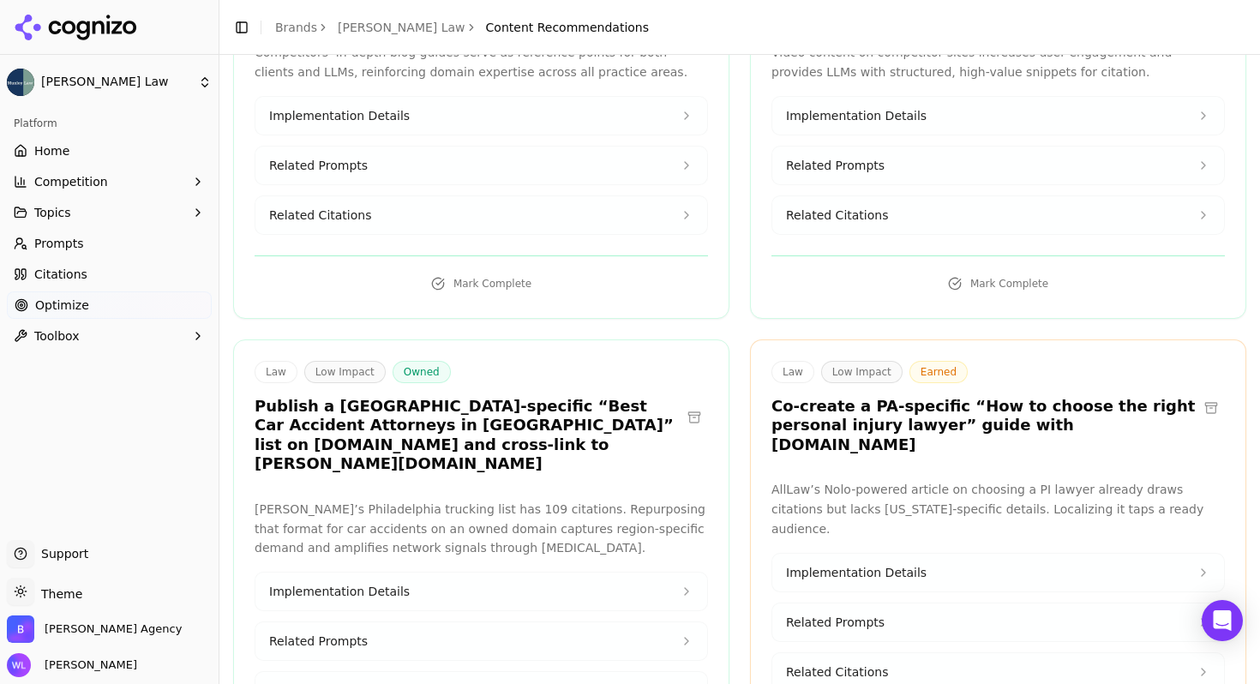
click at [685, 404] on button at bounding box center [693, 417] width 27 height 27
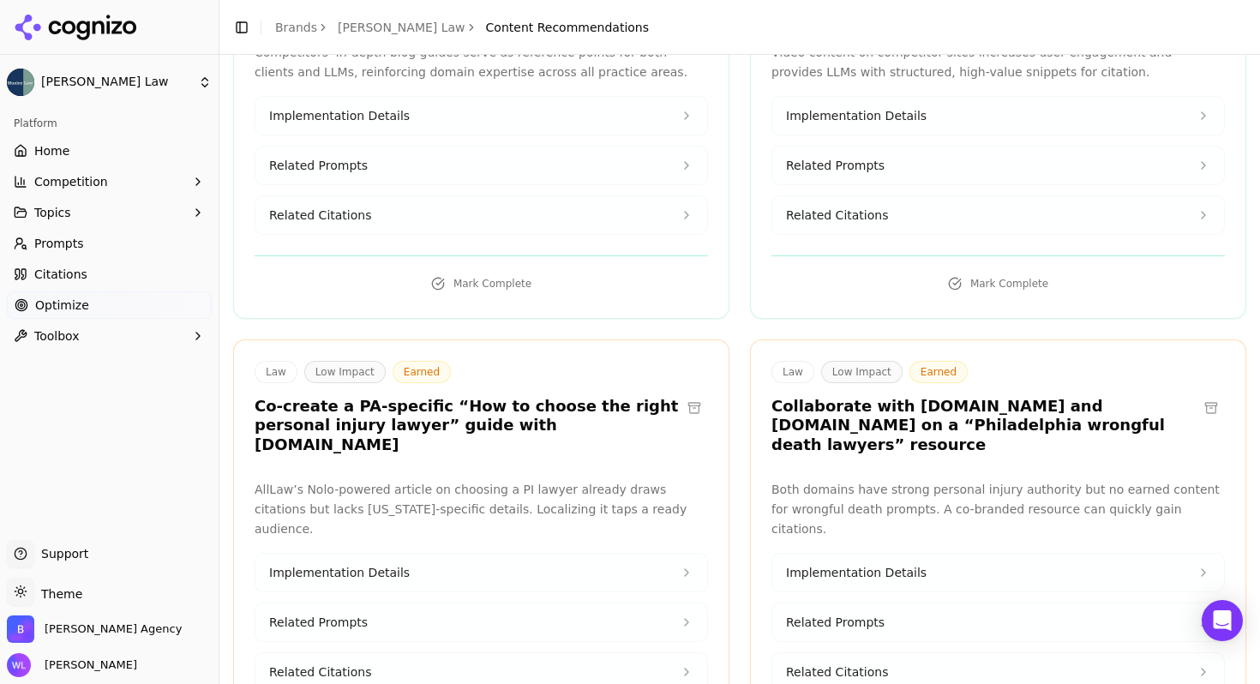
click at [686, 394] on button at bounding box center [693, 407] width 27 height 27
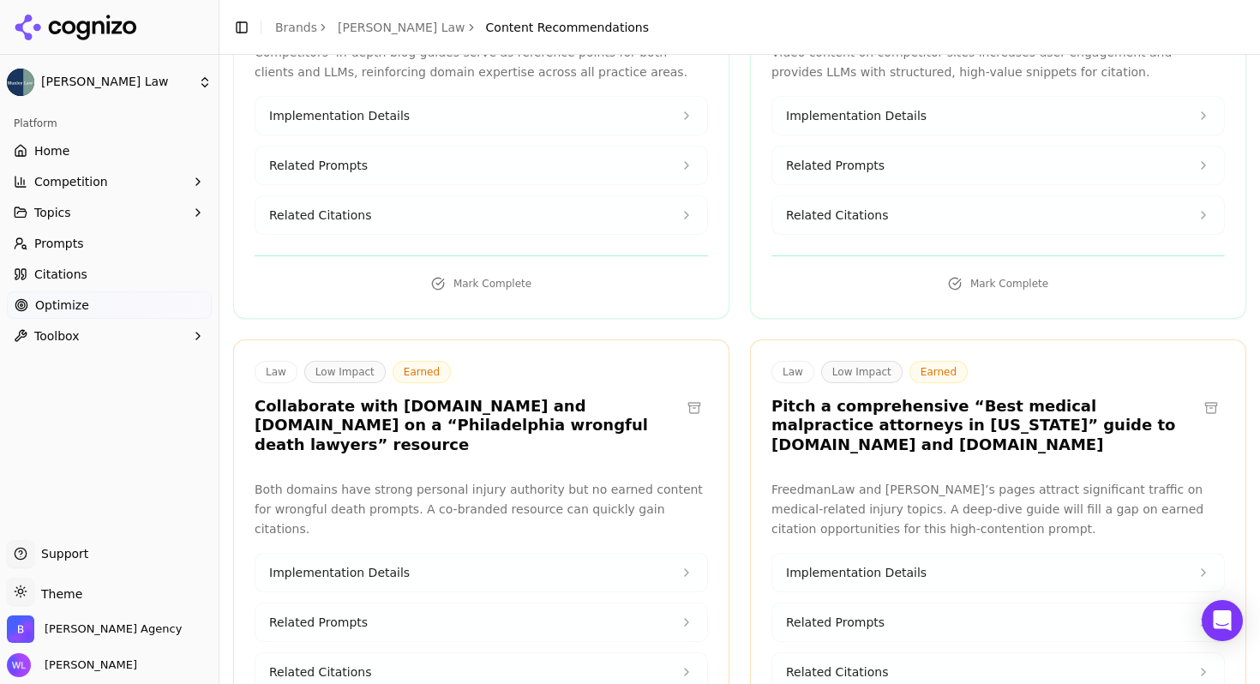
click at [687, 394] on button at bounding box center [693, 407] width 27 height 27
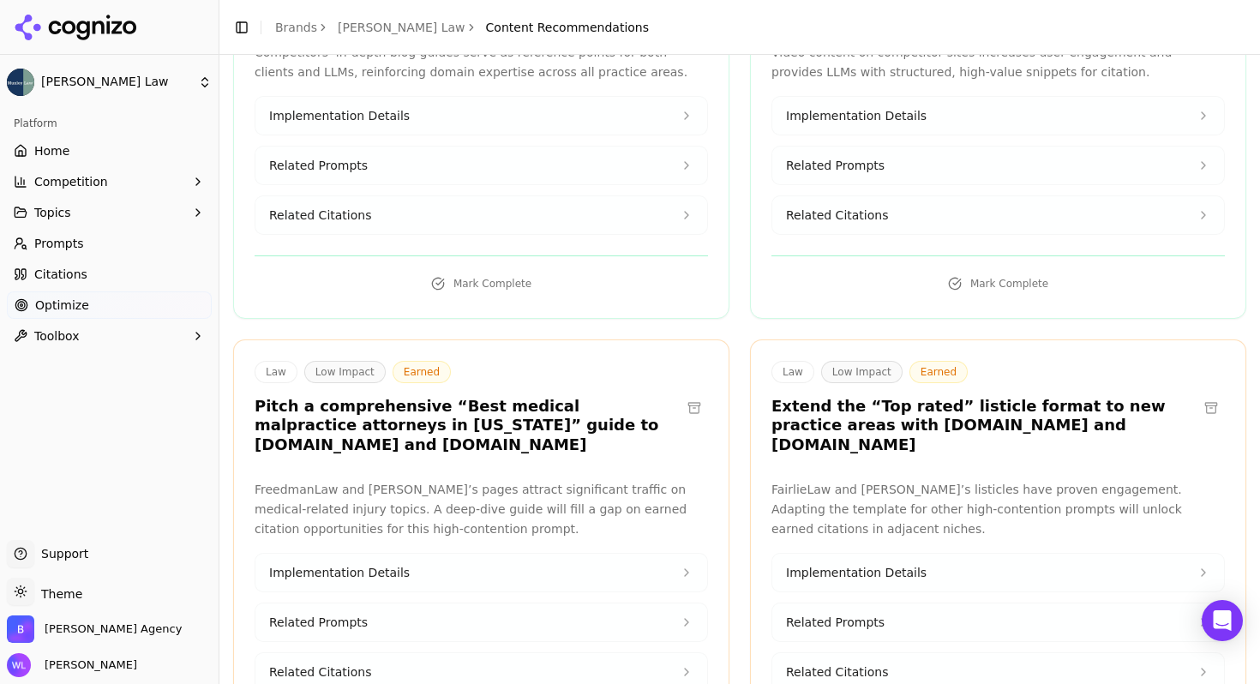
click at [687, 394] on button at bounding box center [693, 407] width 27 height 27
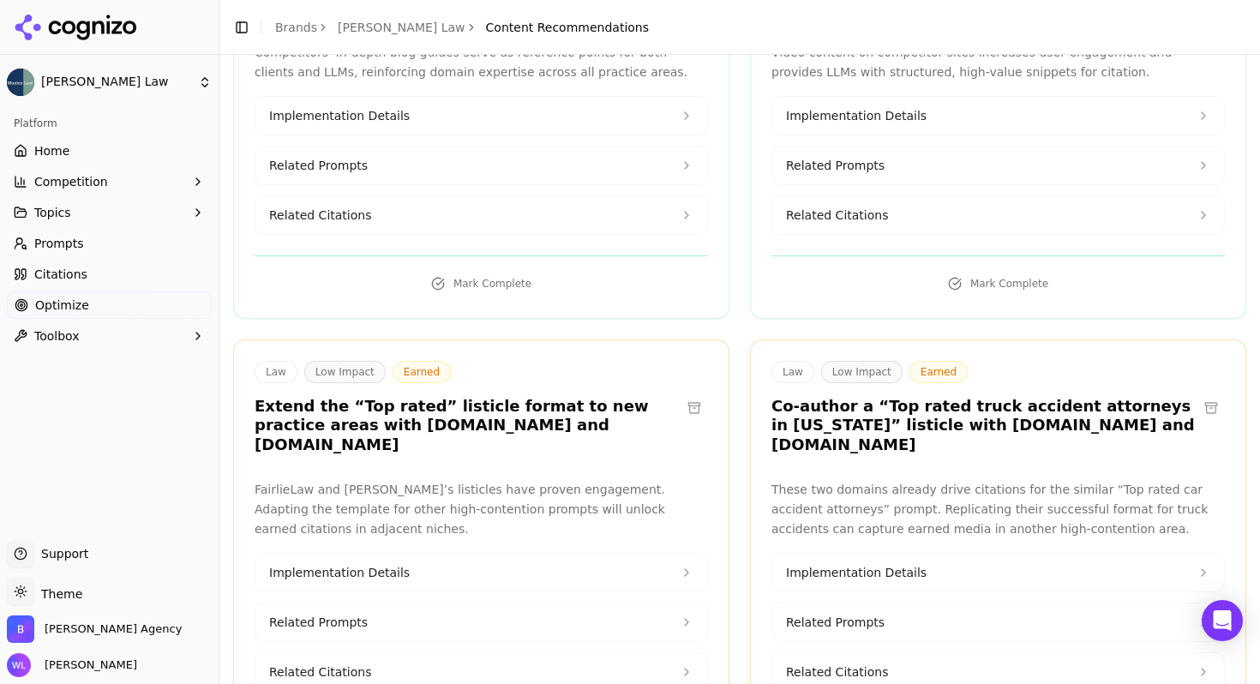
click at [687, 394] on button at bounding box center [693, 407] width 27 height 27
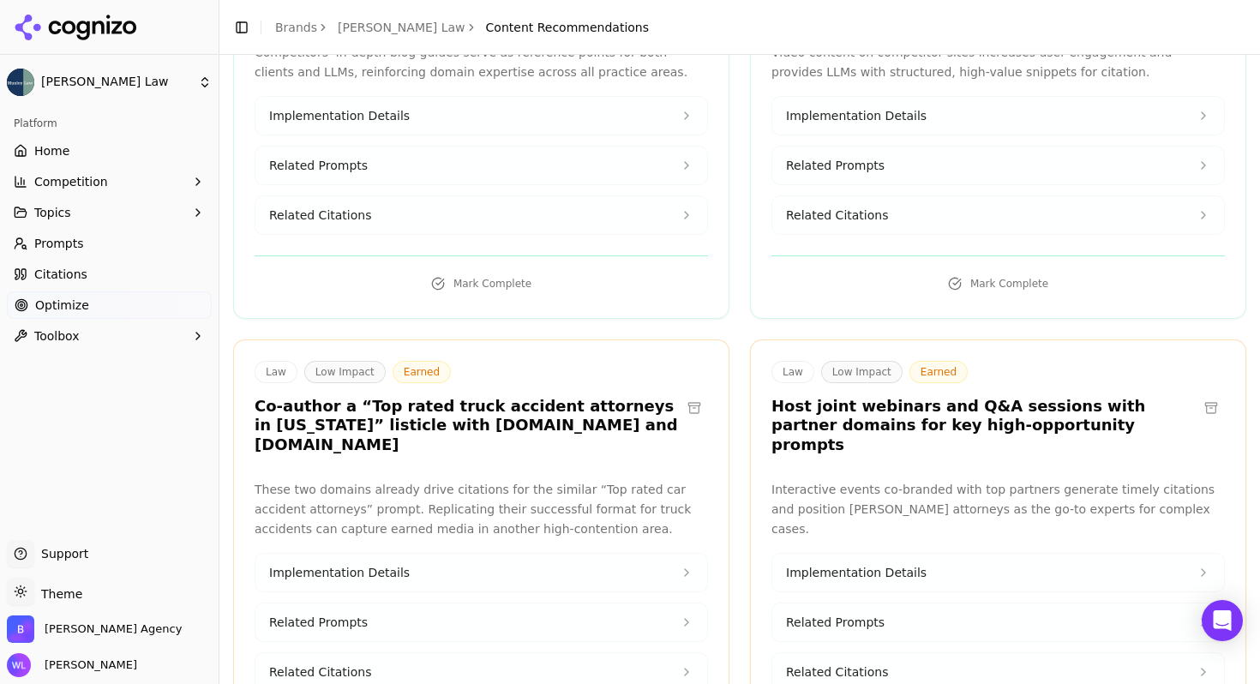
click at [687, 394] on button at bounding box center [693, 407] width 27 height 27
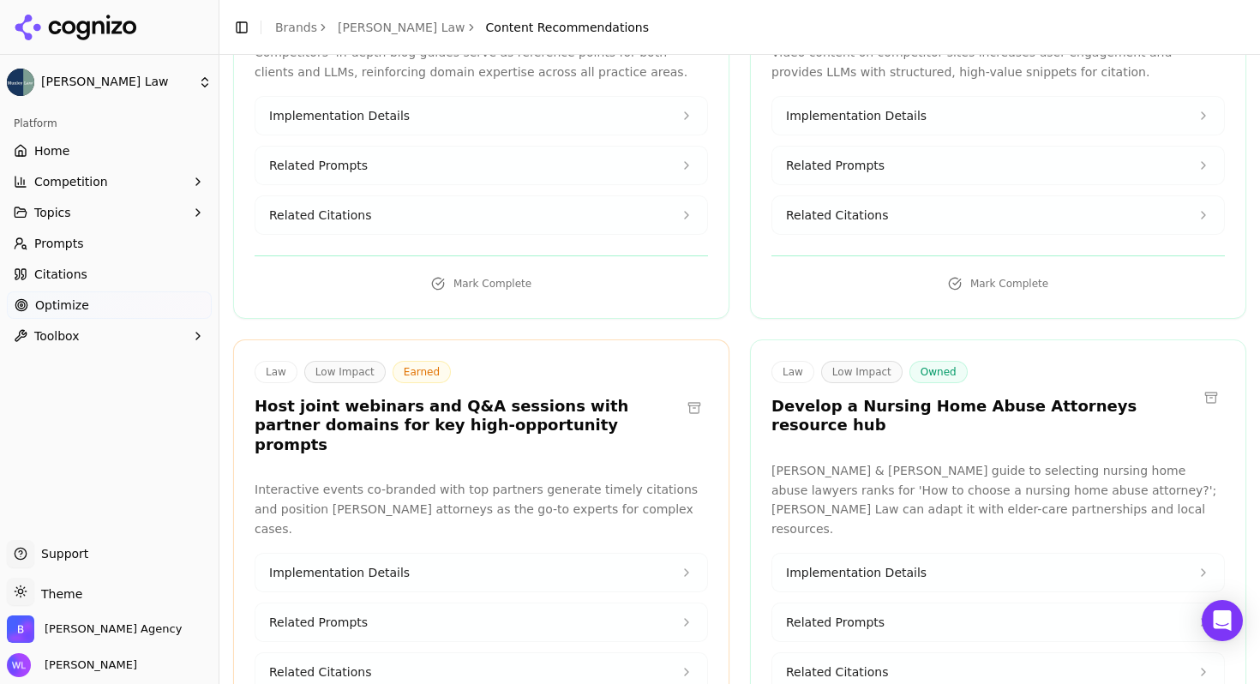
click at [687, 394] on button at bounding box center [693, 407] width 27 height 27
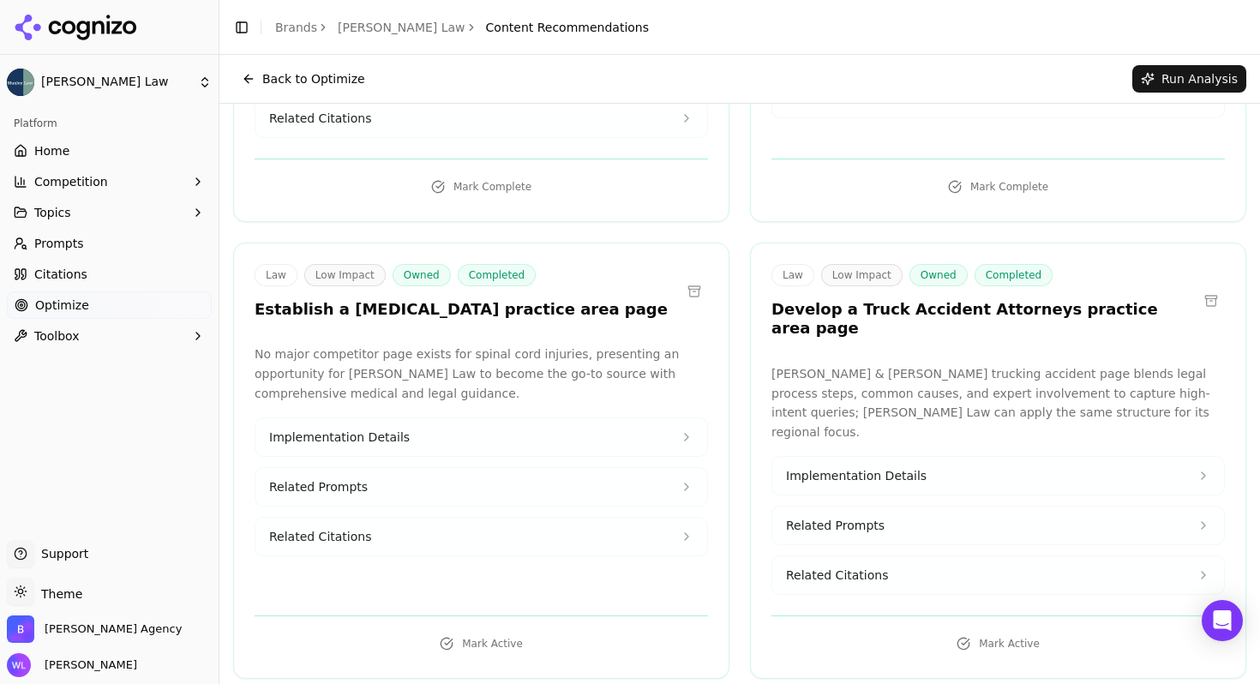
scroll to position [2724, 0]
click at [1197, 288] on button at bounding box center [1210, 301] width 27 height 27
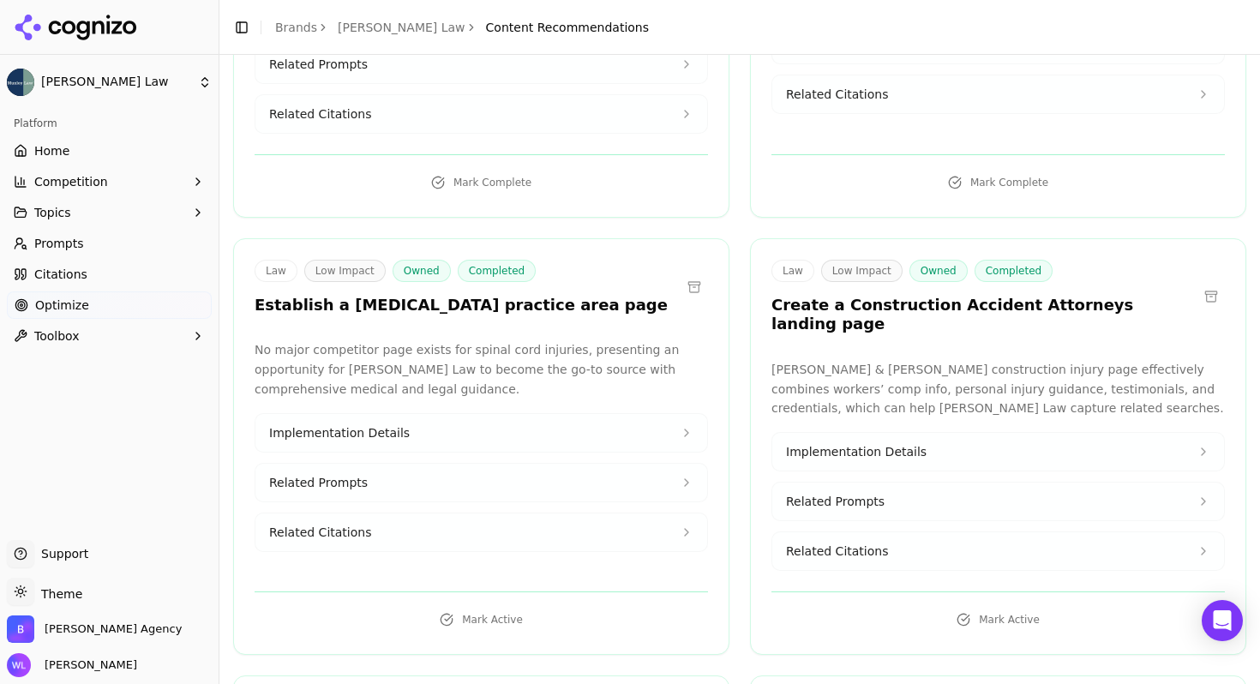
scroll to position [2731, 0]
click at [1204, 281] on button at bounding box center [1210, 294] width 27 height 27
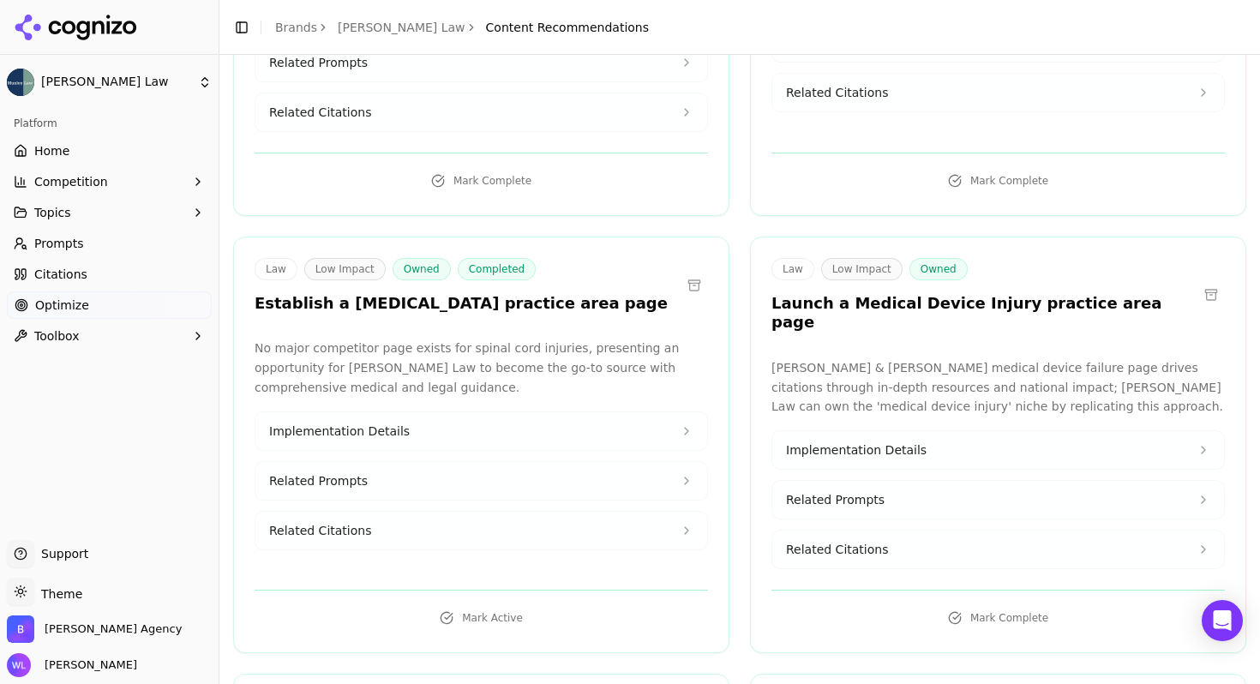
click at [1205, 281] on button at bounding box center [1210, 294] width 27 height 27
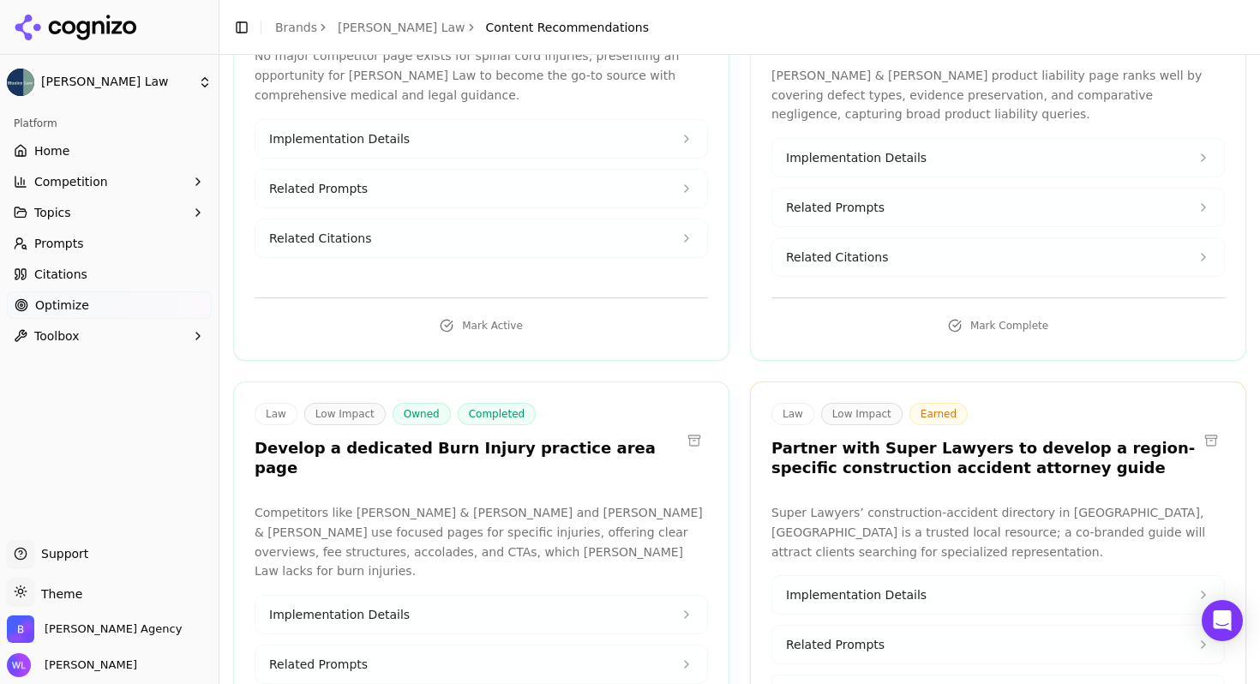
scroll to position [3027, 0]
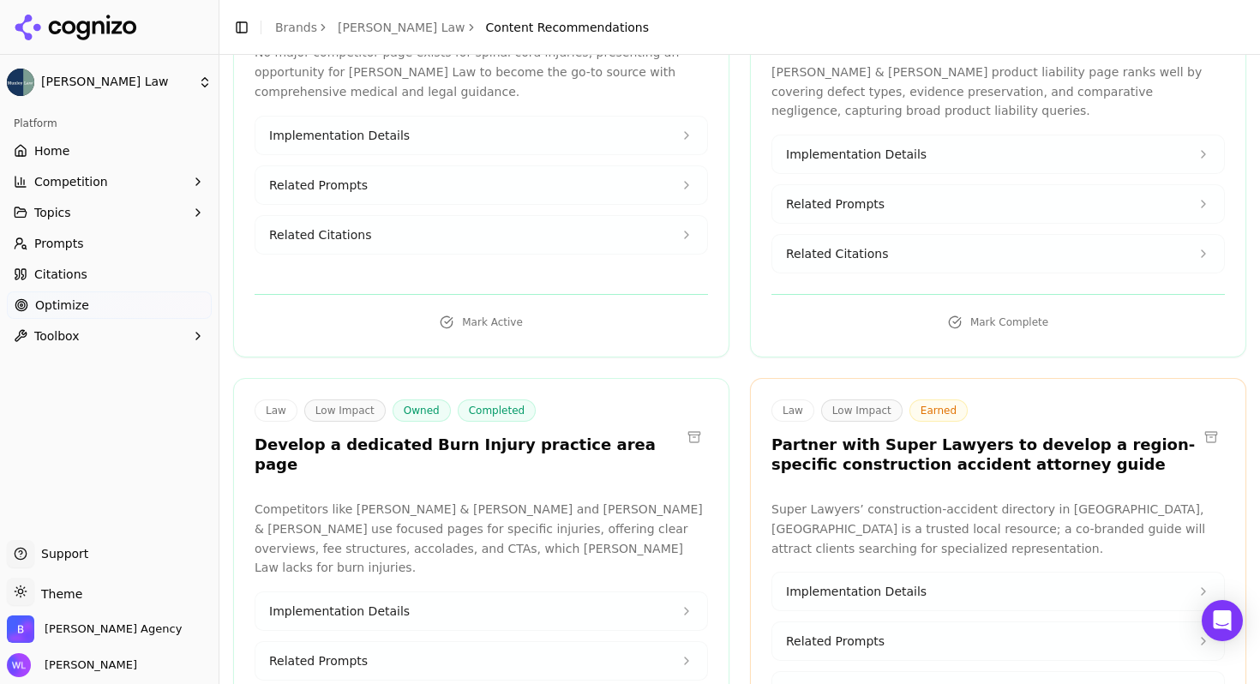
click at [686, 423] on button at bounding box center [693, 436] width 27 height 27
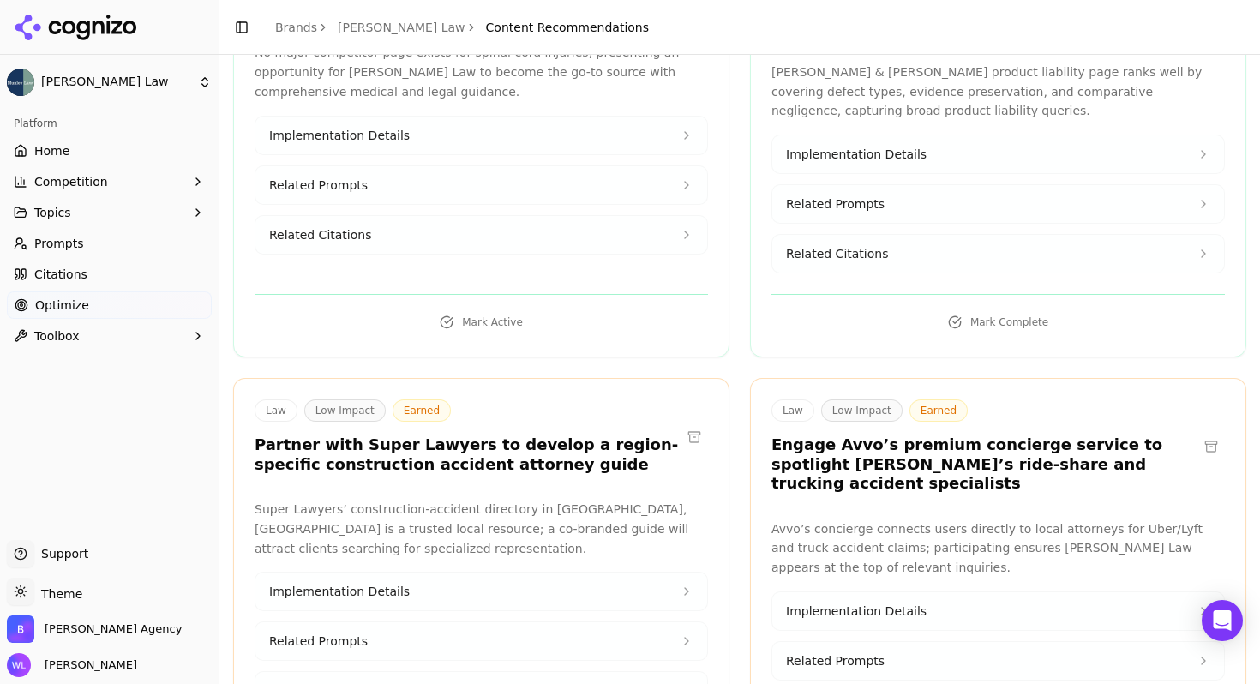
click at [690, 423] on button at bounding box center [693, 436] width 27 height 27
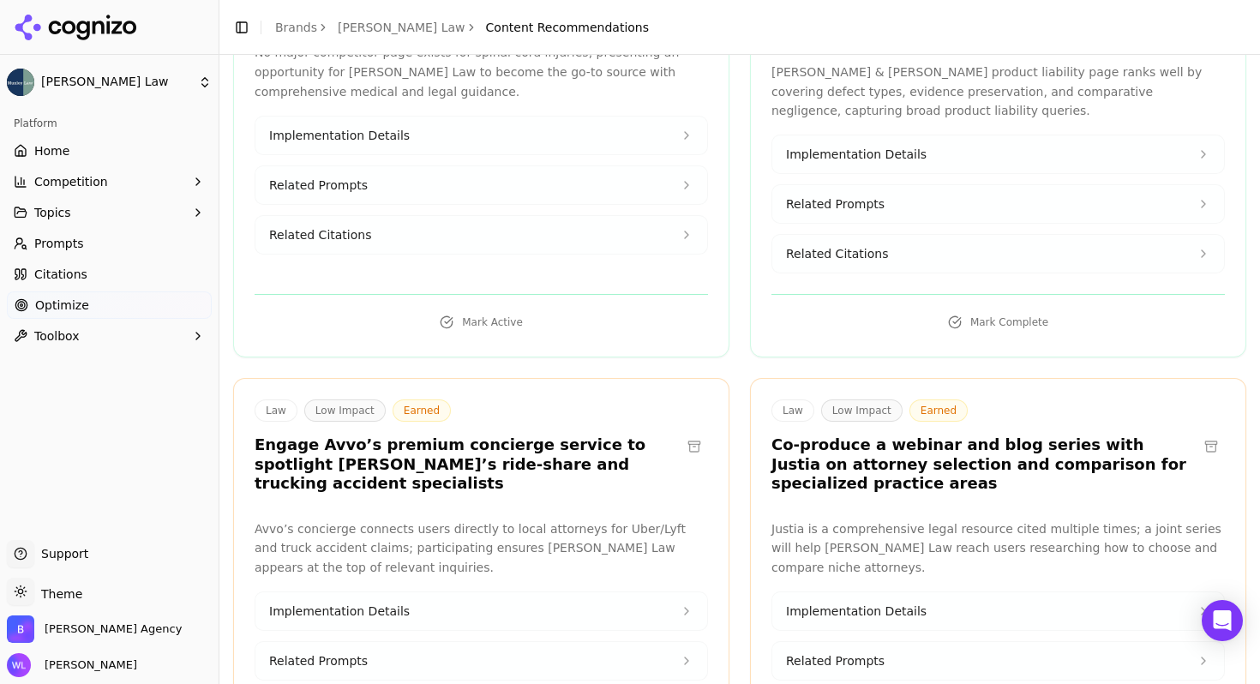
click at [690, 433] on button at bounding box center [693, 446] width 27 height 27
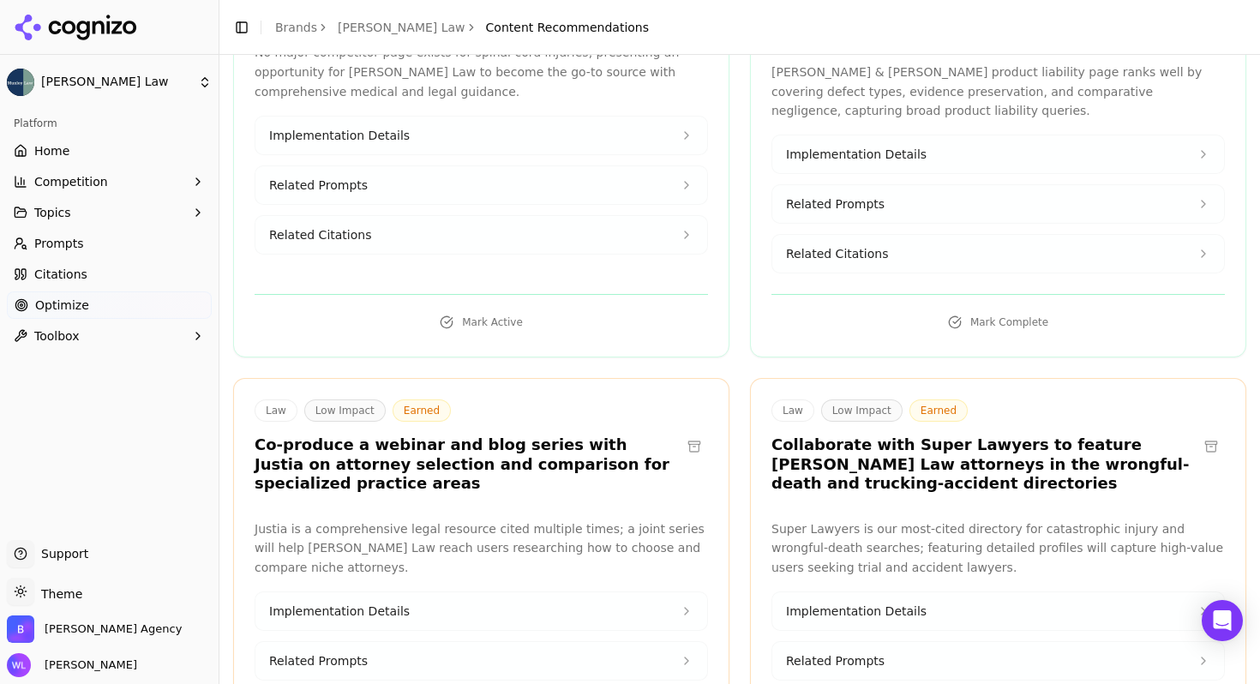
click at [690, 433] on button at bounding box center [693, 446] width 27 height 27
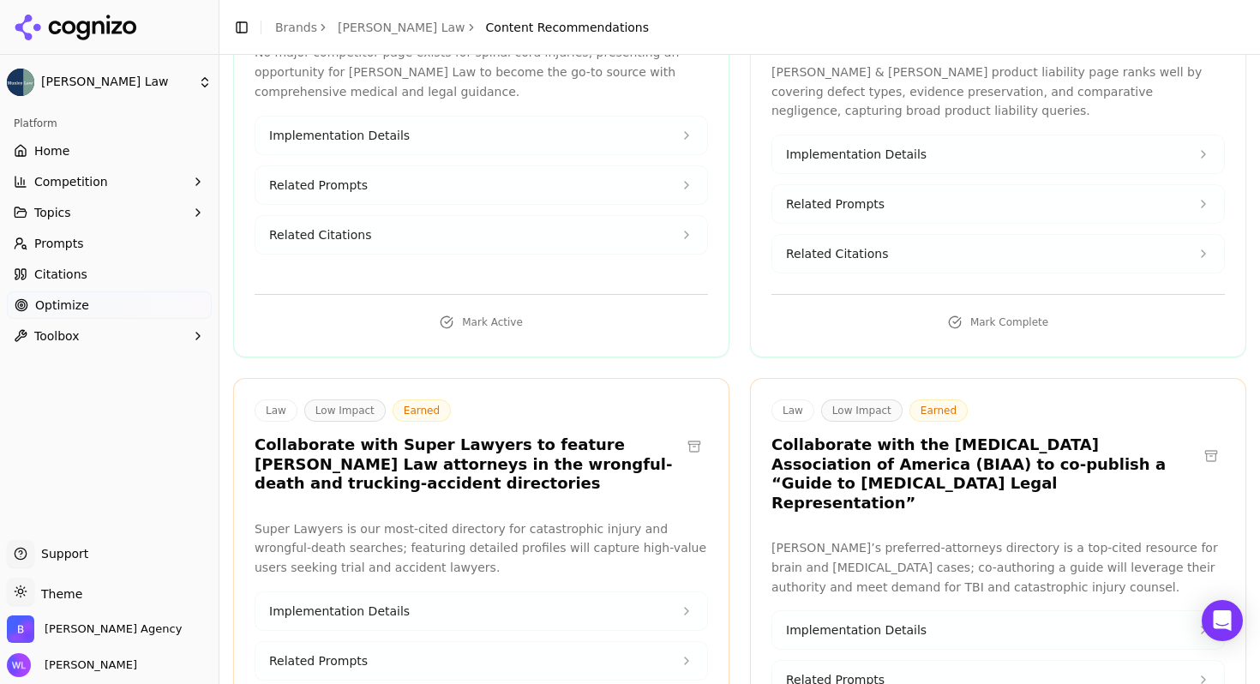
click at [687, 433] on button at bounding box center [693, 446] width 27 height 27
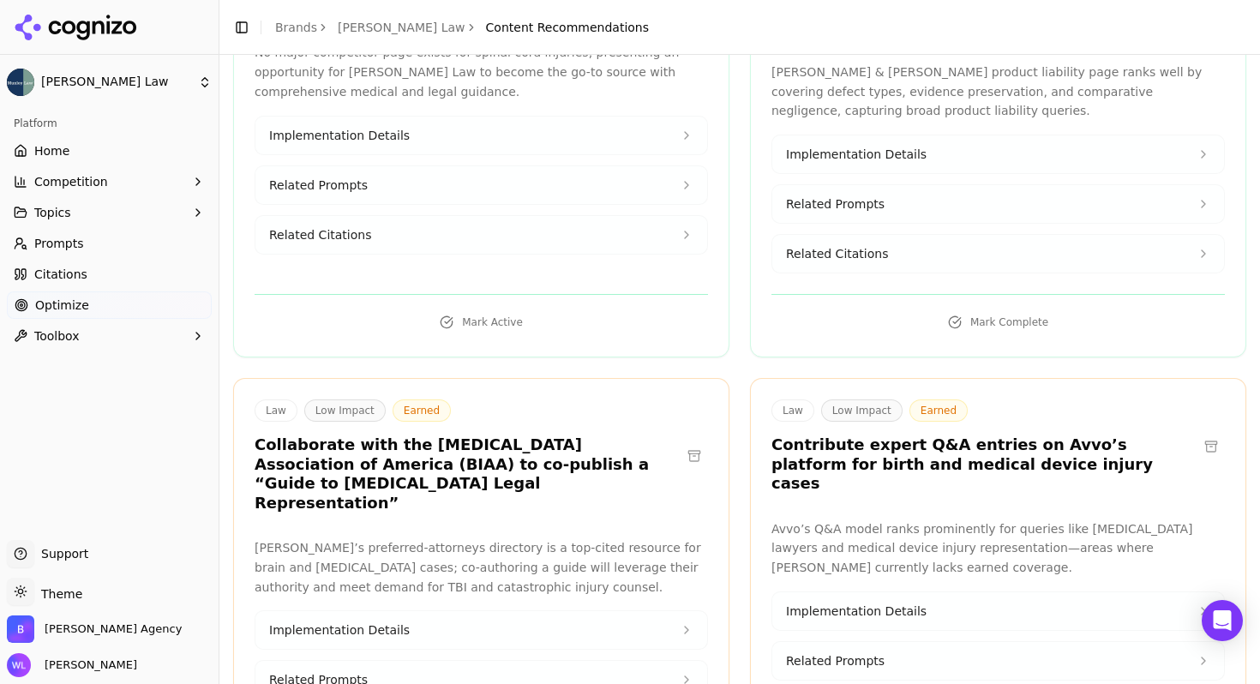
click at [687, 442] on button at bounding box center [693, 455] width 27 height 27
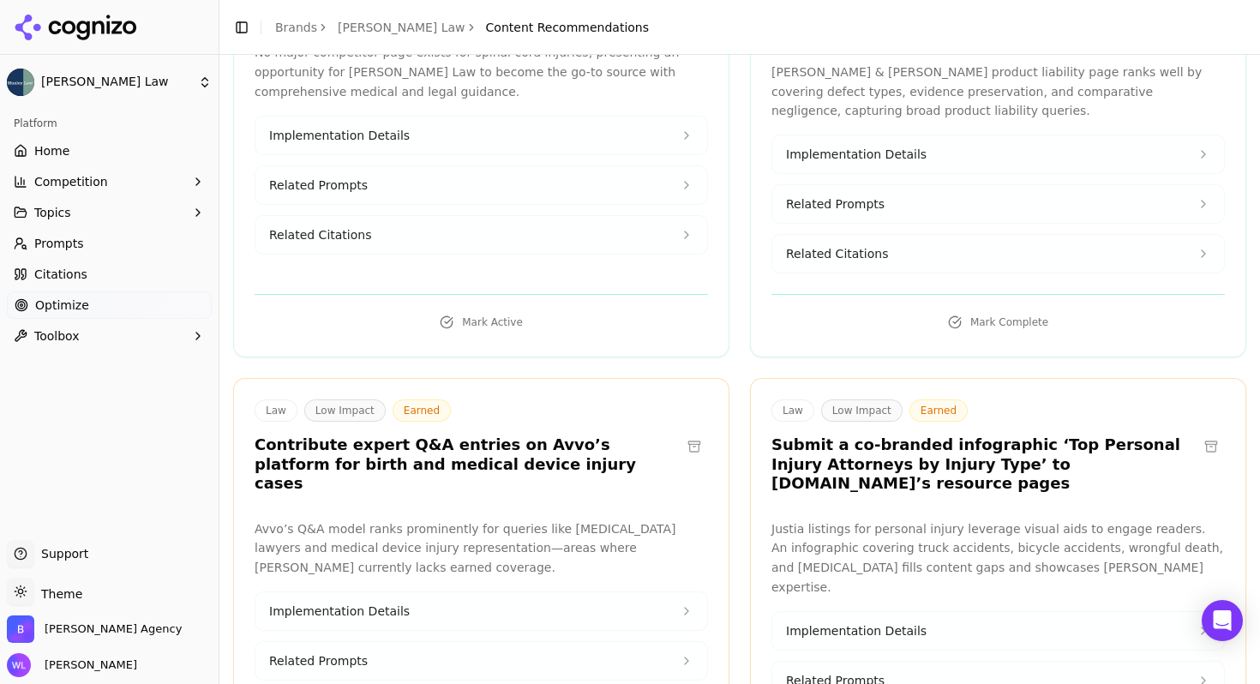
click at [689, 433] on button at bounding box center [693, 446] width 27 height 27
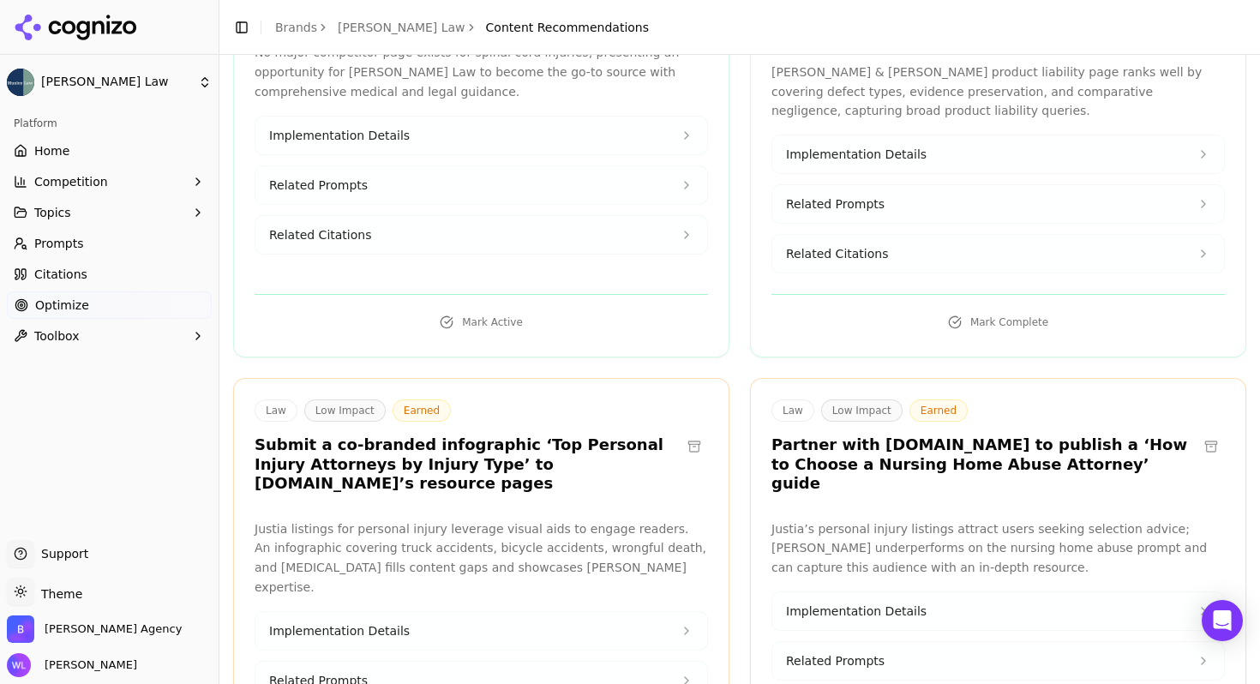
click at [689, 433] on button at bounding box center [693, 446] width 27 height 27
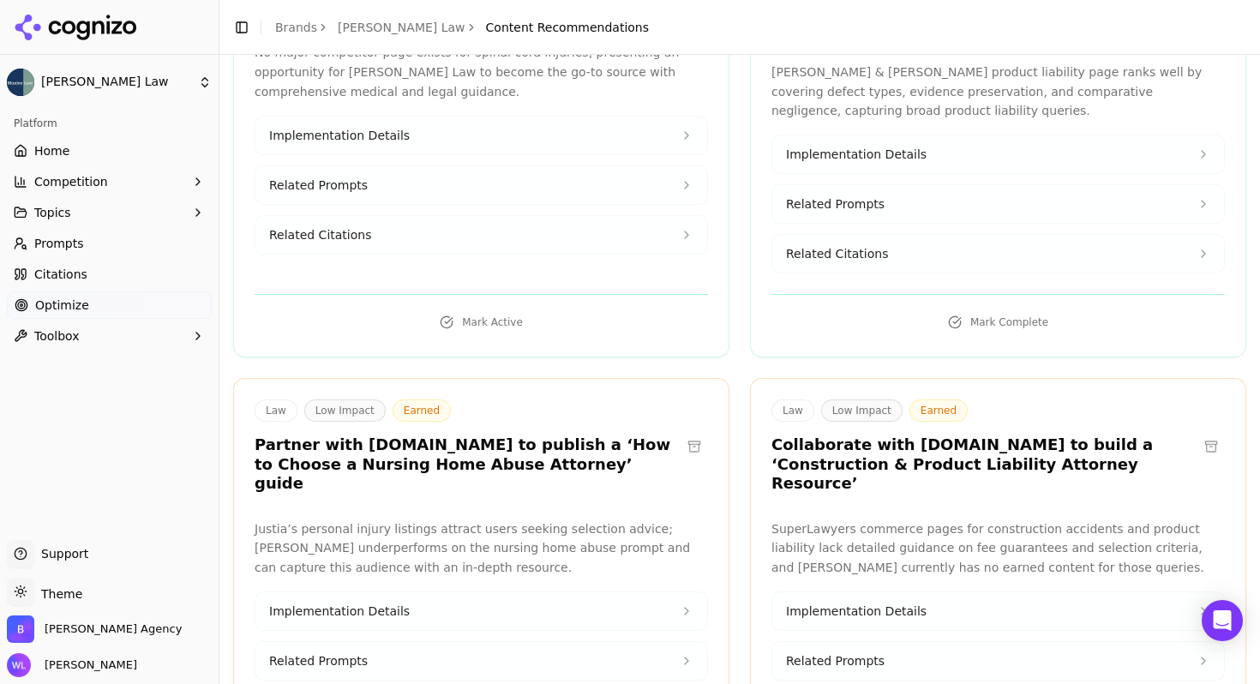
click at [689, 433] on button at bounding box center [693, 446] width 27 height 27
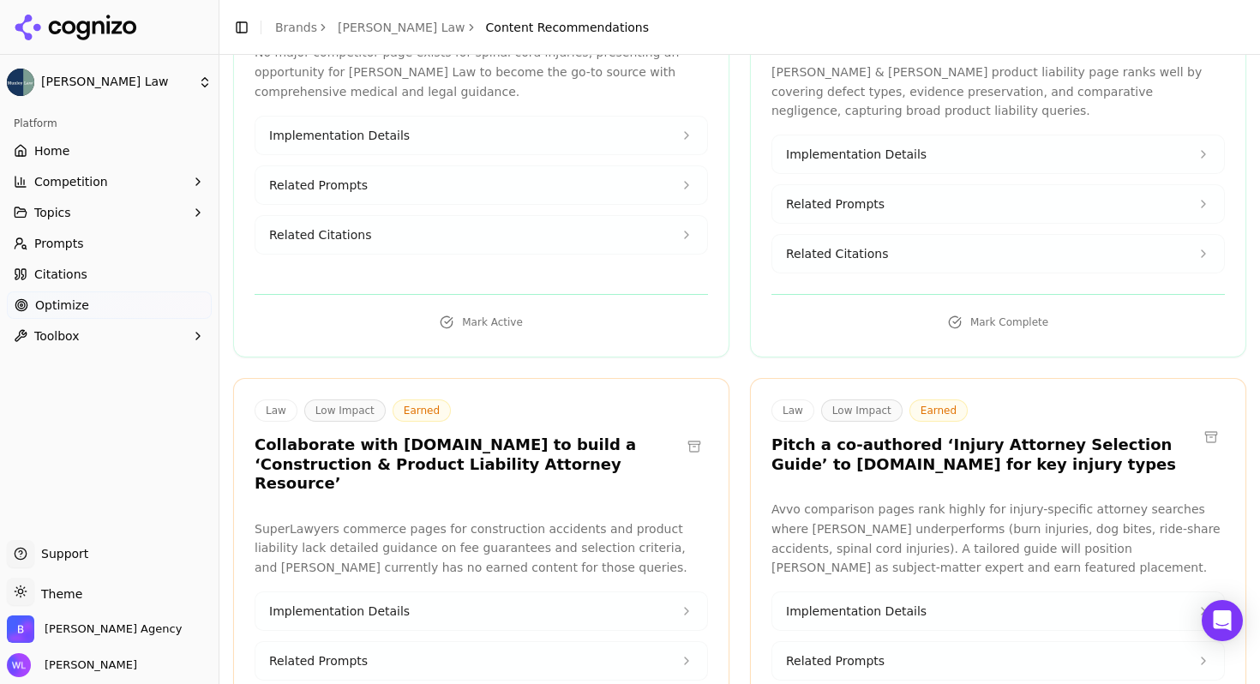
click at [689, 433] on button at bounding box center [693, 446] width 27 height 27
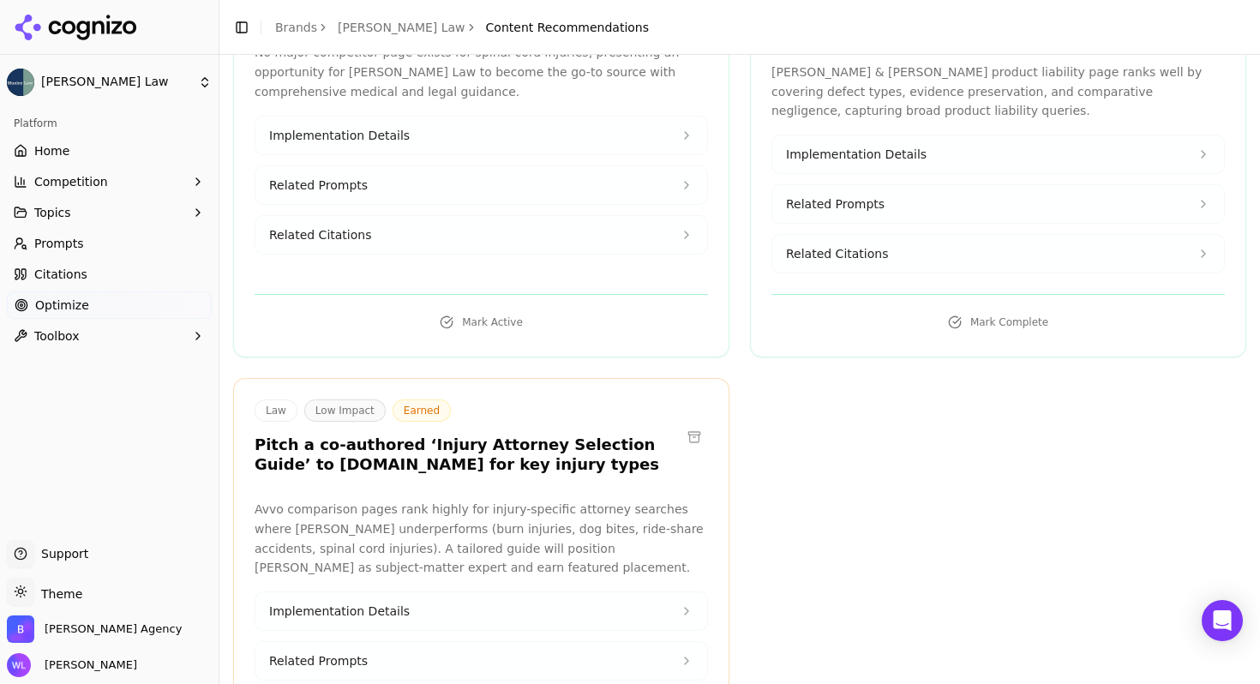
click at [689, 423] on button at bounding box center [693, 436] width 27 height 27
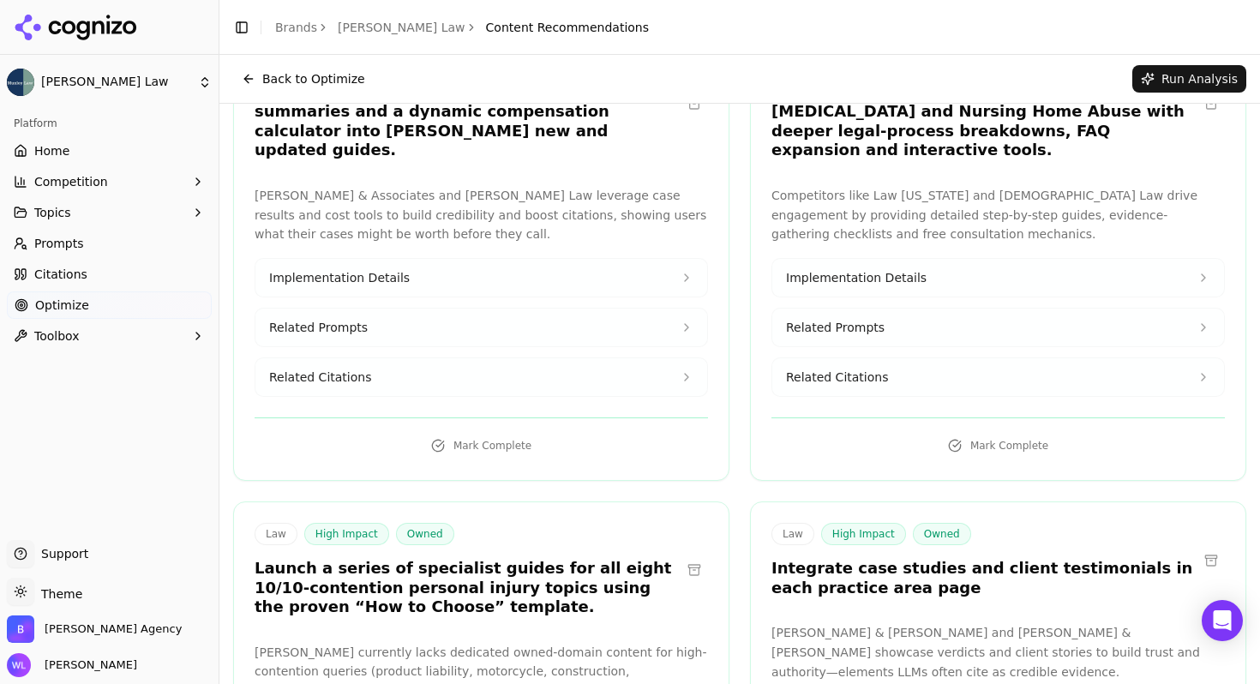
scroll to position [0, 0]
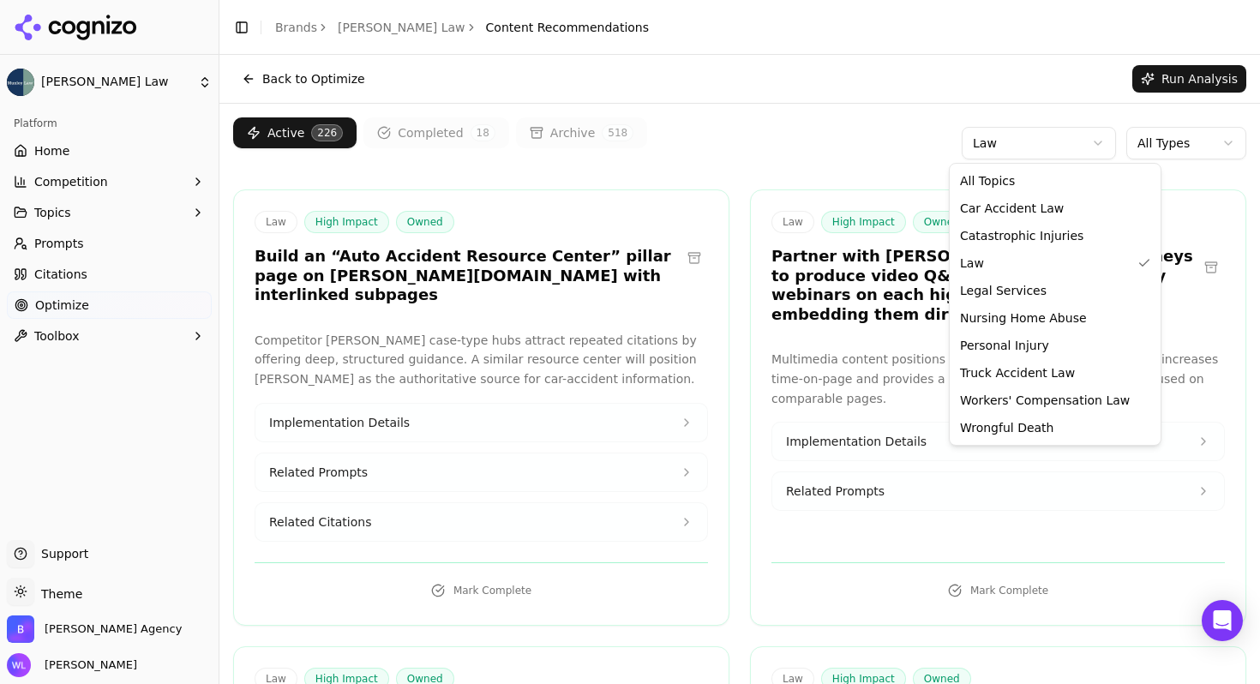
click at [985, 147] on html "[PERSON_NAME] Law Platform Home Competition Topics Prompts Citations Optimize T…" at bounding box center [630, 342] width 1260 height 684
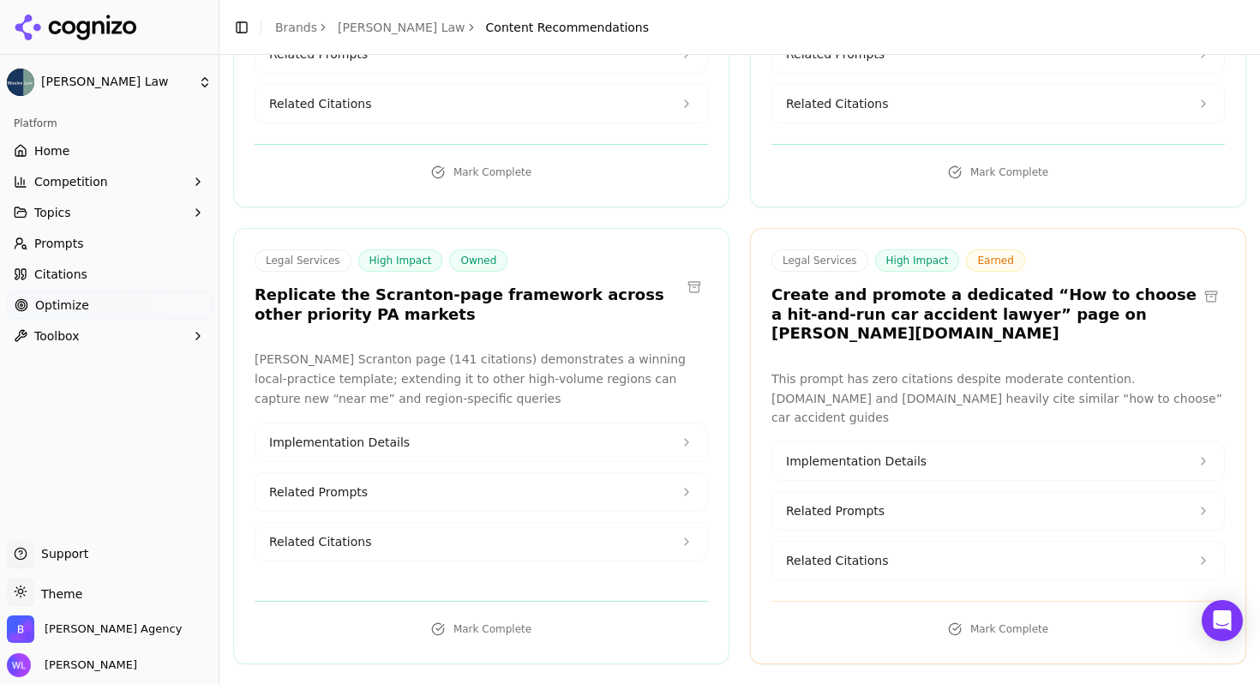
scroll to position [398, 0]
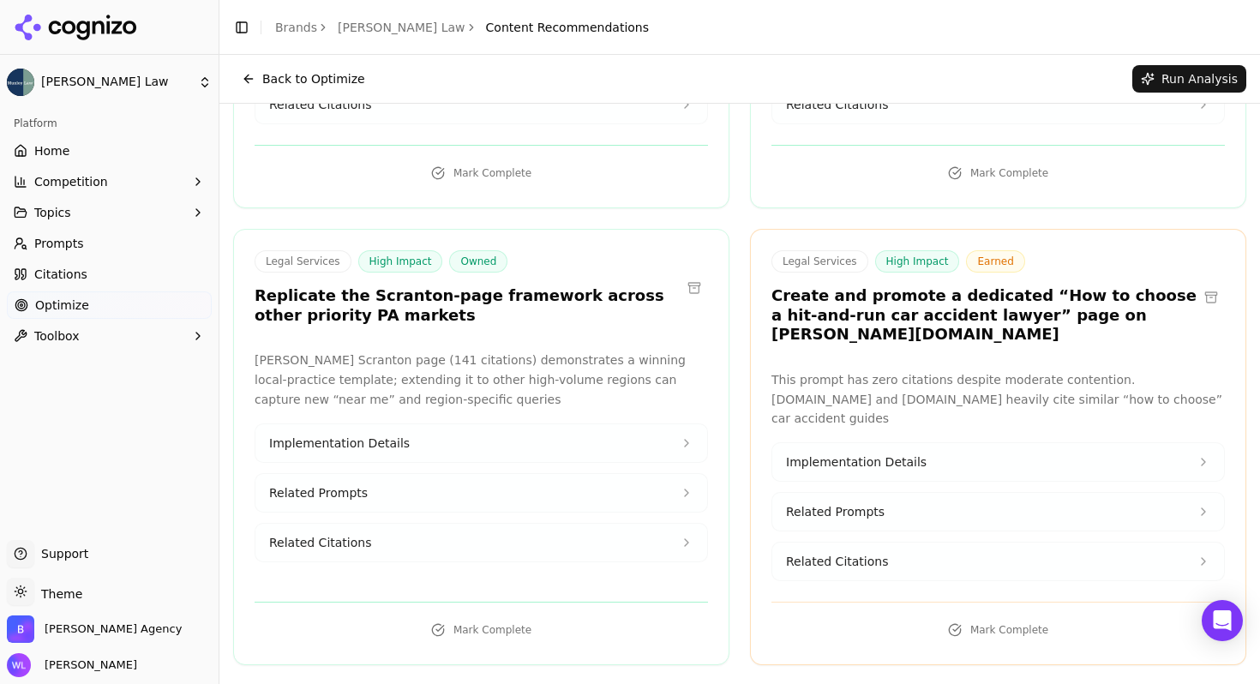
click at [1201, 293] on button at bounding box center [1210, 297] width 27 height 27
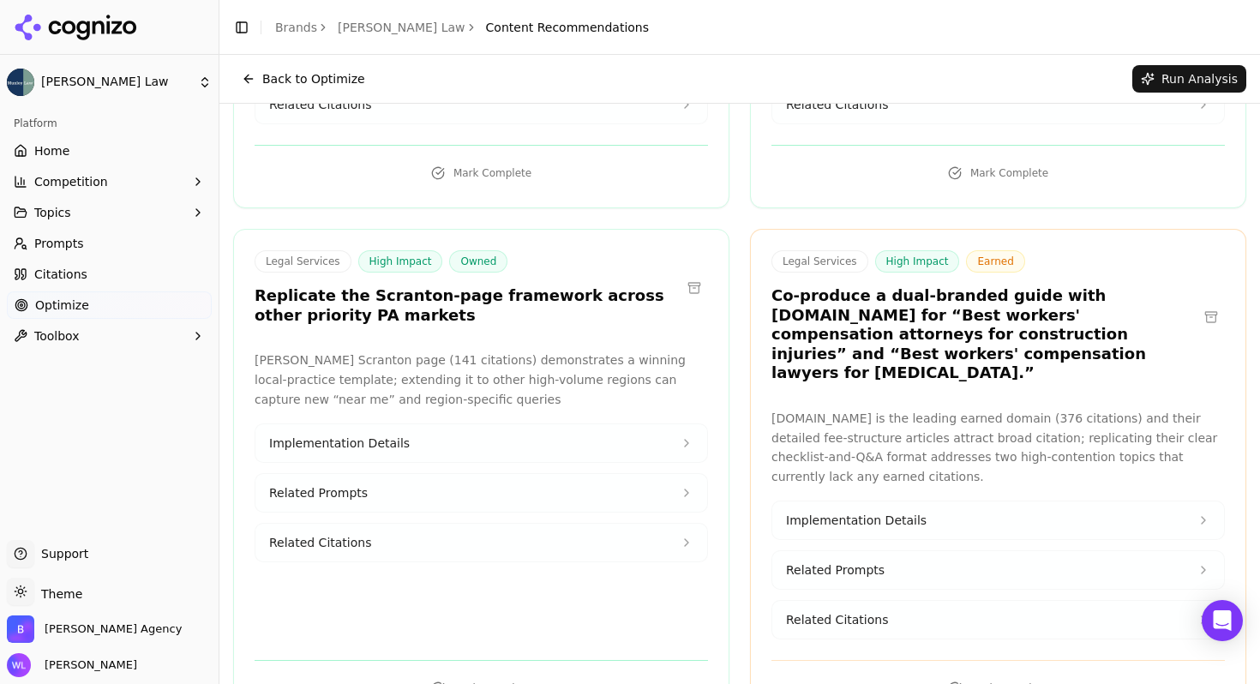
click at [1202, 307] on button at bounding box center [1210, 316] width 27 height 27
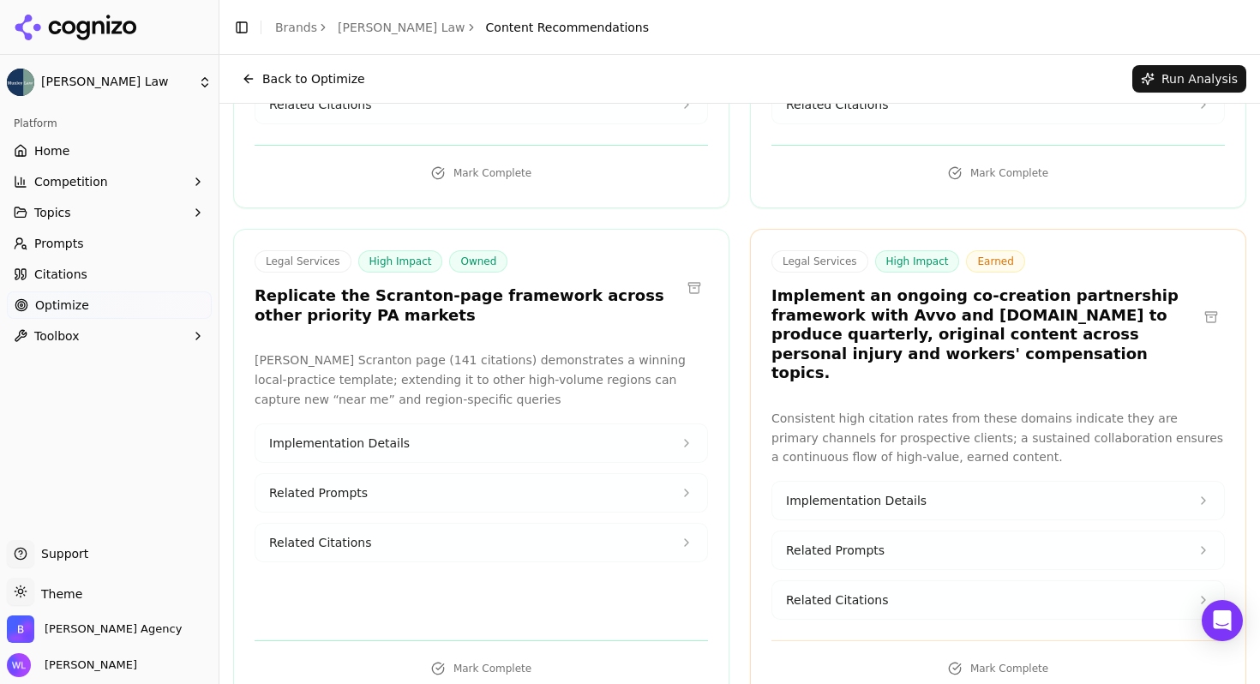
click at [1197, 308] on button at bounding box center [1210, 316] width 27 height 27
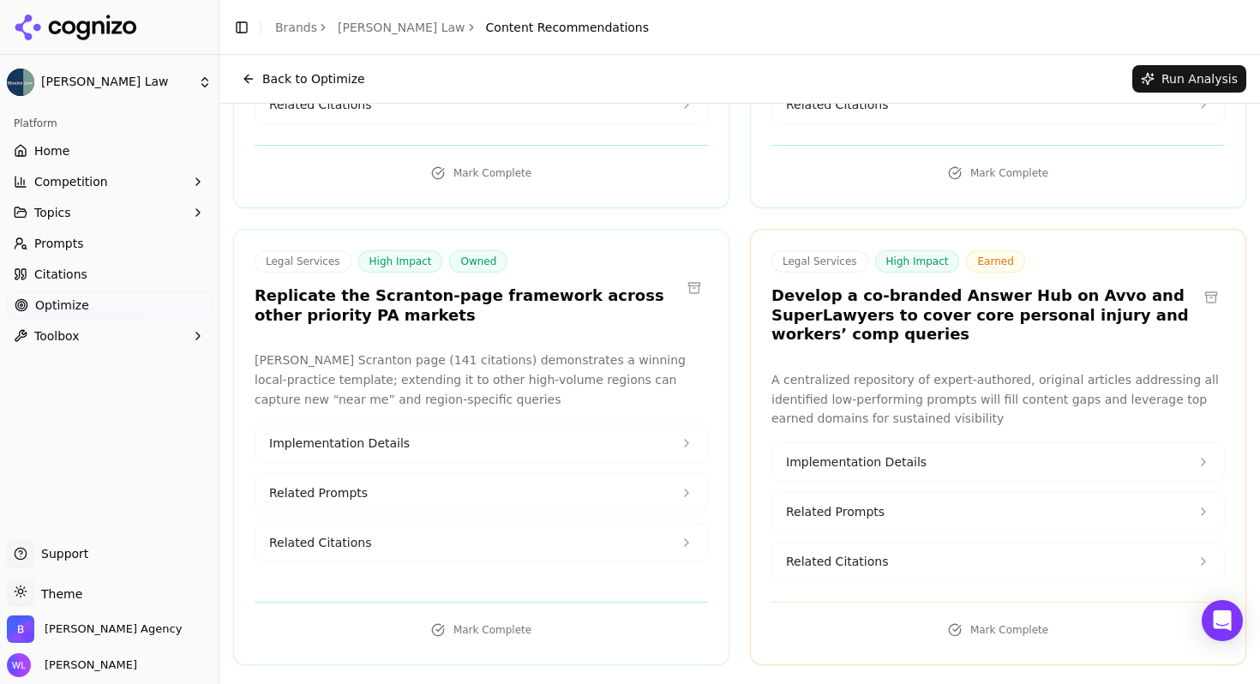
click at [1197, 302] on button at bounding box center [1210, 297] width 27 height 27
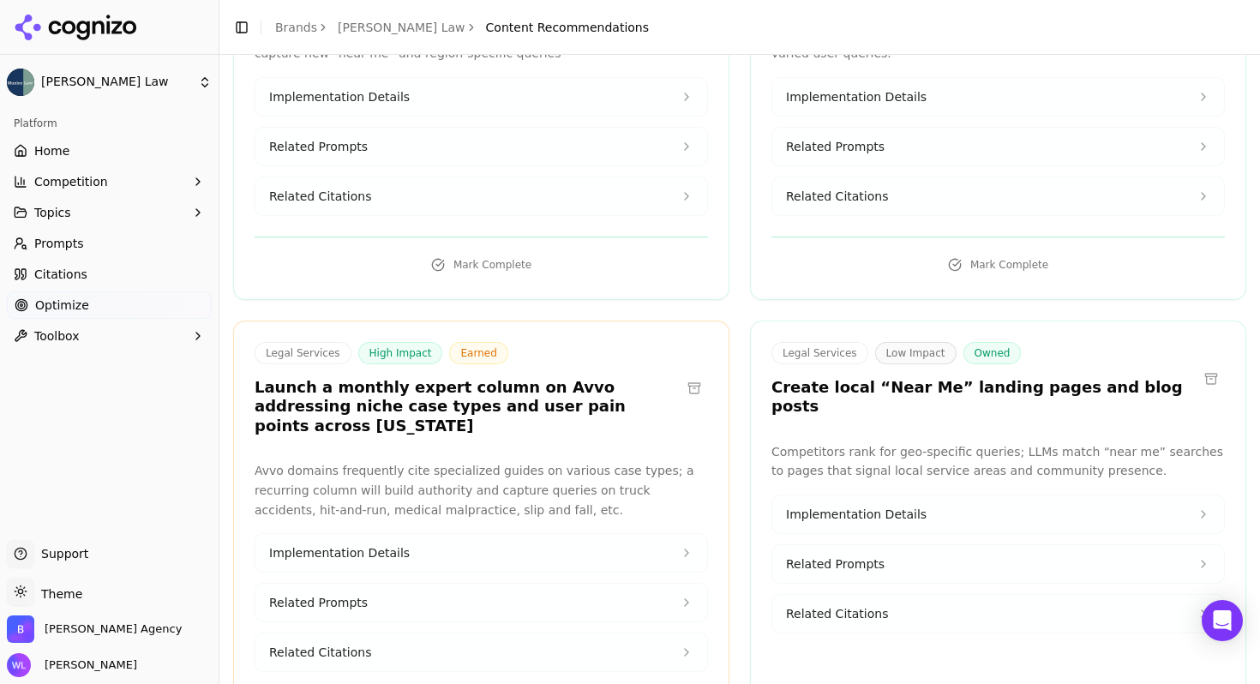
scroll to position [745, 0]
click at [681, 386] on button at bounding box center [693, 386] width 27 height 27
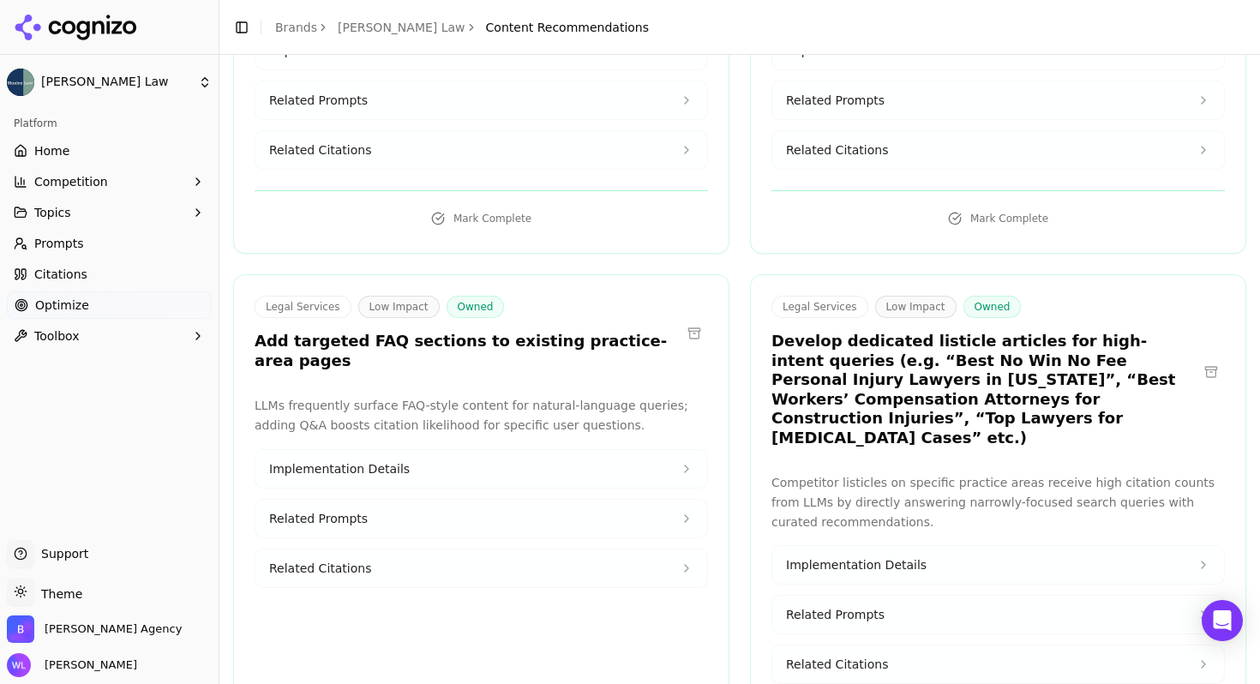
scroll to position [1209, 0]
click at [688, 330] on button at bounding box center [693, 331] width 27 height 27
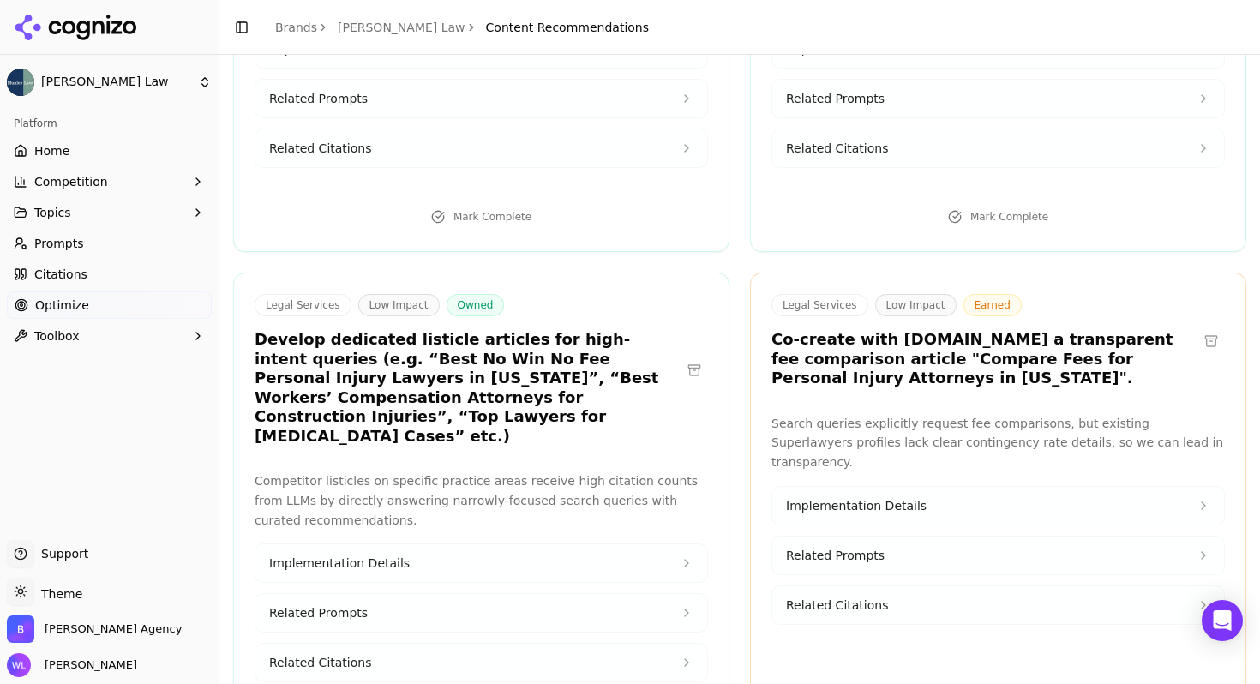
click at [692, 363] on button at bounding box center [693, 369] width 27 height 27
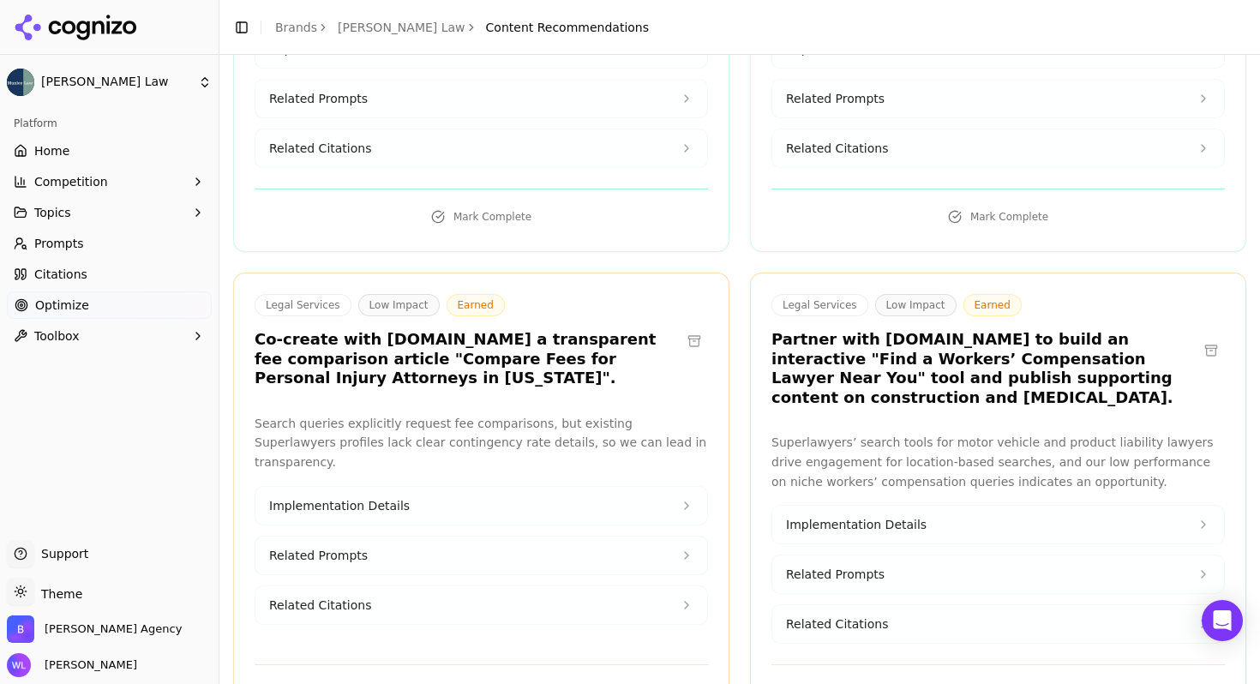
click at [696, 357] on div "Legal Services Low Impact Earned Co-create with [DOMAIN_NAME] a transparent fee…" at bounding box center [480, 341] width 453 height 94
click at [690, 339] on button at bounding box center [693, 340] width 27 height 27
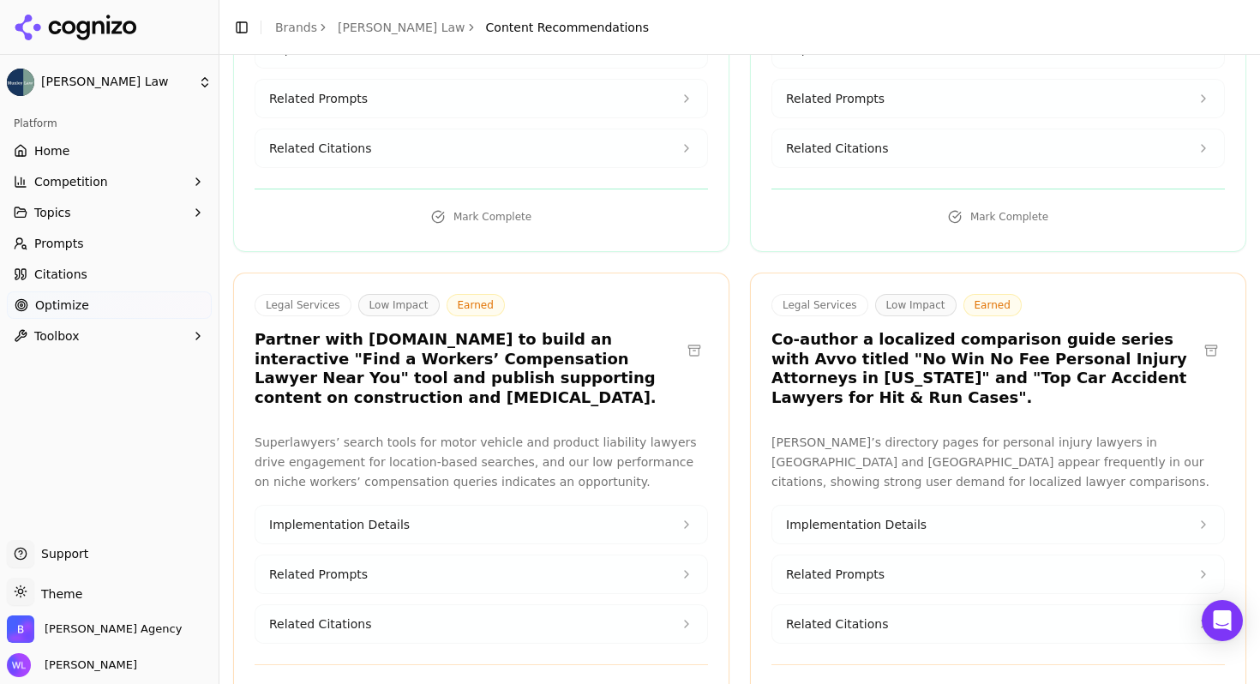
click at [686, 347] on button at bounding box center [693, 350] width 27 height 27
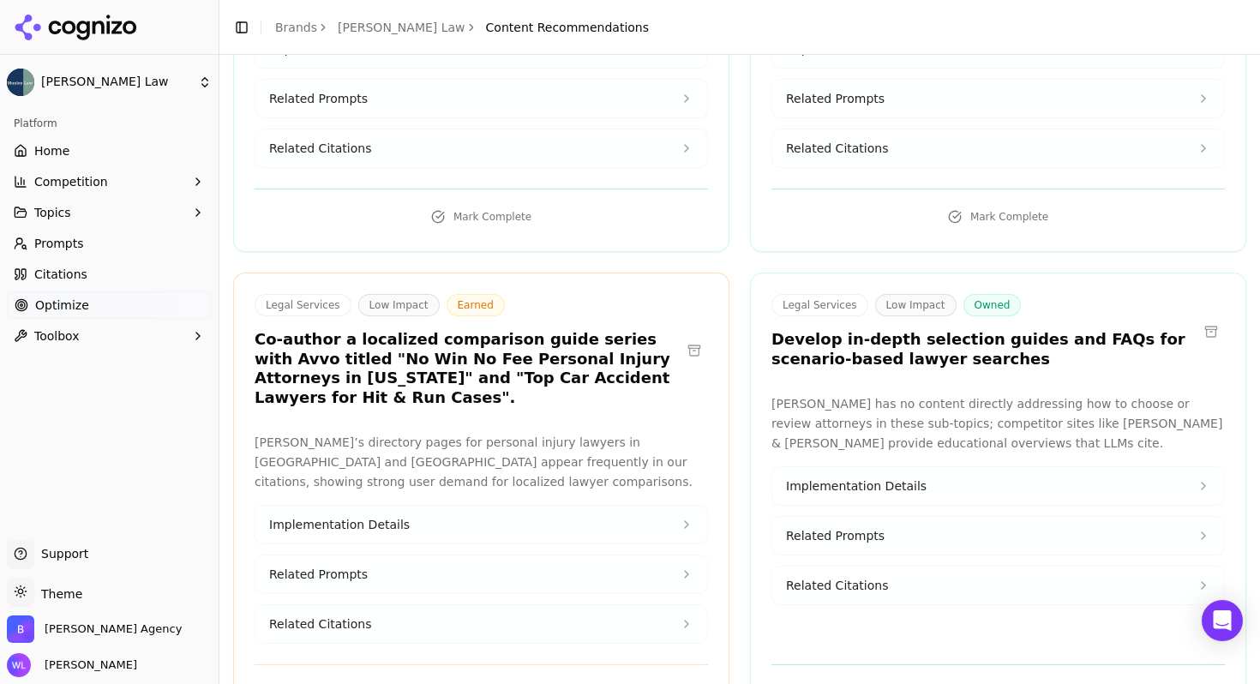
click at [686, 347] on button at bounding box center [693, 350] width 27 height 27
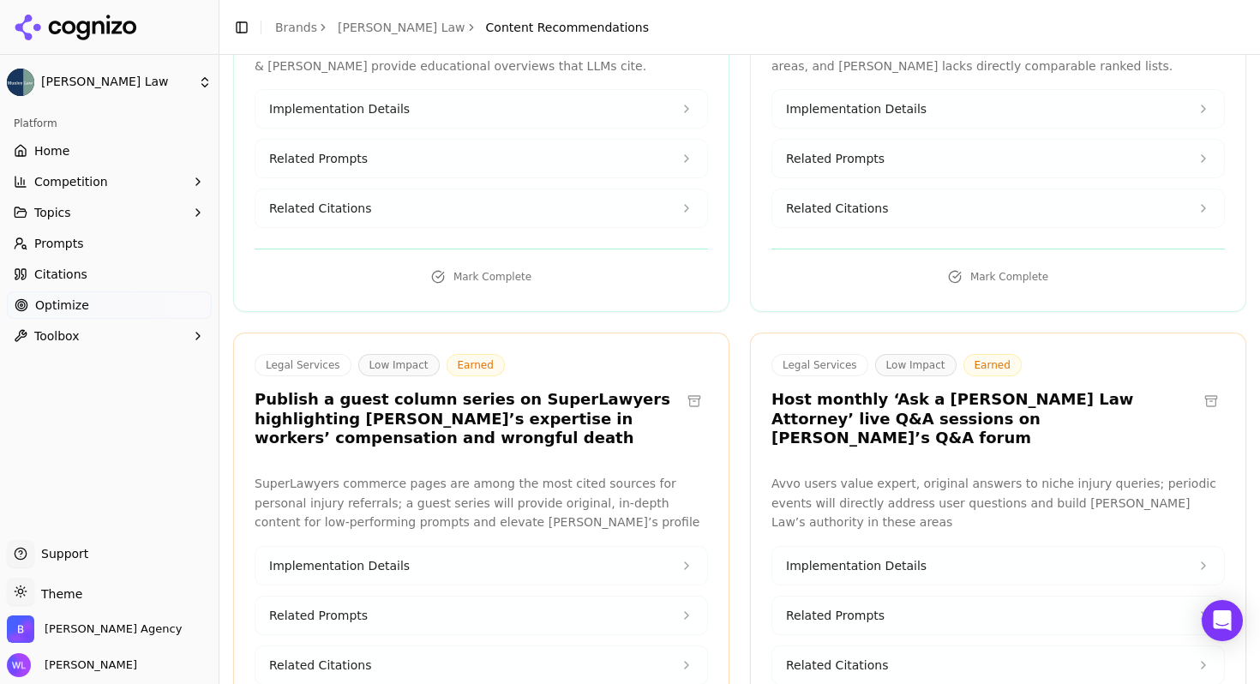
scroll to position [1624, 0]
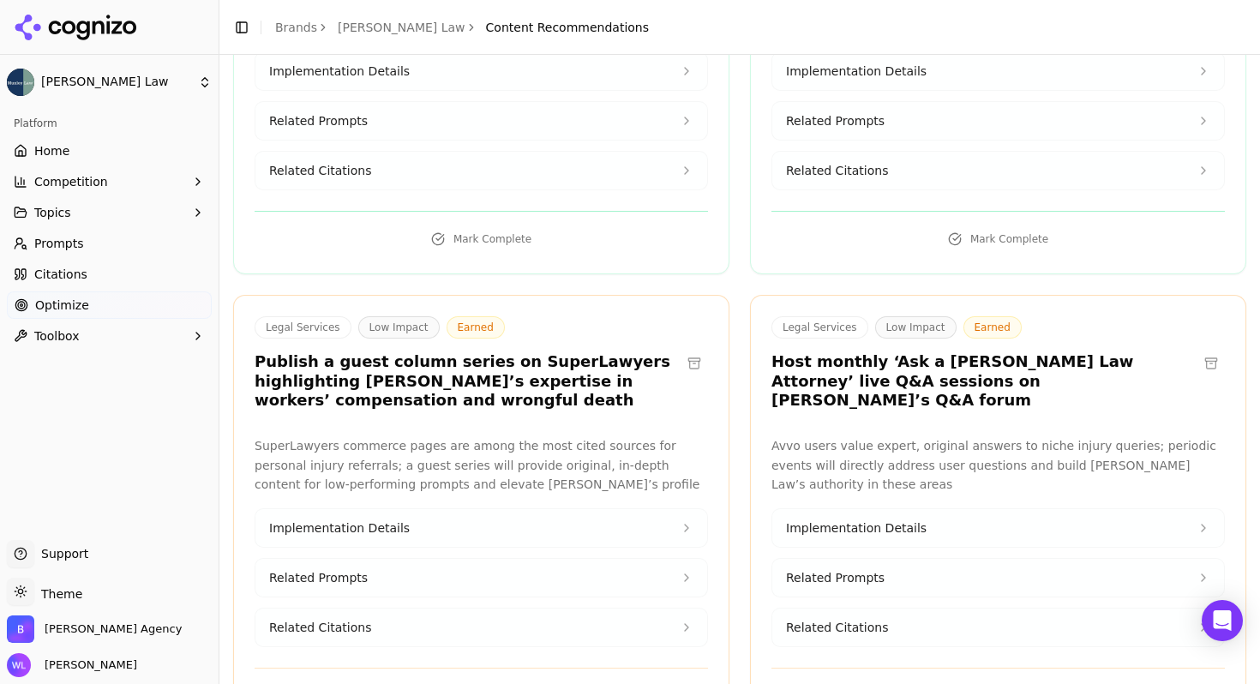
click at [1197, 357] on button at bounding box center [1210, 363] width 27 height 27
click at [688, 366] on button at bounding box center [693, 363] width 27 height 27
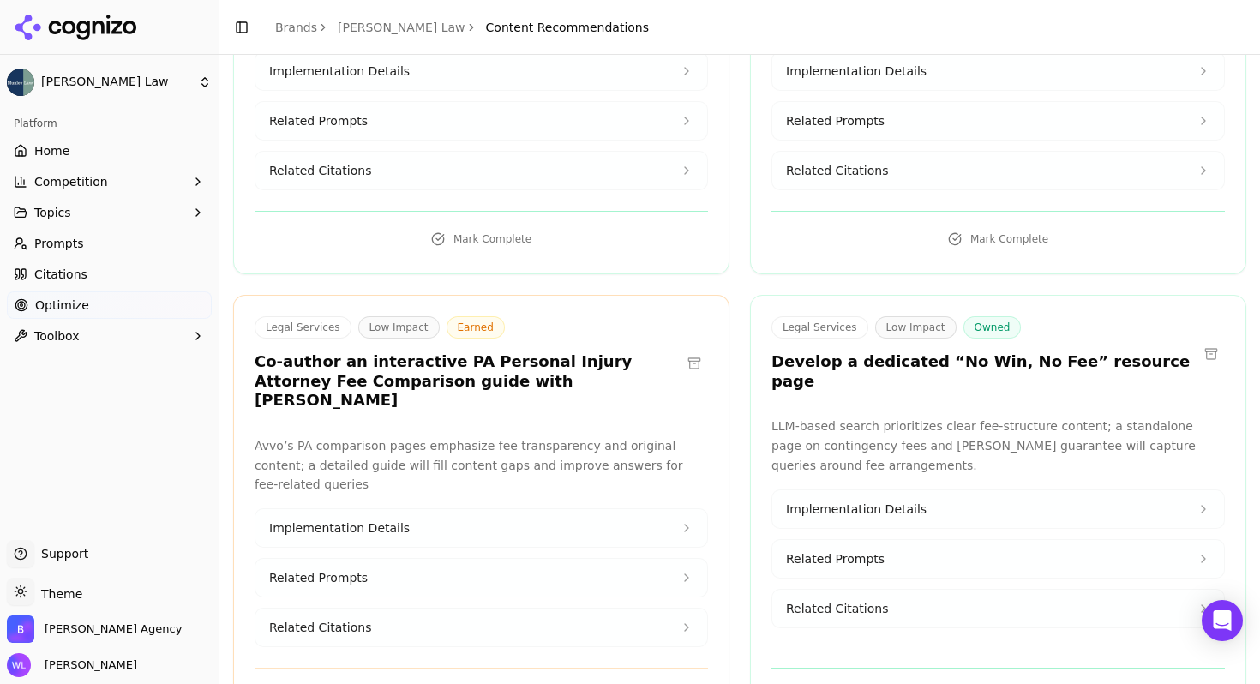
click at [688, 355] on button at bounding box center [693, 363] width 27 height 27
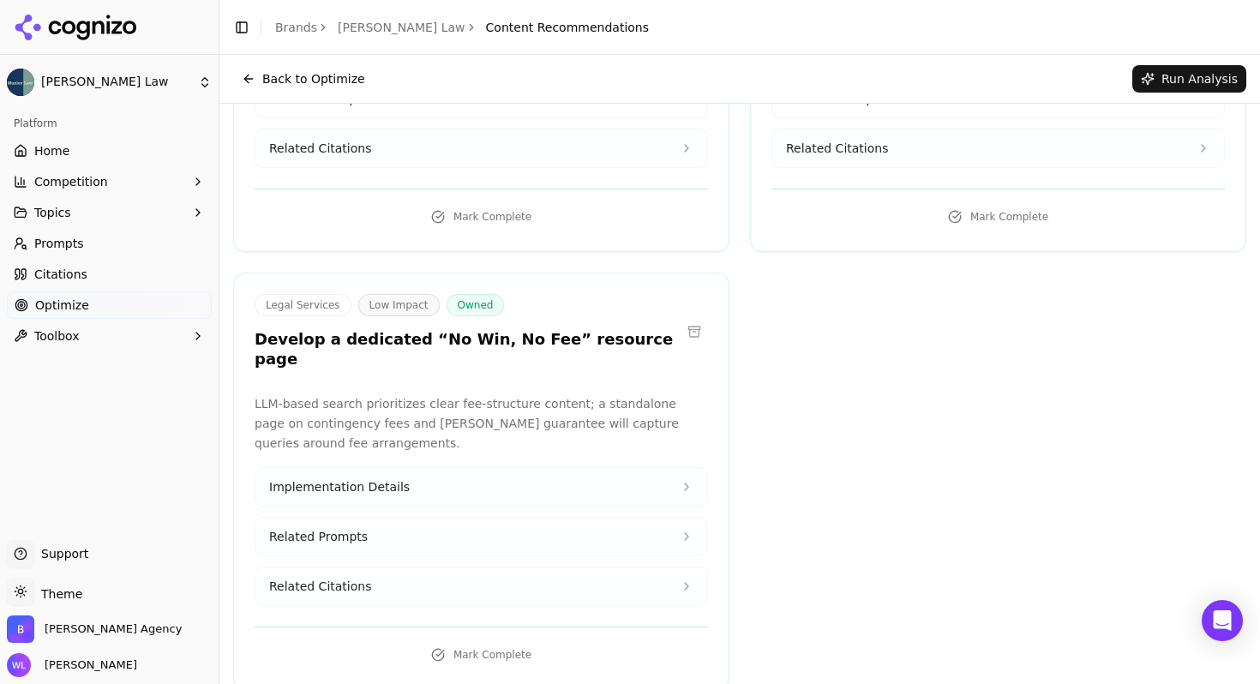
scroll to position [0, 0]
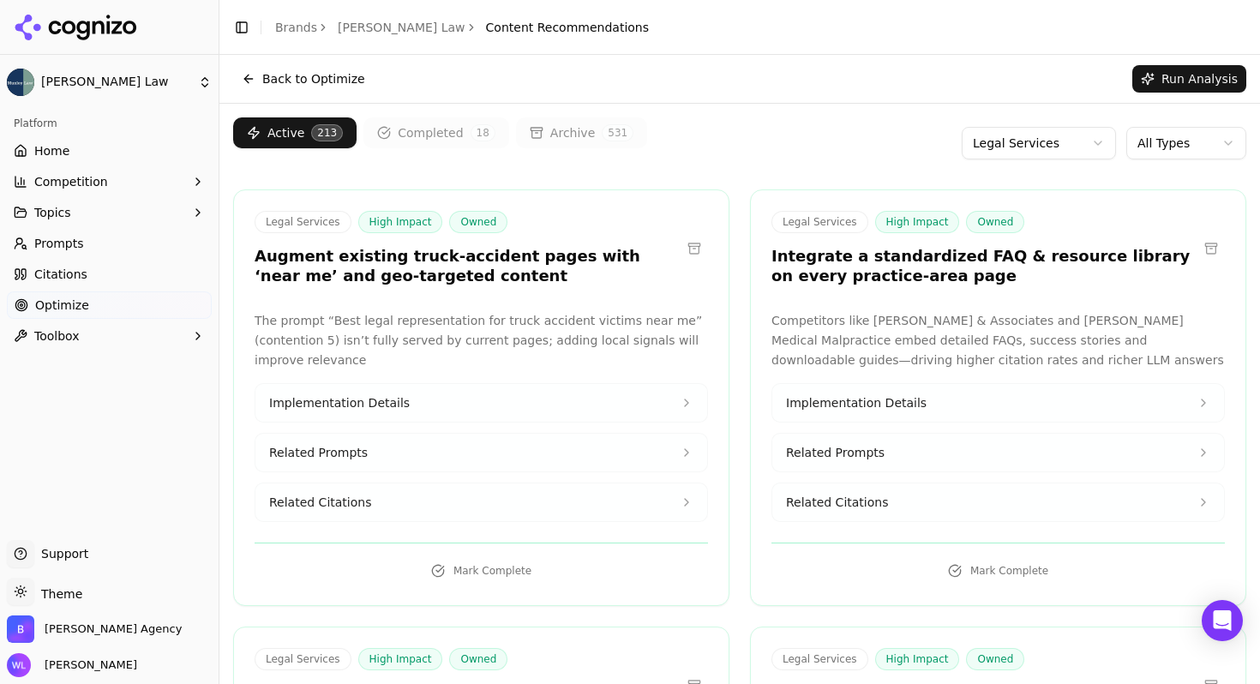
click at [1011, 152] on html "[PERSON_NAME] Law Platform Home Competition Topics Prompts Citations Optimize T…" at bounding box center [630, 342] width 1260 height 684
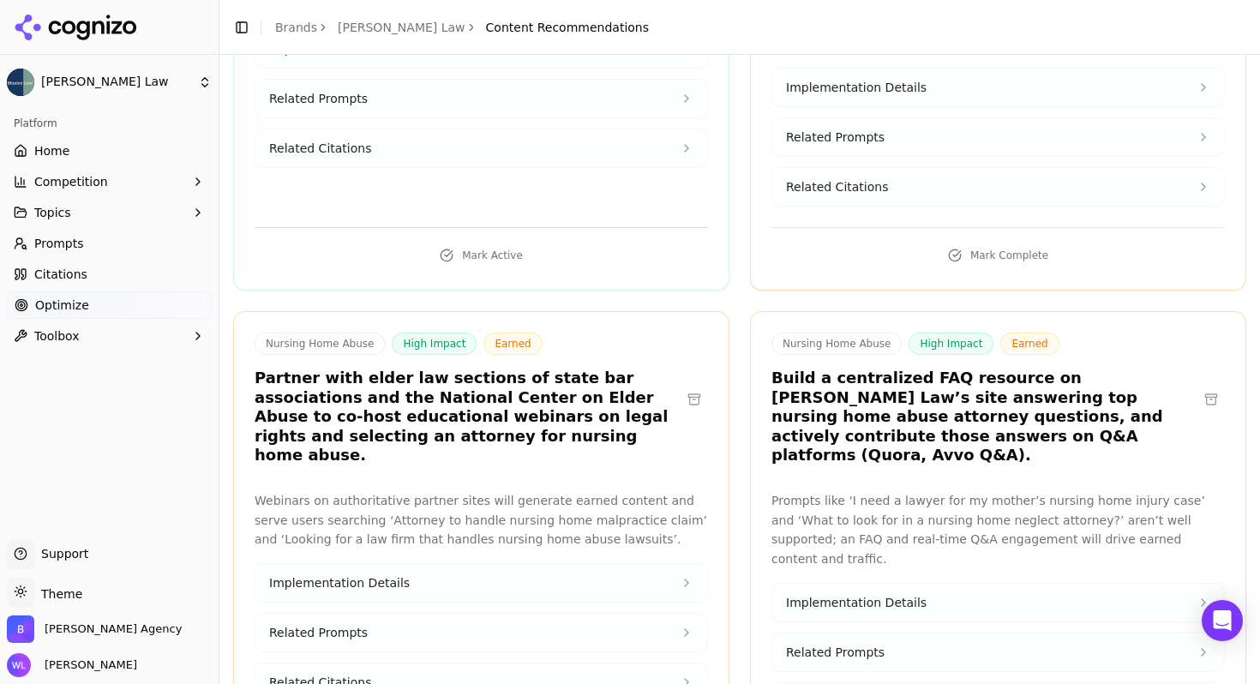
scroll to position [1190, 0]
click at [682, 385] on button at bounding box center [693, 398] width 27 height 27
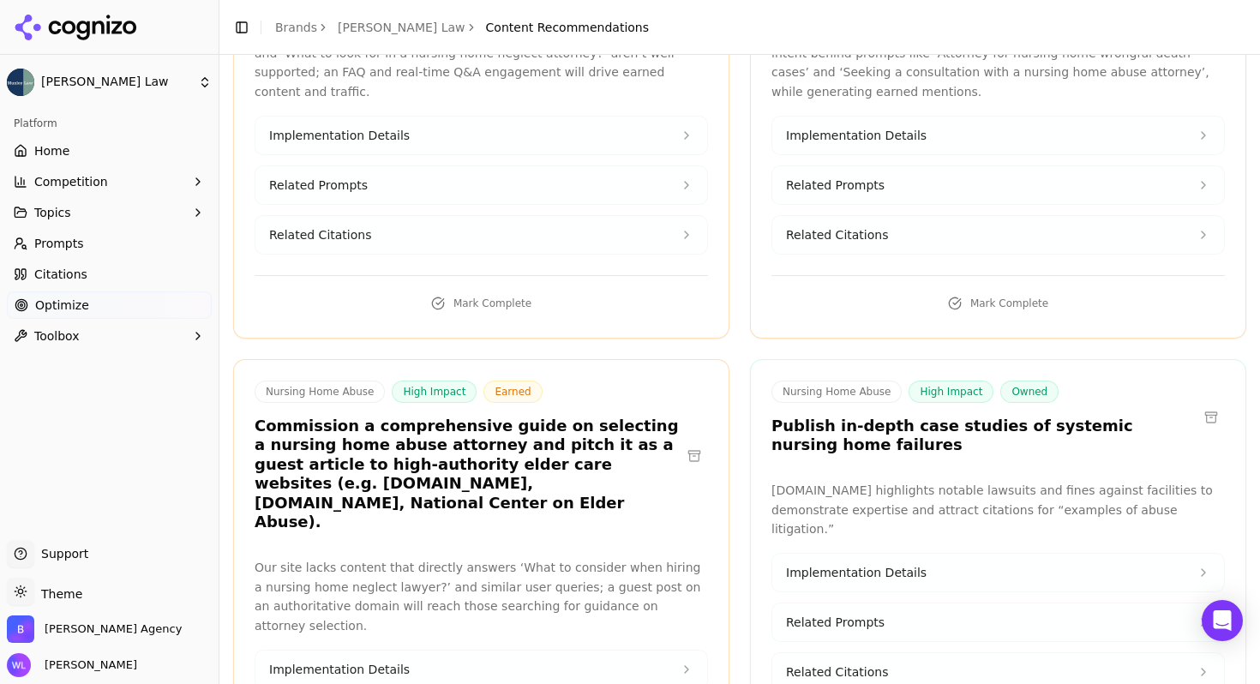
scroll to position [1655, 0]
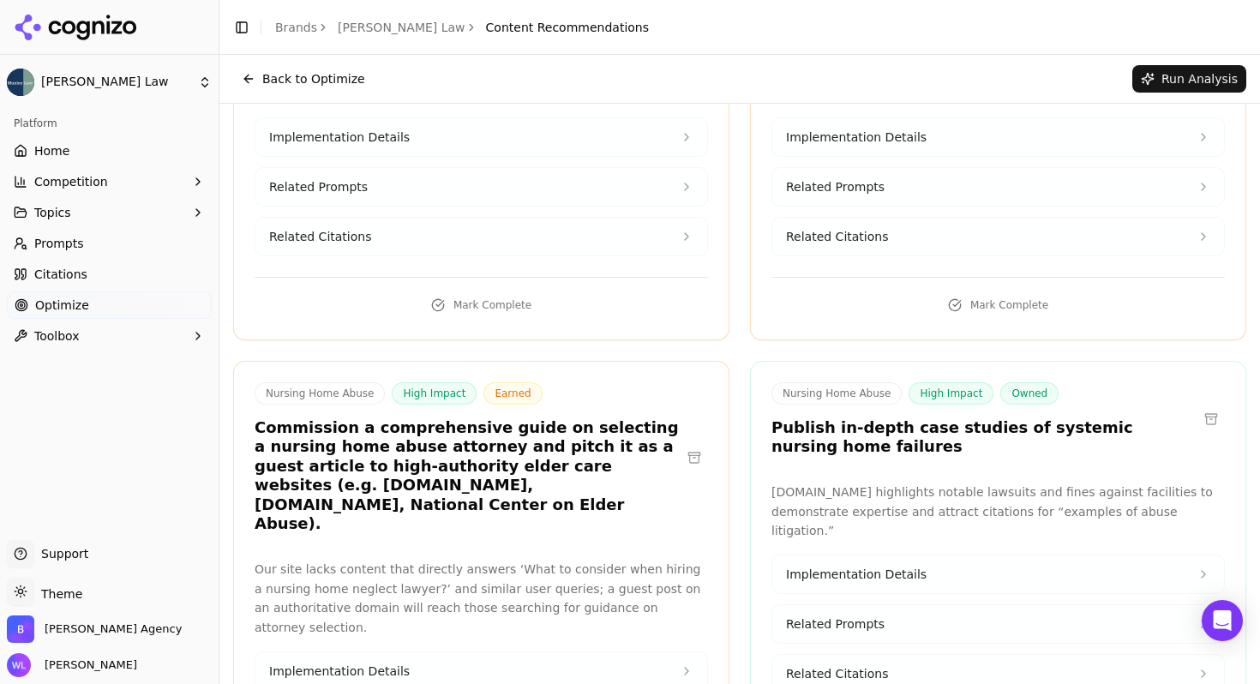
click at [687, 444] on button at bounding box center [693, 457] width 27 height 27
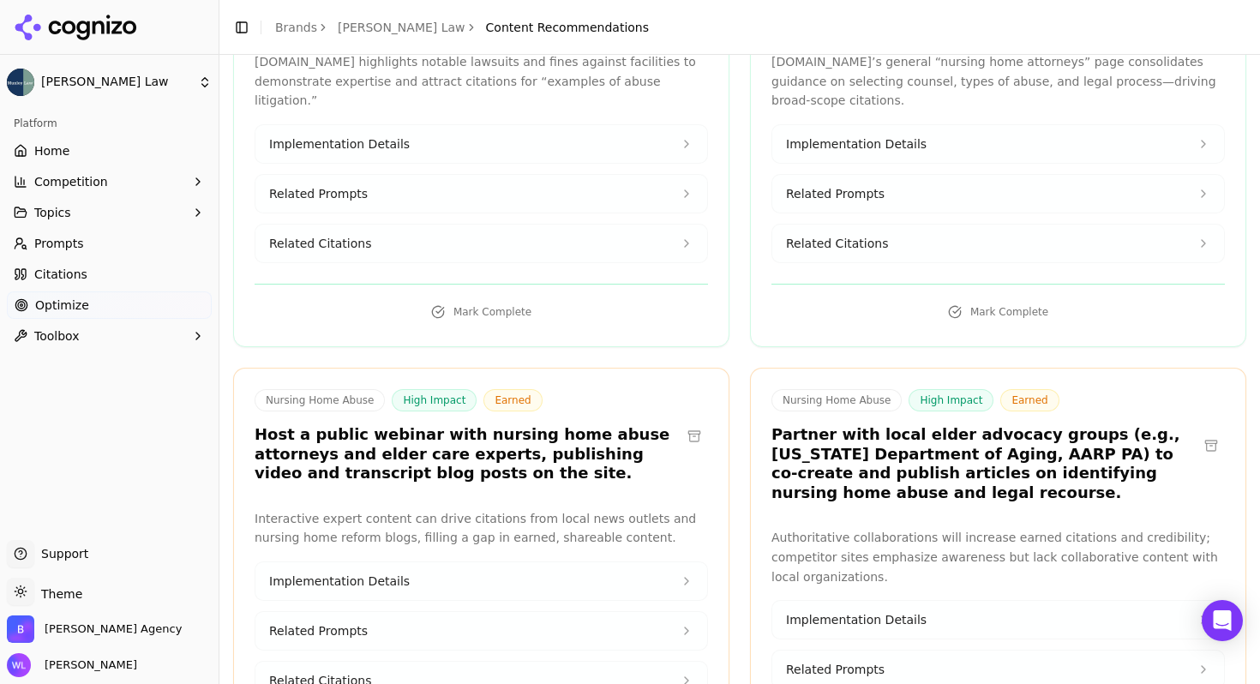
scroll to position [2089, 0]
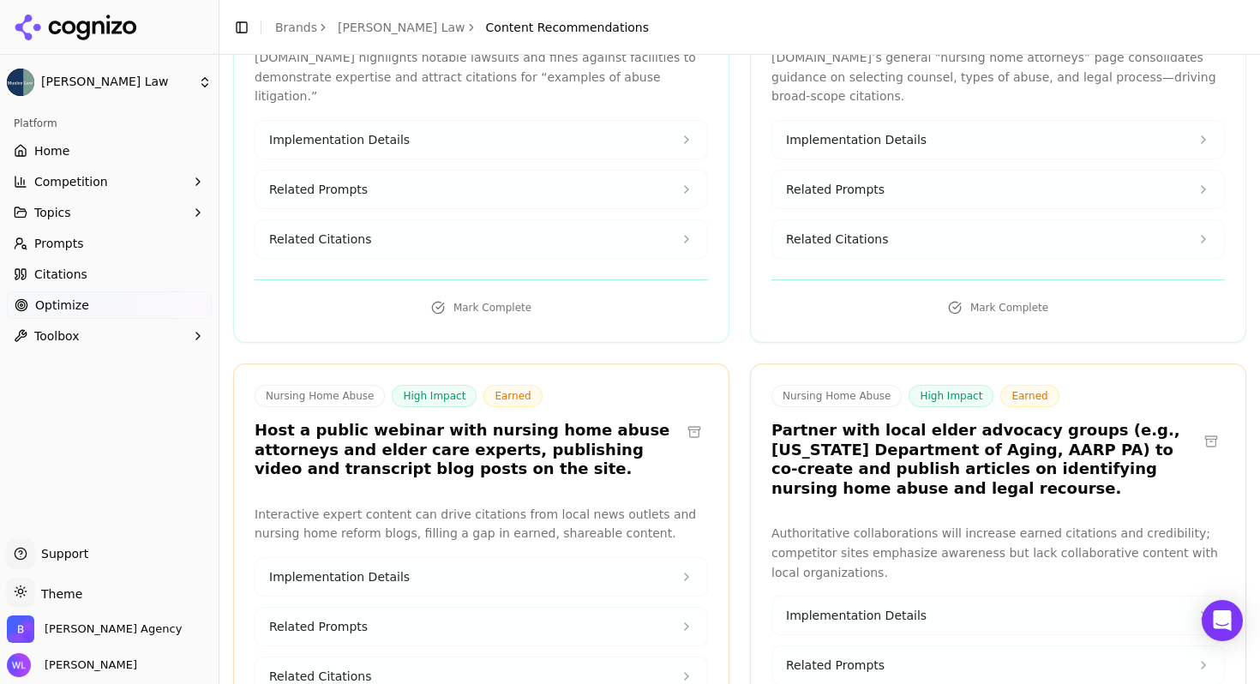
click at [1197, 428] on button at bounding box center [1210, 441] width 27 height 27
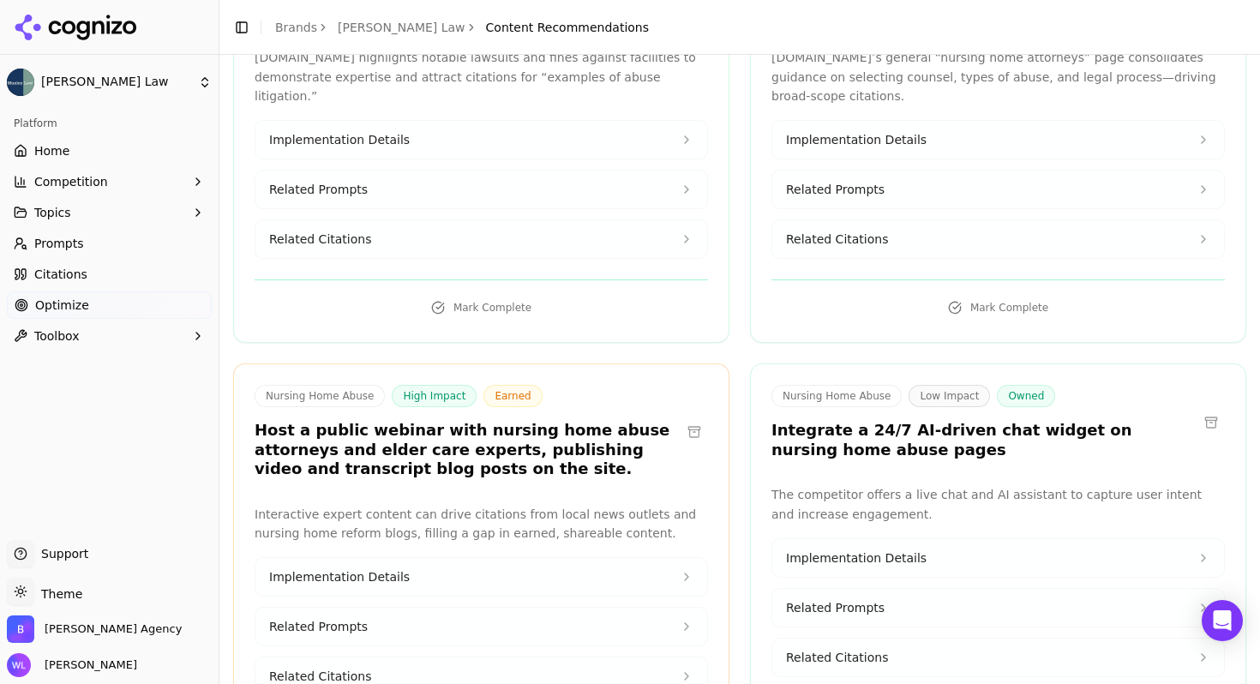
click at [682, 418] on button at bounding box center [693, 431] width 27 height 27
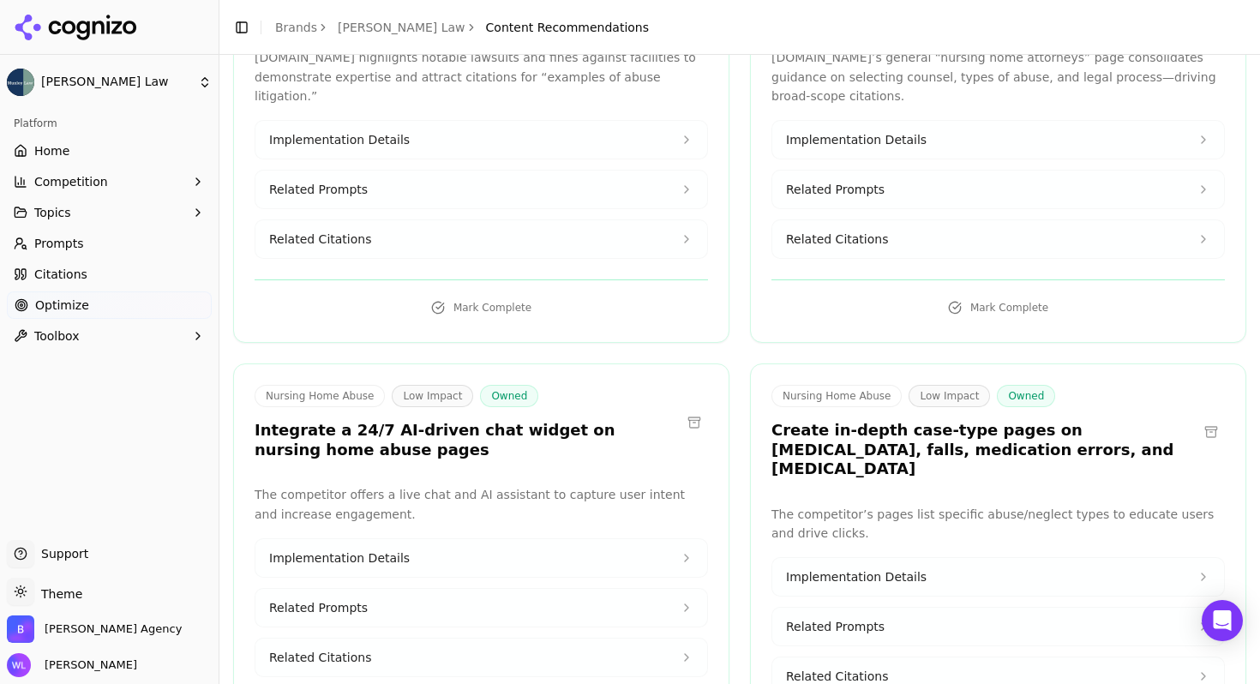
click at [683, 409] on button at bounding box center [693, 422] width 27 height 27
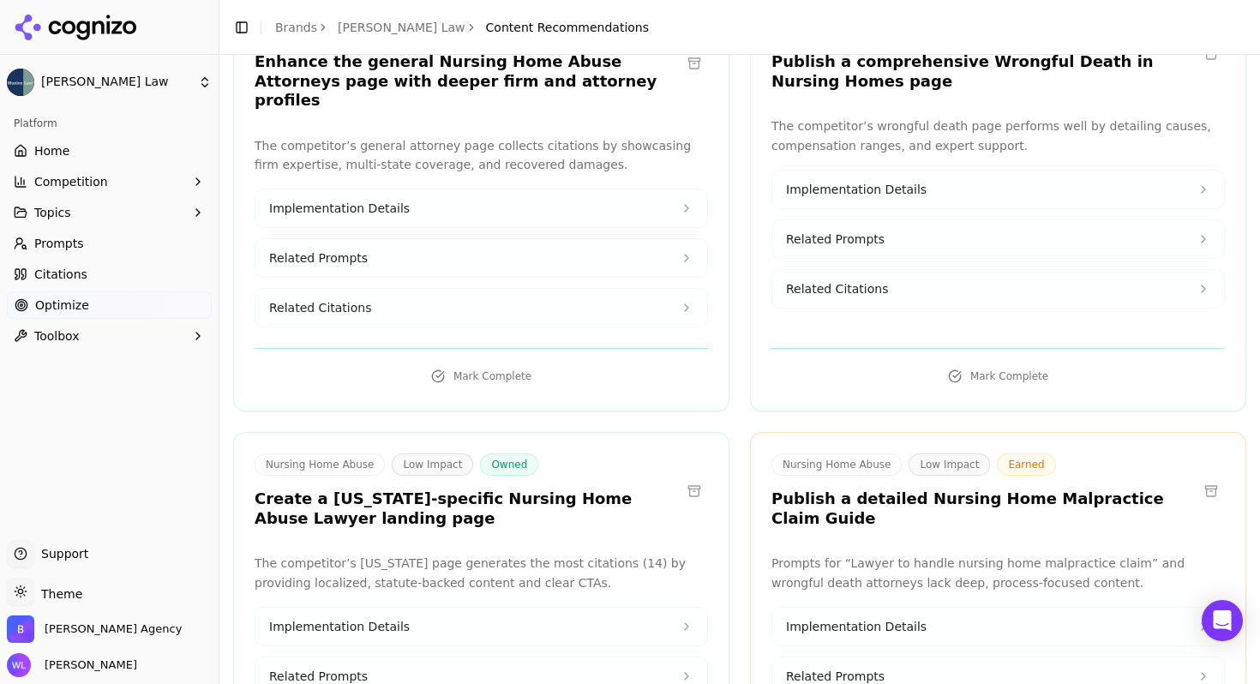
scroll to position [2904, 0]
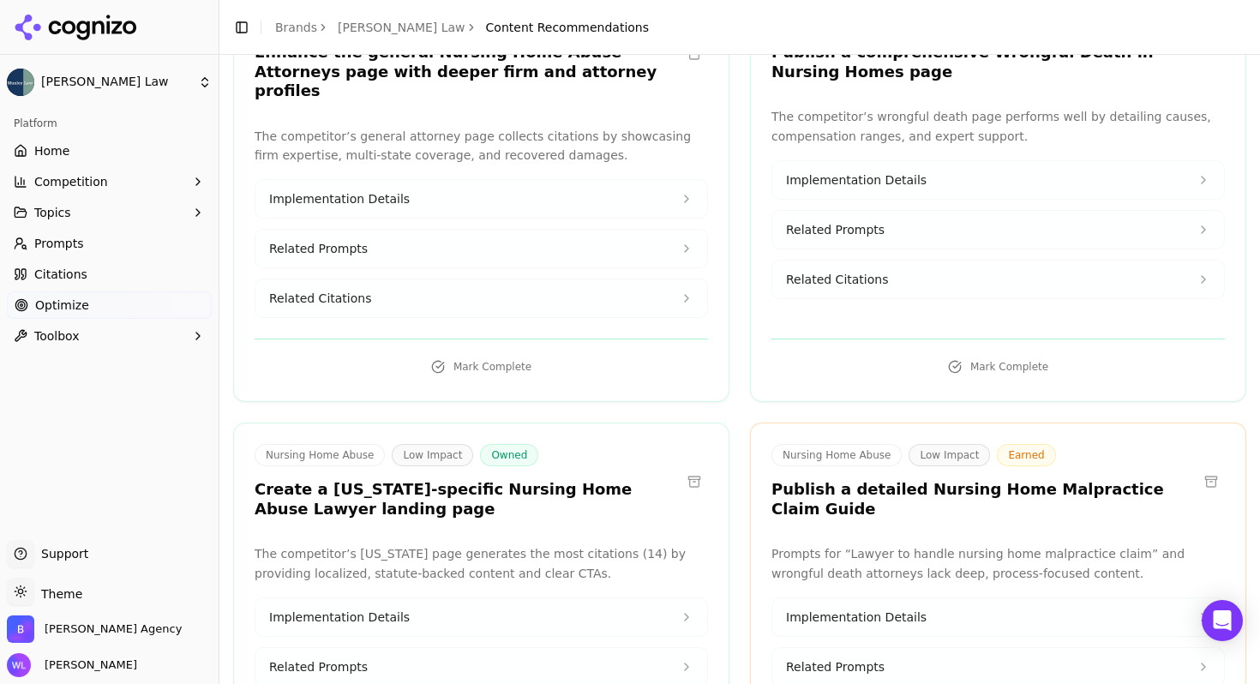
click at [686, 468] on button at bounding box center [693, 481] width 27 height 27
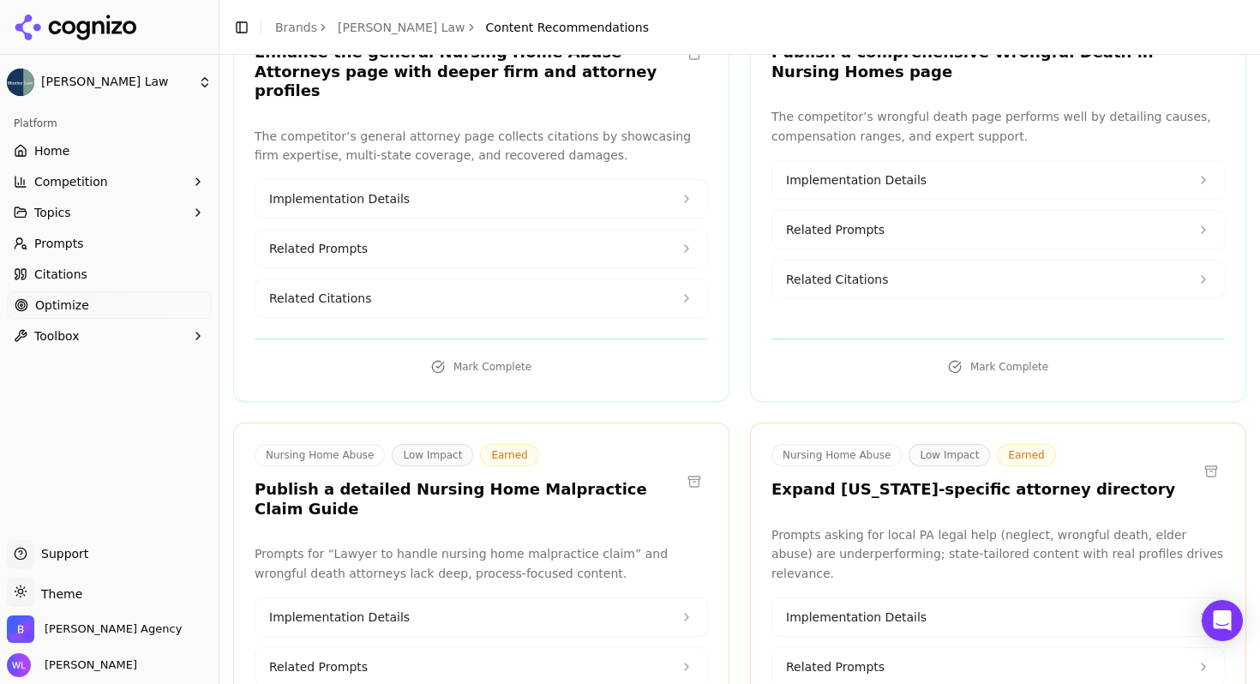
click at [1200, 458] on button at bounding box center [1210, 471] width 27 height 27
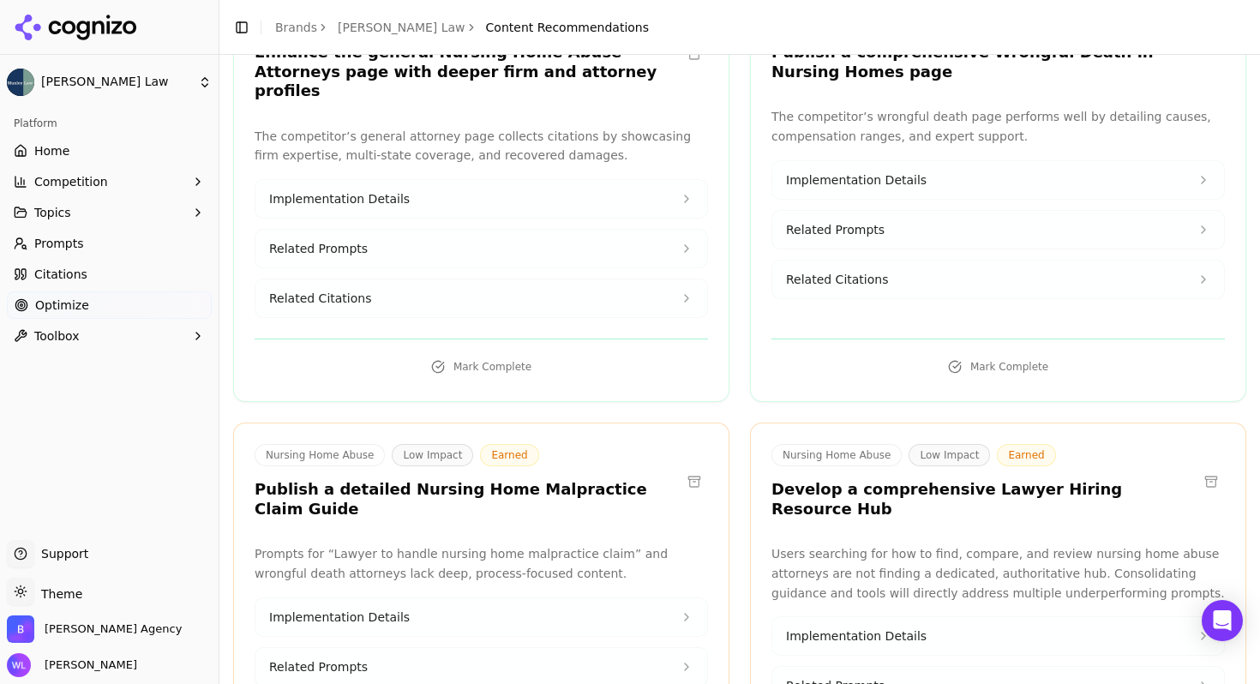
click at [1204, 468] on button at bounding box center [1210, 481] width 27 height 27
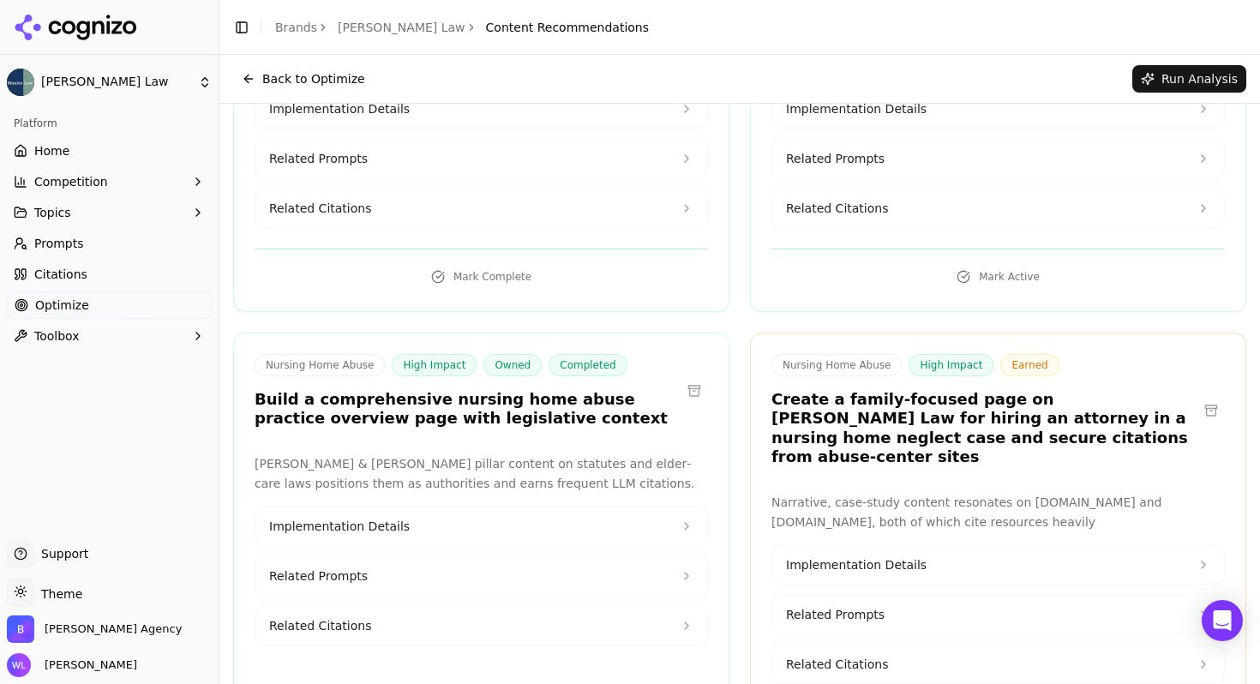
scroll to position [0, 0]
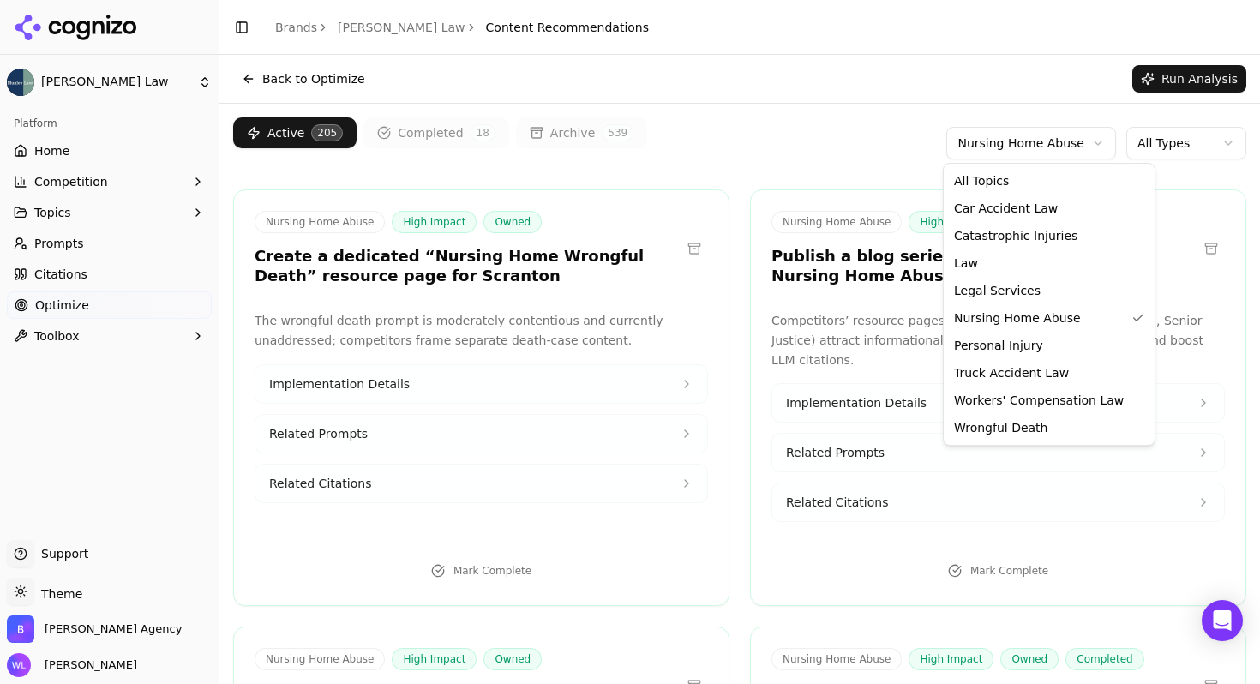
click at [1056, 142] on html "[PERSON_NAME] Law Platform Home Competition Topics Prompts Citations Optimize T…" at bounding box center [630, 342] width 1260 height 684
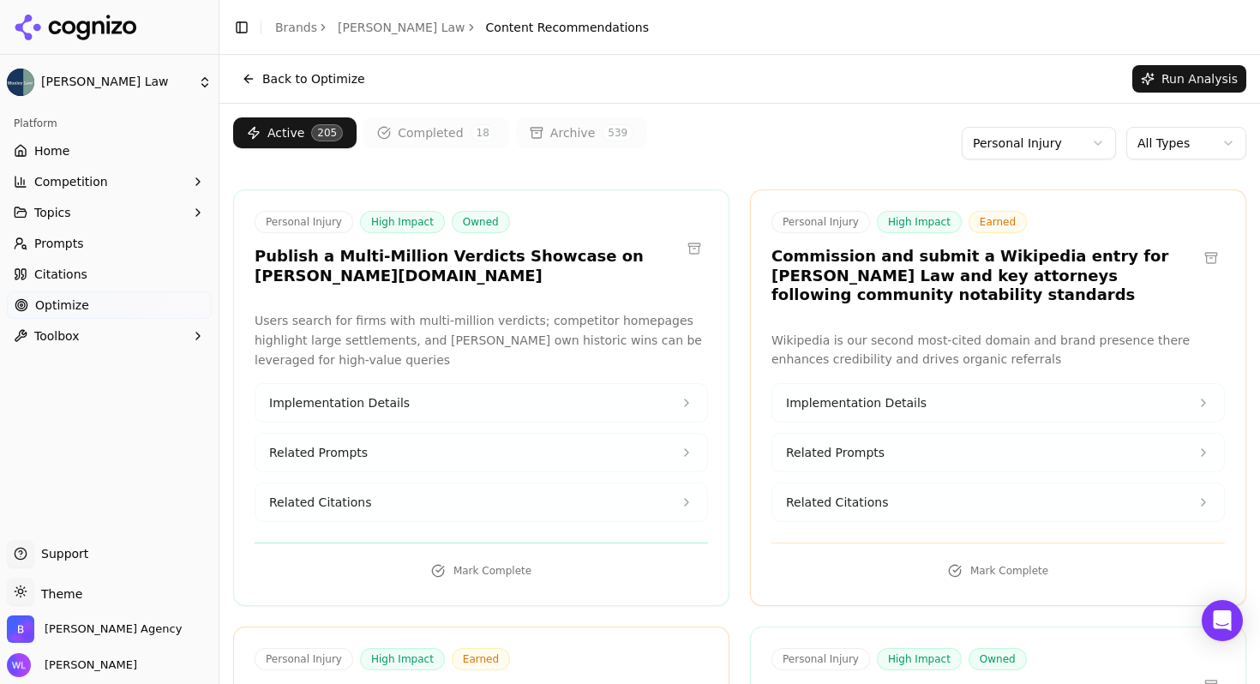
click at [1197, 253] on button at bounding box center [1210, 257] width 27 height 27
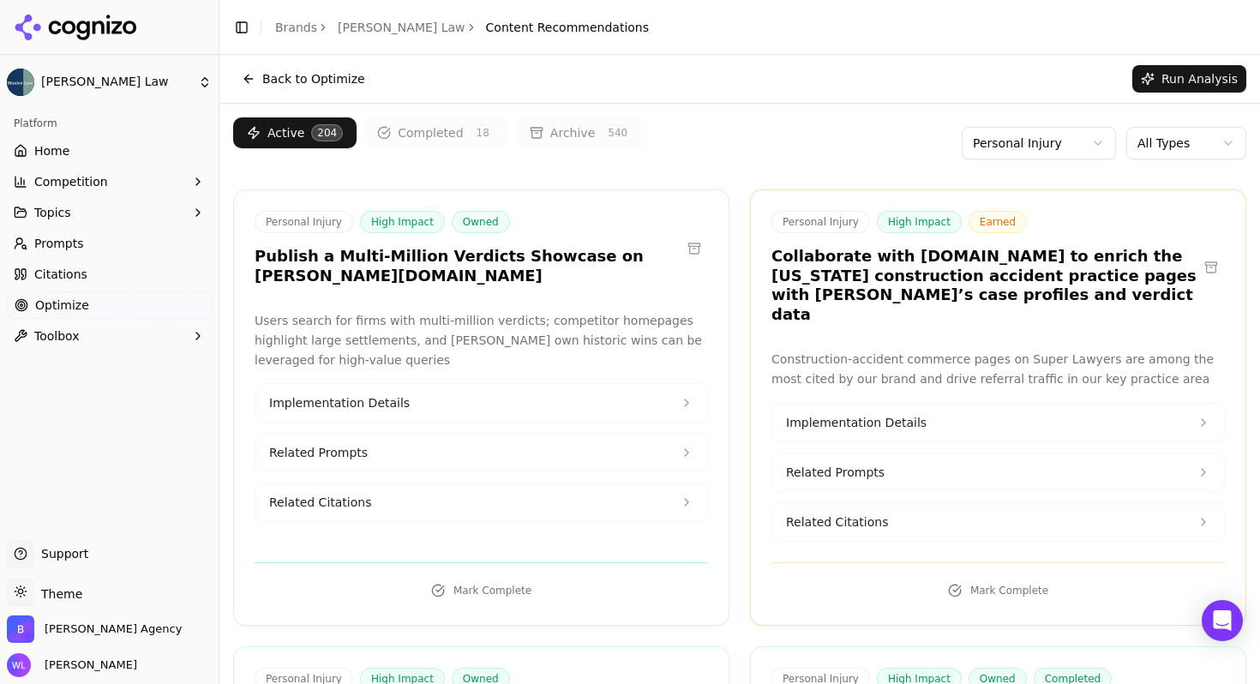
click at [1197, 254] on button at bounding box center [1210, 267] width 27 height 27
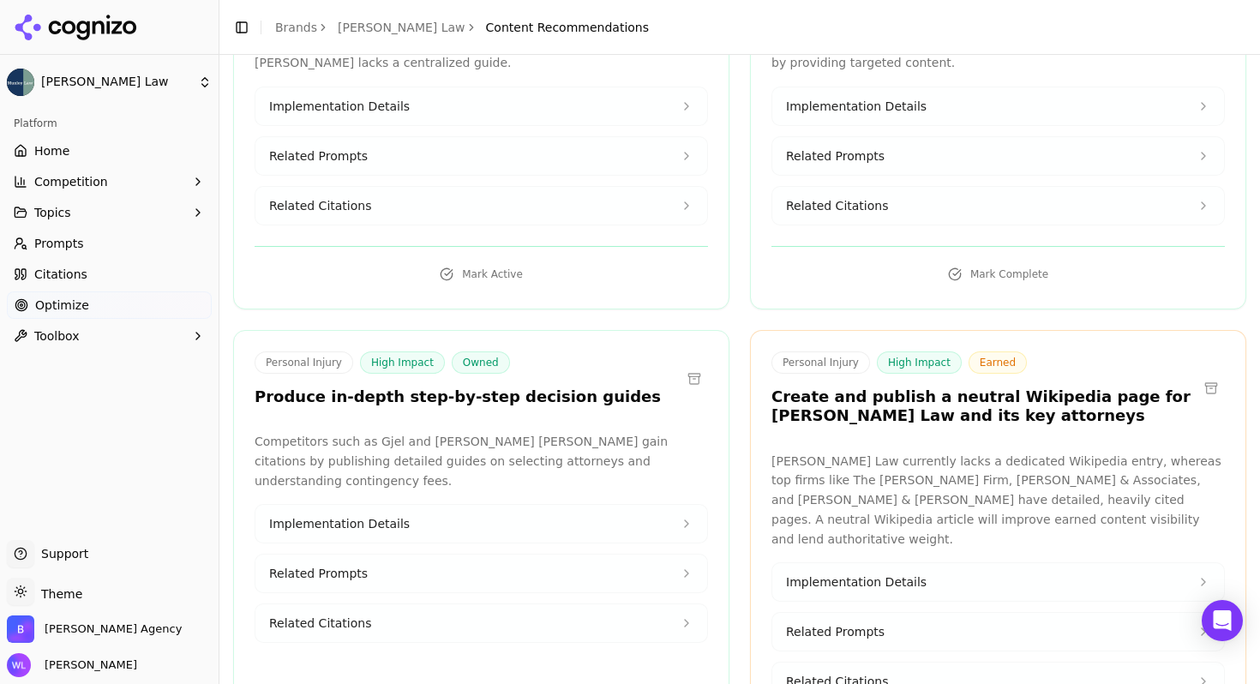
scroll to position [742, 0]
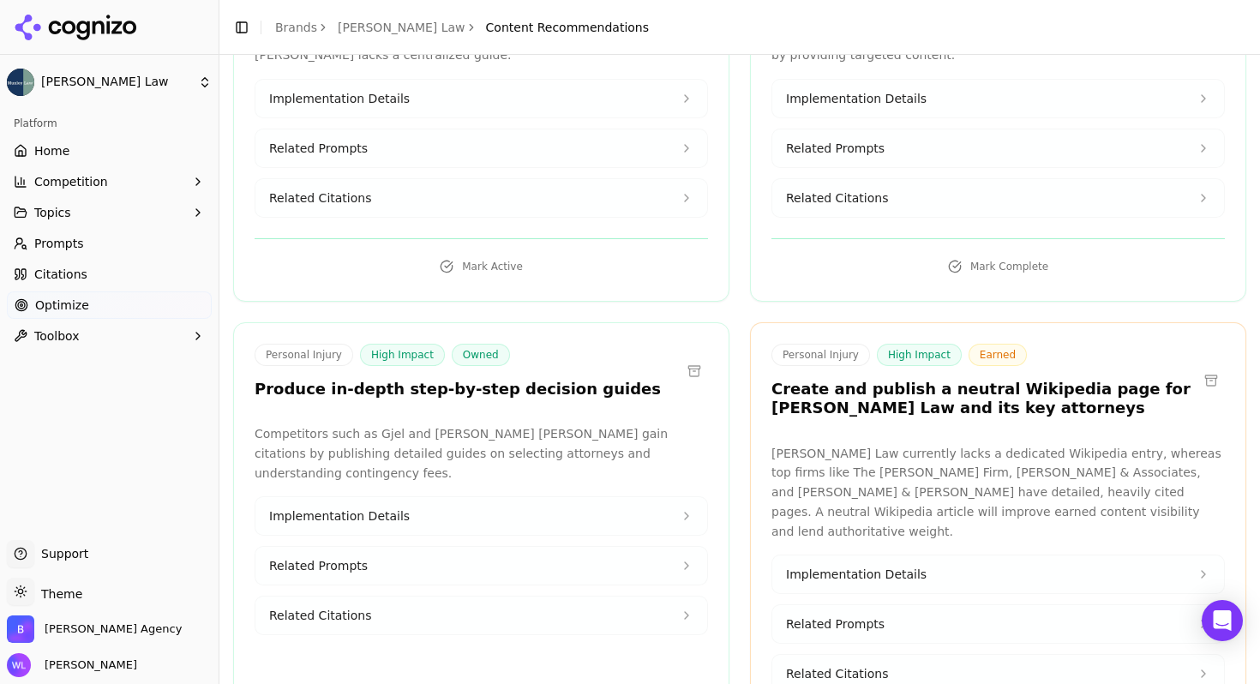
click at [1200, 367] on button at bounding box center [1210, 380] width 27 height 27
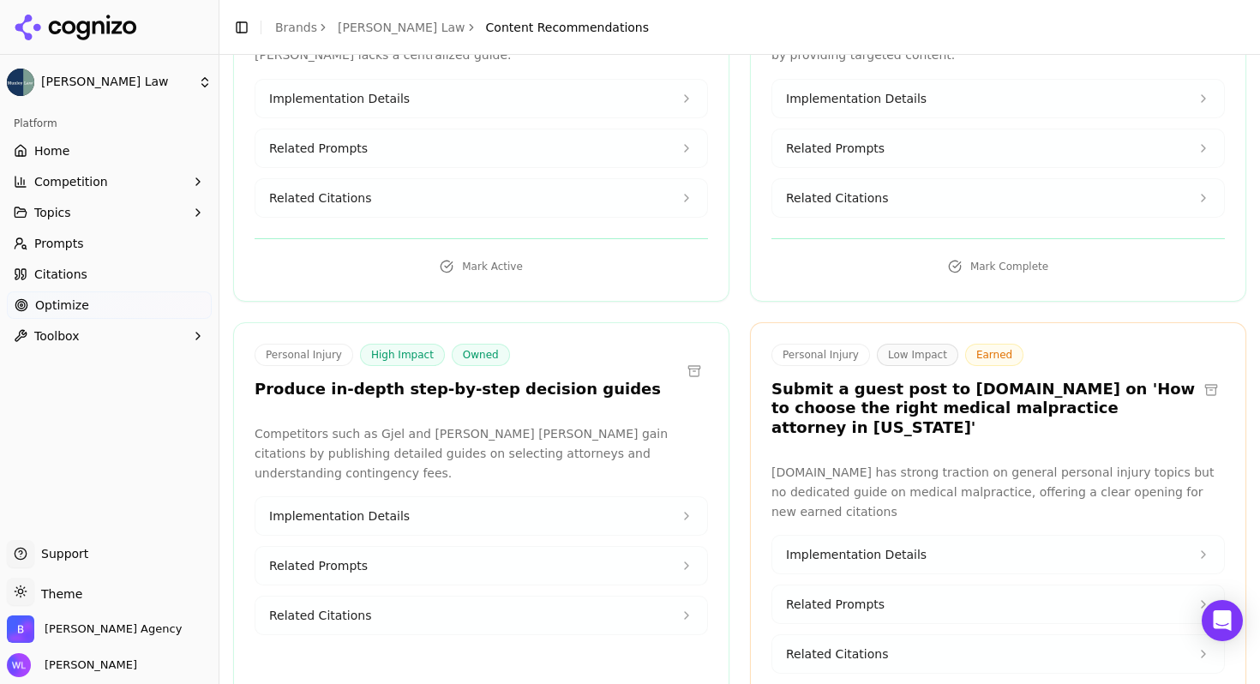
click at [1200, 376] on button at bounding box center [1210, 389] width 27 height 27
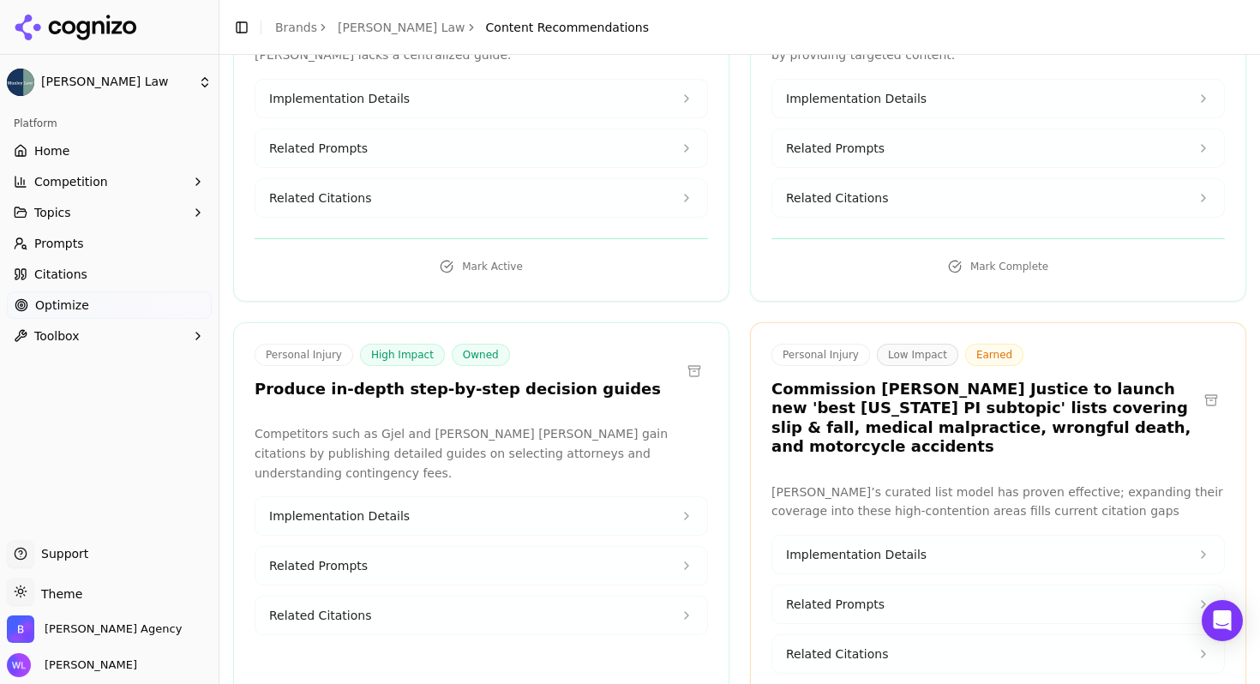
click at [1200, 386] on button at bounding box center [1210, 399] width 27 height 27
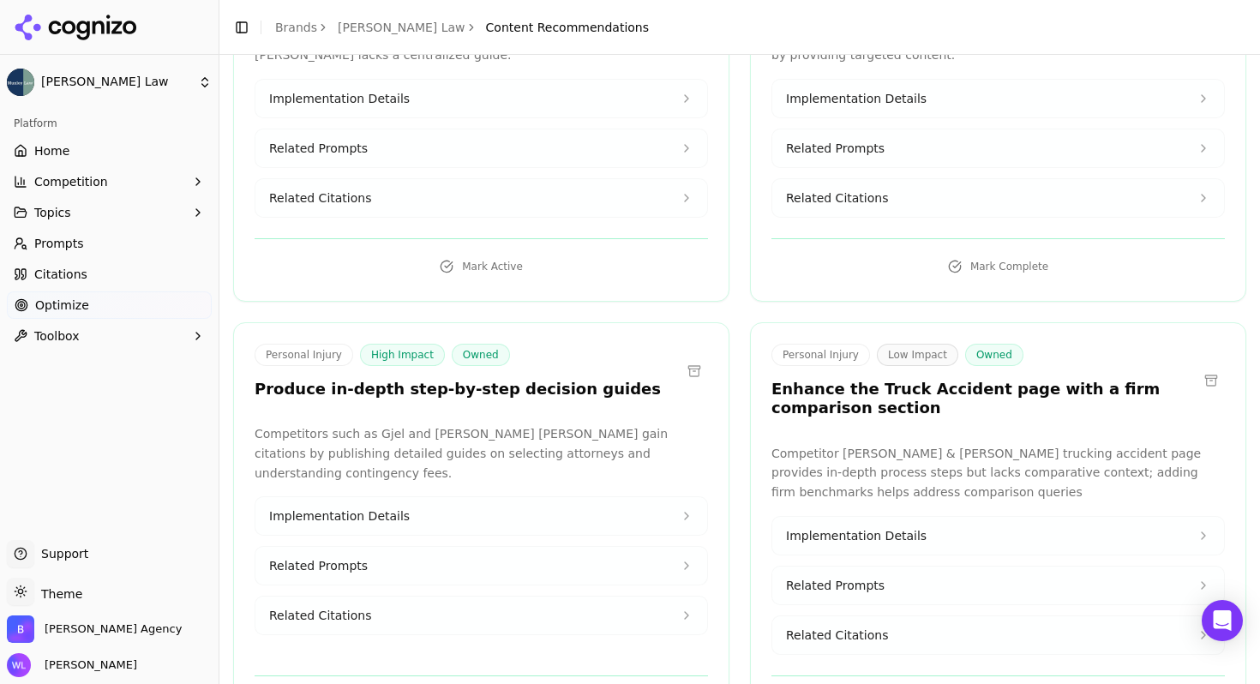
click at [1206, 367] on button at bounding box center [1210, 380] width 27 height 27
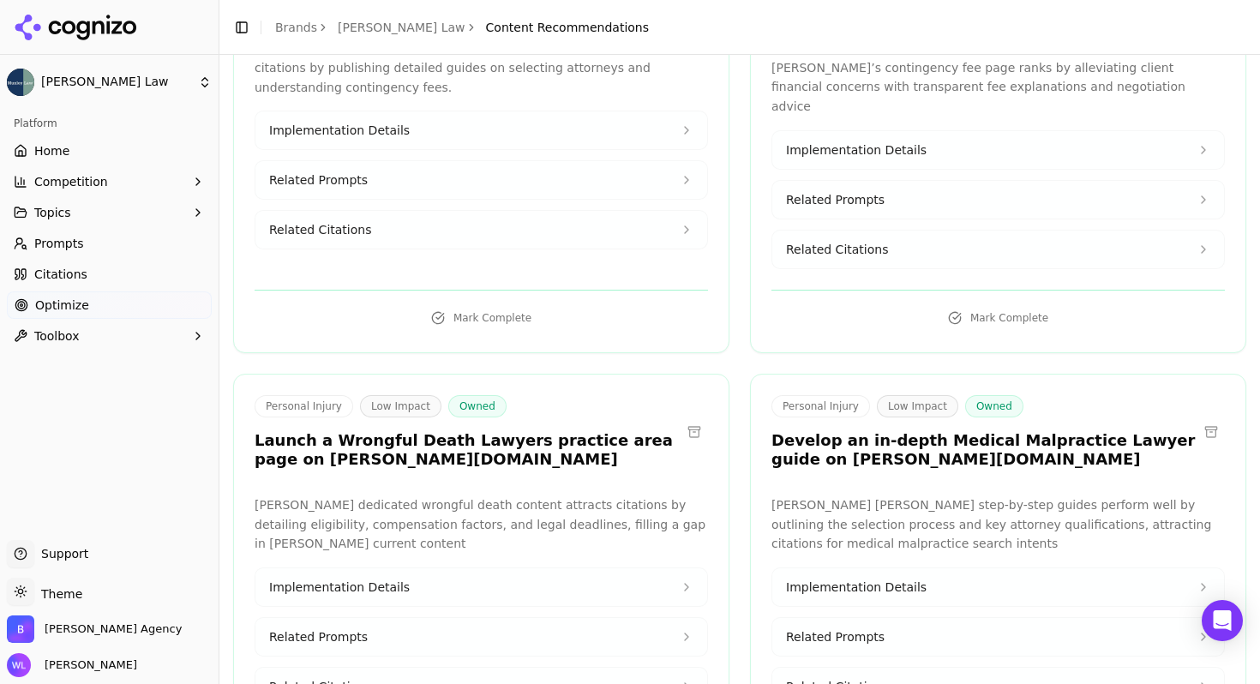
scroll to position [1171, 0]
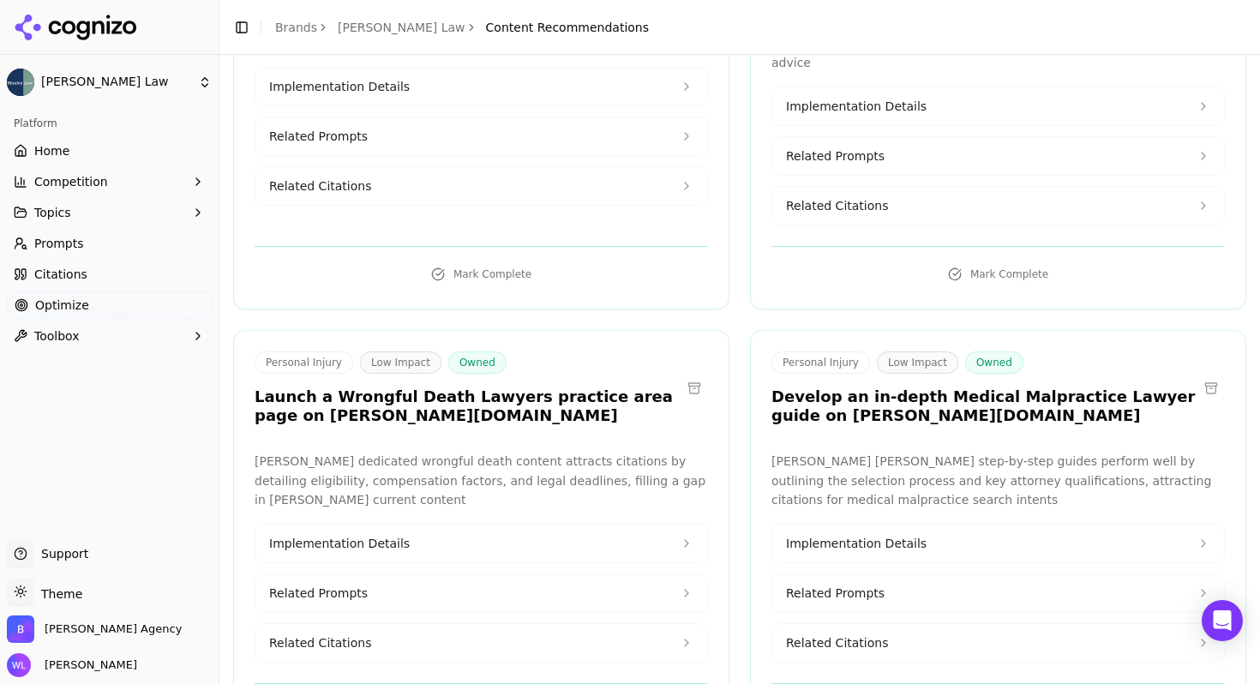
click at [1200, 374] on button at bounding box center [1210, 387] width 27 height 27
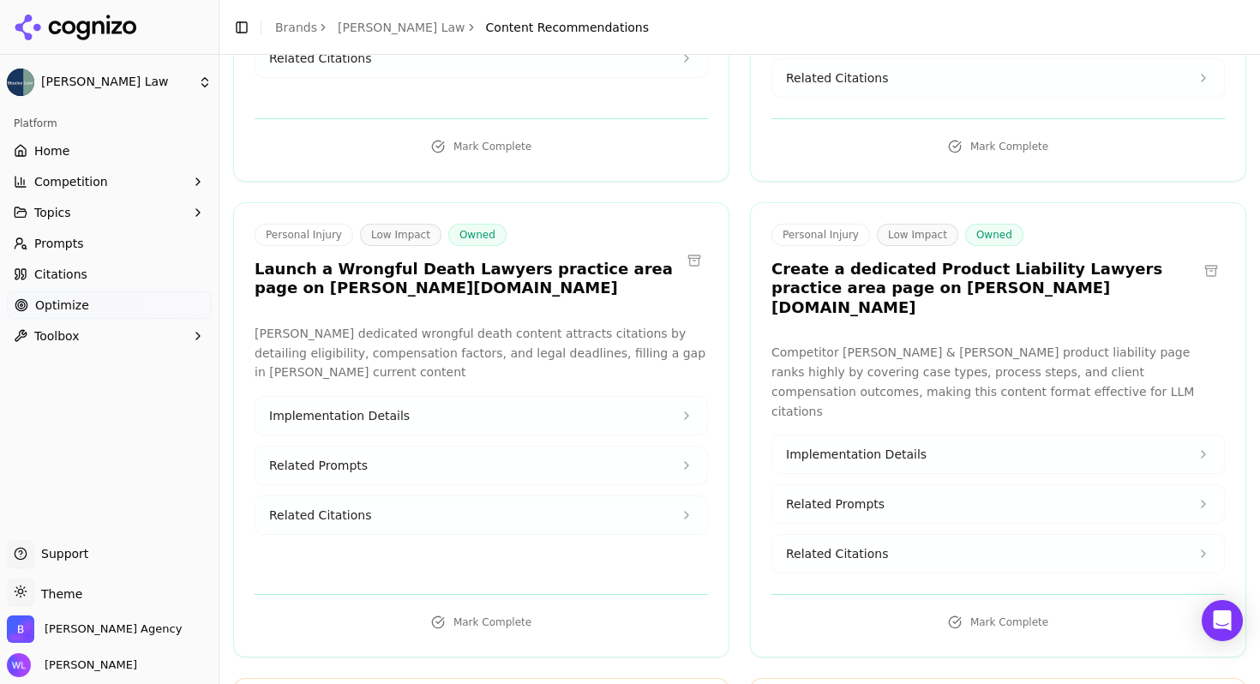
scroll to position [1301, 0]
click at [1197, 255] on button at bounding box center [1210, 268] width 27 height 27
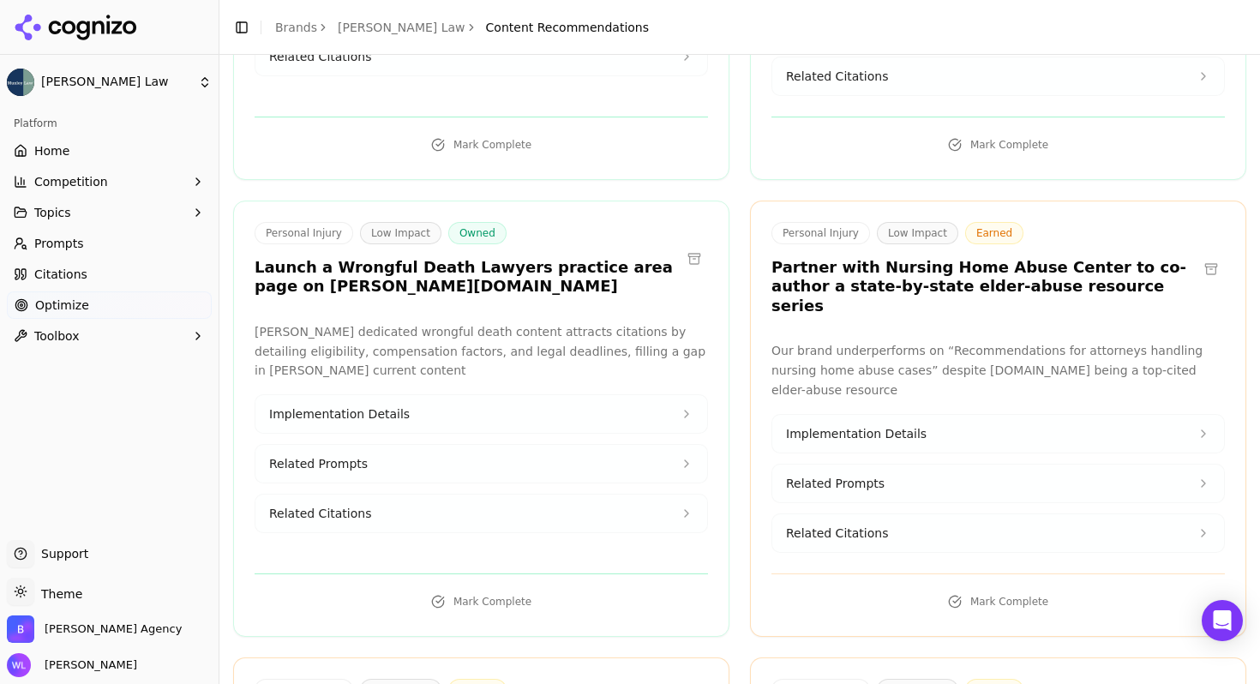
click at [1197, 255] on button at bounding box center [1210, 268] width 27 height 27
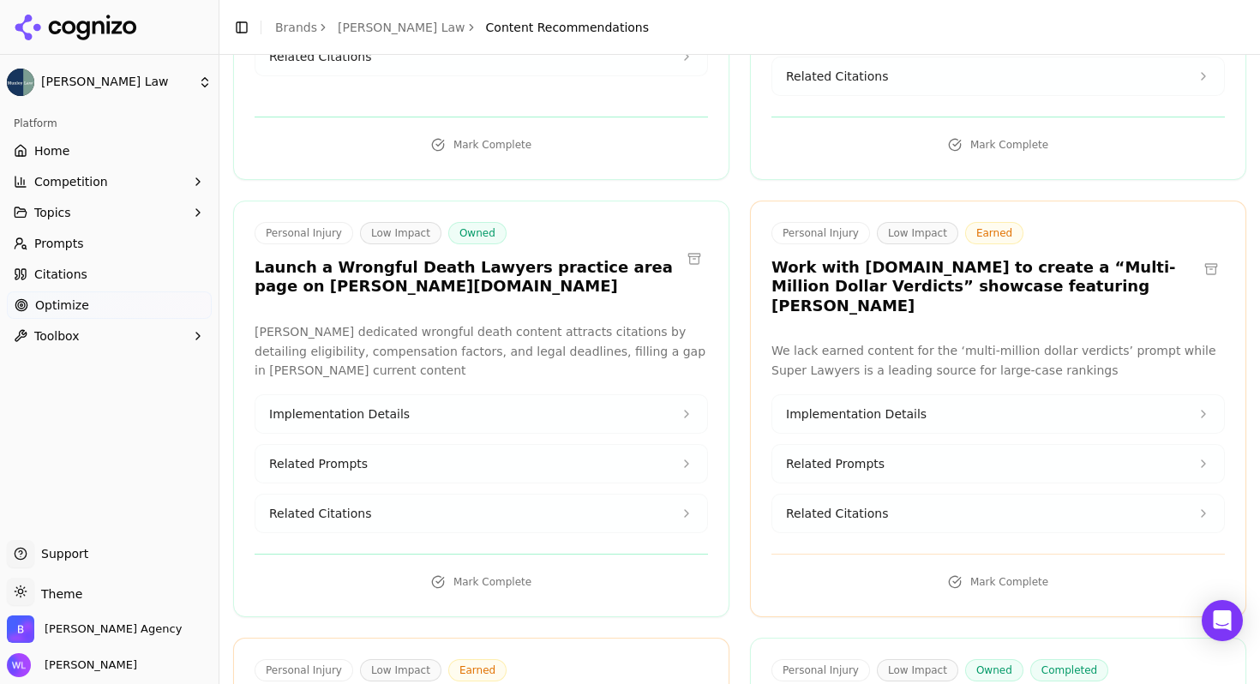
click at [1197, 255] on button at bounding box center [1210, 268] width 27 height 27
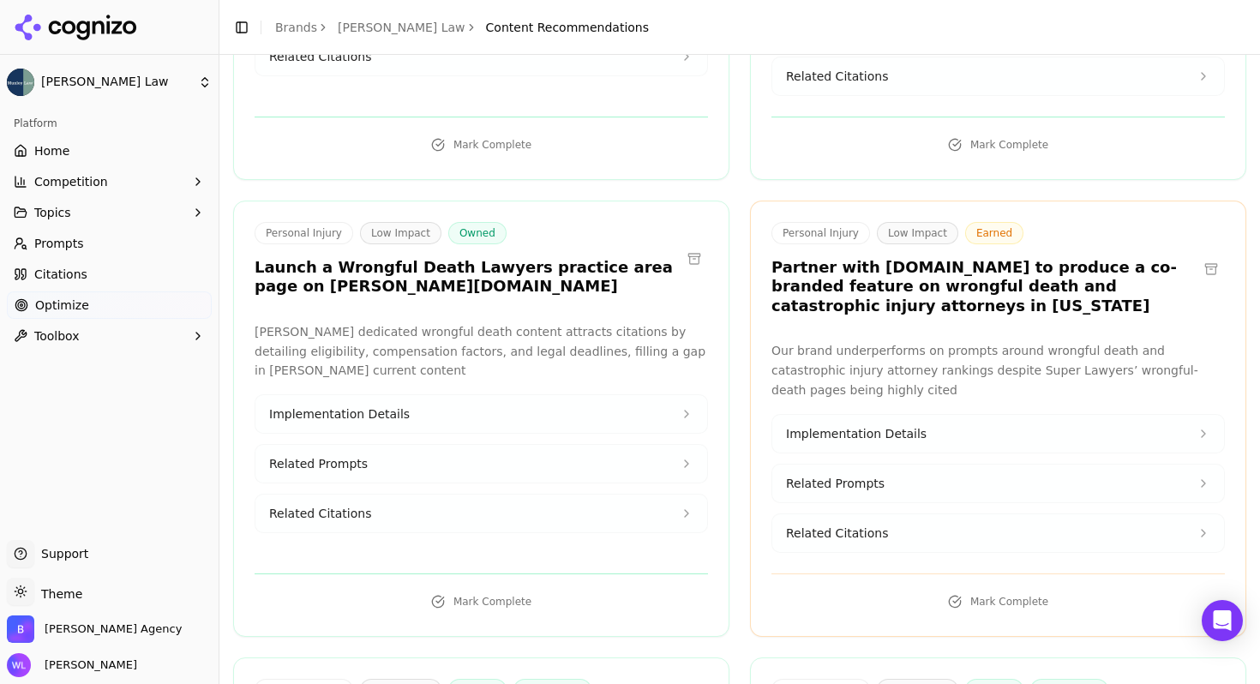
click at [1197, 255] on button at bounding box center [1210, 268] width 27 height 27
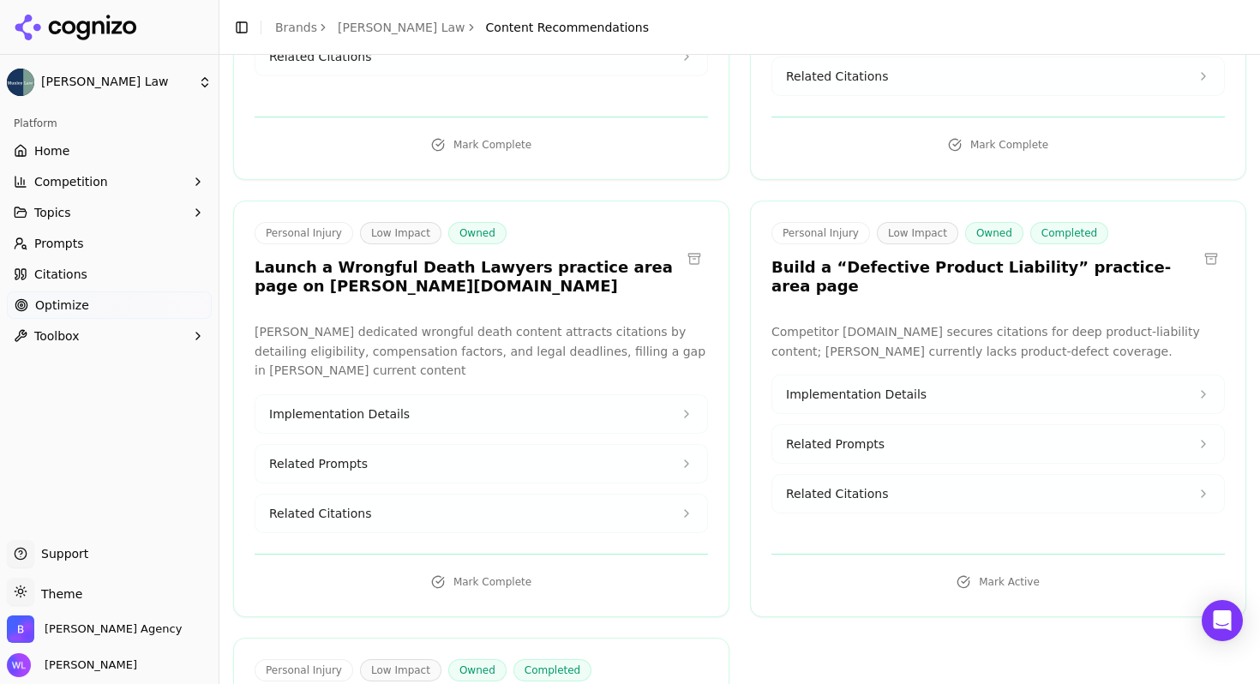
click at [1197, 245] on button at bounding box center [1210, 258] width 27 height 27
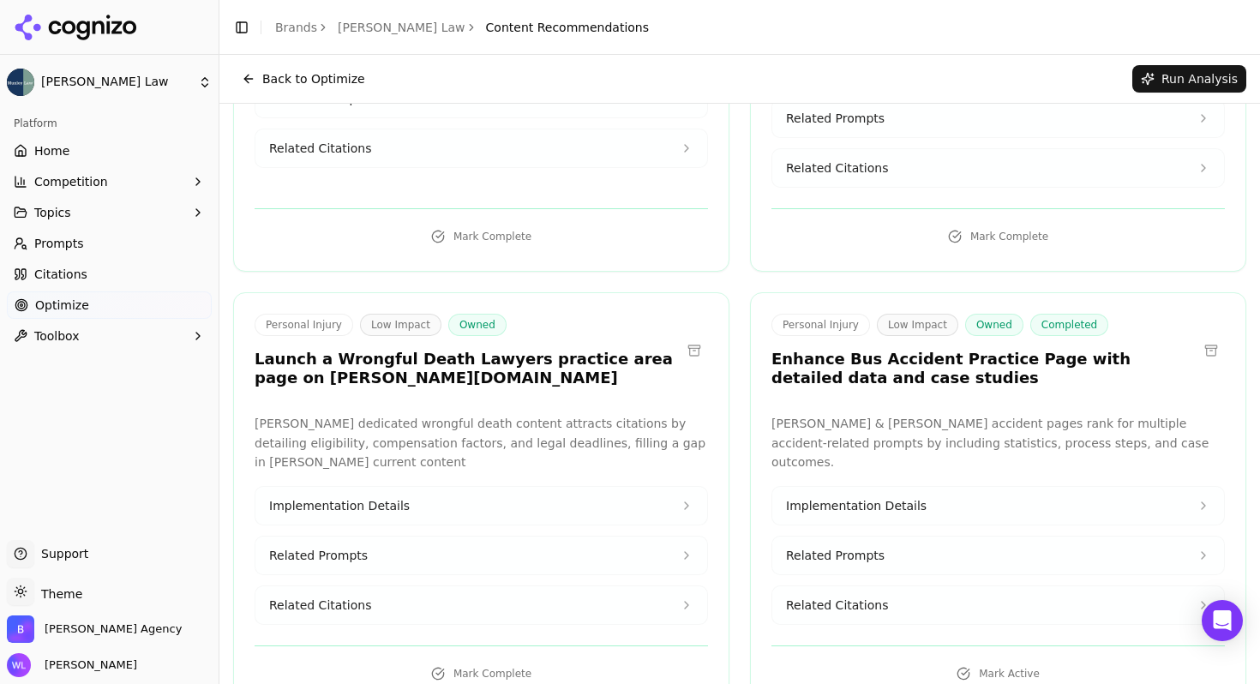
scroll to position [0, 0]
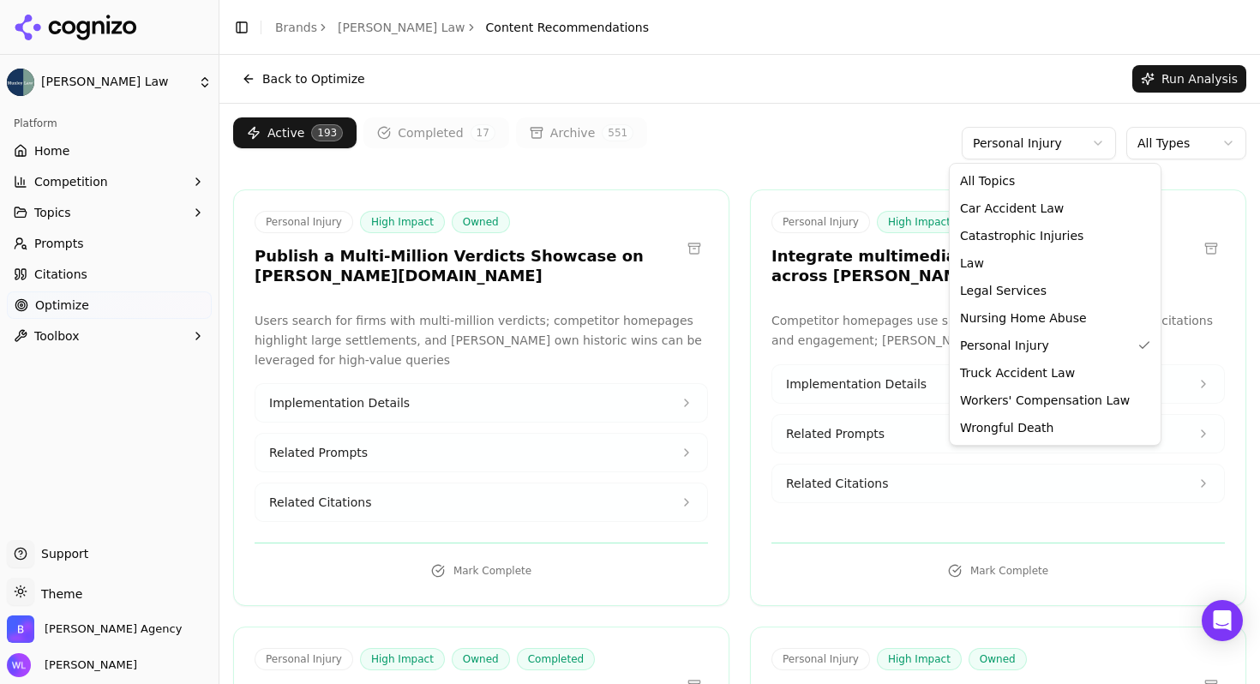
click at [1032, 151] on html "[PERSON_NAME] Law Platform Home Competition Topics Prompts Citations Optimize T…" at bounding box center [630, 342] width 1260 height 684
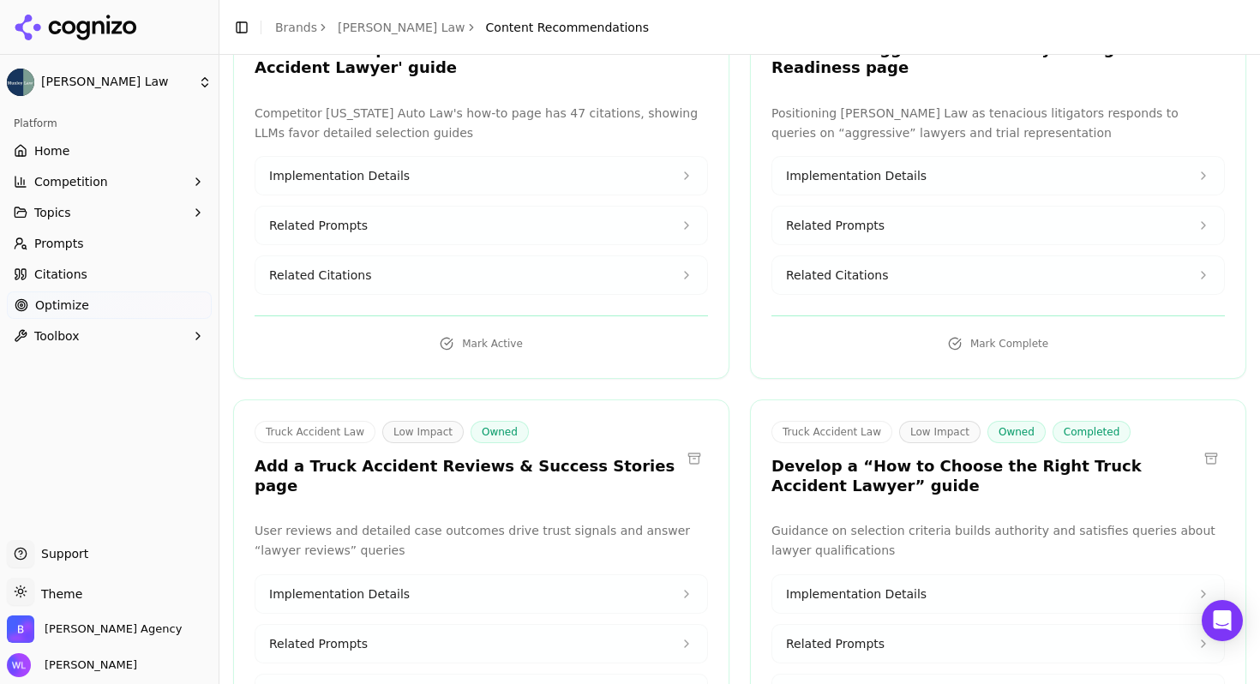
scroll to position [3849, 0]
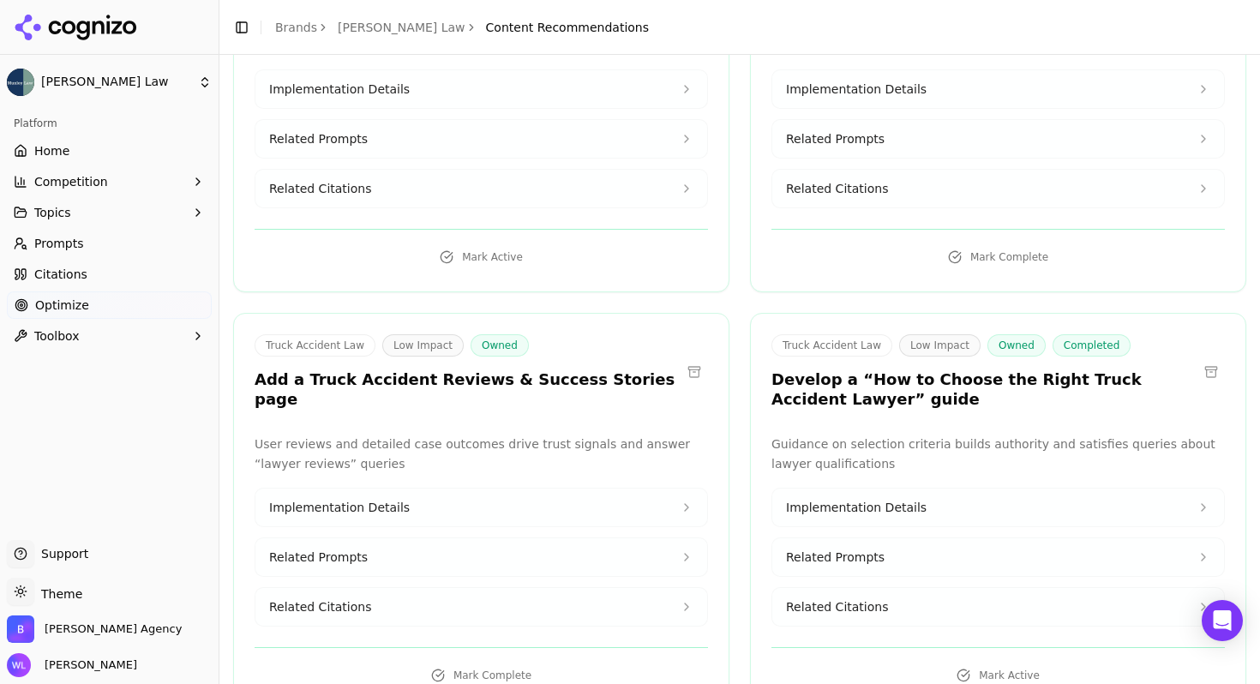
click at [1203, 358] on button at bounding box center [1210, 371] width 27 height 27
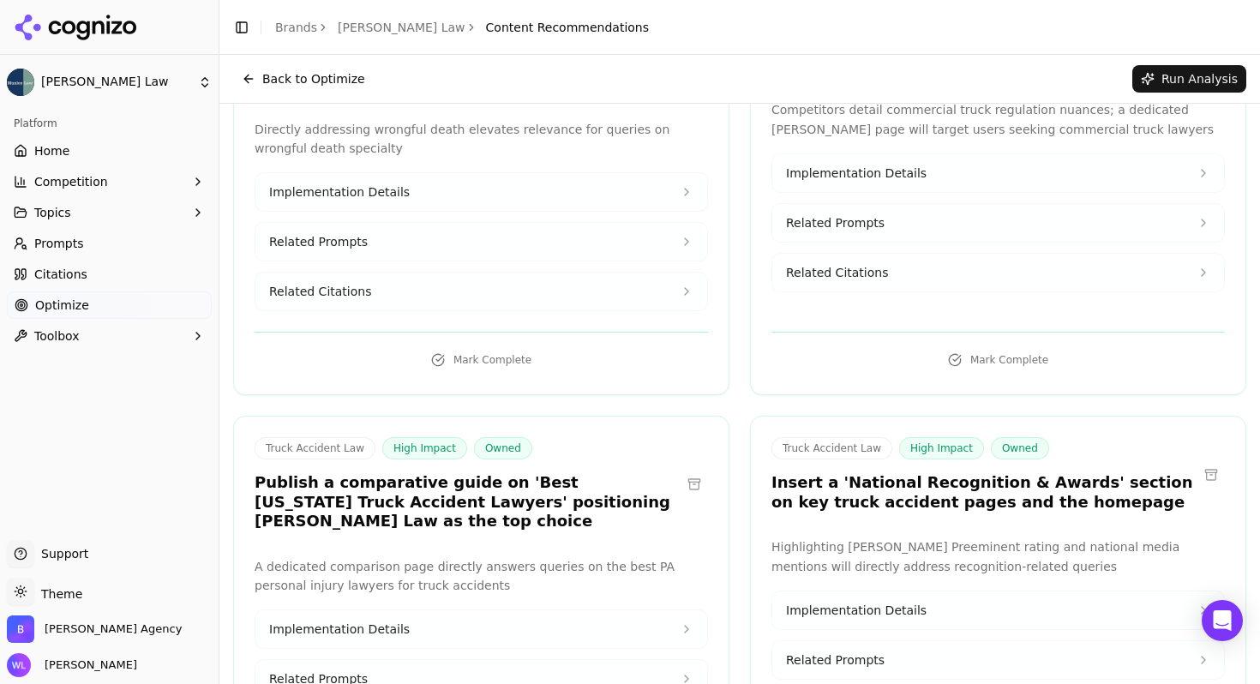
scroll to position [0, 0]
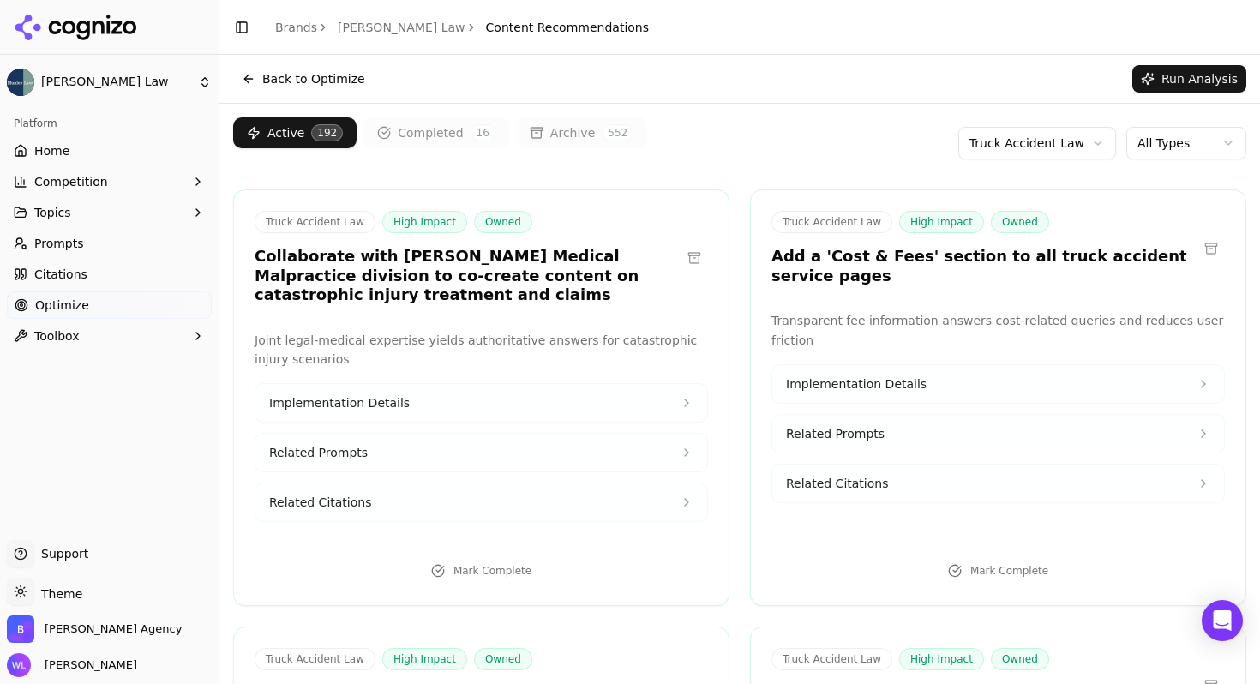
click at [1048, 148] on html "[PERSON_NAME] Law Platform Home Competition Topics Prompts Citations Optimize T…" at bounding box center [630, 342] width 1260 height 684
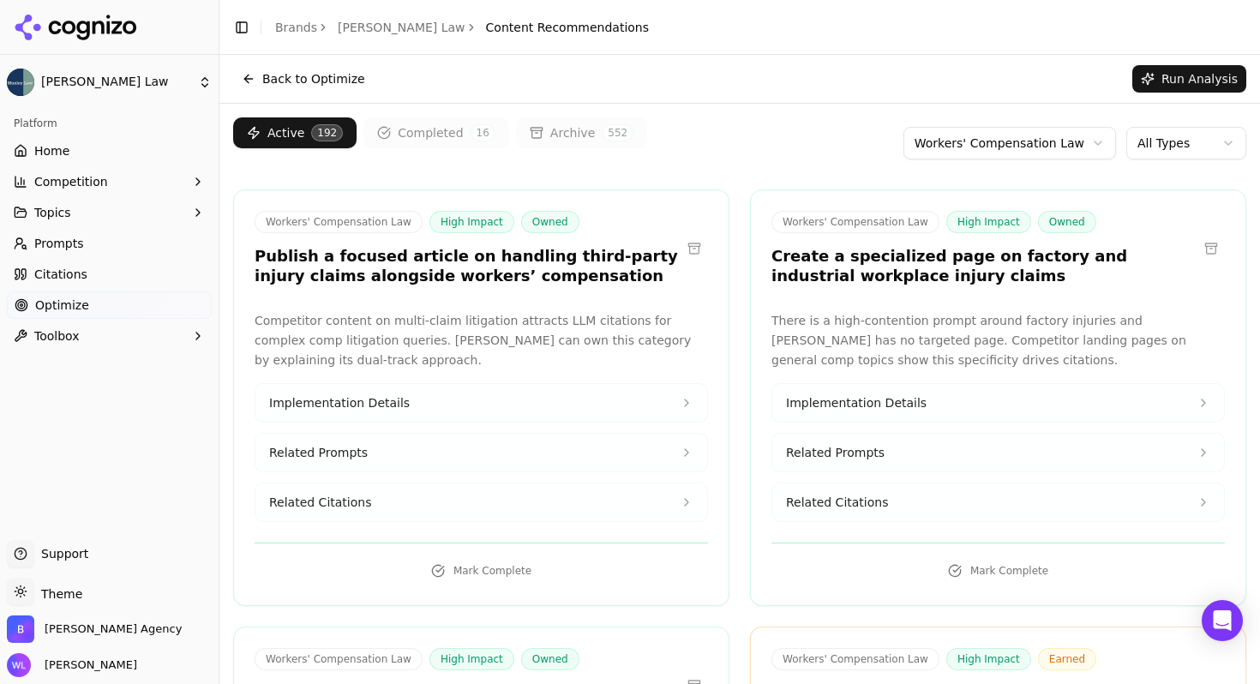
click at [686, 239] on button at bounding box center [693, 248] width 27 height 27
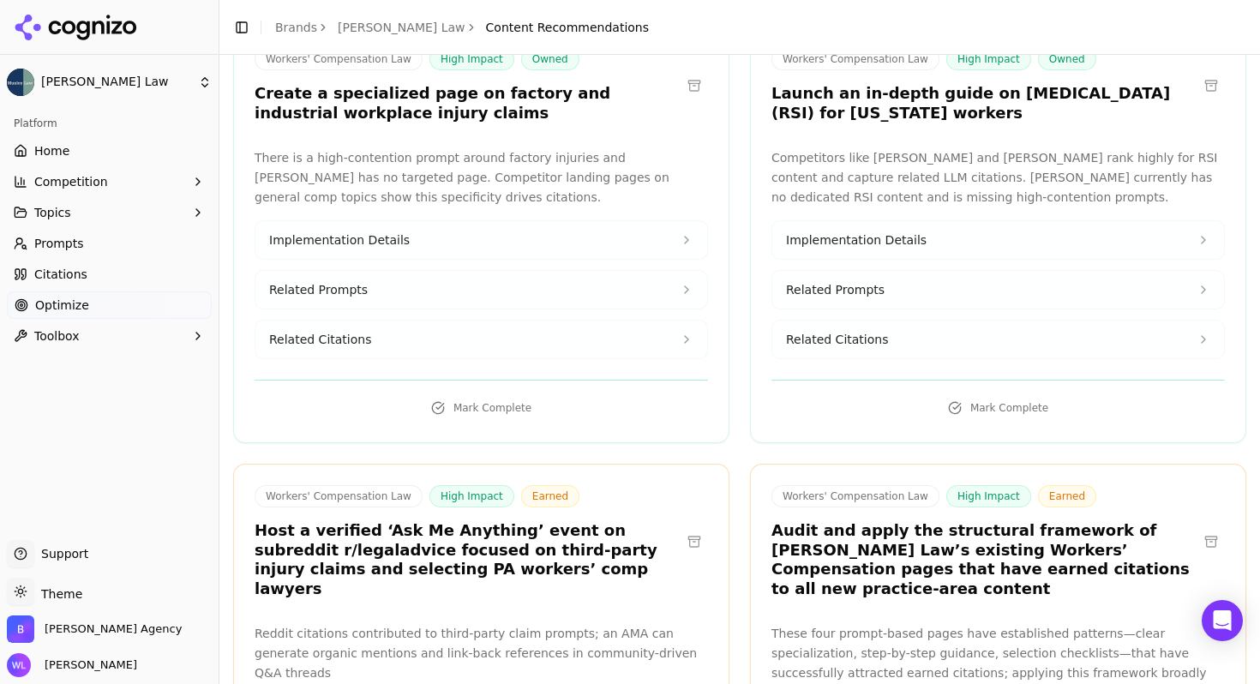
scroll to position [166, 0]
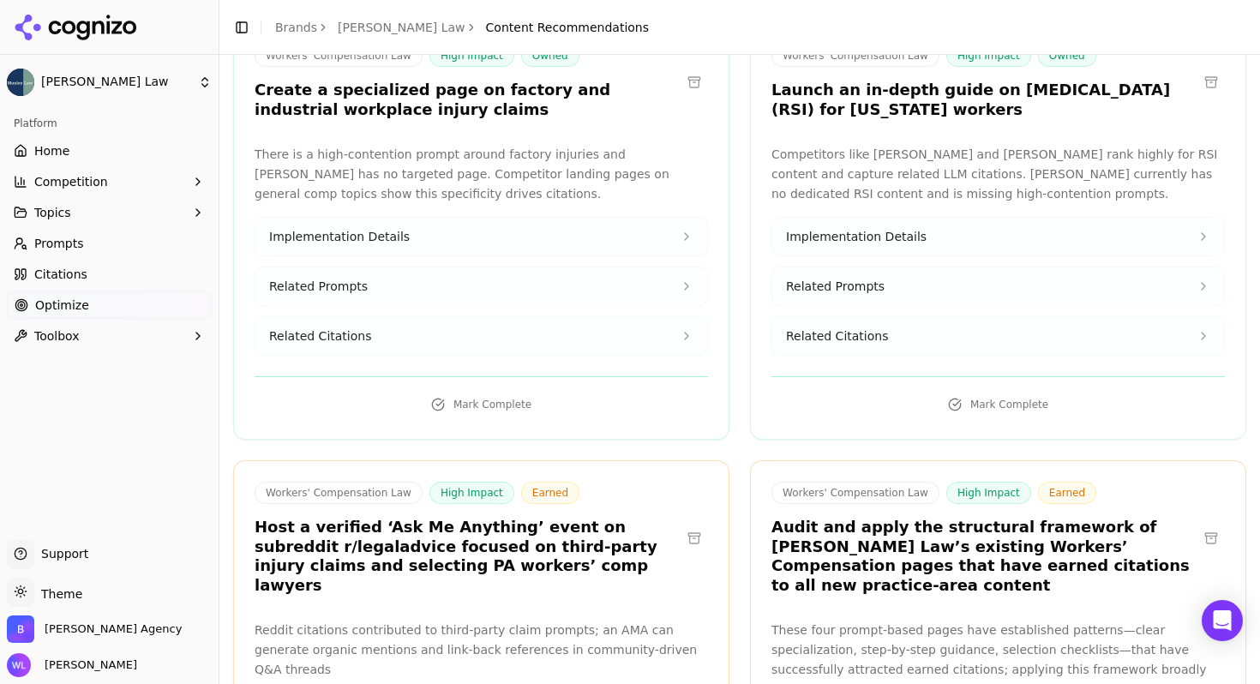
click at [684, 526] on button at bounding box center [693, 537] width 27 height 27
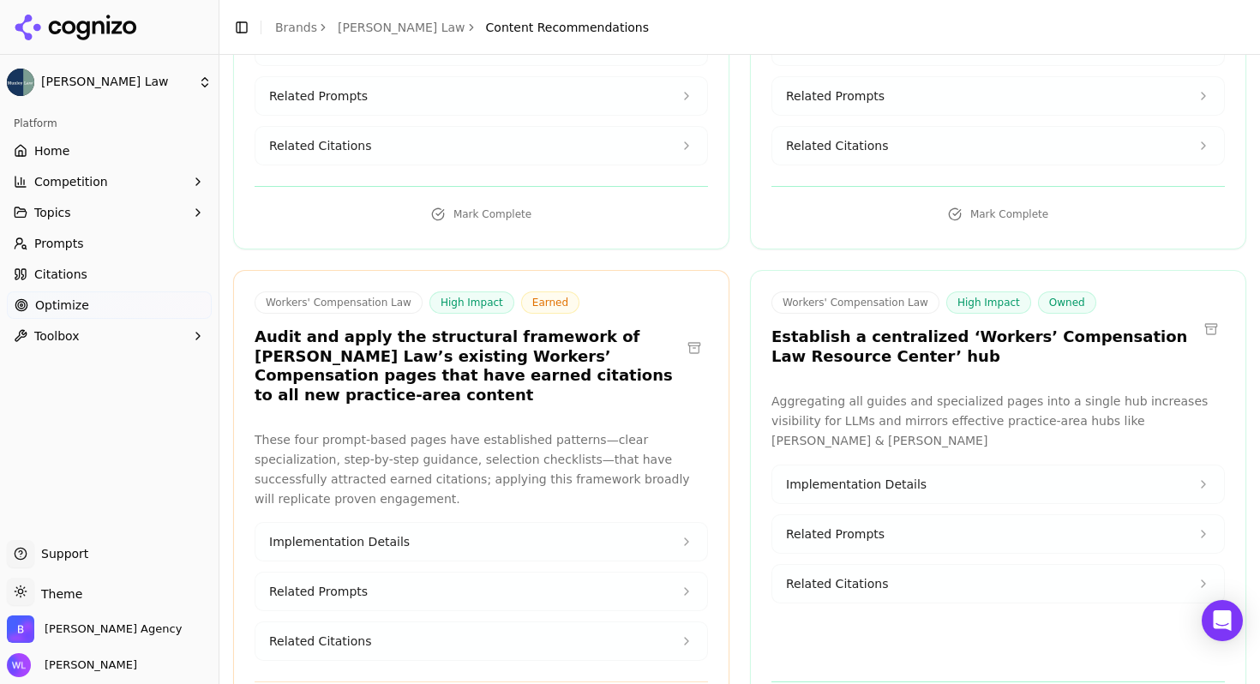
scroll to position [402, 0]
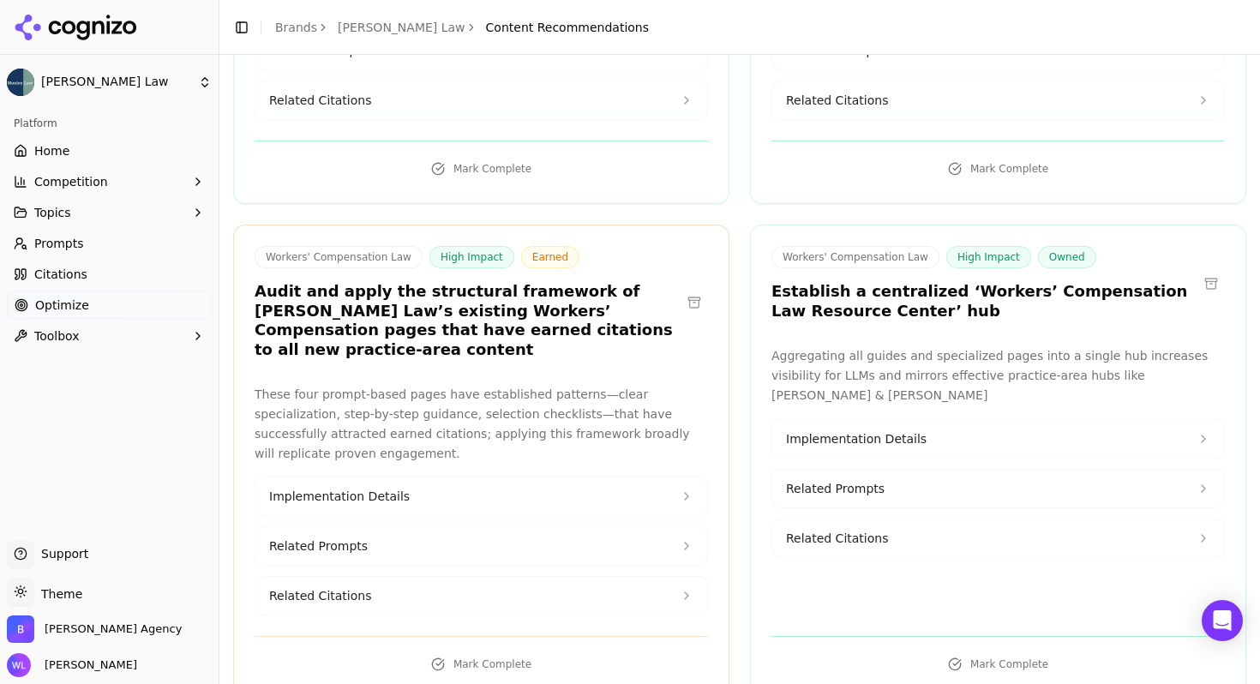
click at [683, 291] on button at bounding box center [693, 302] width 27 height 27
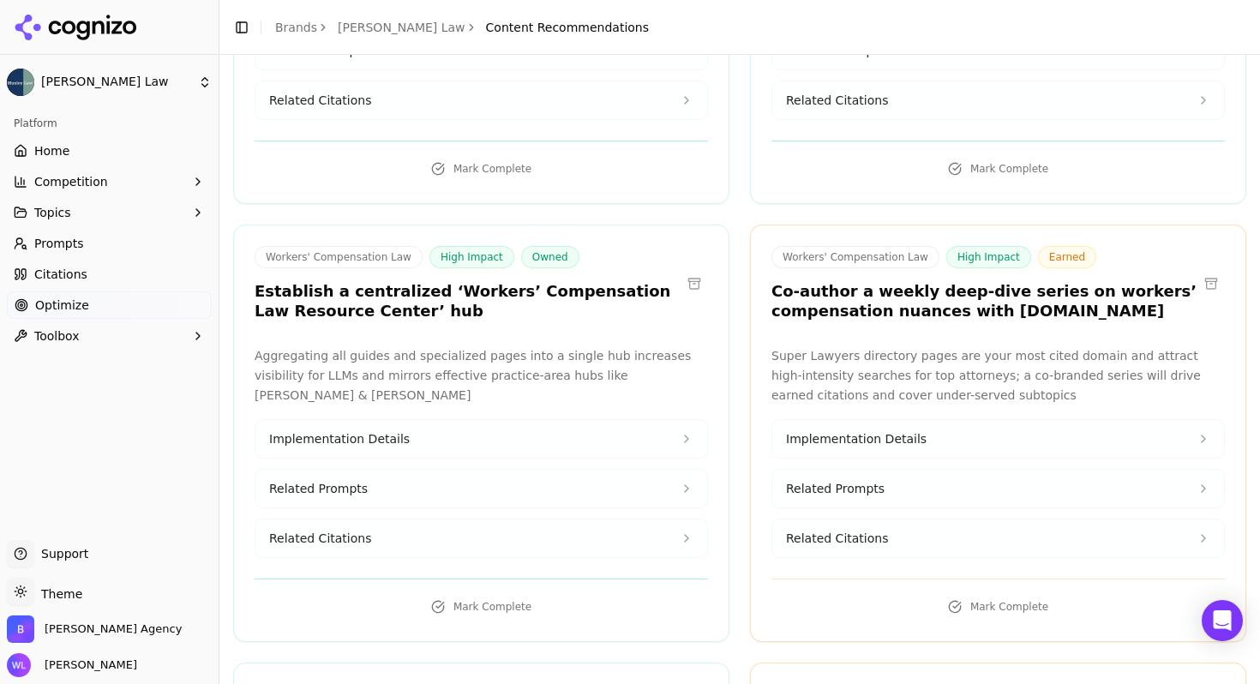
click at [1204, 284] on button at bounding box center [1210, 283] width 27 height 27
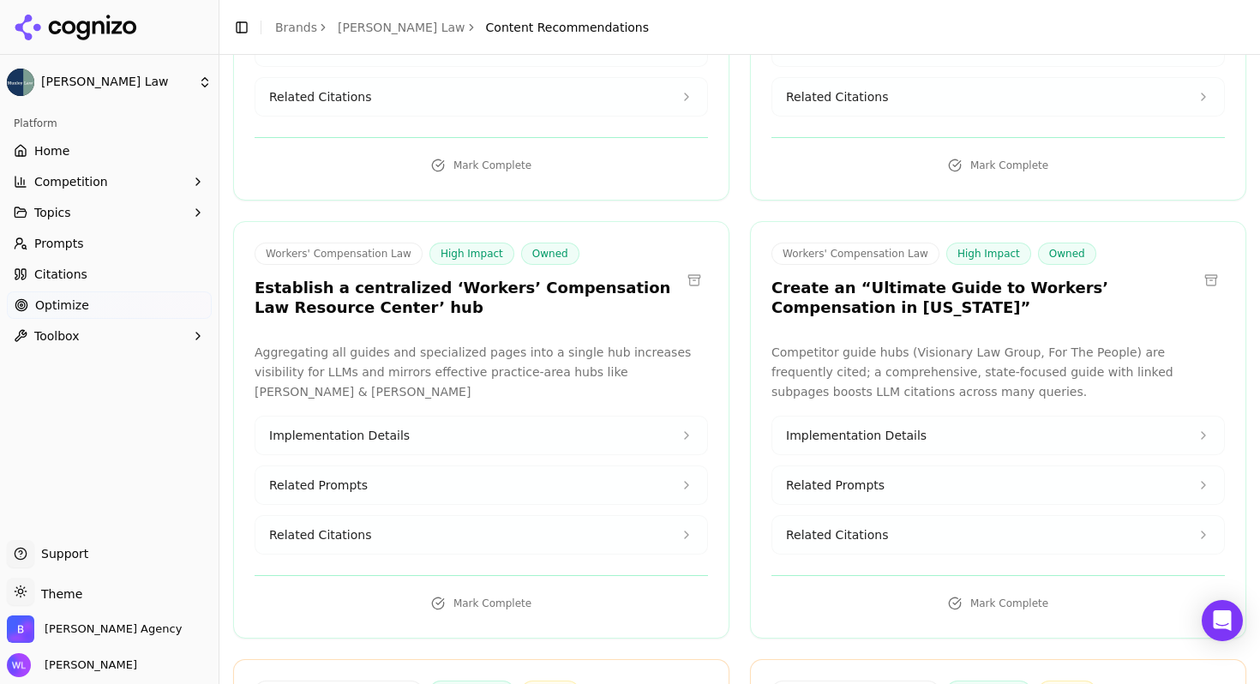
scroll to position [767, 0]
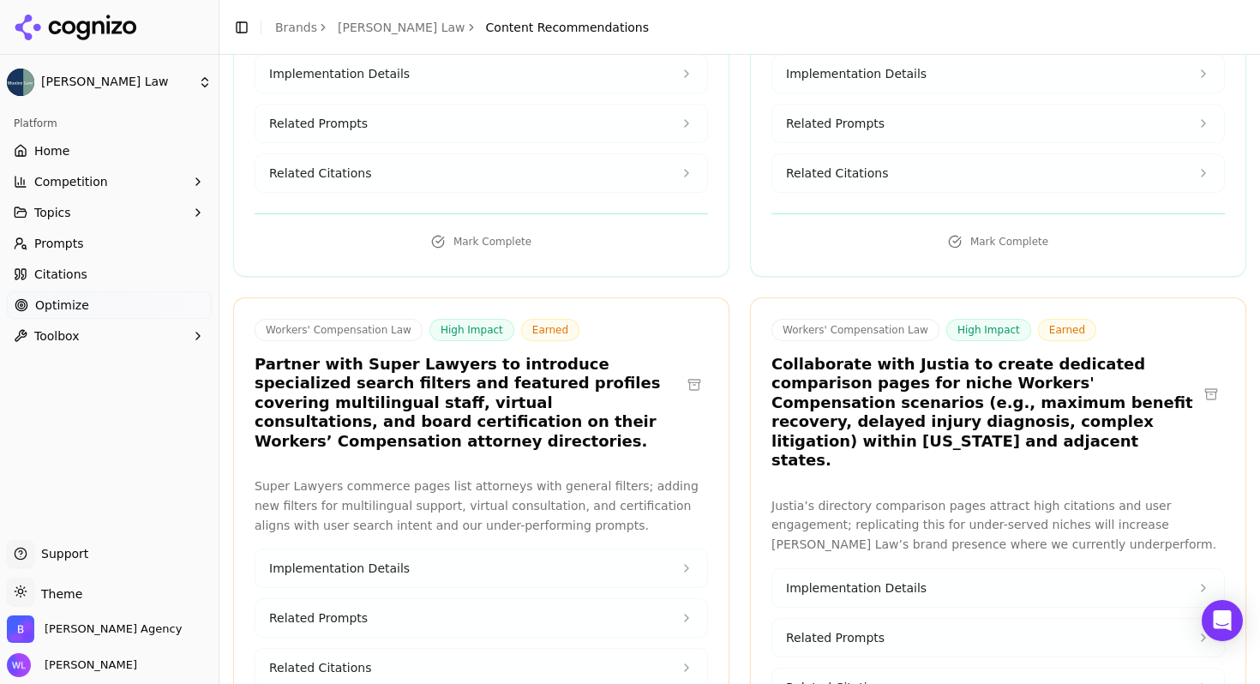
click at [684, 379] on button at bounding box center [693, 384] width 27 height 27
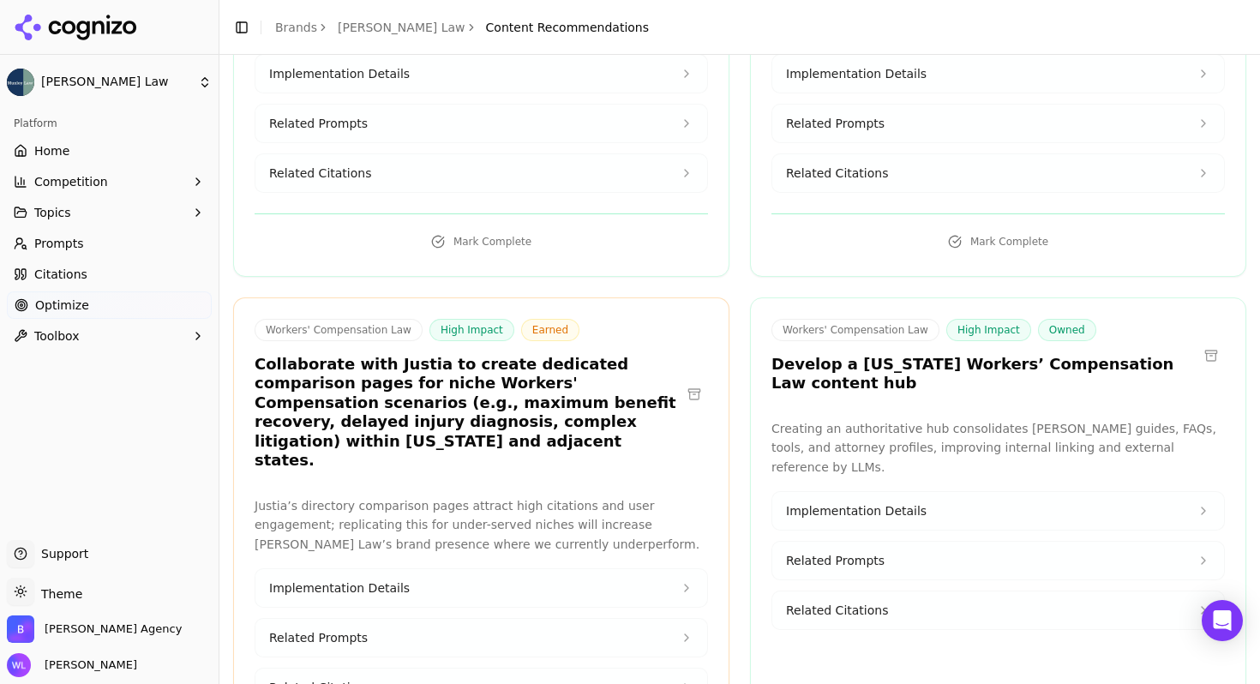
click at [686, 380] on button at bounding box center [693, 393] width 27 height 27
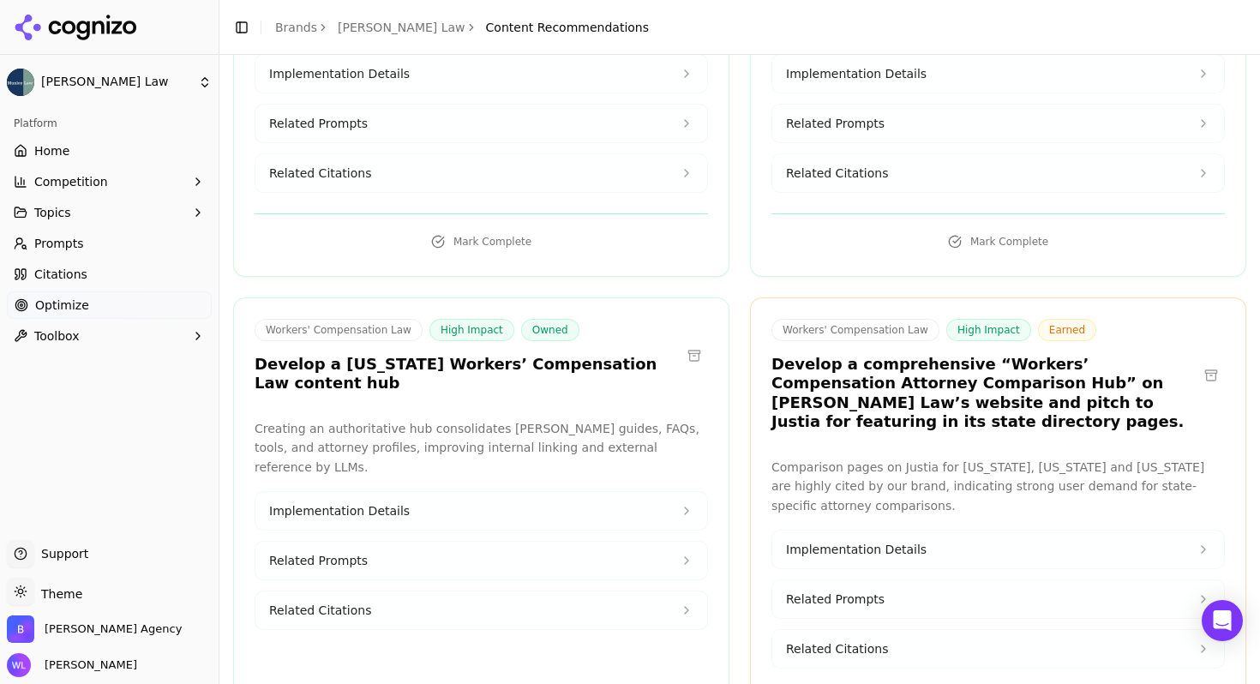
click at [1197, 366] on button at bounding box center [1210, 375] width 27 height 27
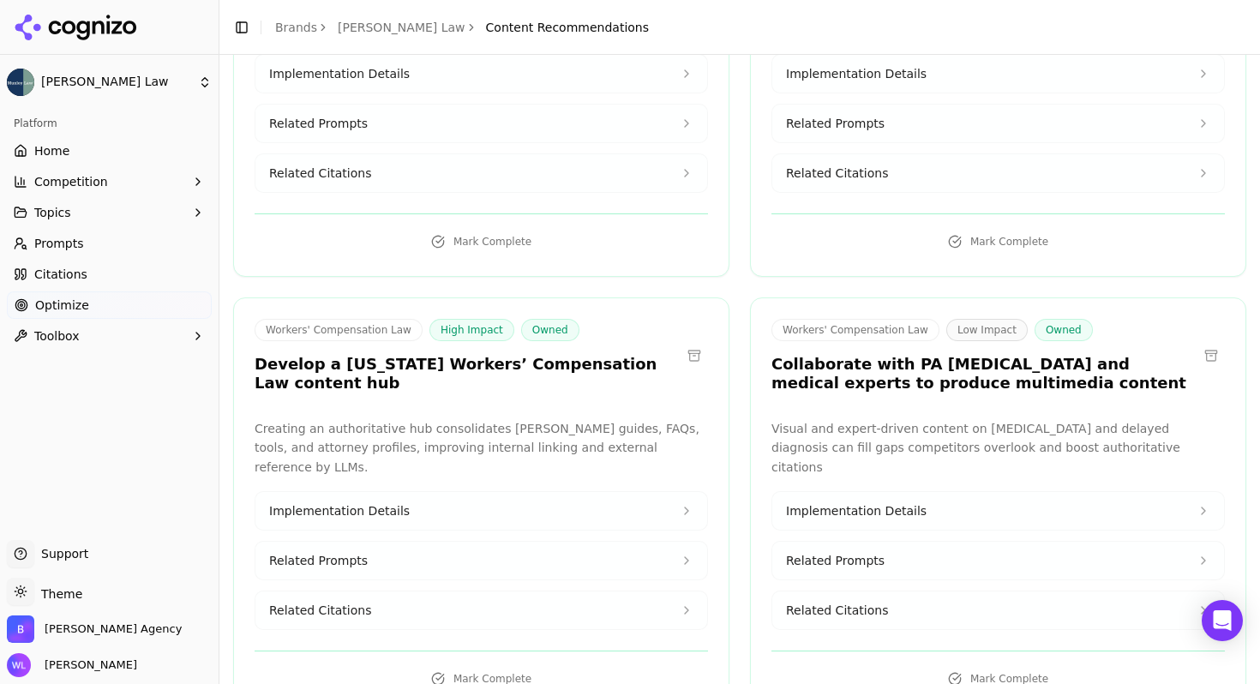
click at [1203, 359] on button at bounding box center [1210, 355] width 27 height 27
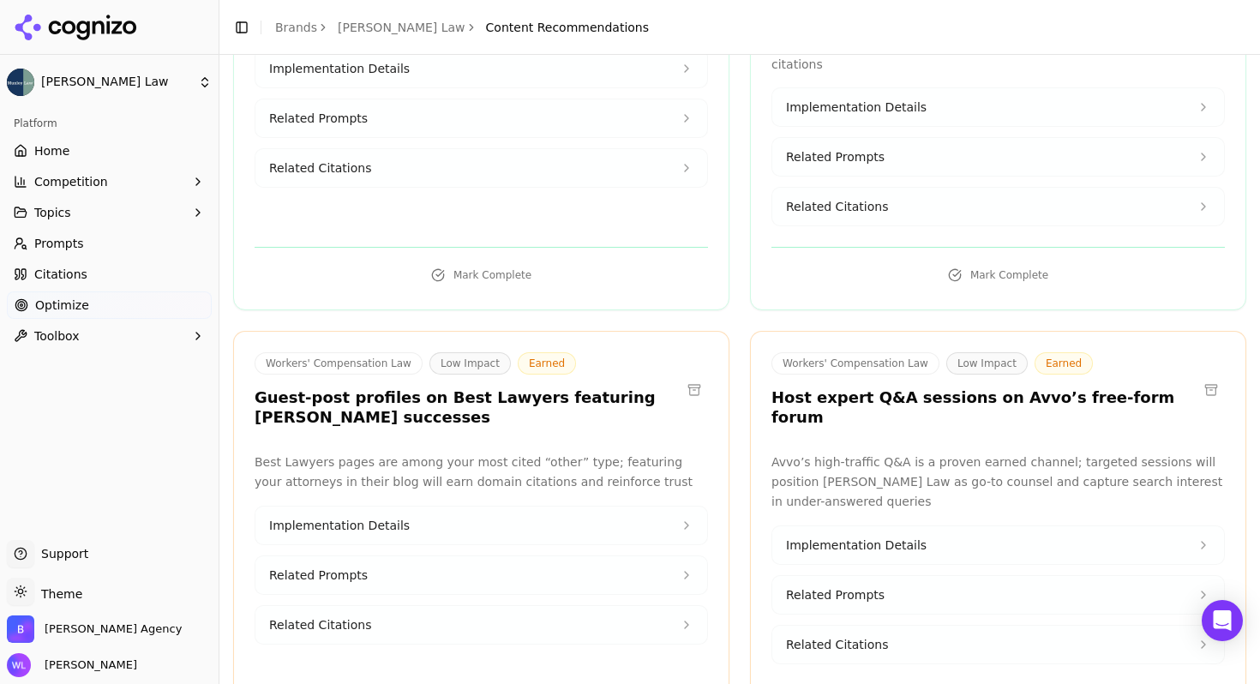
scroll to position [1729, 0]
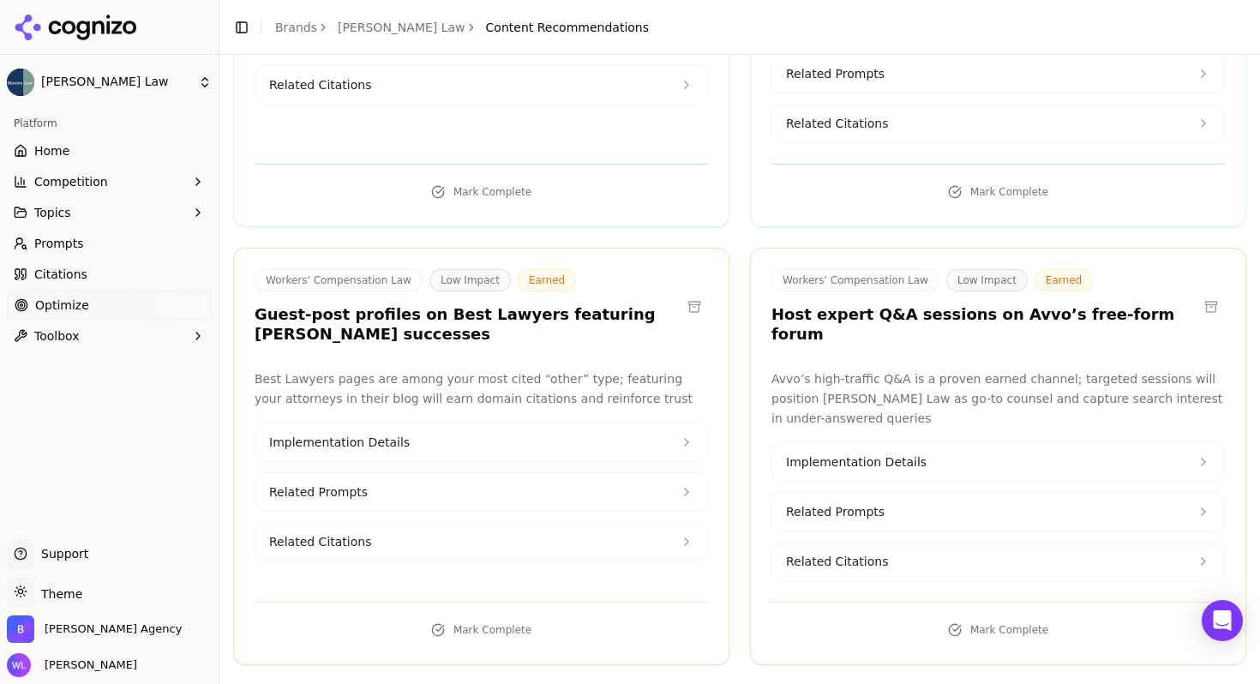
click at [1197, 293] on button at bounding box center [1210, 306] width 27 height 27
click at [690, 293] on button at bounding box center [693, 306] width 27 height 27
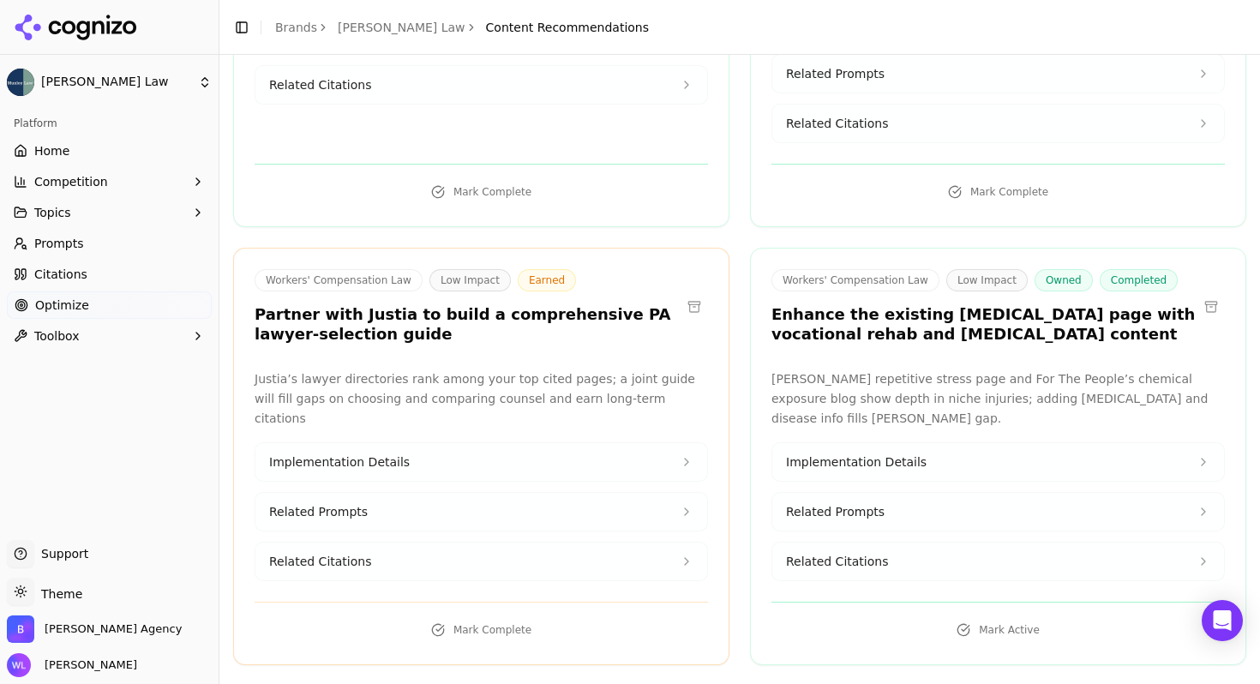
click at [690, 293] on button at bounding box center [693, 306] width 27 height 27
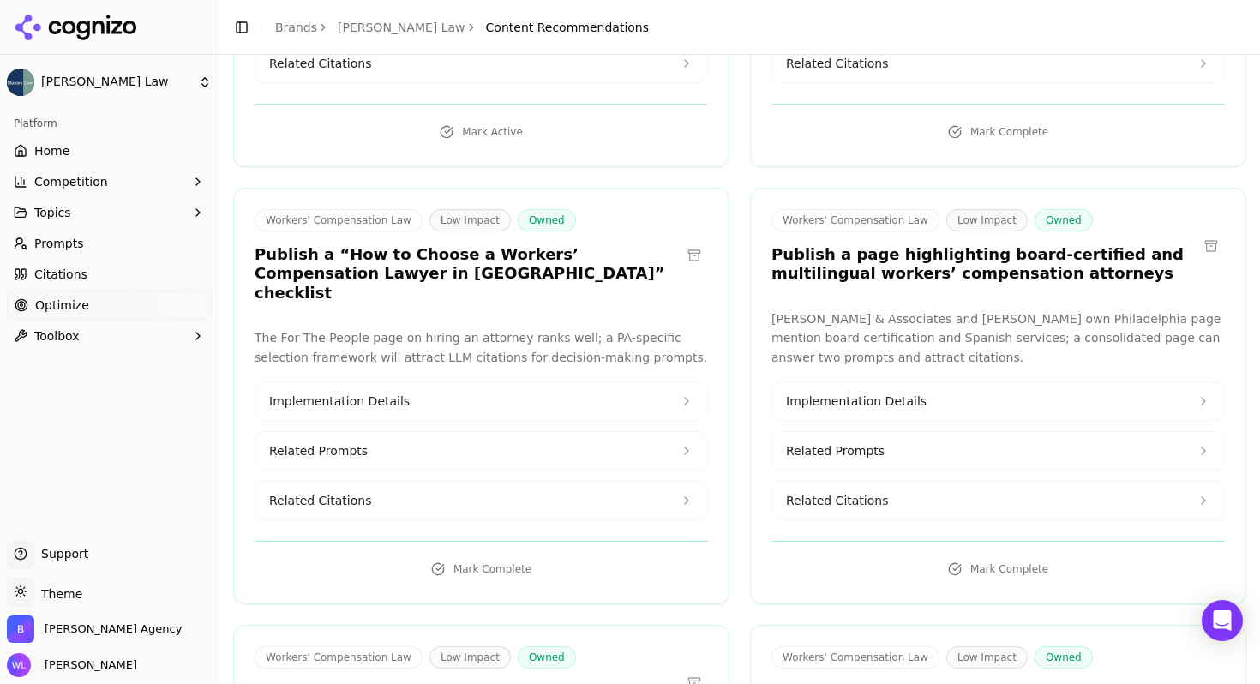
scroll to position [2259, 0]
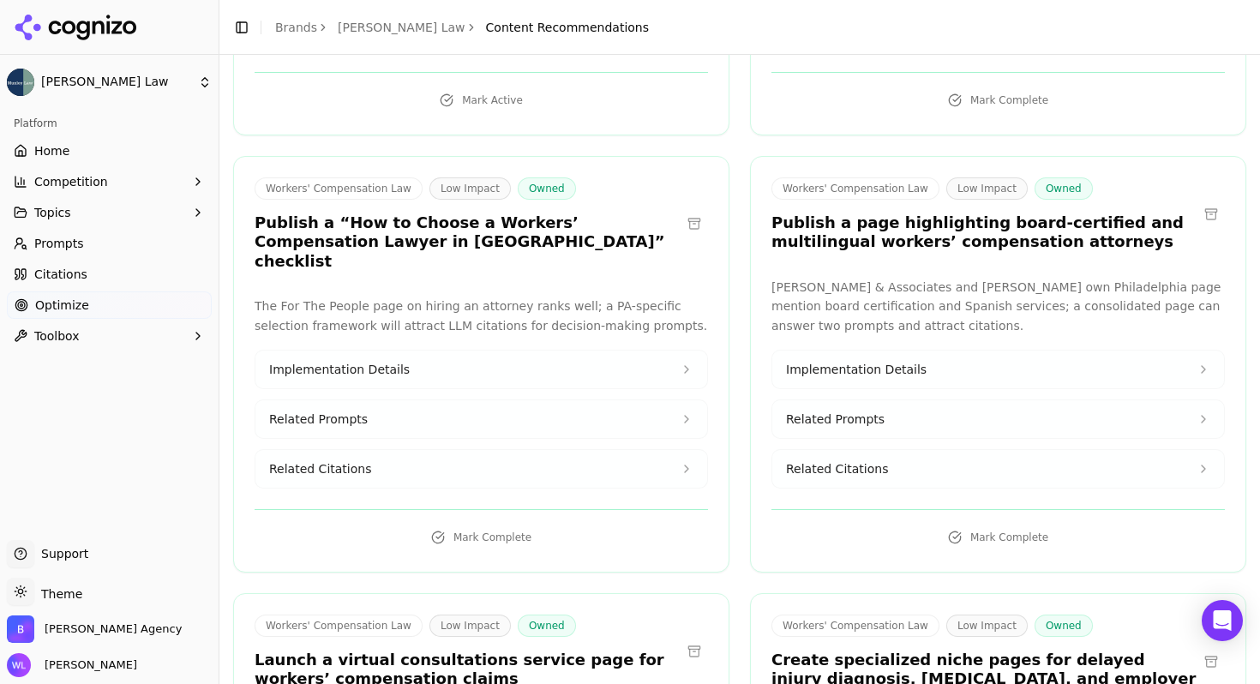
click at [1197, 201] on button at bounding box center [1210, 214] width 27 height 27
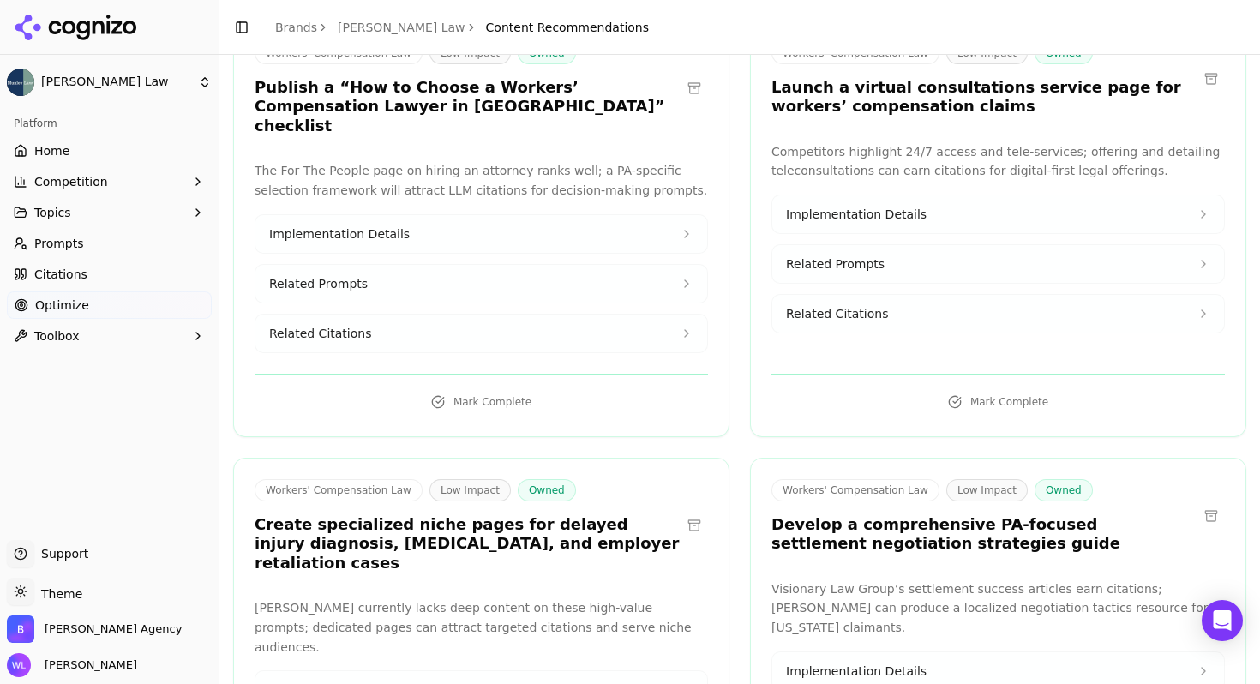
scroll to position [2613, 0]
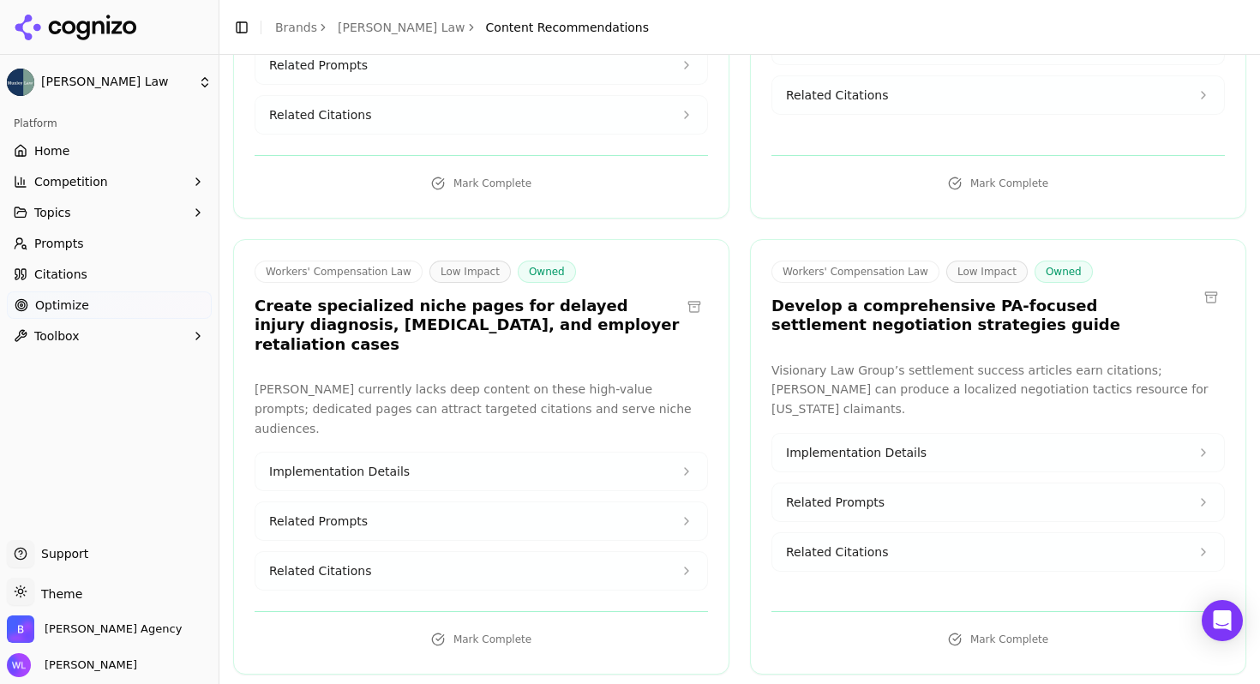
click at [1197, 284] on button at bounding box center [1210, 297] width 27 height 27
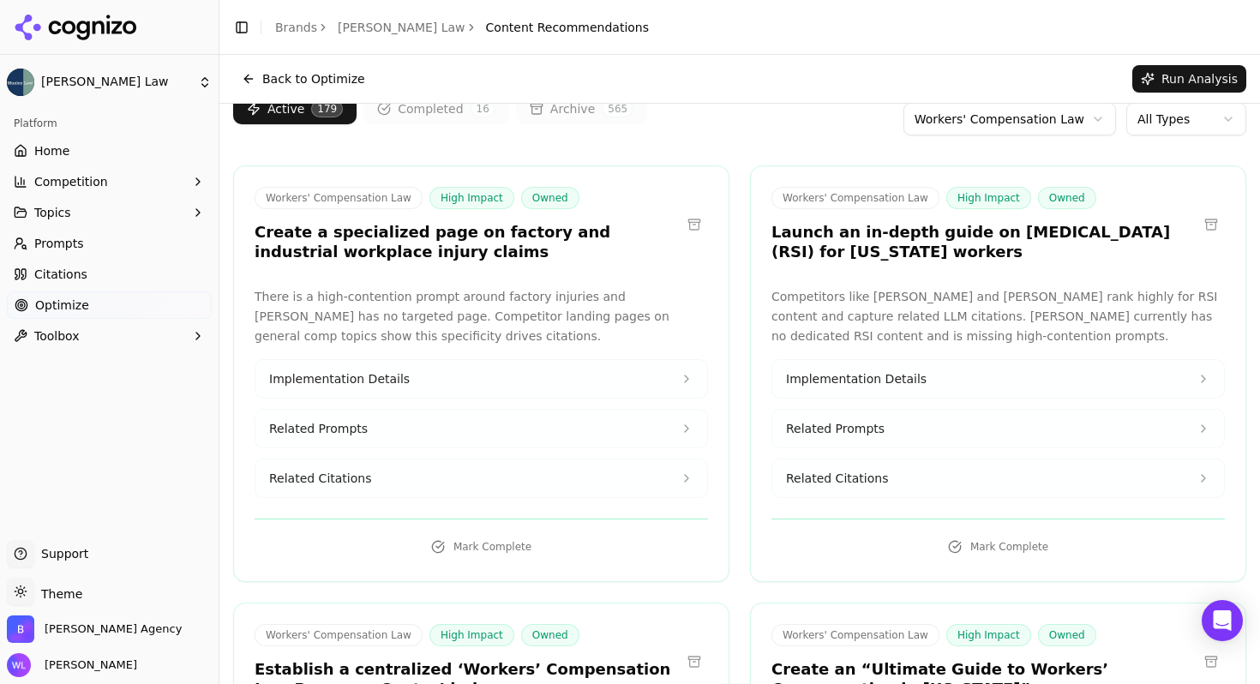
scroll to position [0, 0]
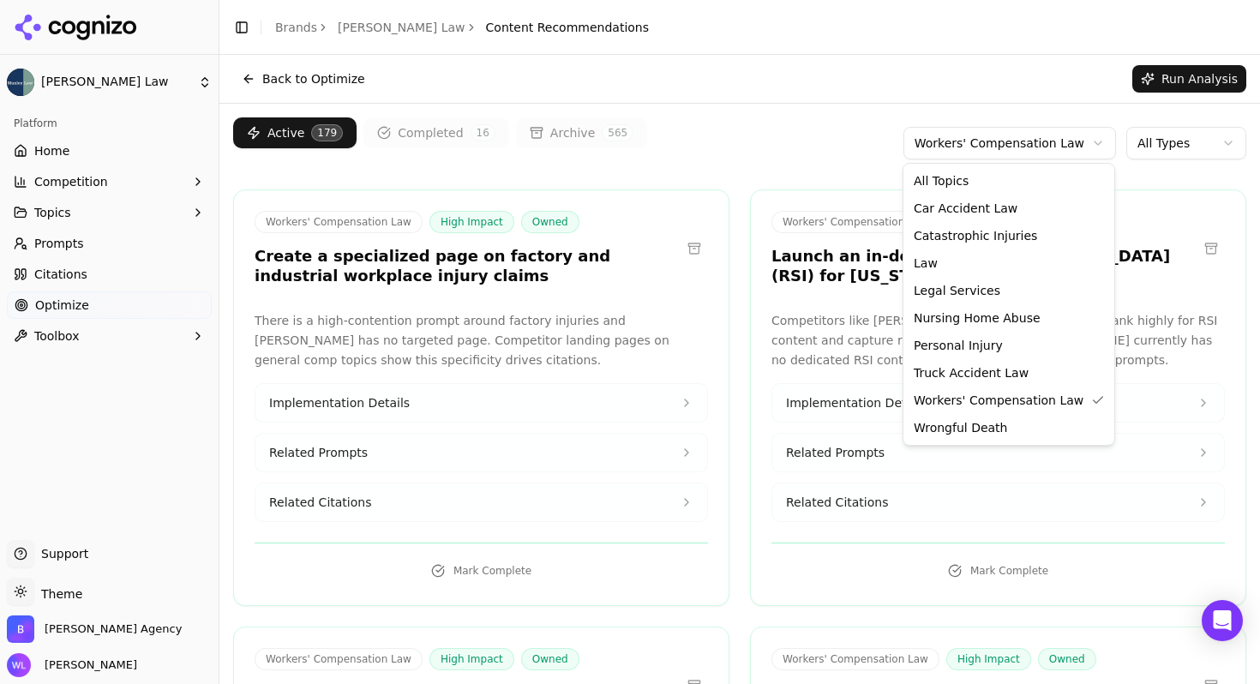
click at [1003, 144] on html "[PERSON_NAME] Law Platform Home Competition Topics Prompts Citations Optimize T…" at bounding box center [630, 342] width 1260 height 684
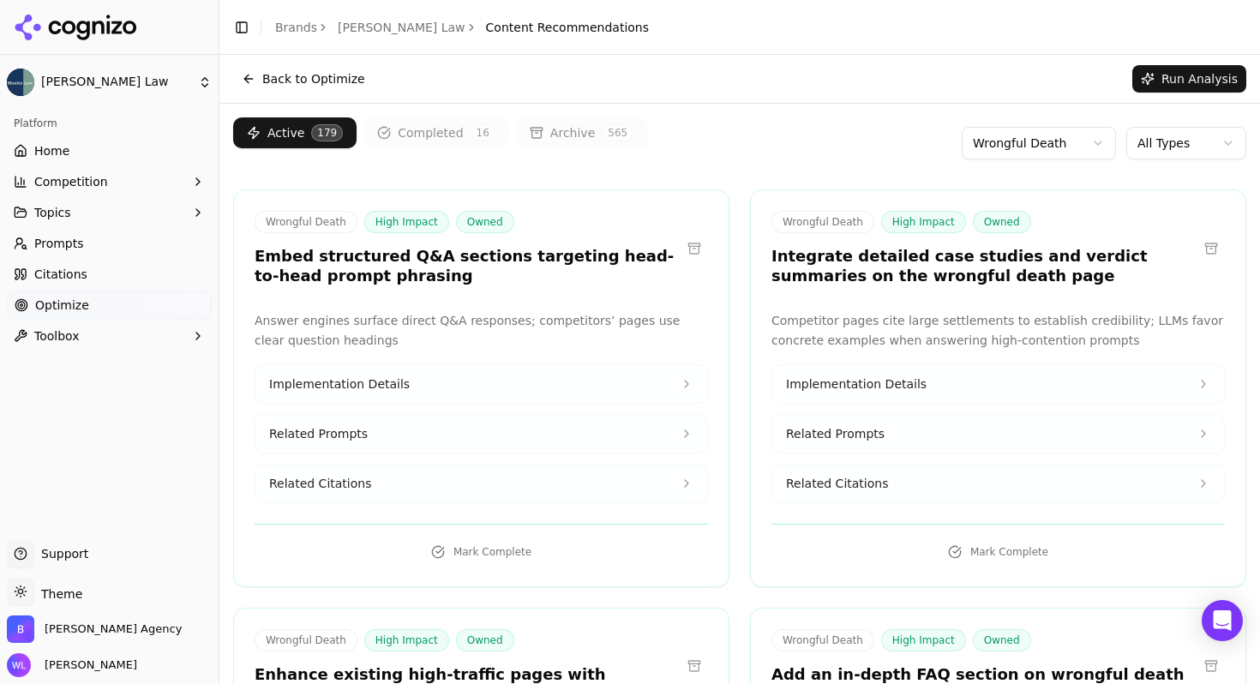
click at [687, 239] on button at bounding box center [693, 248] width 27 height 27
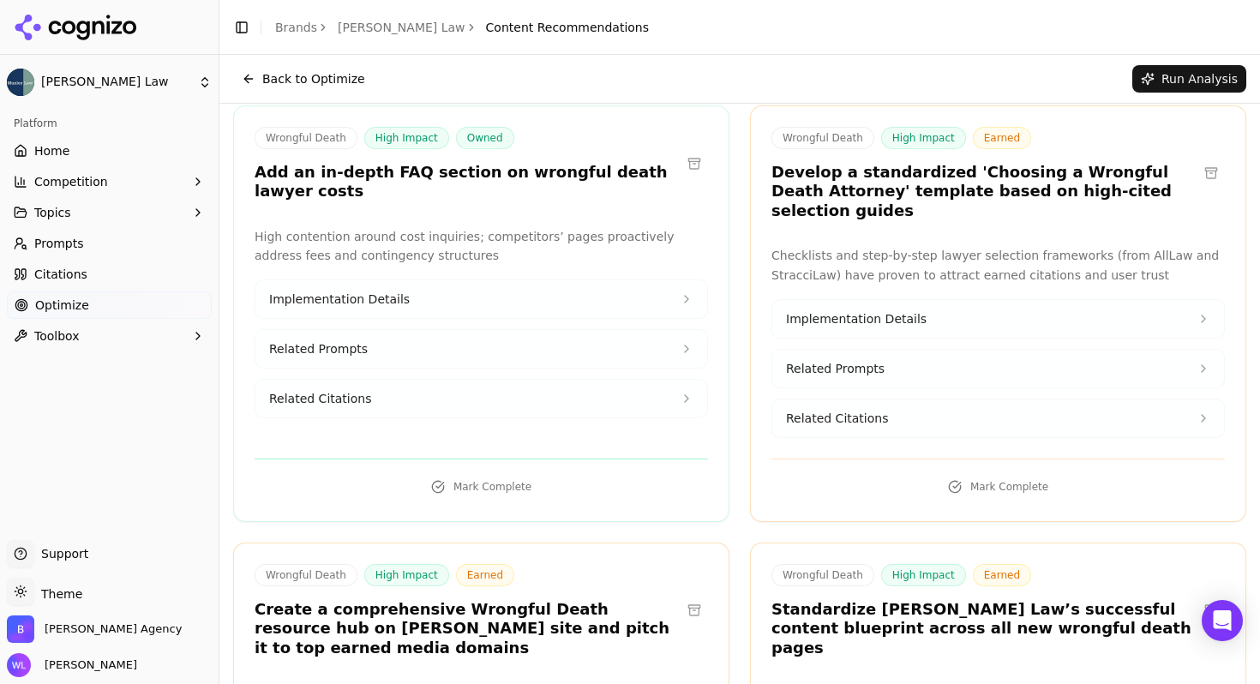
scroll to position [468, 0]
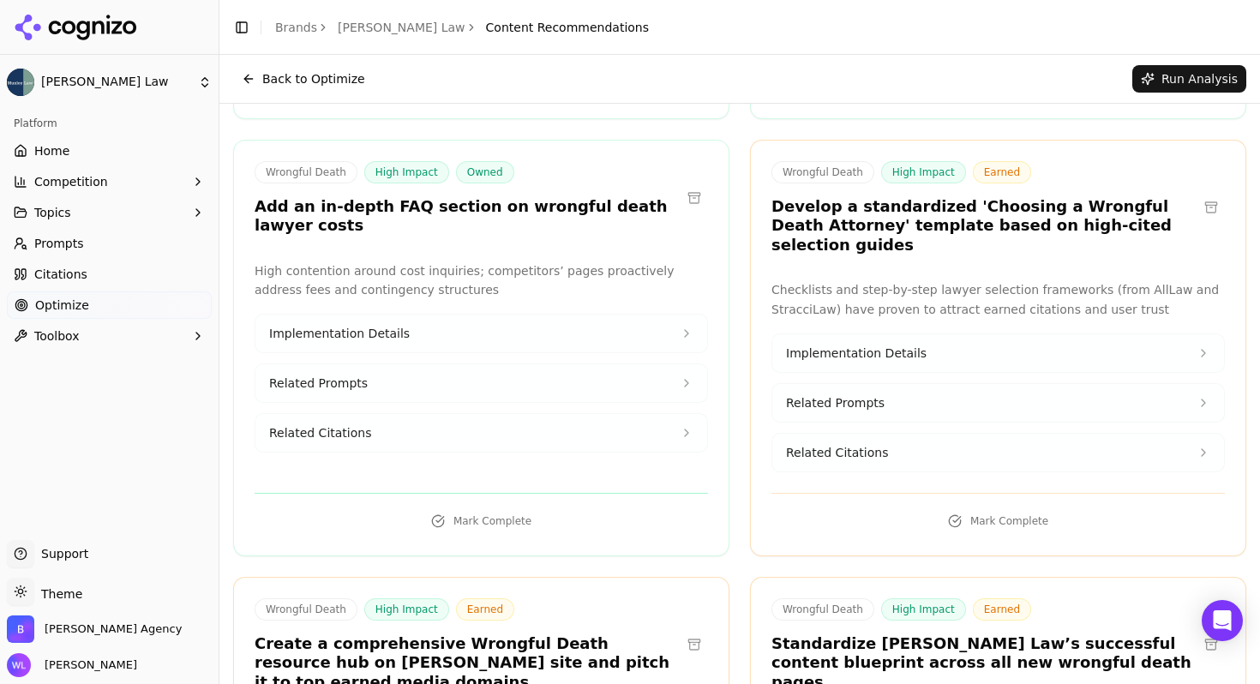
click at [695, 205] on button at bounding box center [693, 197] width 27 height 27
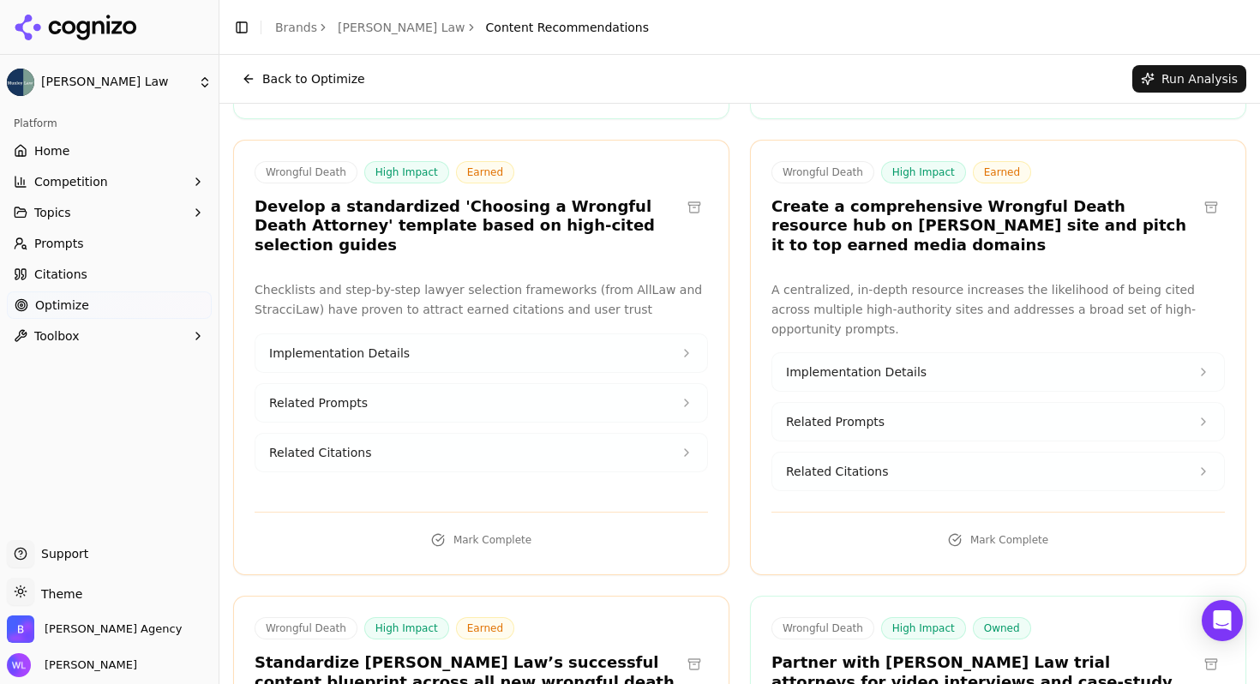
click at [686, 196] on button at bounding box center [693, 207] width 27 height 27
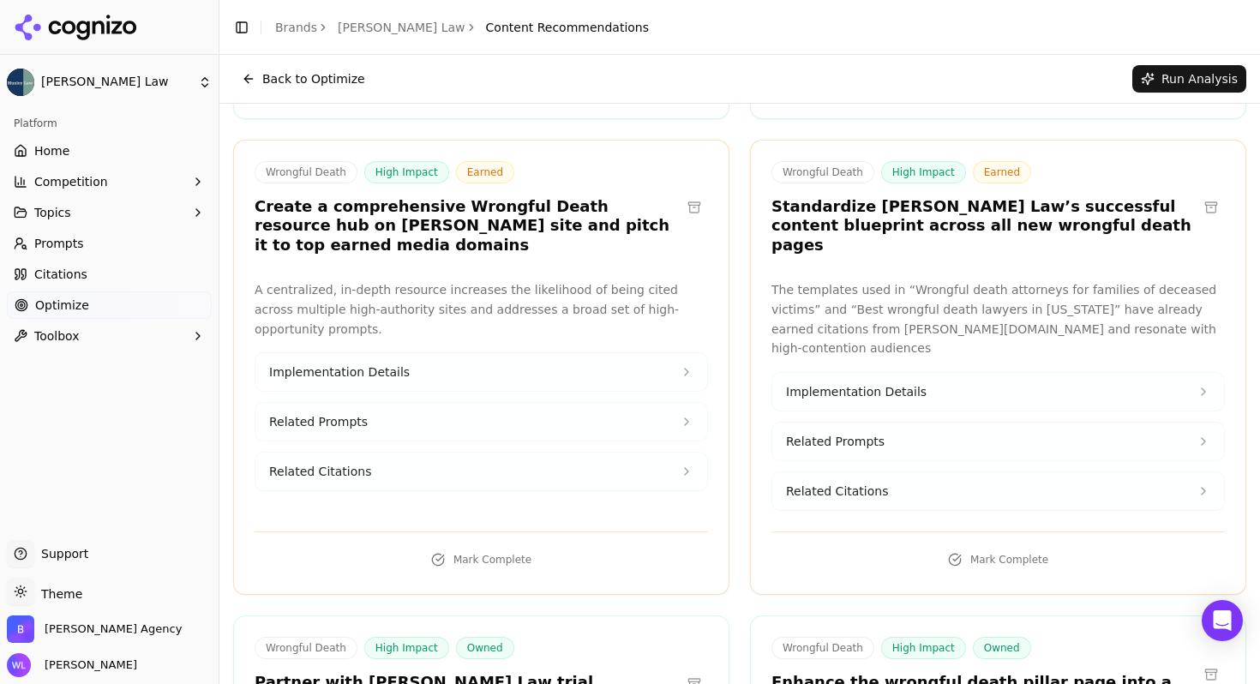
click at [688, 198] on button at bounding box center [693, 207] width 27 height 27
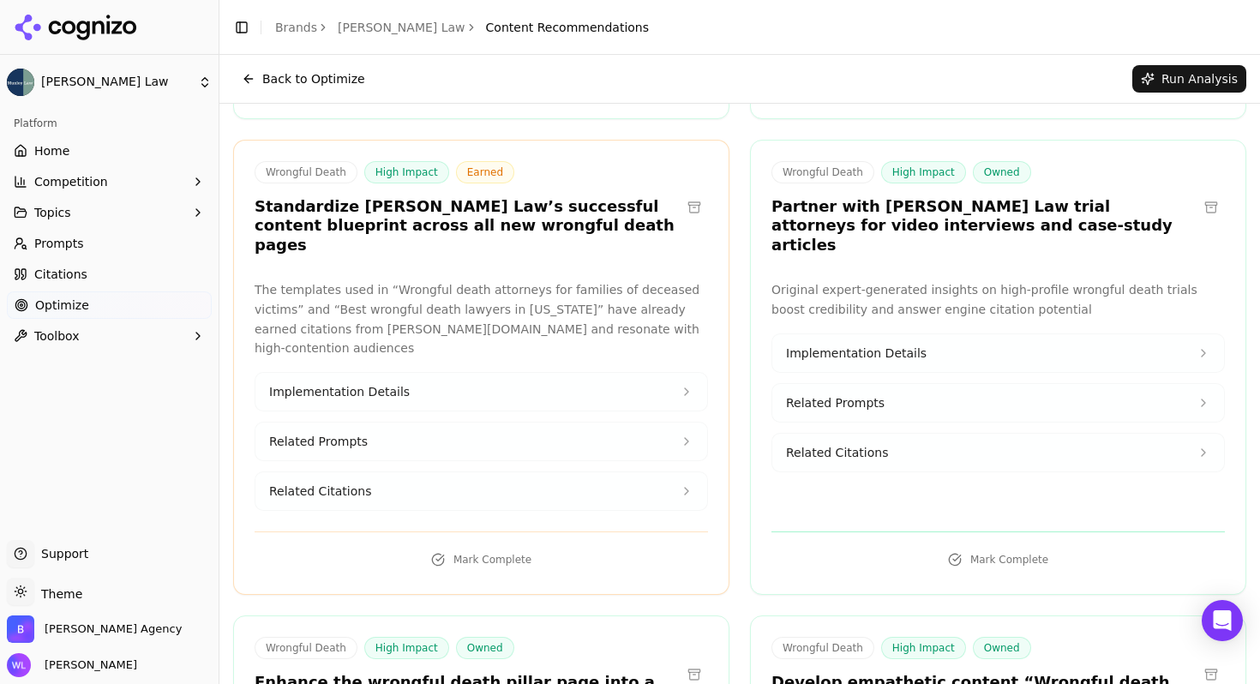
click at [690, 200] on button at bounding box center [693, 207] width 27 height 27
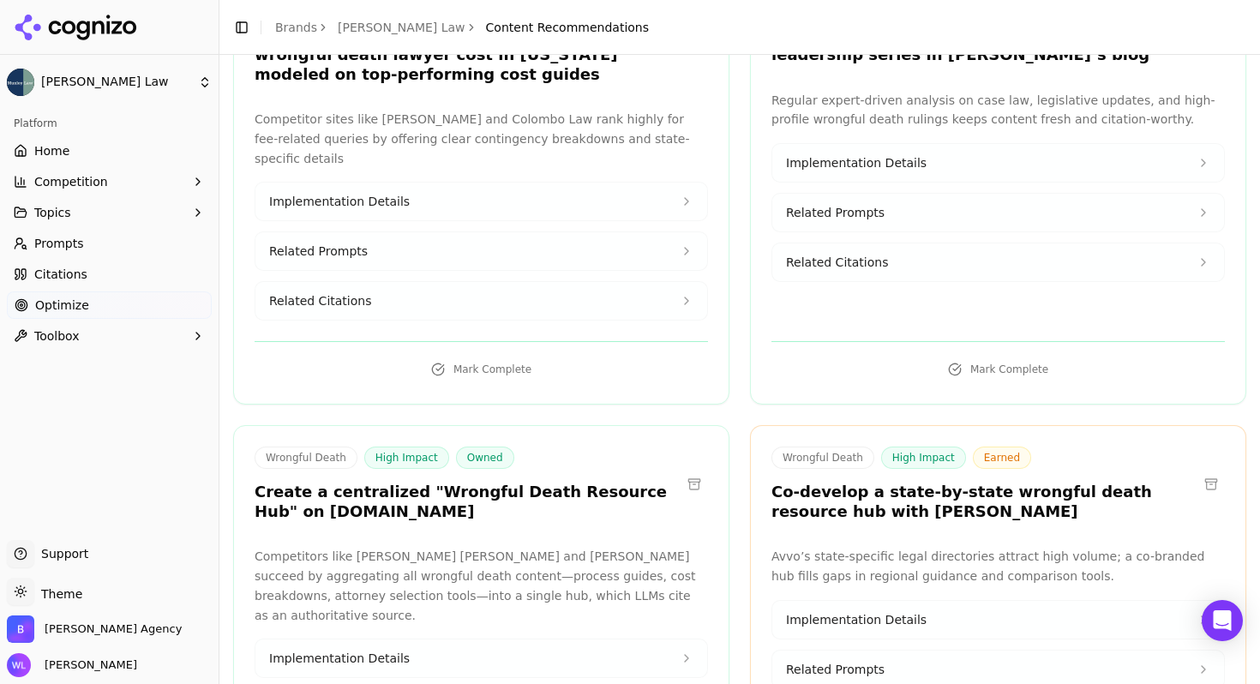
scroll to position [2521, 0]
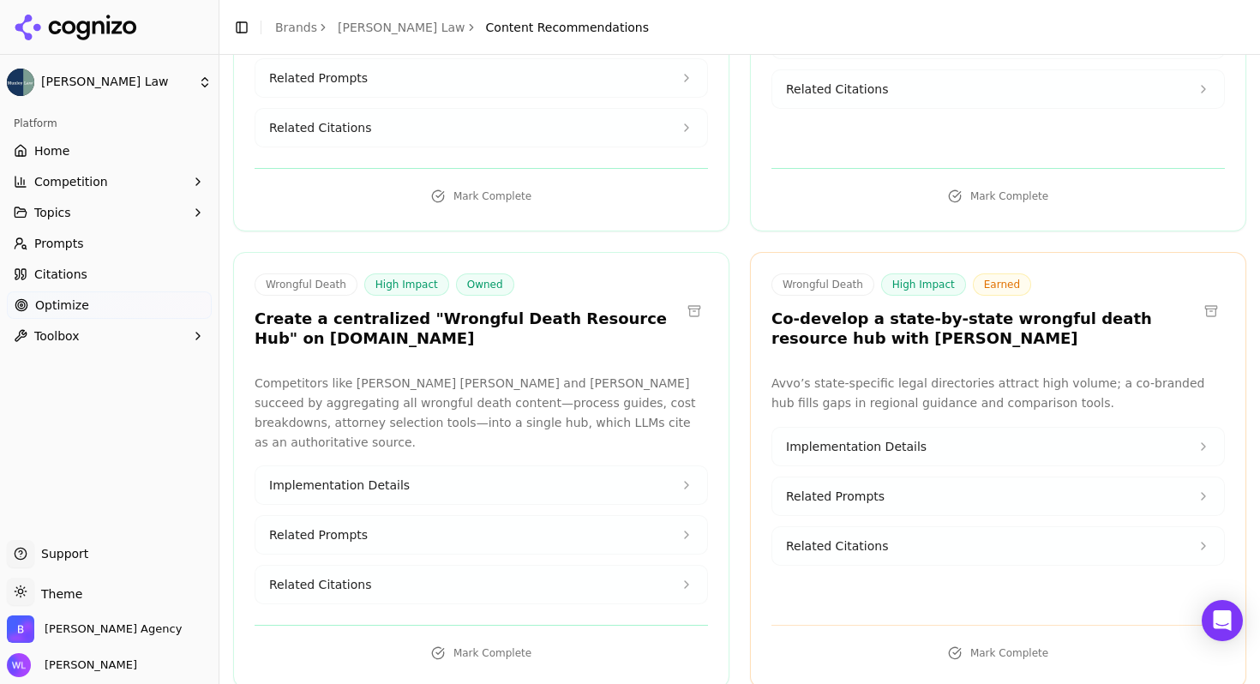
click at [1202, 297] on button at bounding box center [1210, 310] width 27 height 27
click at [1207, 297] on button at bounding box center [1210, 310] width 27 height 27
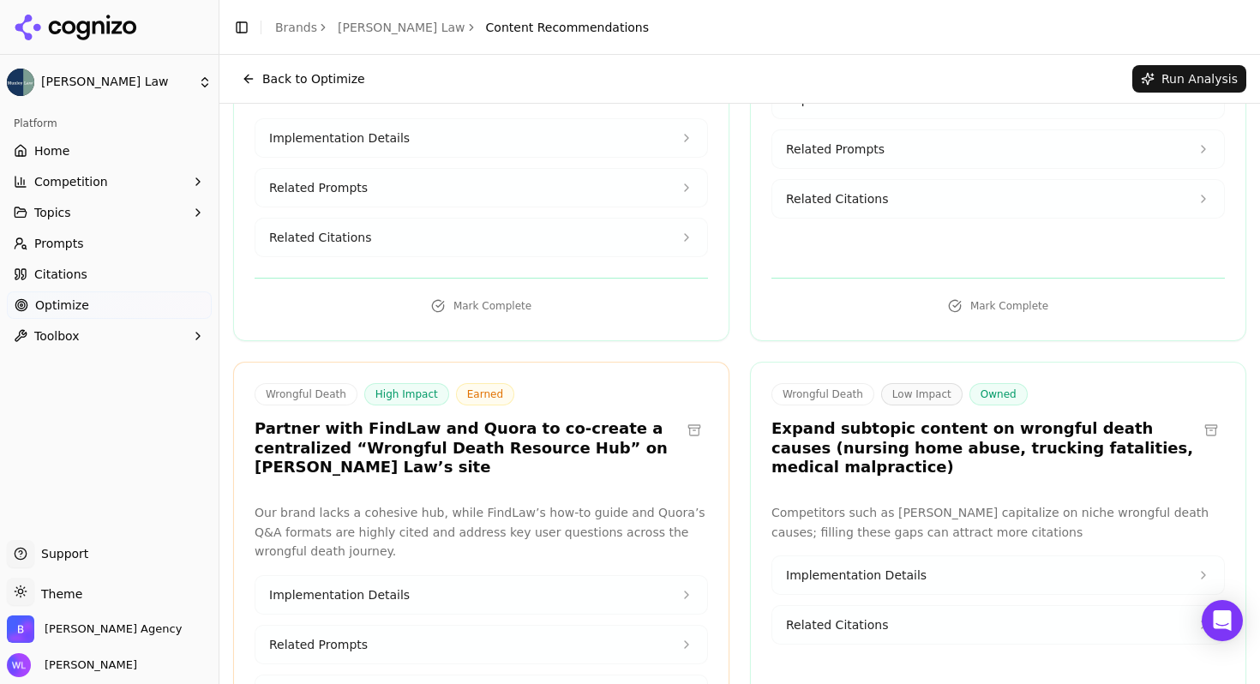
scroll to position [2503, 0]
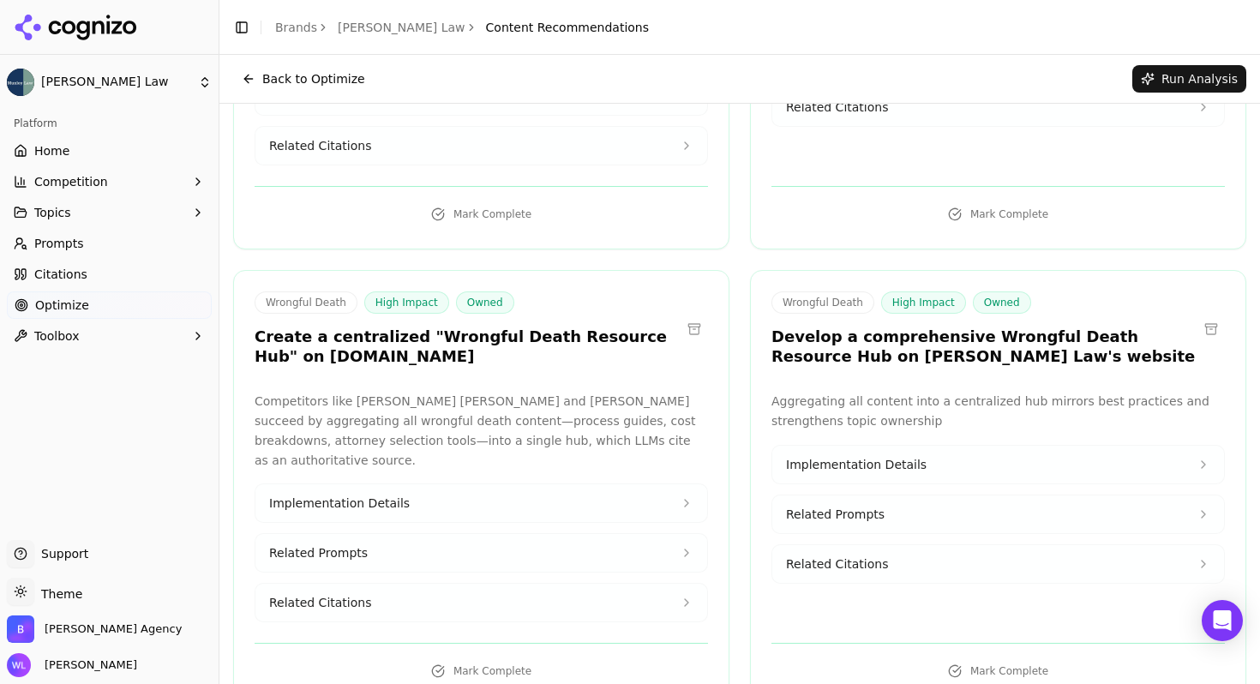
click at [1200, 315] on button at bounding box center [1210, 328] width 27 height 27
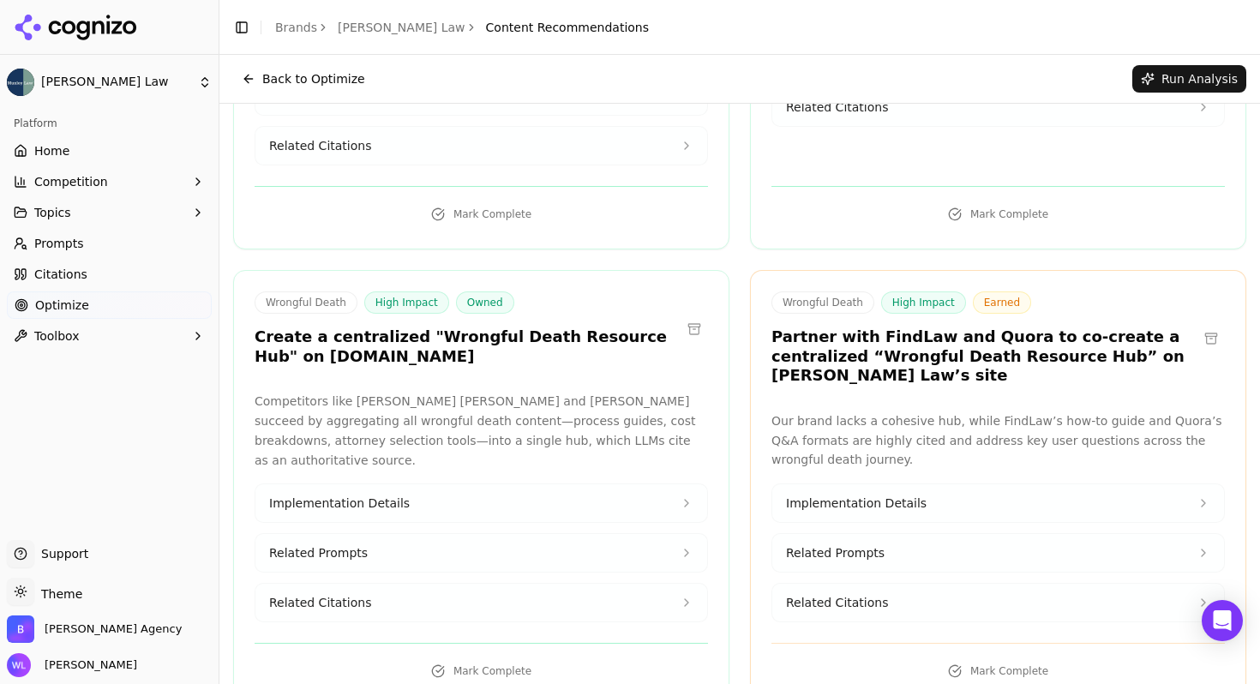
click at [1204, 325] on button at bounding box center [1210, 338] width 27 height 27
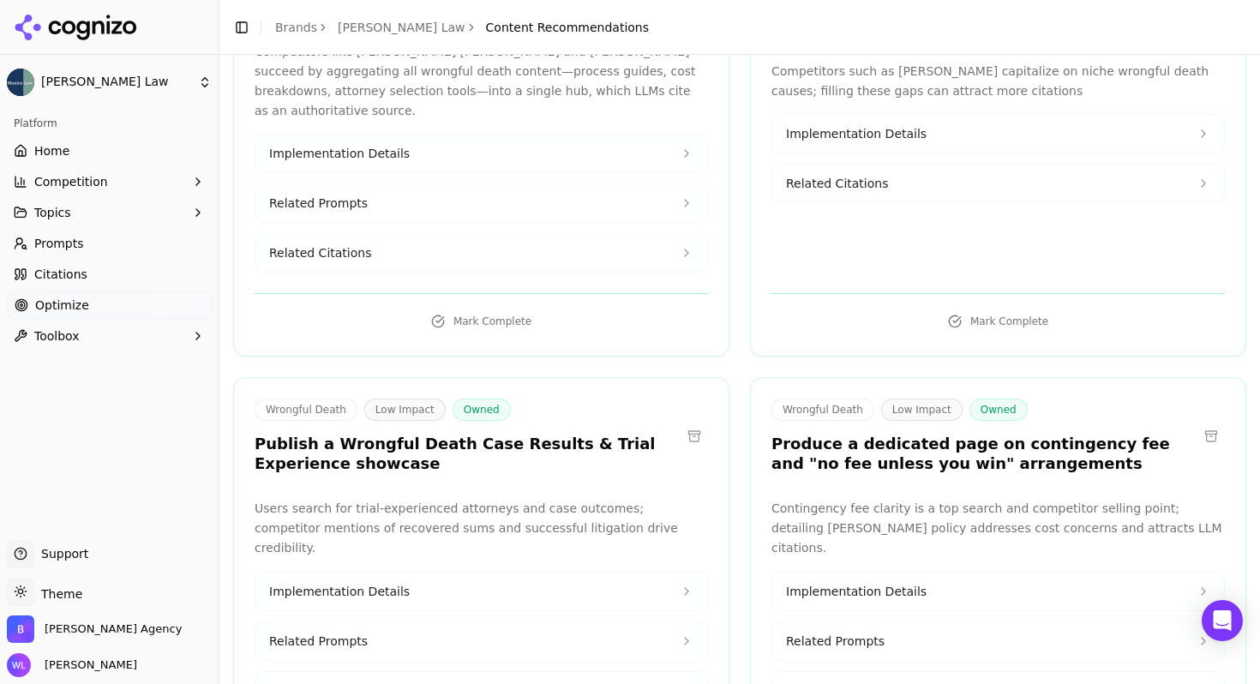
scroll to position [2865, 0]
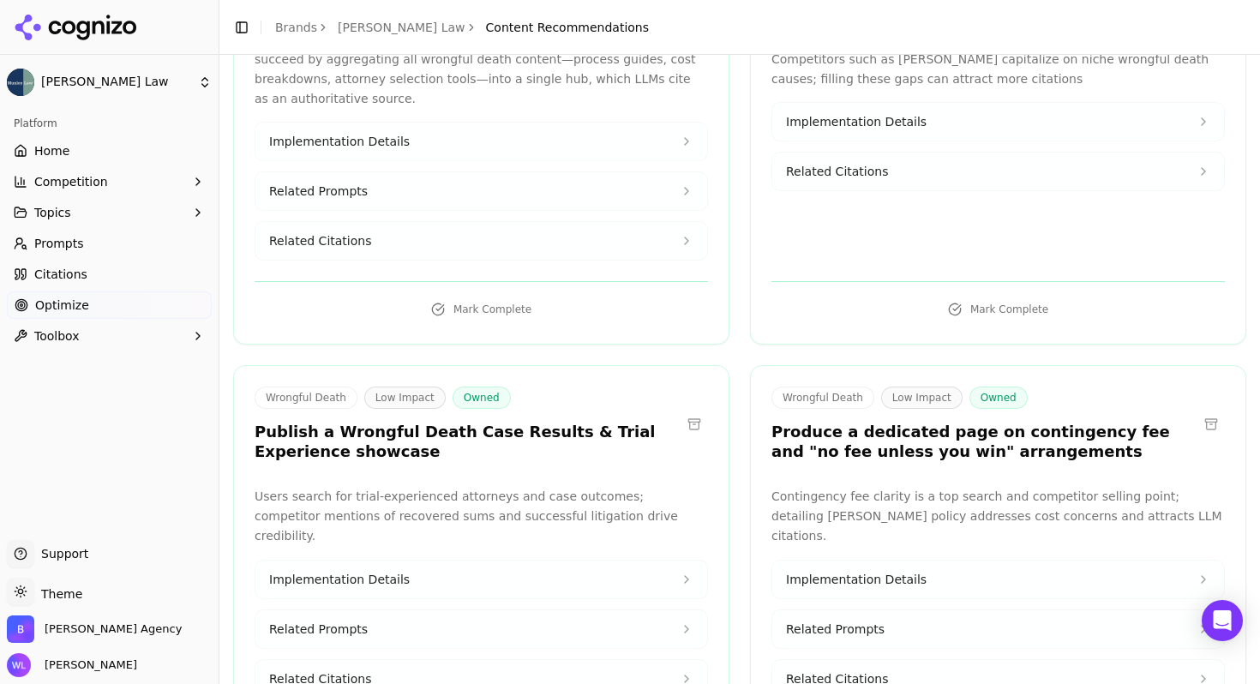
click at [1197, 410] on button at bounding box center [1210, 423] width 27 height 27
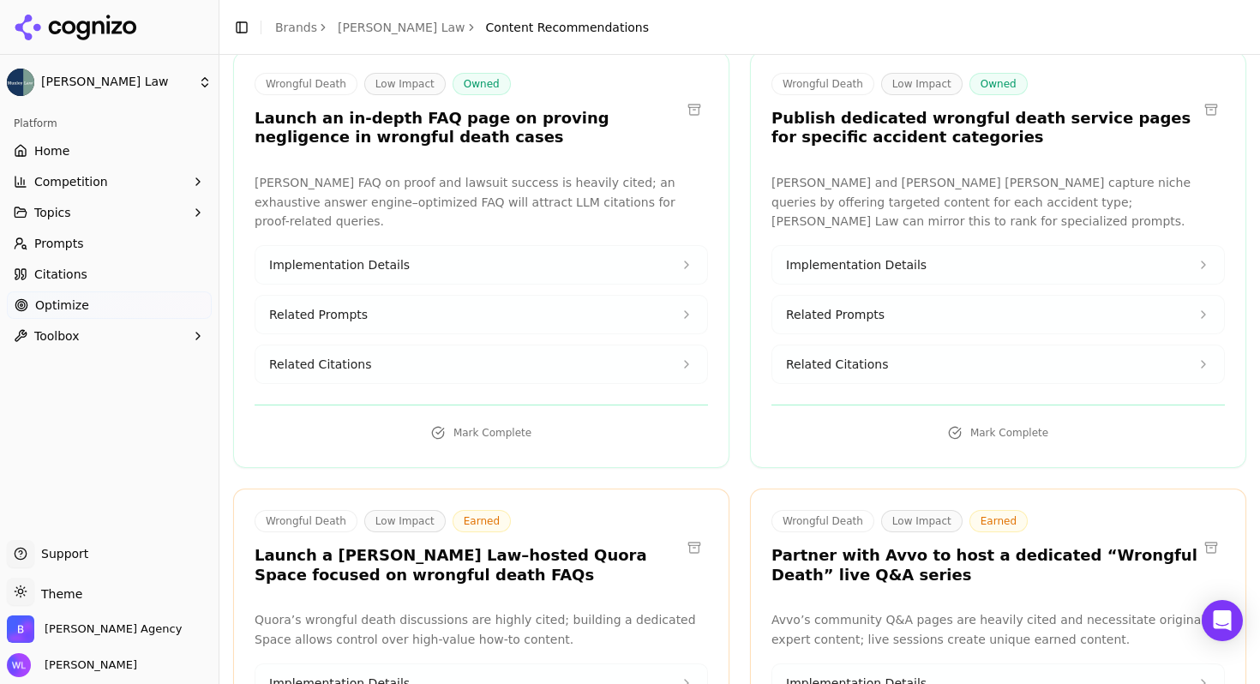
scroll to position [4151, 0]
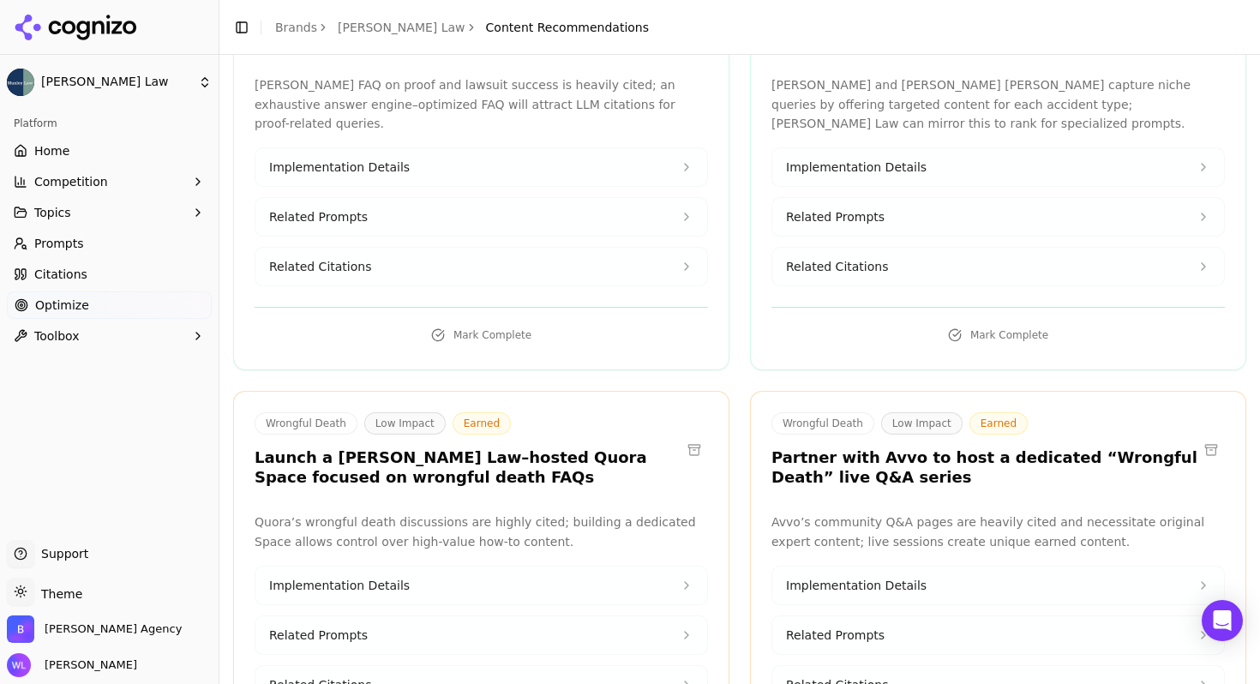
click at [1197, 436] on button at bounding box center [1210, 449] width 27 height 27
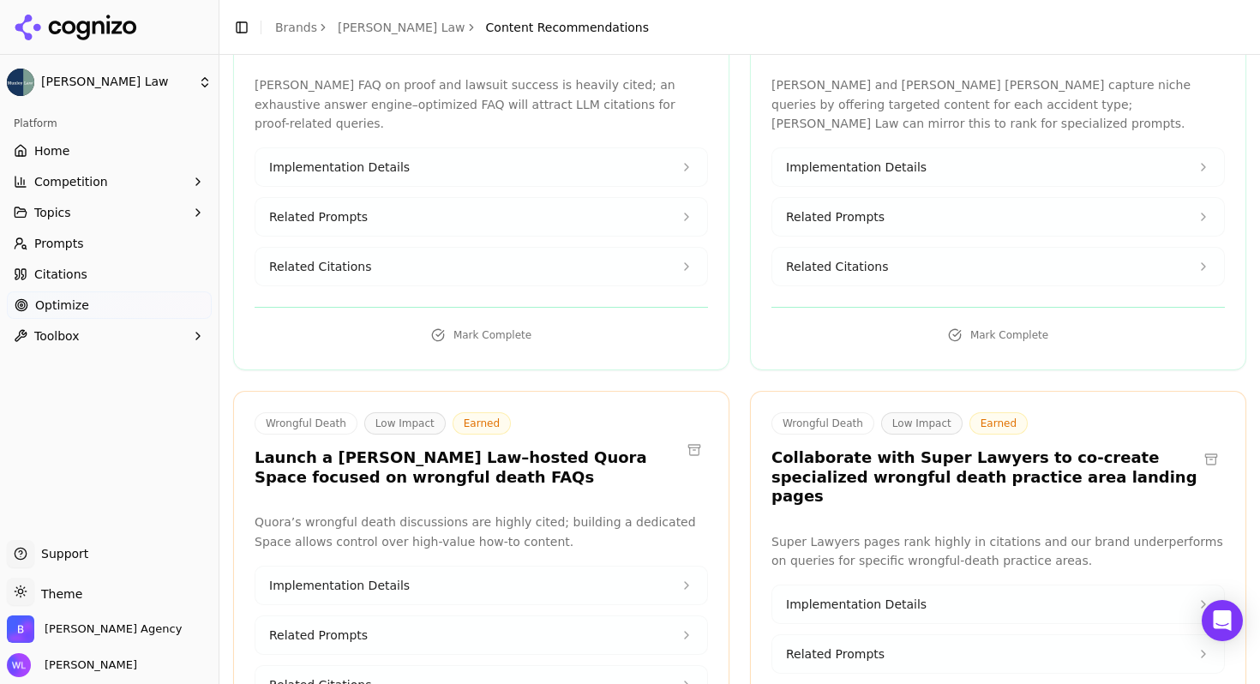
click at [688, 436] on button at bounding box center [693, 449] width 27 height 27
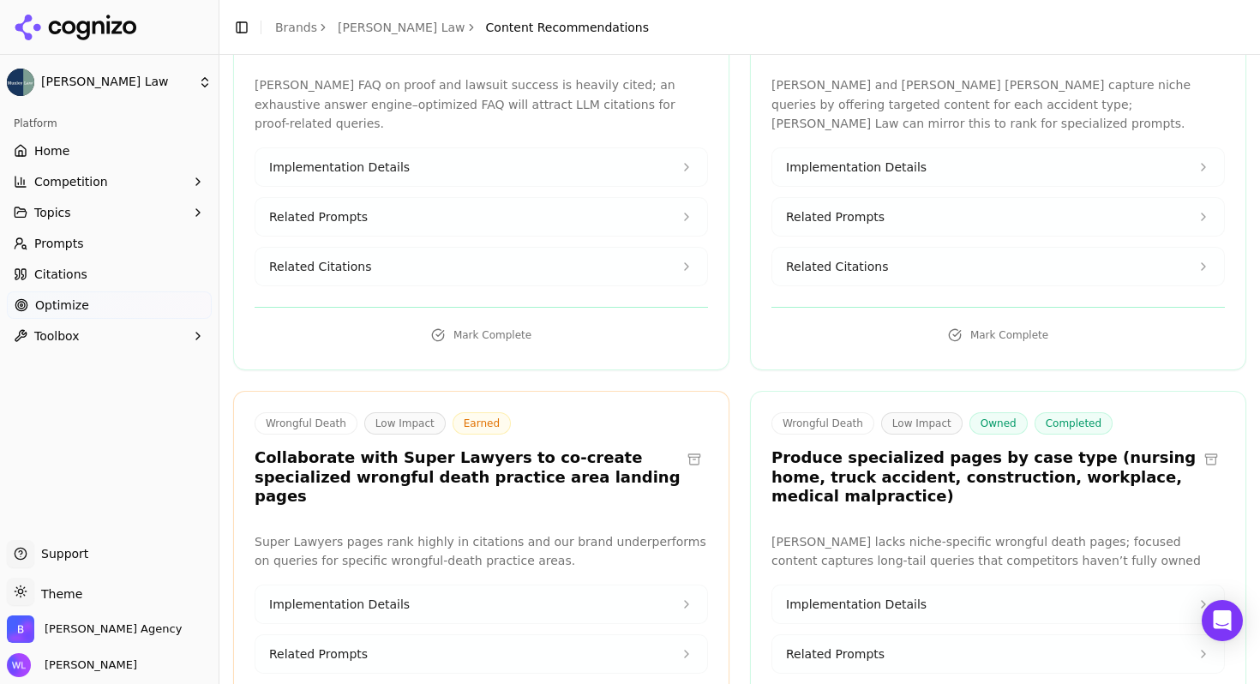
click at [687, 446] on button at bounding box center [693, 459] width 27 height 27
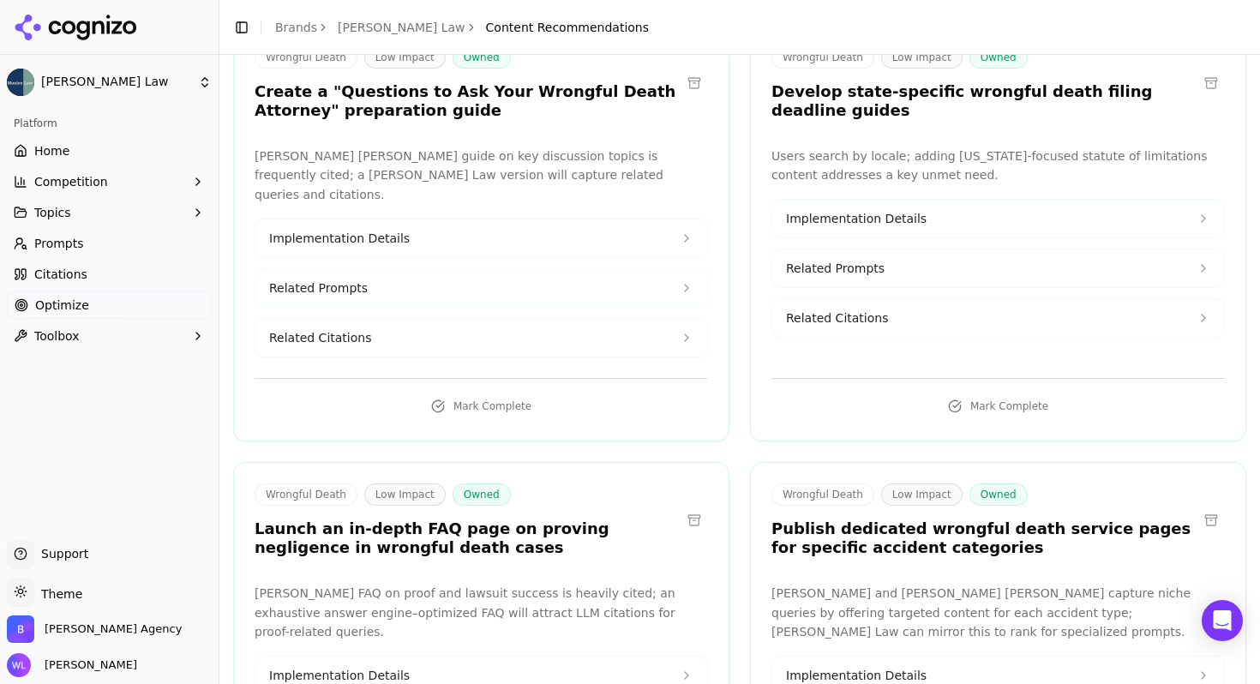
scroll to position [3741, 0]
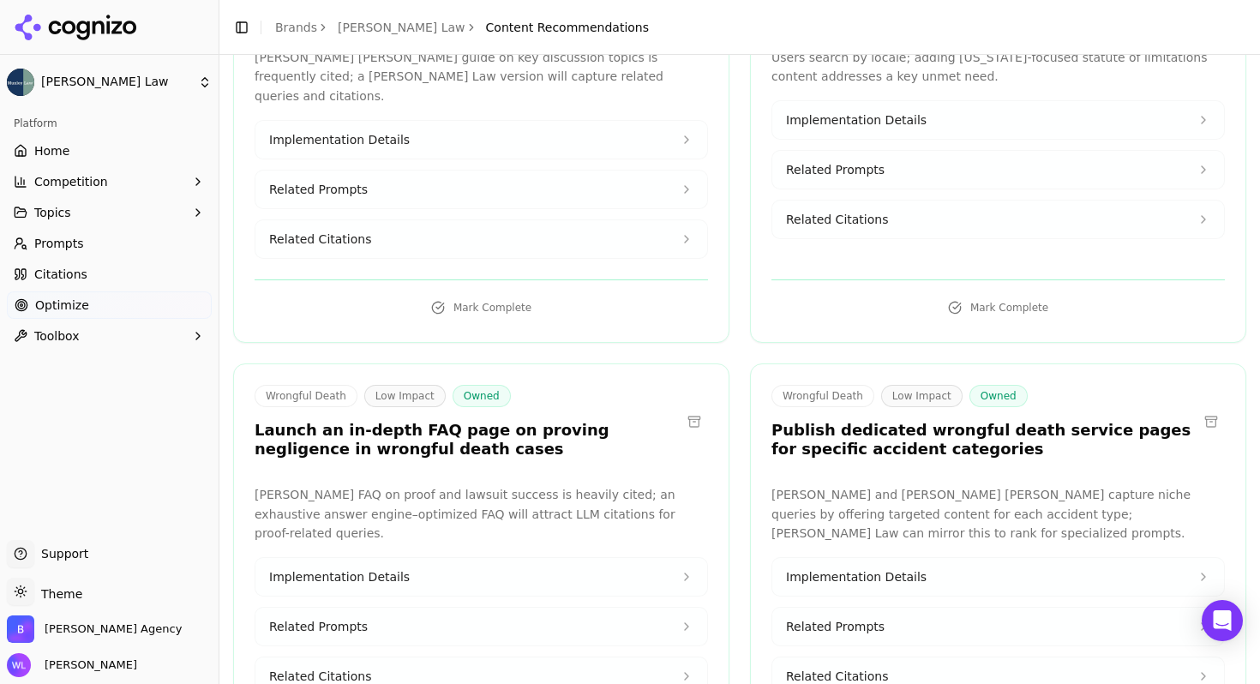
click at [1197, 408] on button at bounding box center [1210, 421] width 27 height 27
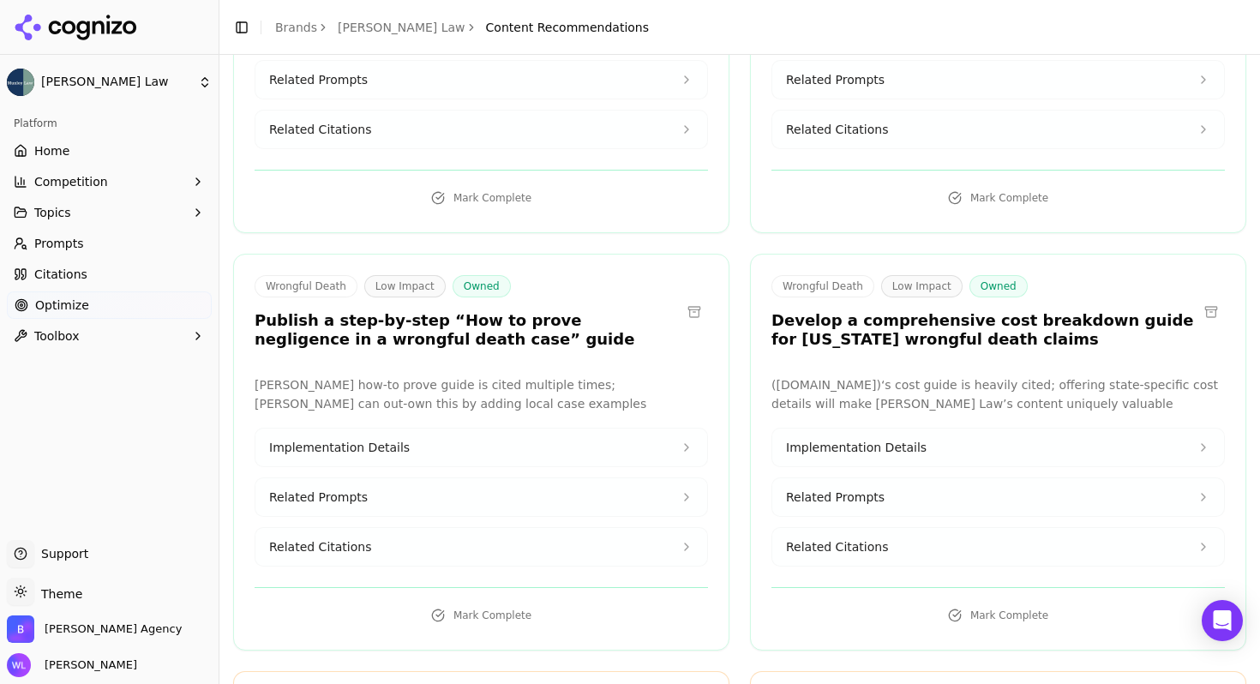
scroll to position [4757, 0]
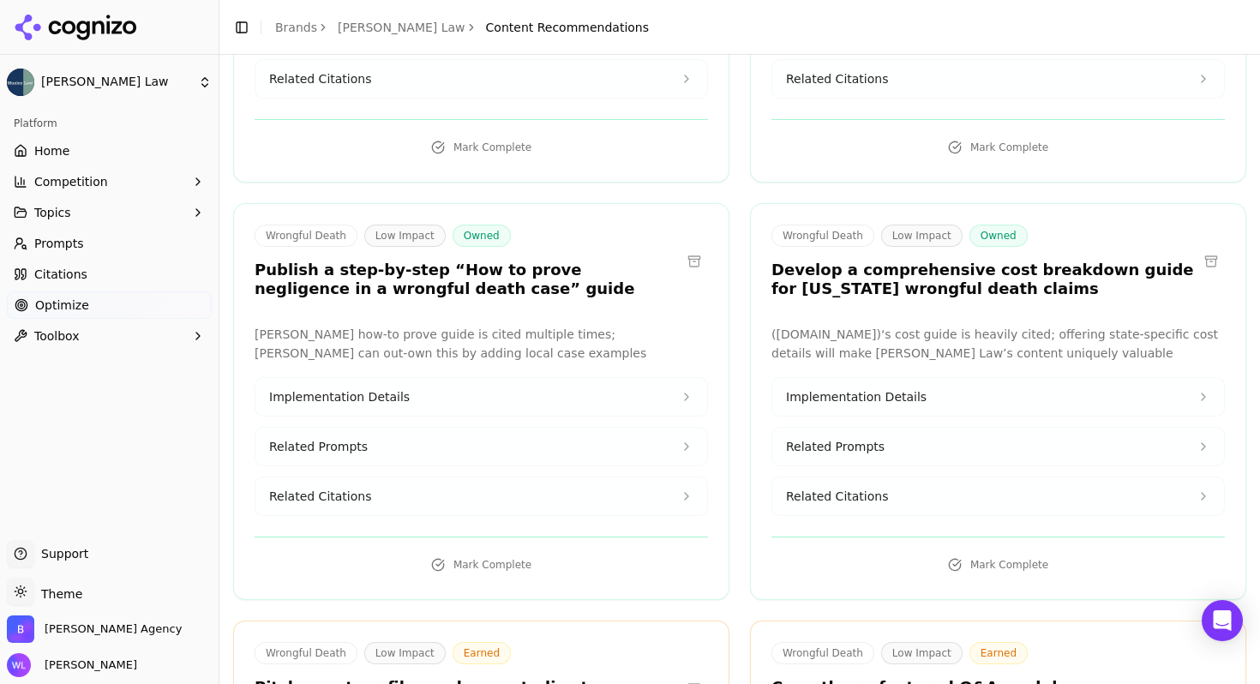
click at [689, 675] on button at bounding box center [693, 688] width 27 height 27
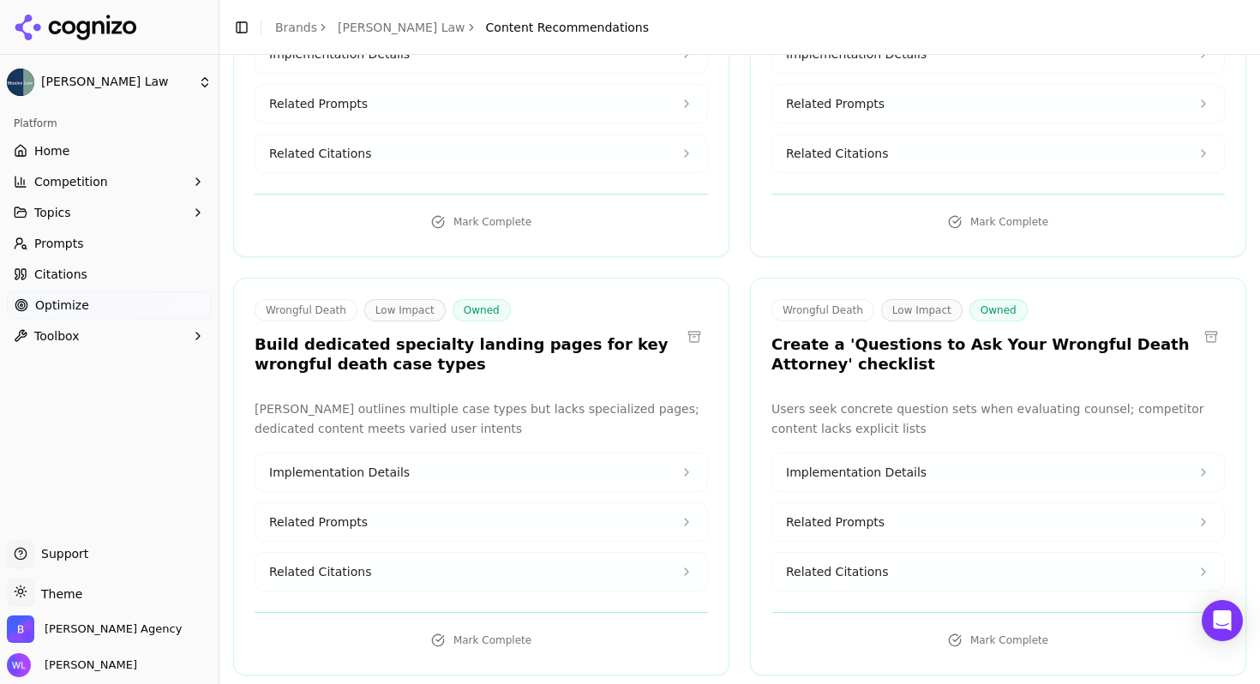
scroll to position [6008, 0]
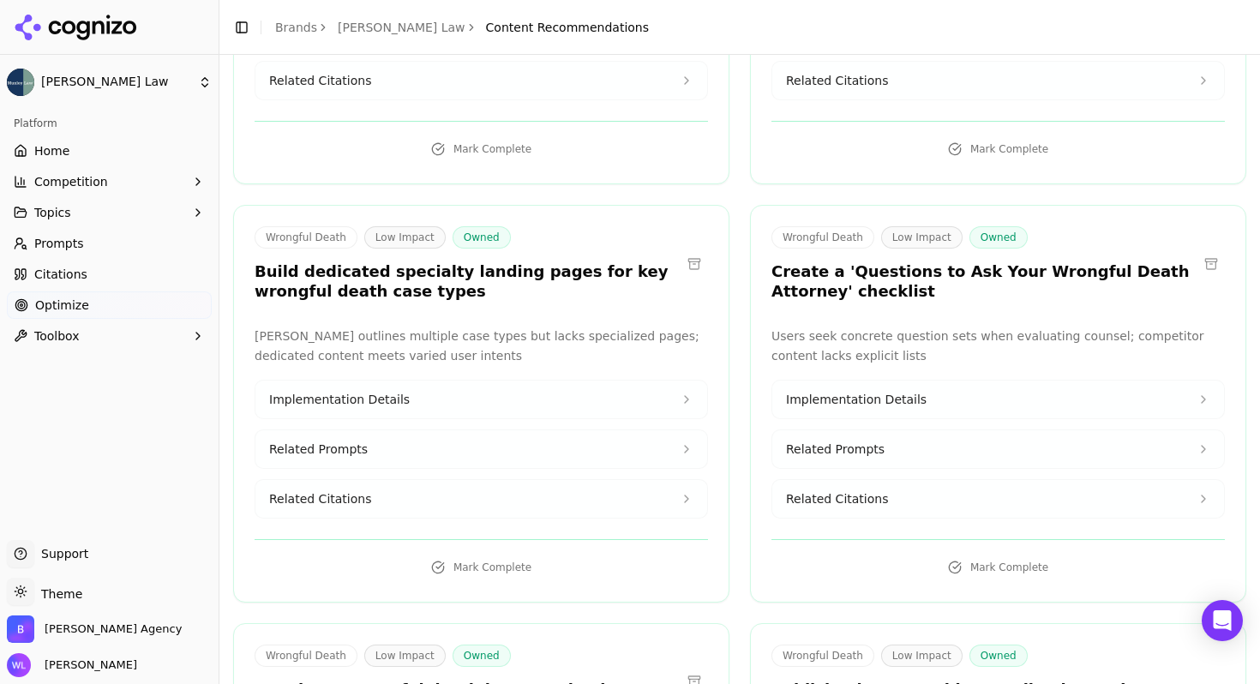
click at [690, 250] on button at bounding box center [693, 263] width 27 height 27
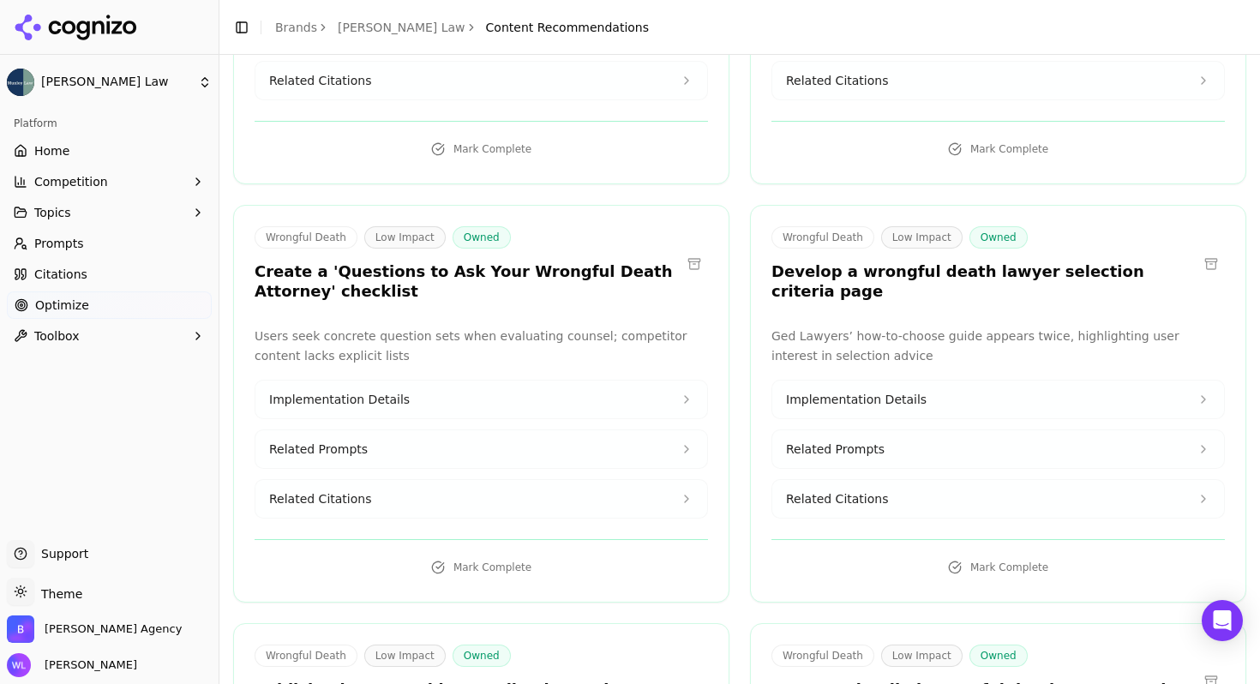
click at [1201, 250] on button at bounding box center [1210, 263] width 27 height 27
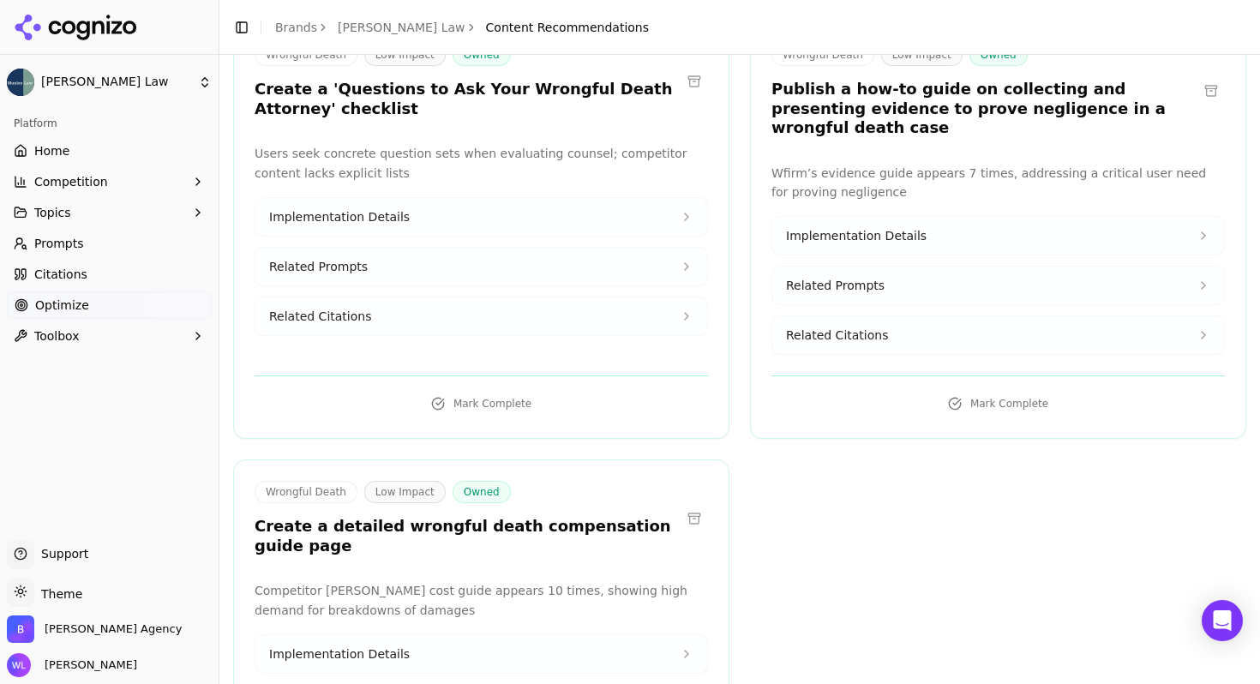
scroll to position [6241, 0]
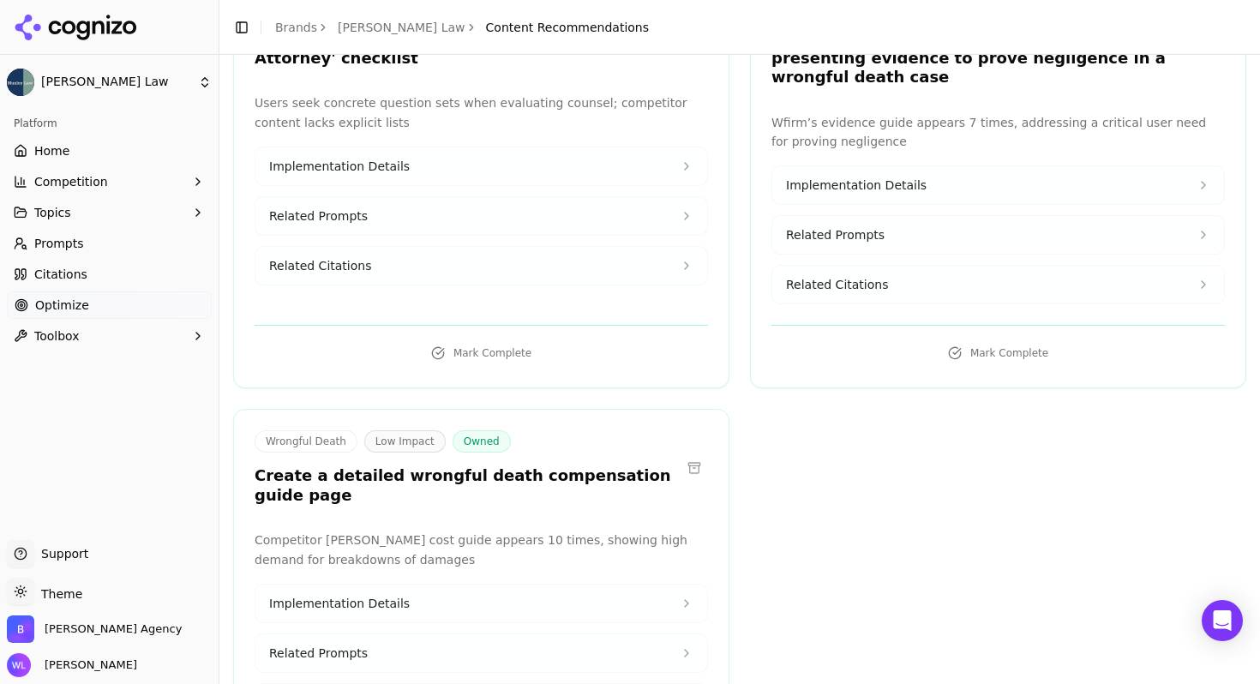
click at [692, 454] on button at bounding box center [693, 467] width 27 height 27
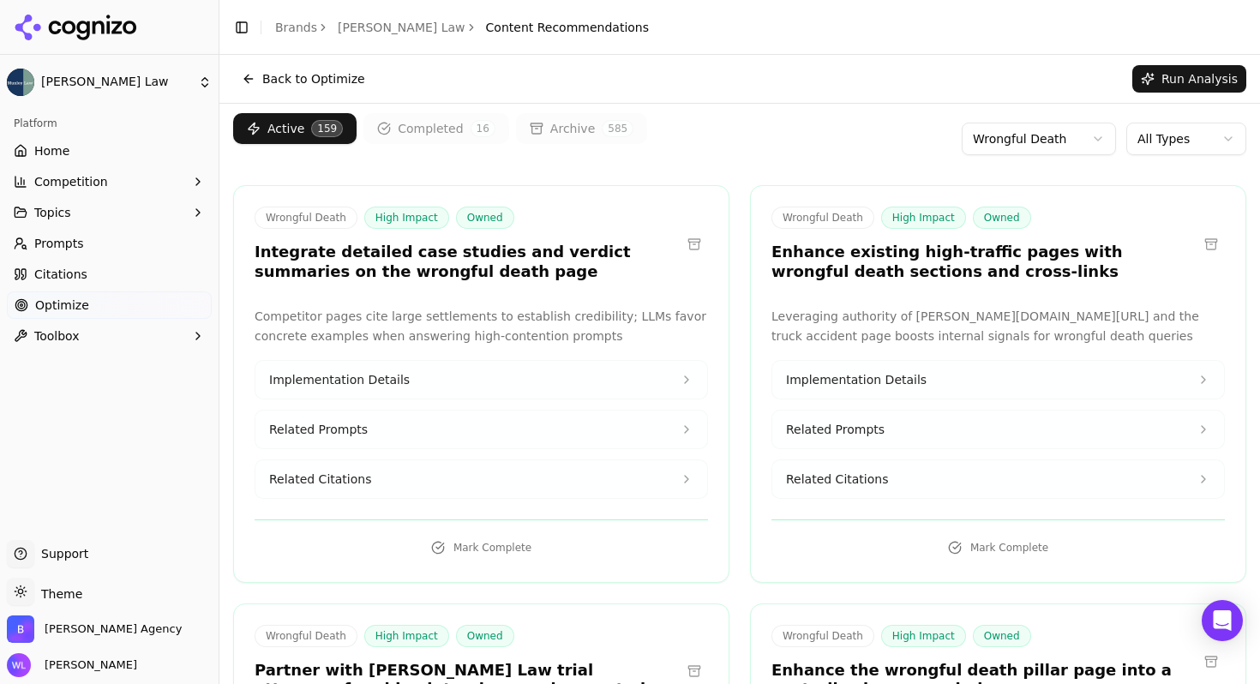
scroll to position [0, 0]
